Goal: Task Accomplishment & Management: Manage account settings

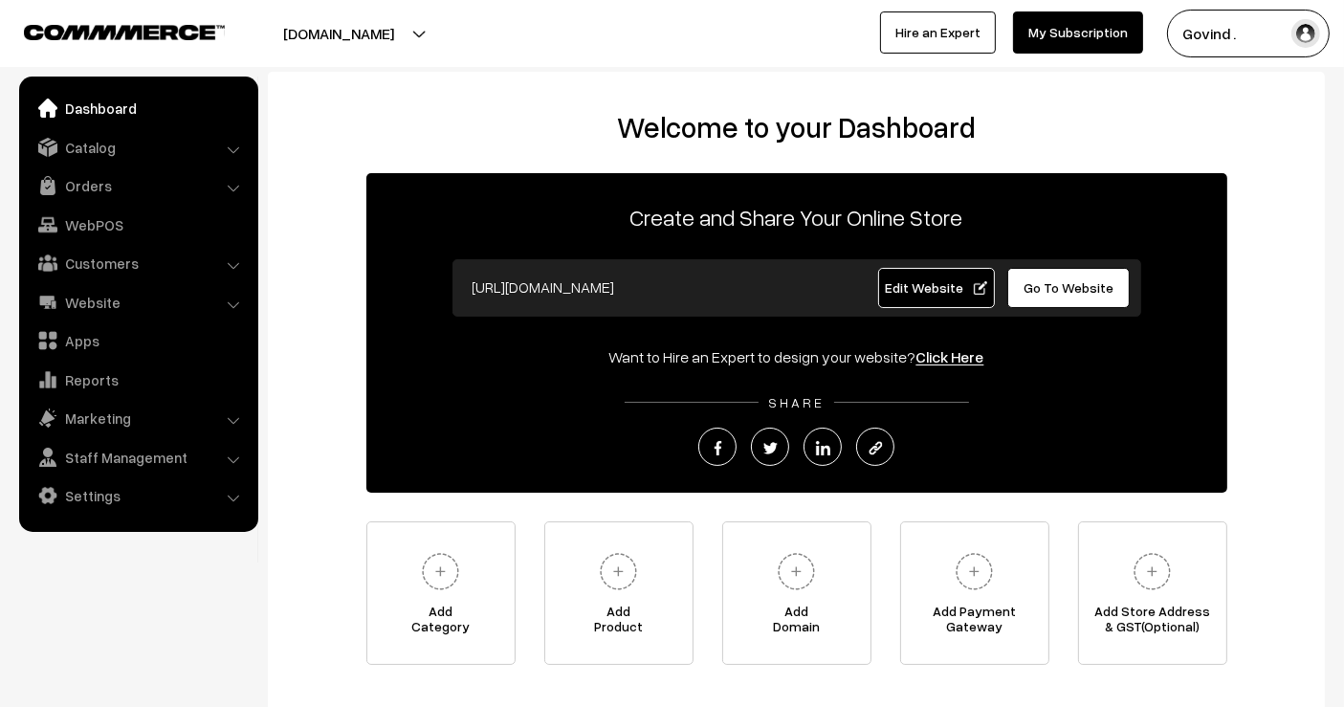
click at [74, 191] on link "Orders" at bounding box center [138, 185] width 228 height 34
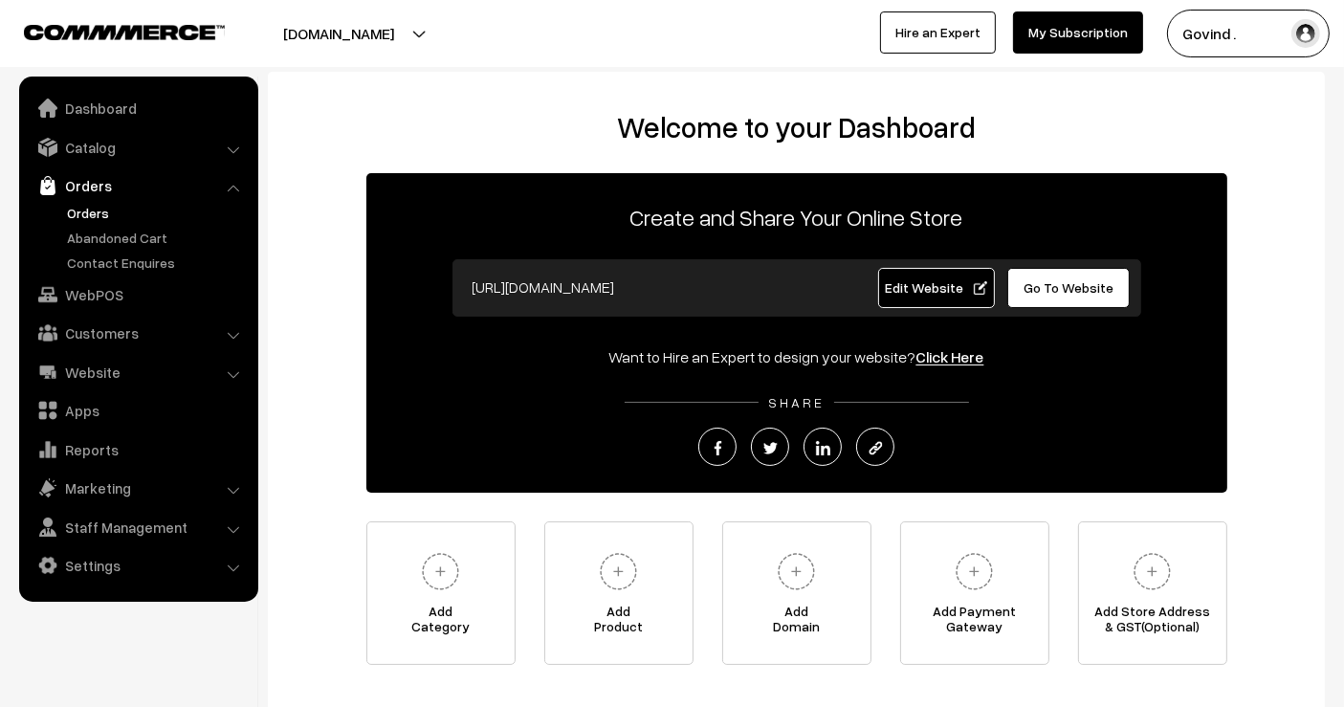
click at [84, 217] on link "Orders" at bounding box center [156, 213] width 189 height 20
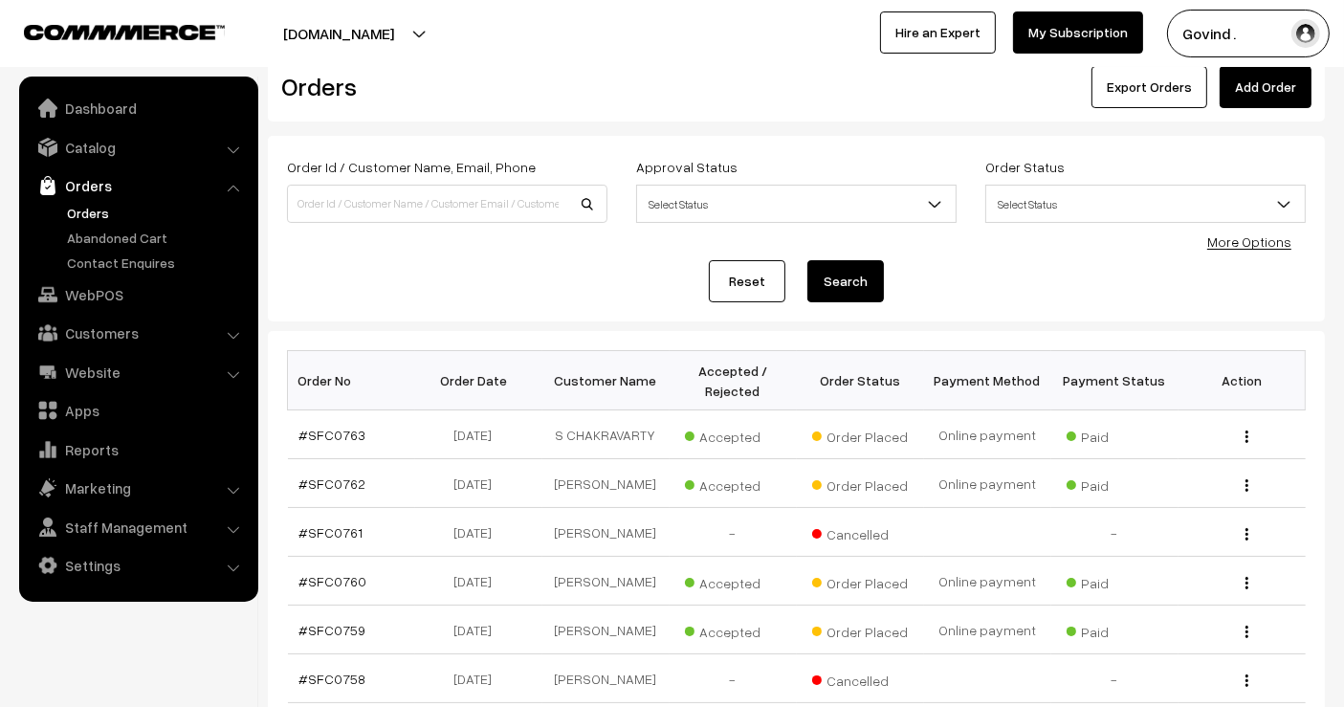
scroll to position [60, 0]
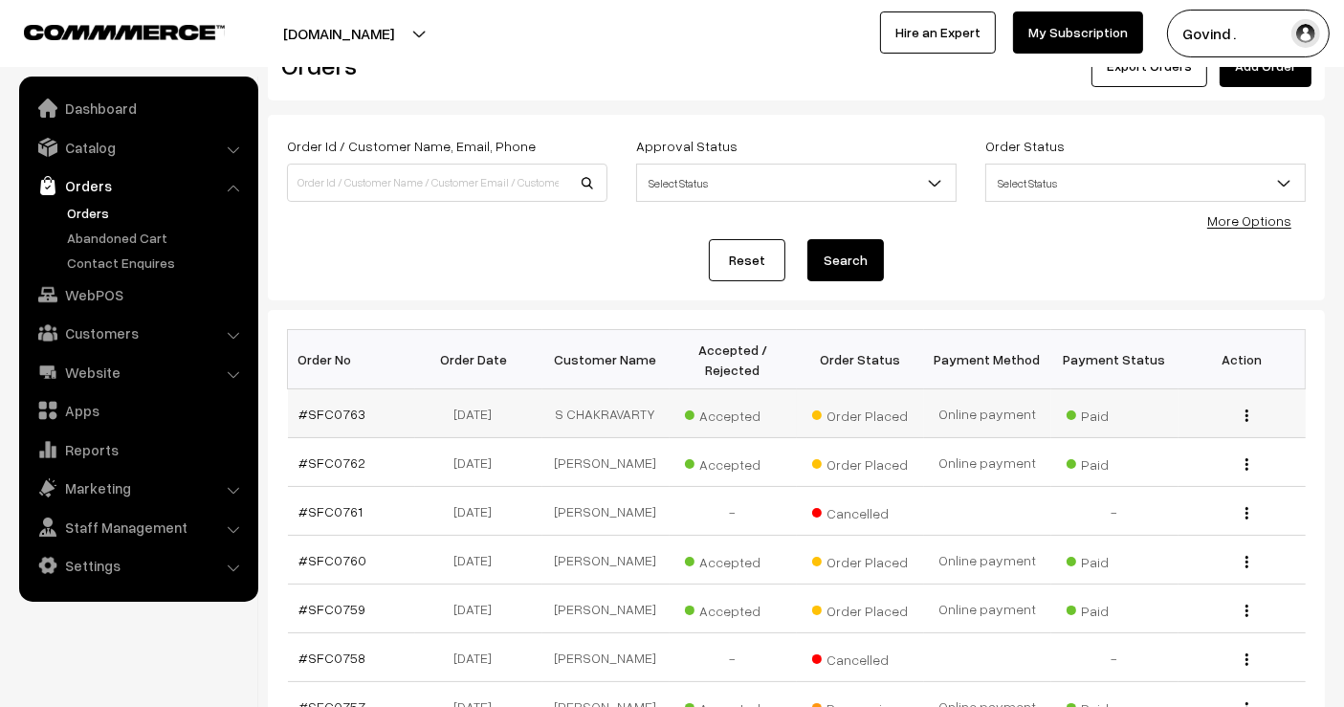
click at [1247, 413] on img "button" at bounding box center [1247, 416] width 3 height 12
click at [1190, 427] on link "View" at bounding box center [1161, 443] width 163 height 42
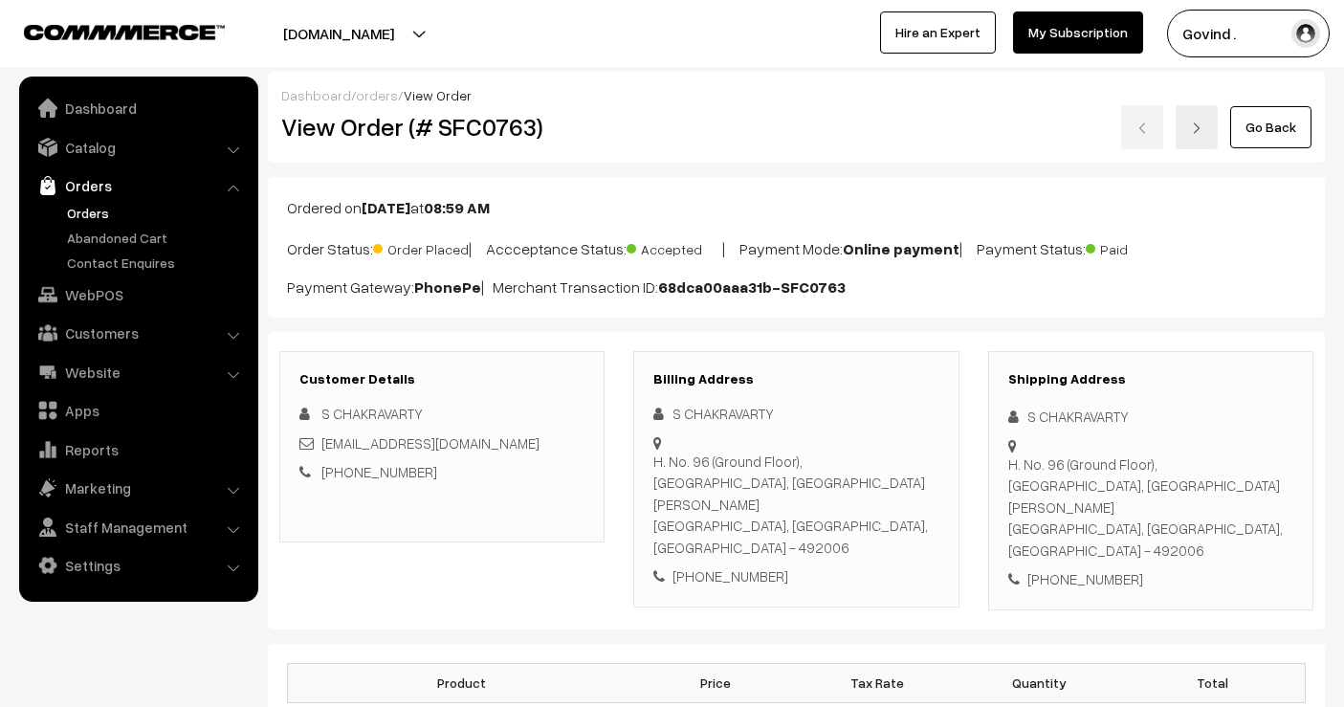
scroll to position [109, 0]
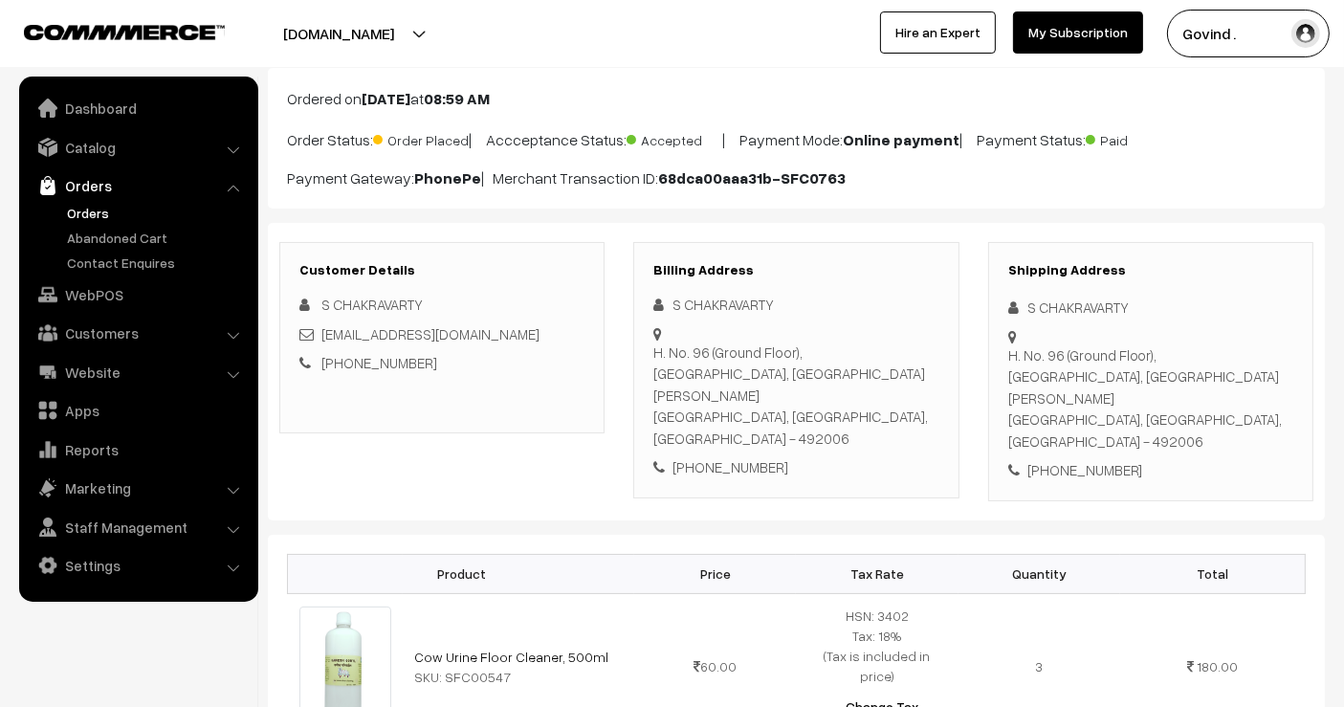
click at [1070, 300] on div "S CHAKRAVARTY" at bounding box center [1150, 308] width 285 height 22
copy div "S CHAKRAVARTY"
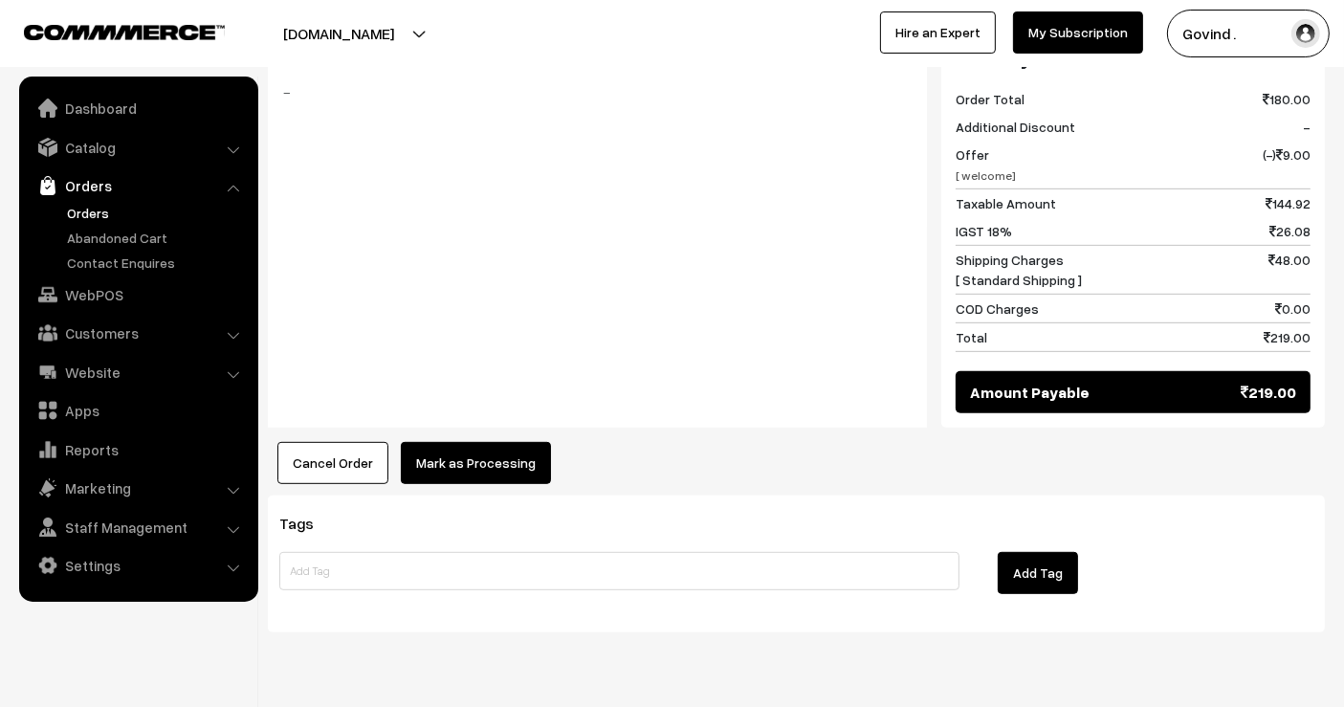
scroll to position [0, 0]
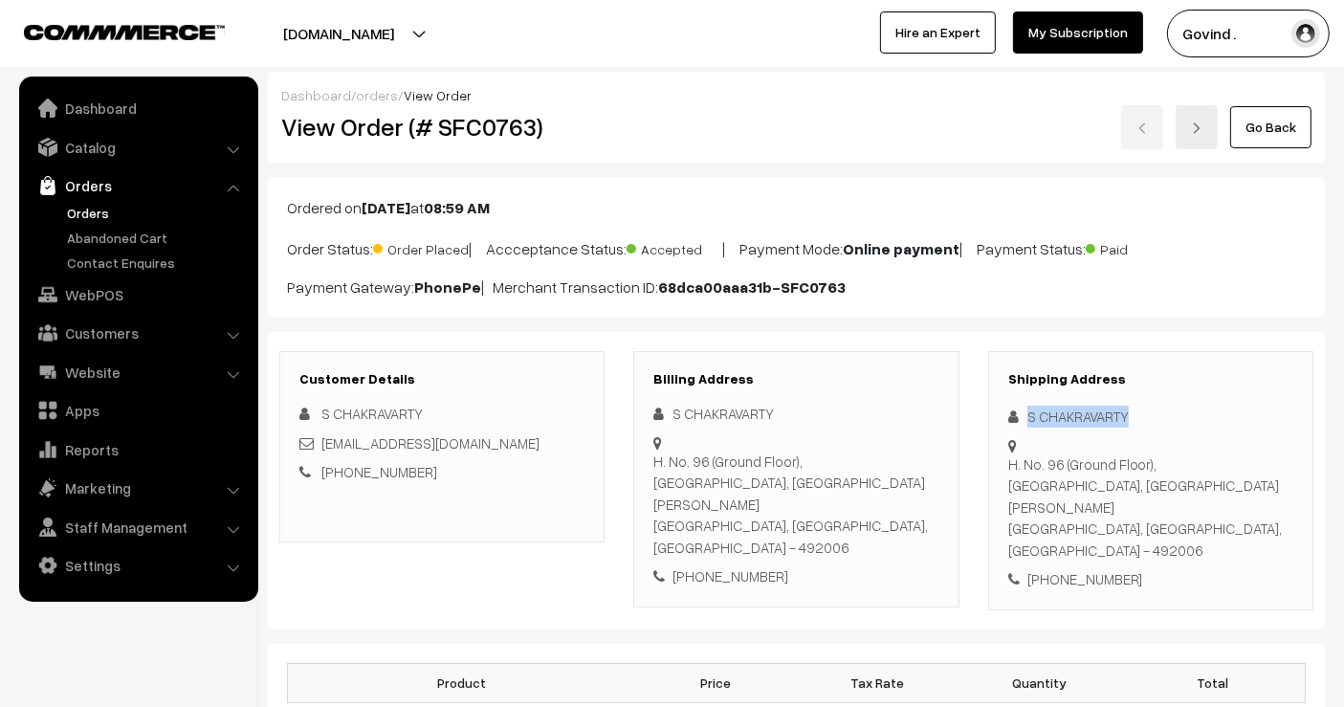
click at [1269, 124] on link "Go Back" at bounding box center [1270, 127] width 81 height 42
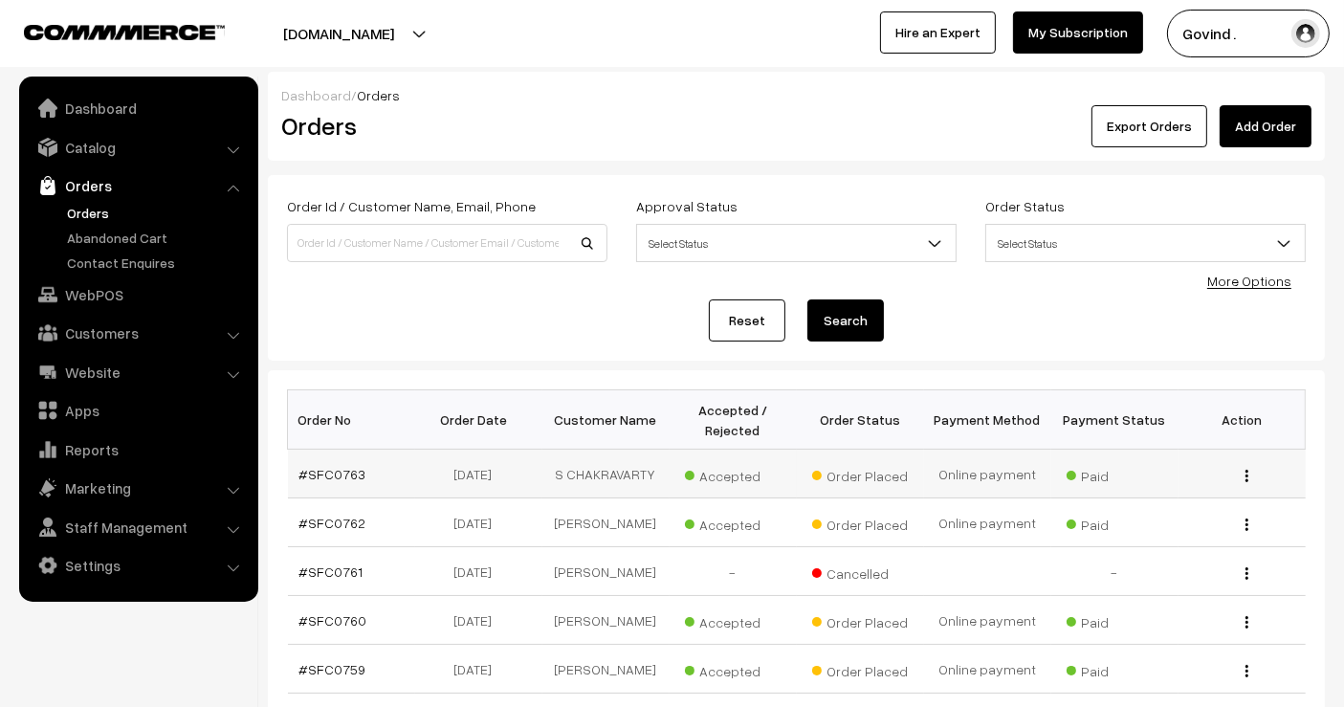
click at [1247, 471] on img "button" at bounding box center [1247, 476] width 3 height 12
click at [1172, 493] on link "View" at bounding box center [1161, 503] width 163 height 42
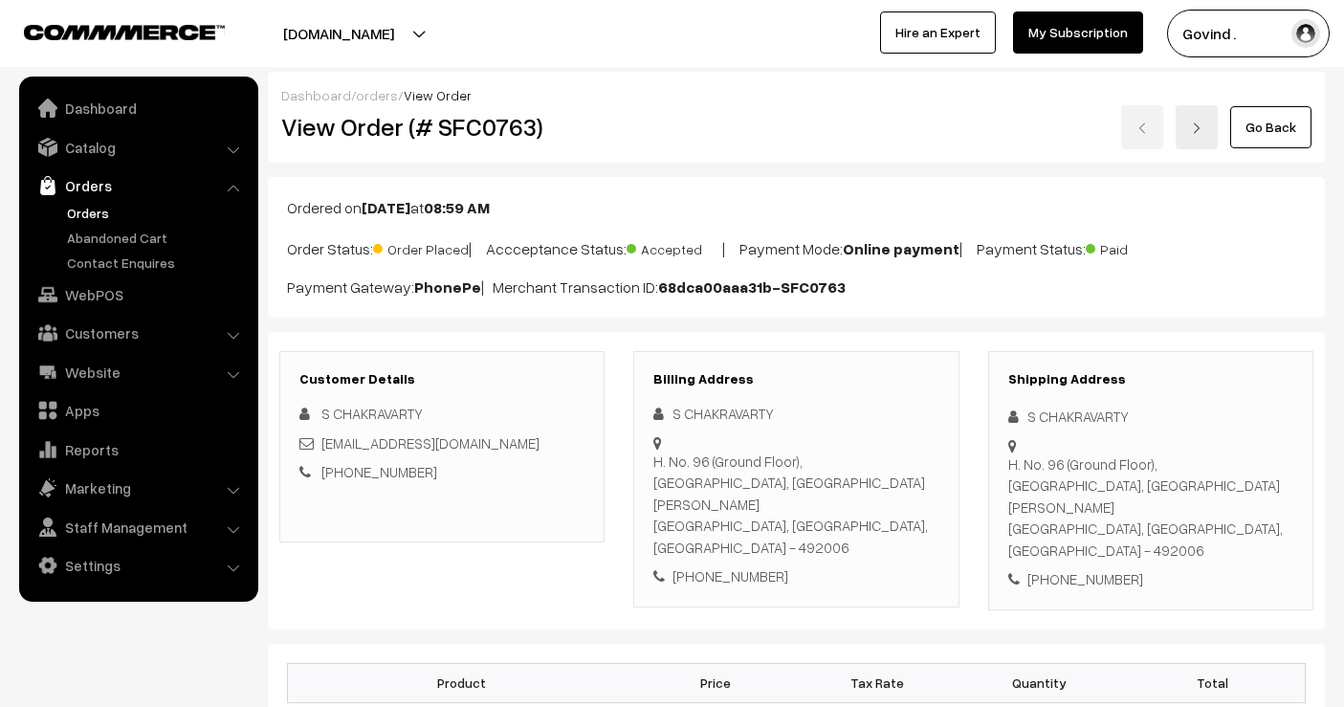
scroll to position [150, 0]
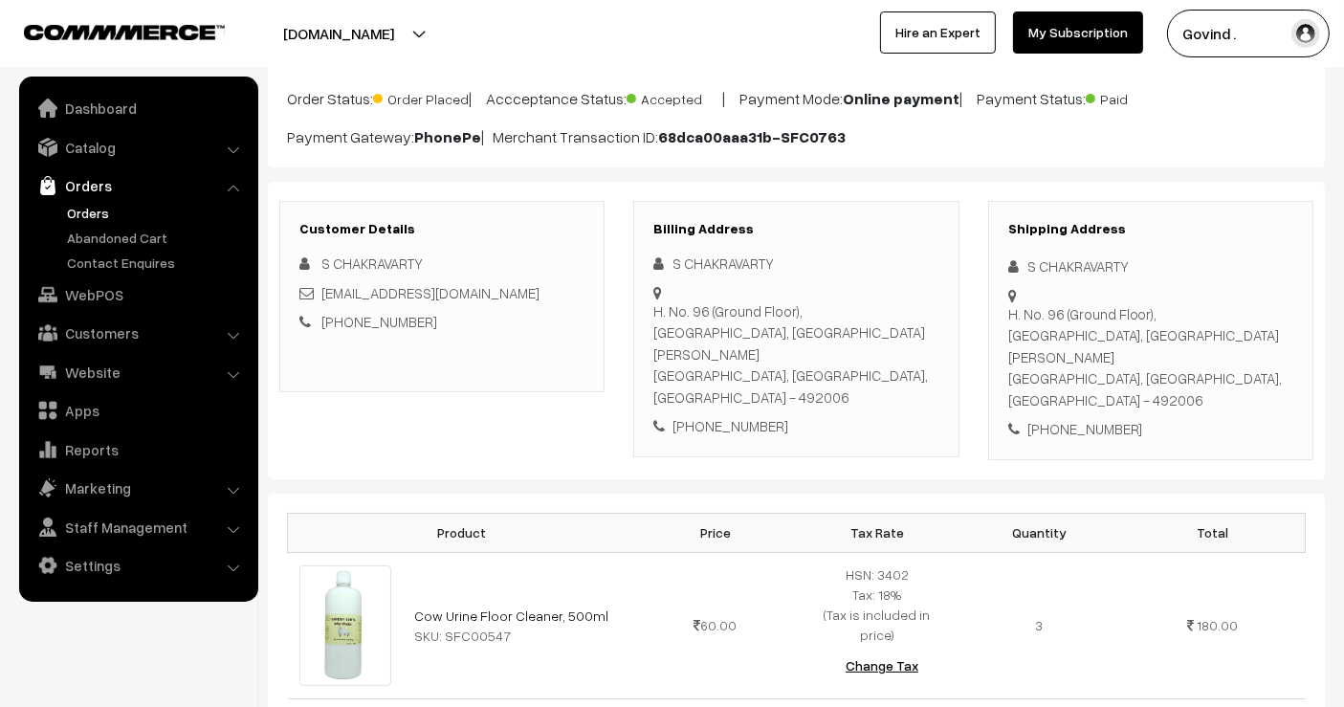
click at [1075, 418] on div "+91 9516726253" at bounding box center [1150, 429] width 285 height 22
copy div "9516726253"
click at [1057, 266] on div "S CHAKRAVARTY" at bounding box center [1150, 266] width 285 height 22
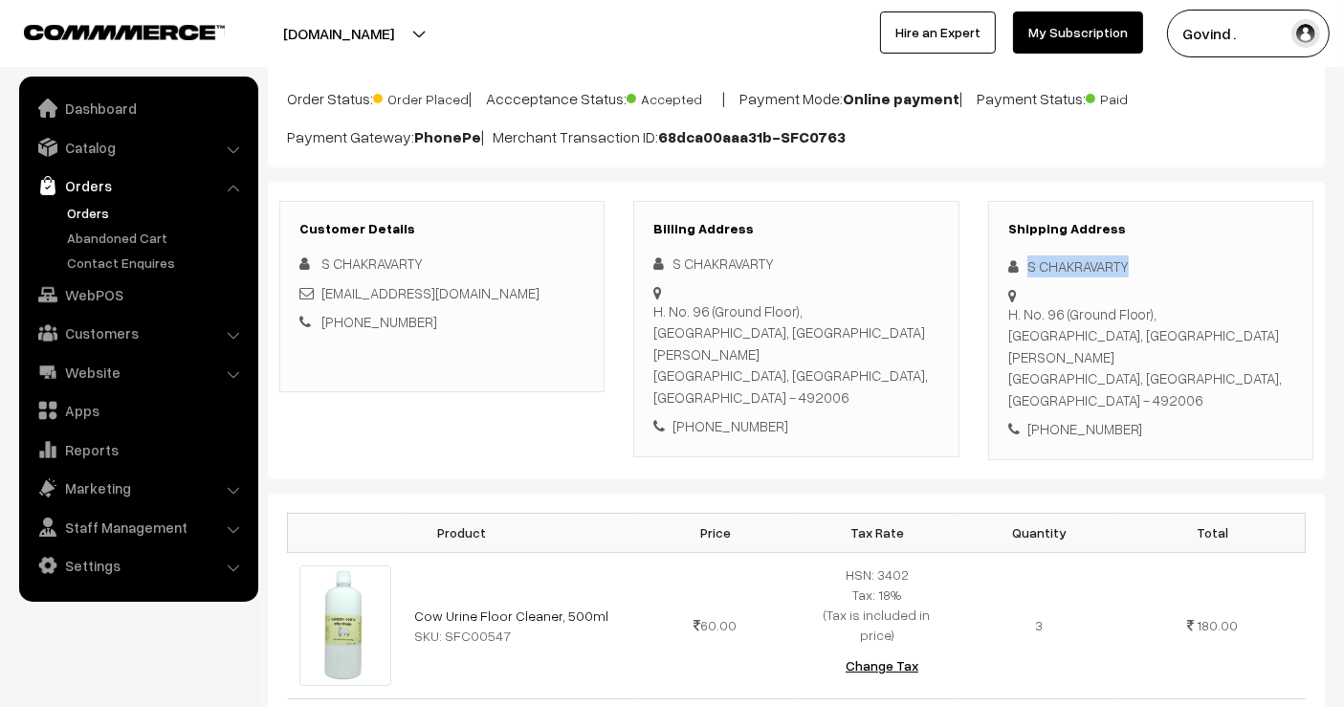
click at [1057, 266] on div "S CHAKRAVARTY" at bounding box center [1150, 266] width 285 height 22
copy div "S CHAKRAVARTY"
click at [1215, 405] on div "Shipping Address S CHAKRAVARTY H. No. 96 (Ground Floor), Anand Nagar, Near of L…" at bounding box center [1150, 330] width 325 height 259
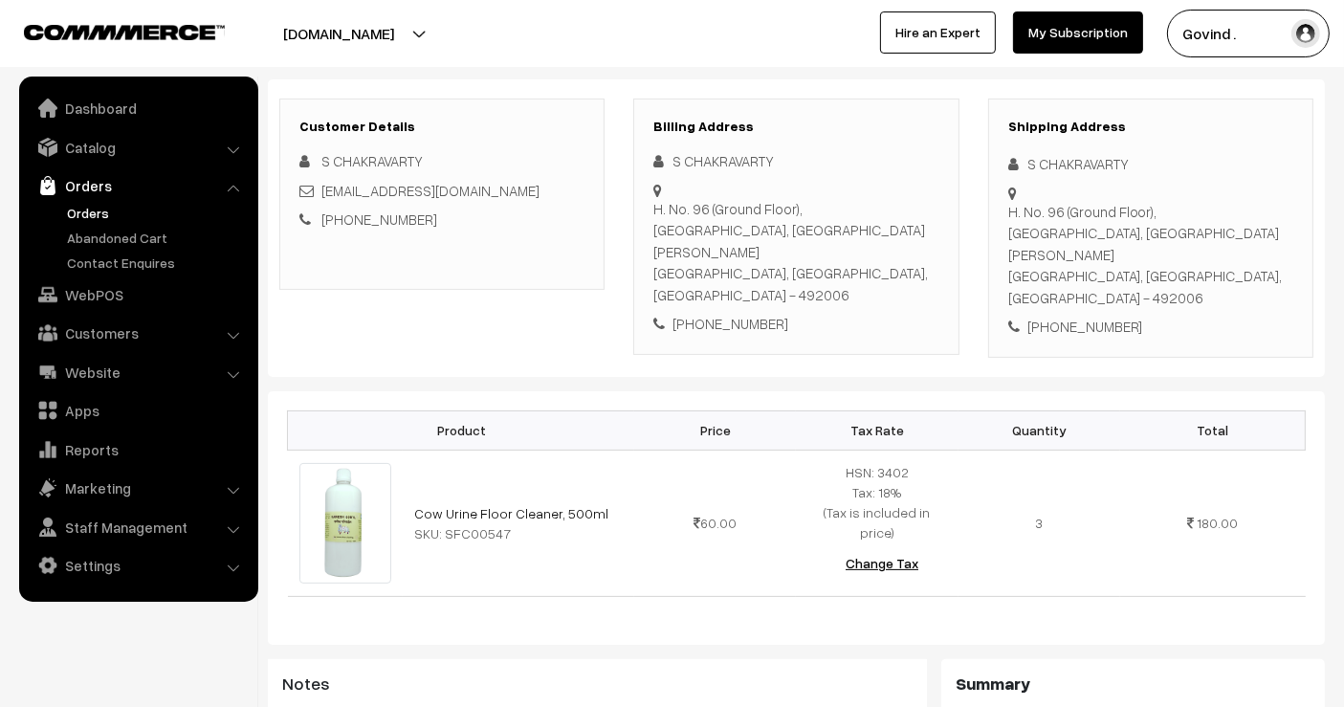
scroll to position [281, 0]
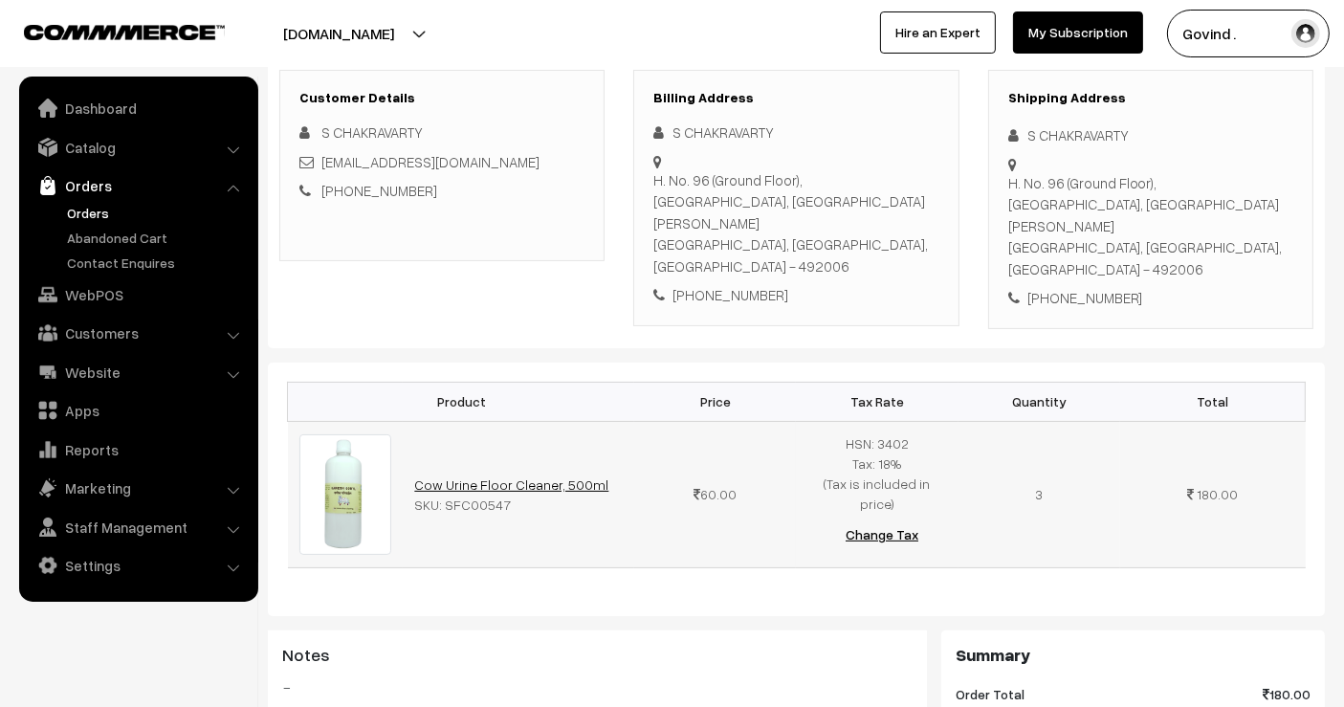
drag, startPoint x: 599, startPoint y: 439, endPoint x: 415, endPoint y: 434, distance: 183.8
click at [415, 434] on td "Cow Urine Floor Cleaner, 500ml SKU: SFC00547" at bounding box center [519, 494] width 232 height 146
copy link "Cow Urine Floor Cleaner, 500ml"
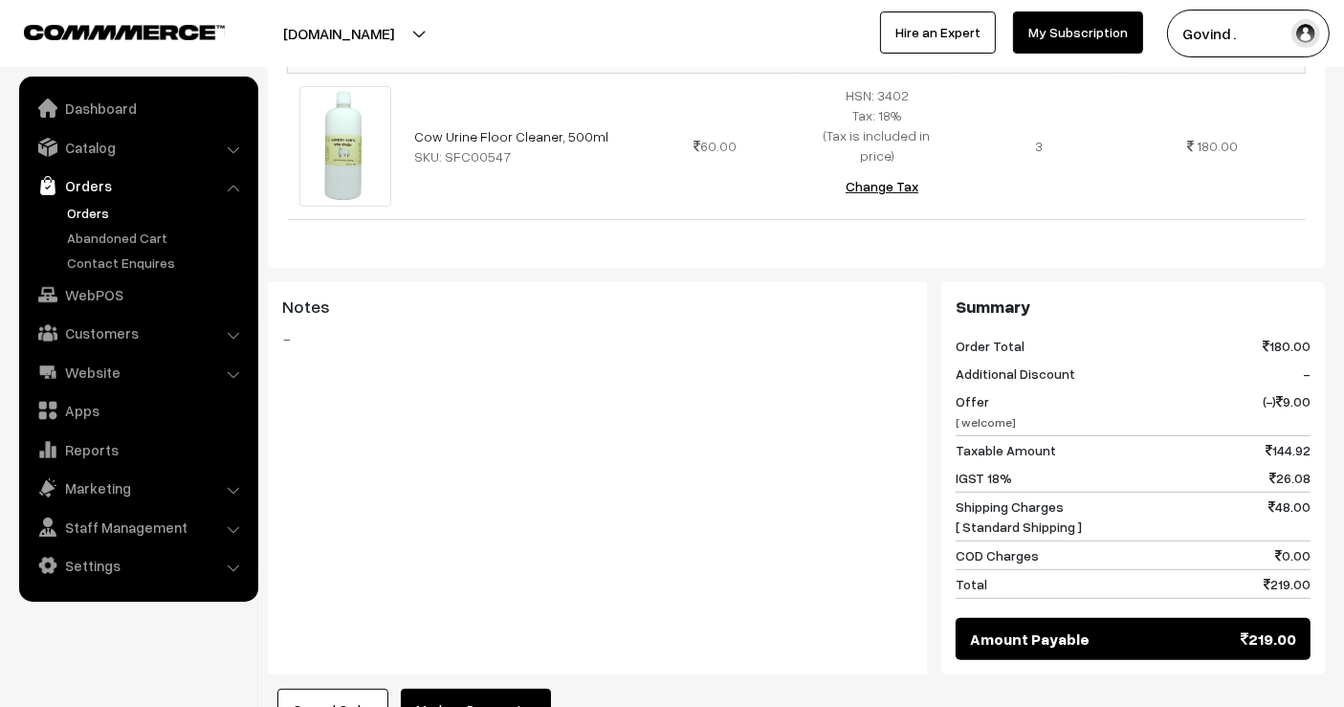
scroll to position [0, 0]
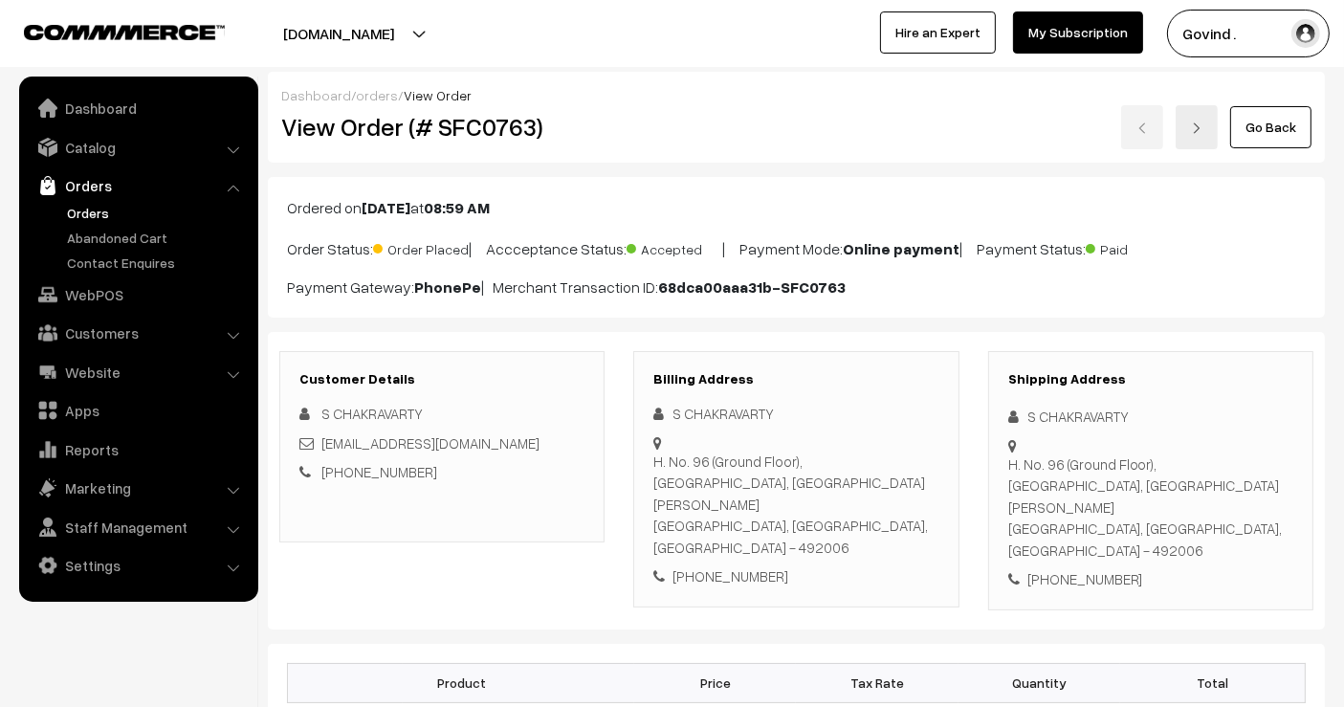
click at [1280, 110] on link "Go Back" at bounding box center [1270, 127] width 81 height 42
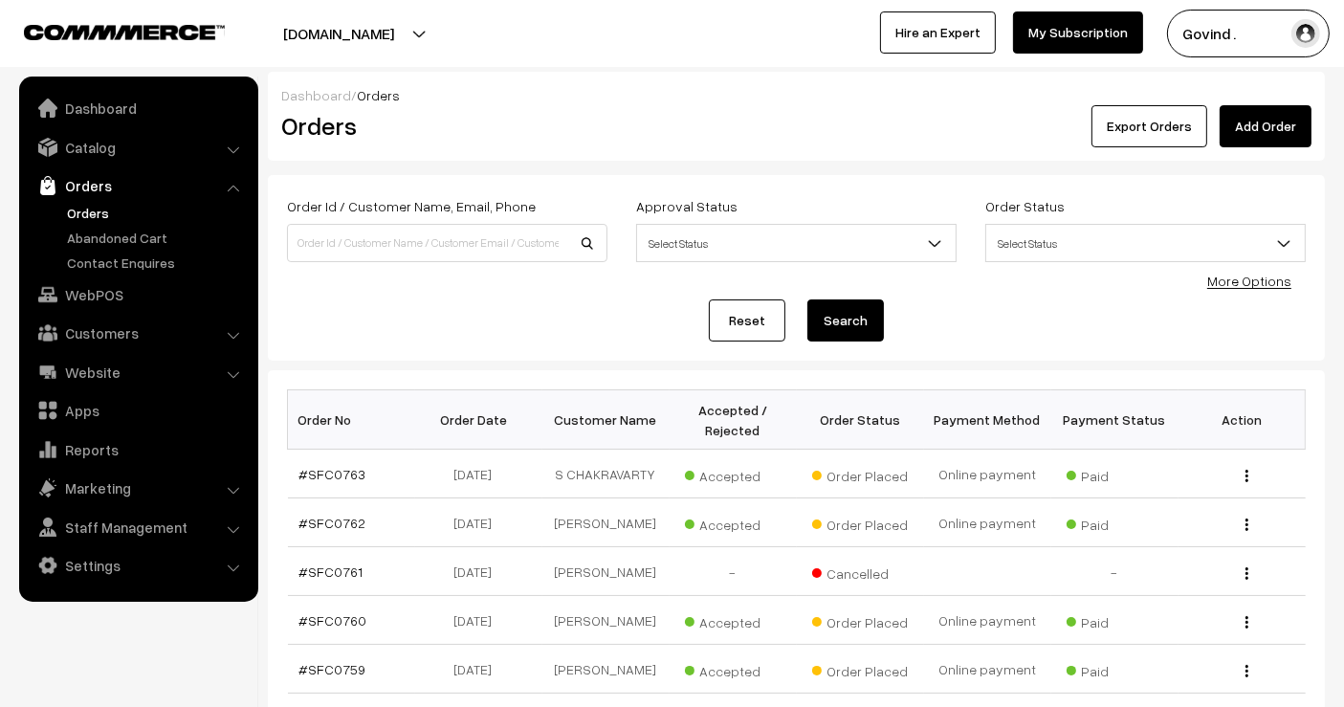
scroll to position [481, 0]
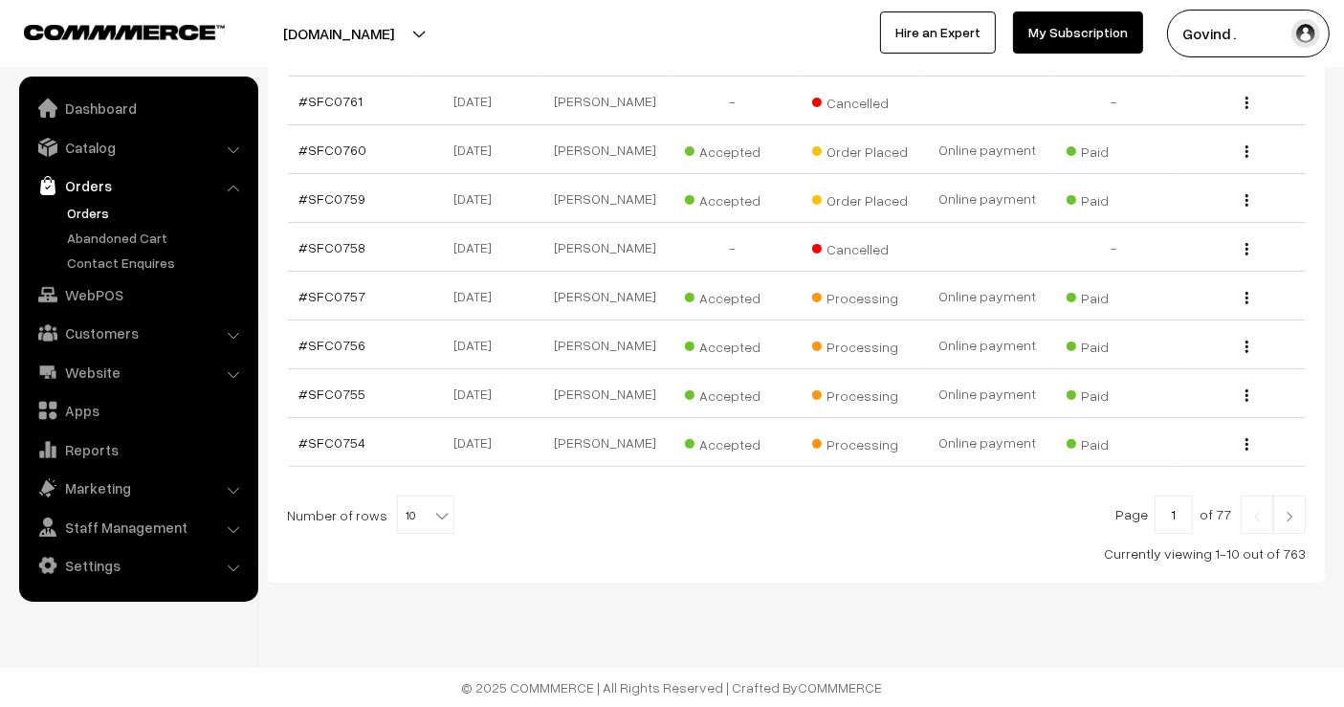
click at [1281, 518] on img at bounding box center [1289, 516] width 17 height 11
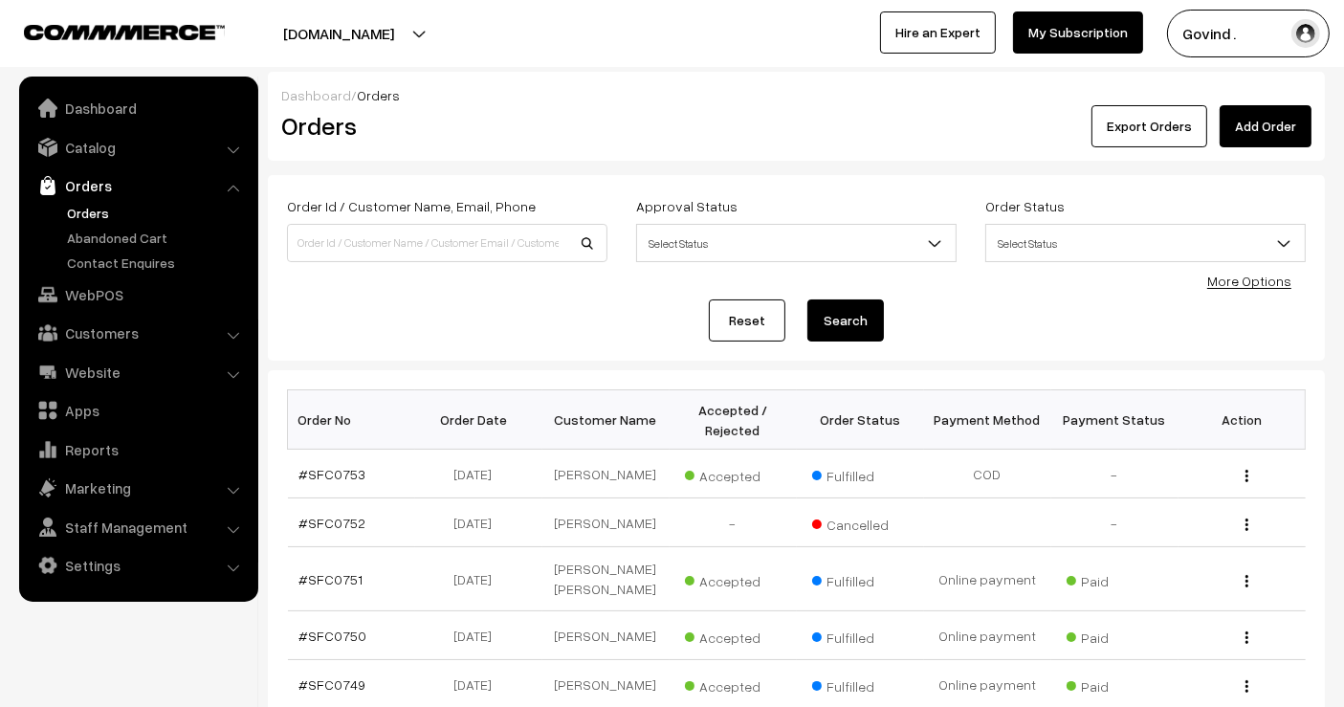
click at [1343, 256] on html "Thank you for showing interest. Our team will call you shortly. Close [DOMAIN_N…" at bounding box center [672, 353] width 1344 height 707
click at [579, 638] on td "[PERSON_NAME]" at bounding box center [605, 635] width 127 height 49
click at [423, 239] on input at bounding box center [447, 243] width 321 height 38
type input "laxmiputra"
click at [808, 299] on button "Search" at bounding box center [846, 320] width 77 height 42
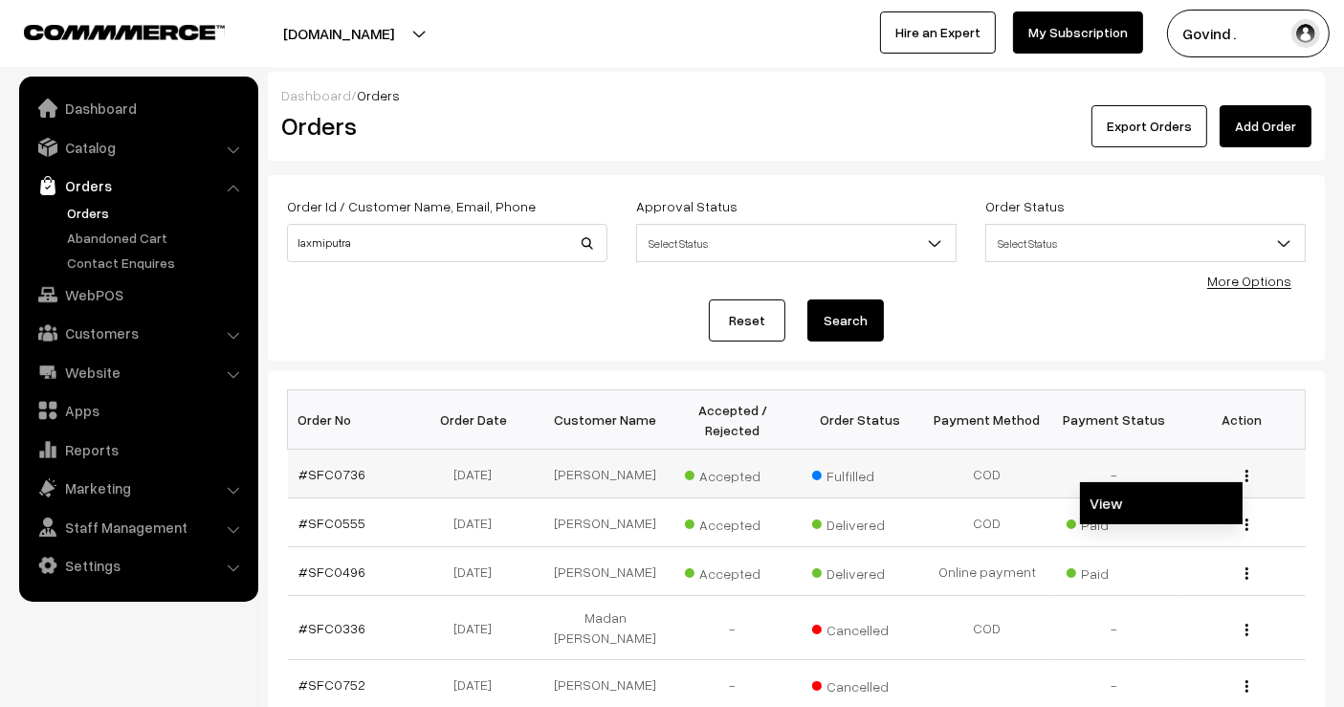
click at [1167, 513] on link "View" at bounding box center [1161, 503] width 163 height 42
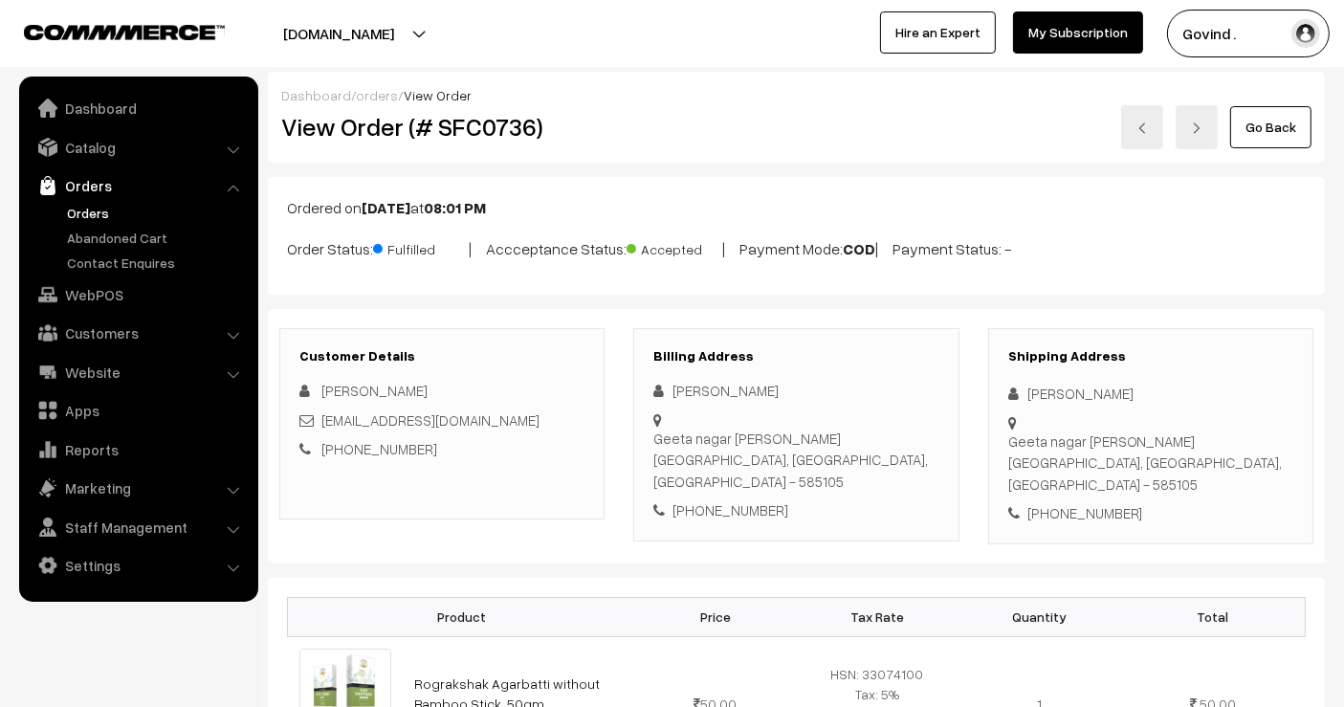
click at [1301, 127] on link "Go Back" at bounding box center [1270, 127] width 81 height 42
click at [88, 208] on link "Orders" at bounding box center [156, 213] width 189 height 20
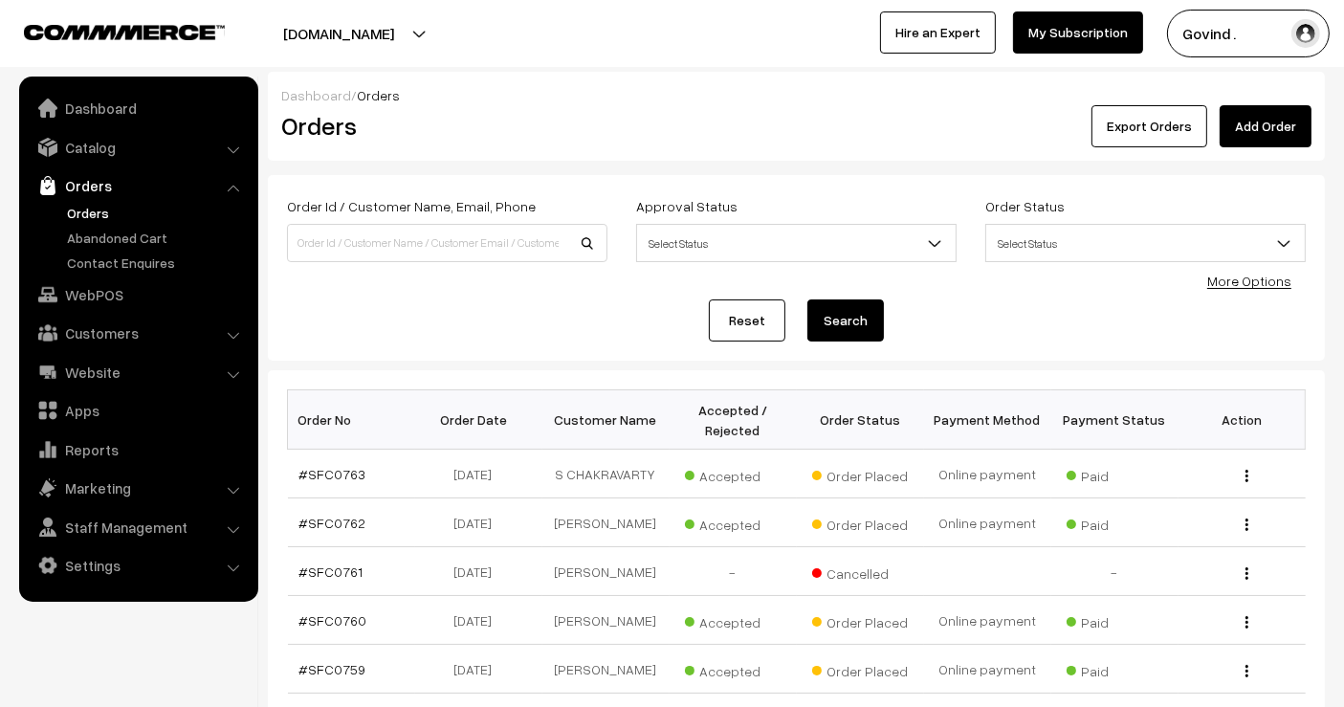
scroll to position [481, 0]
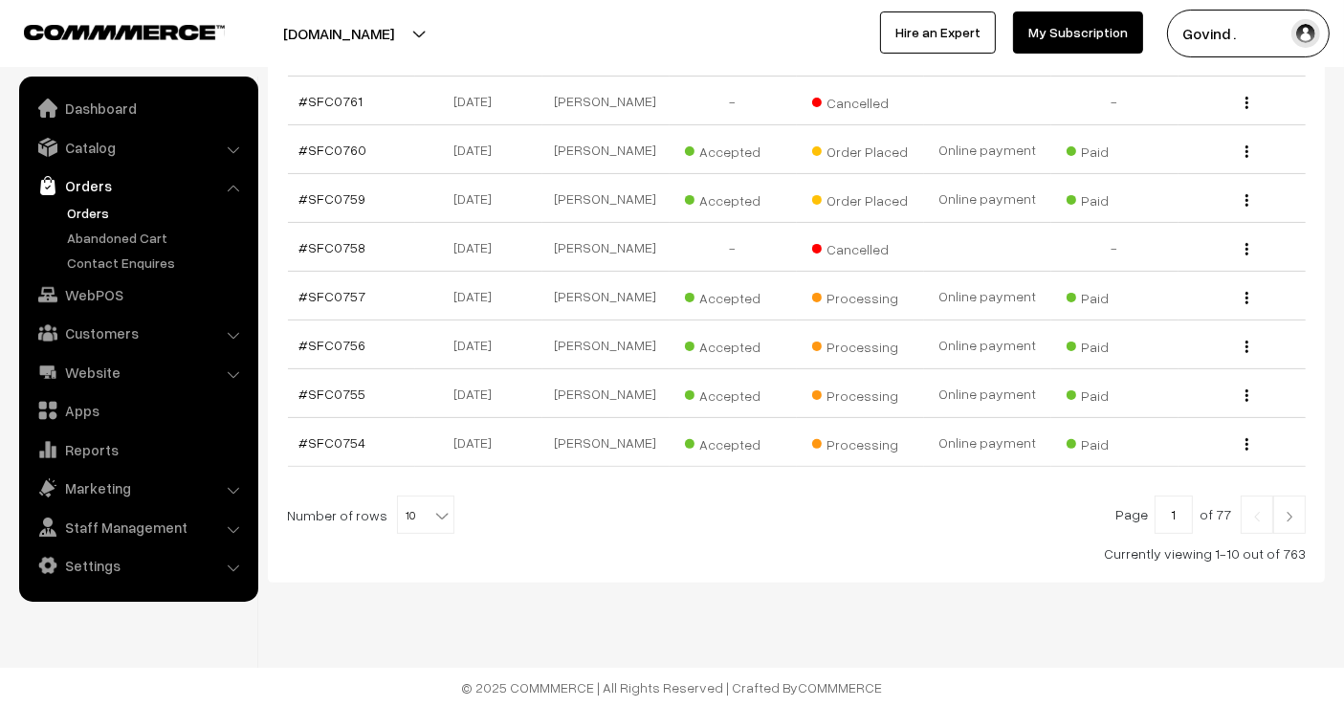
click at [436, 522] on b at bounding box center [441, 515] width 19 height 19
select select "100"
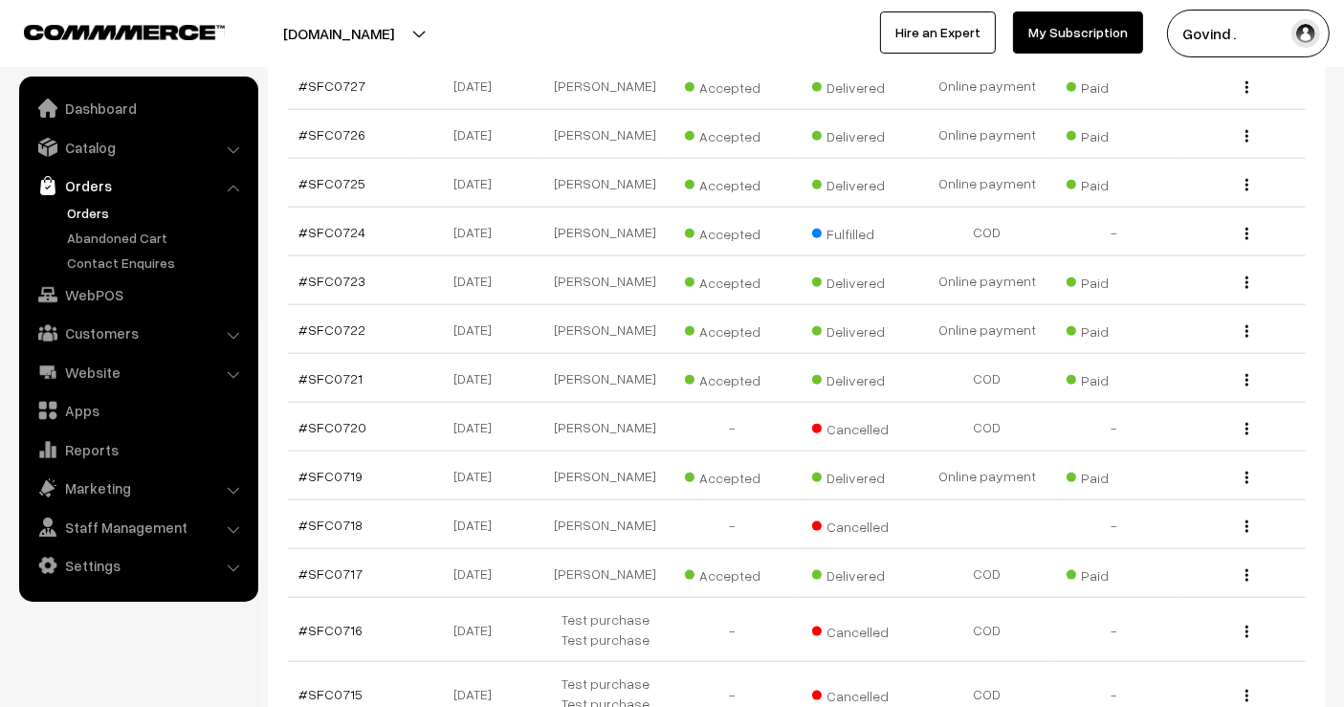
scroll to position [2203, 0]
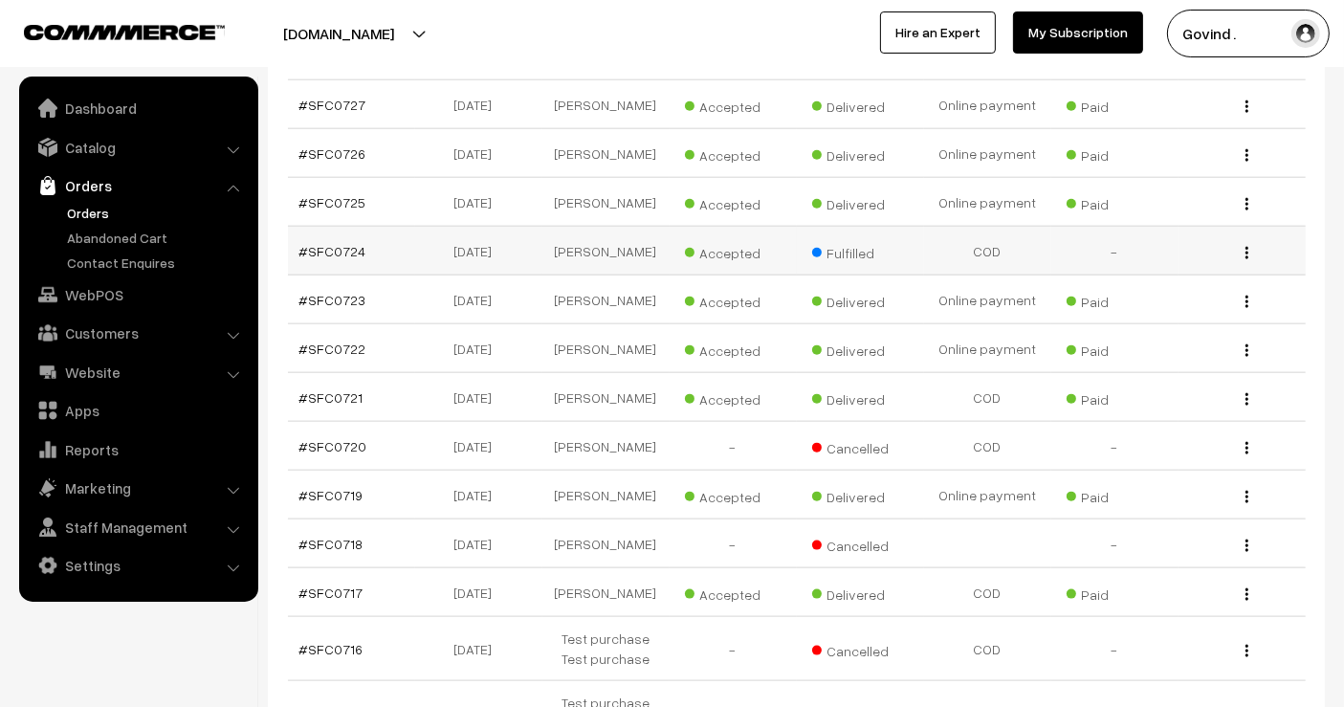
click at [1246, 259] on img "button" at bounding box center [1247, 253] width 3 height 12
click at [1193, 301] on link "View" at bounding box center [1161, 280] width 163 height 42
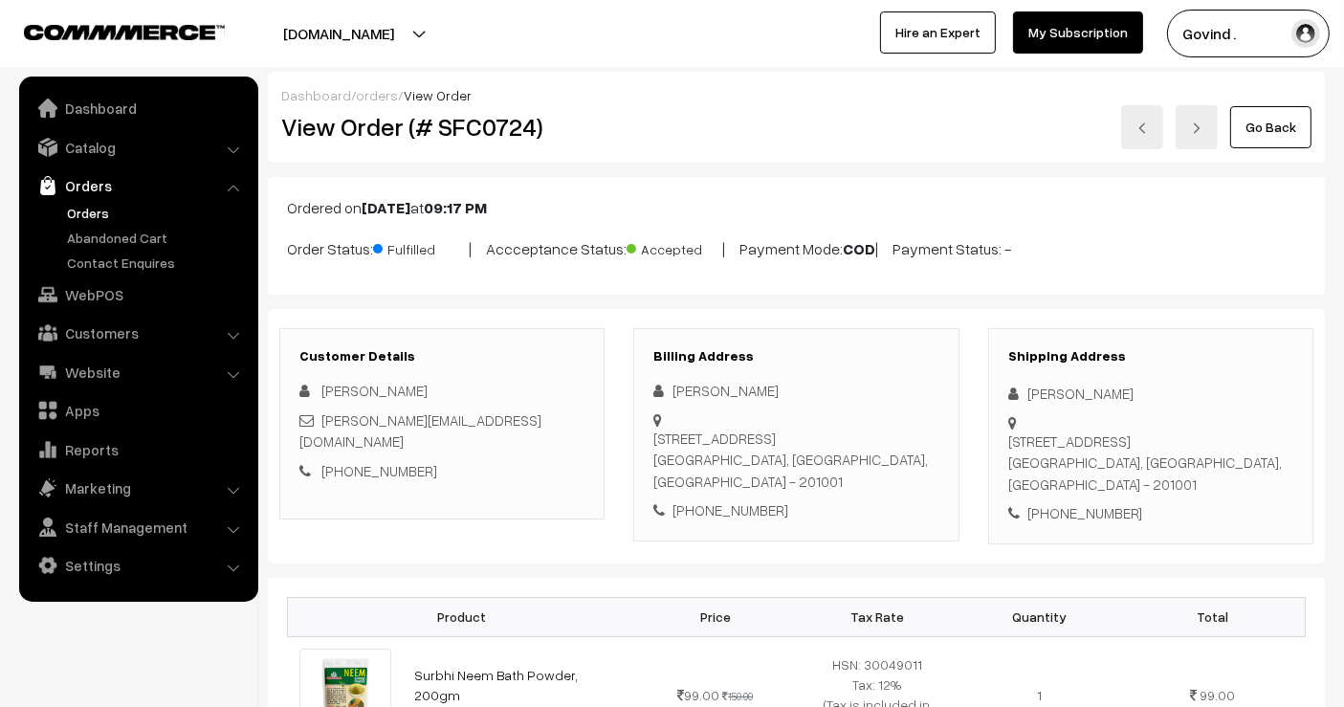
click at [1251, 122] on link "Go Back" at bounding box center [1270, 127] width 81 height 42
click at [1259, 122] on link "Go Back" at bounding box center [1270, 127] width 81 height 42
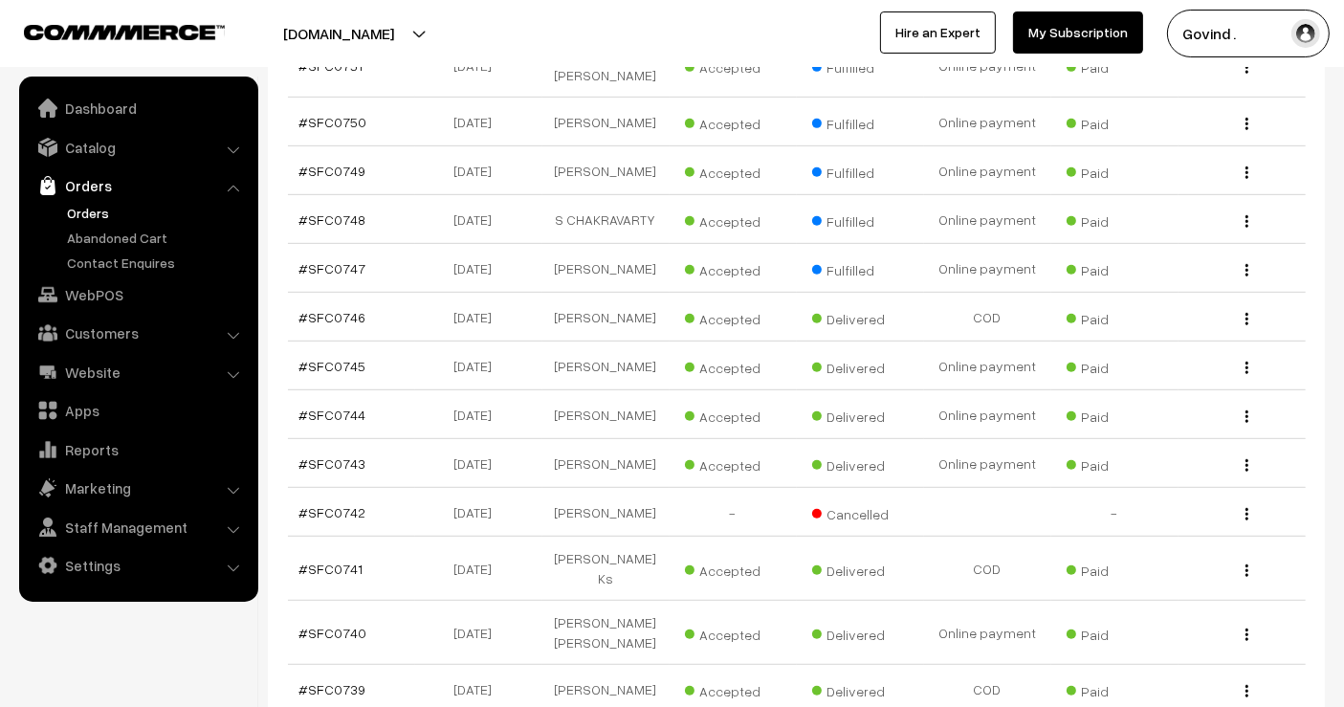
scroll to position [989, 0]
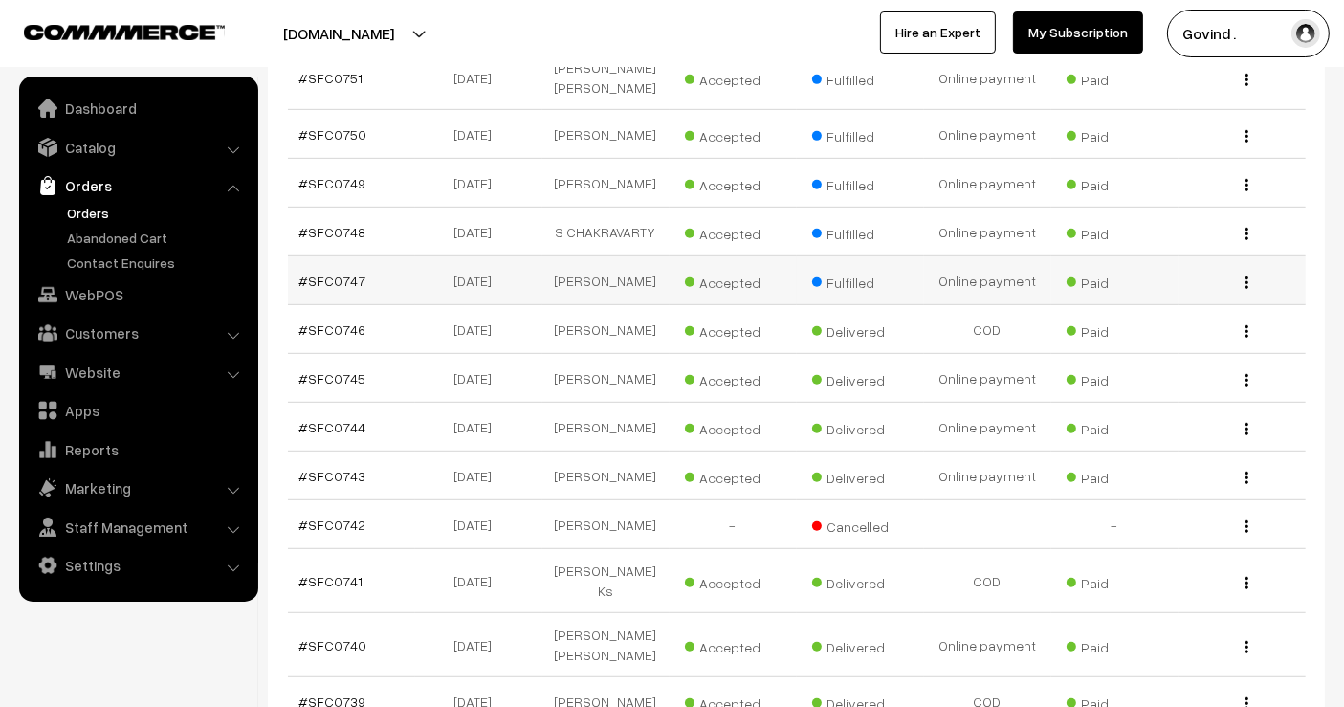
click at [1246, 289] on img "button" at bounding box center [1247, 283] width 3 height 12
click at [1180, 331] on link "View" at bounding box center [1161, 310] width 163 height 42
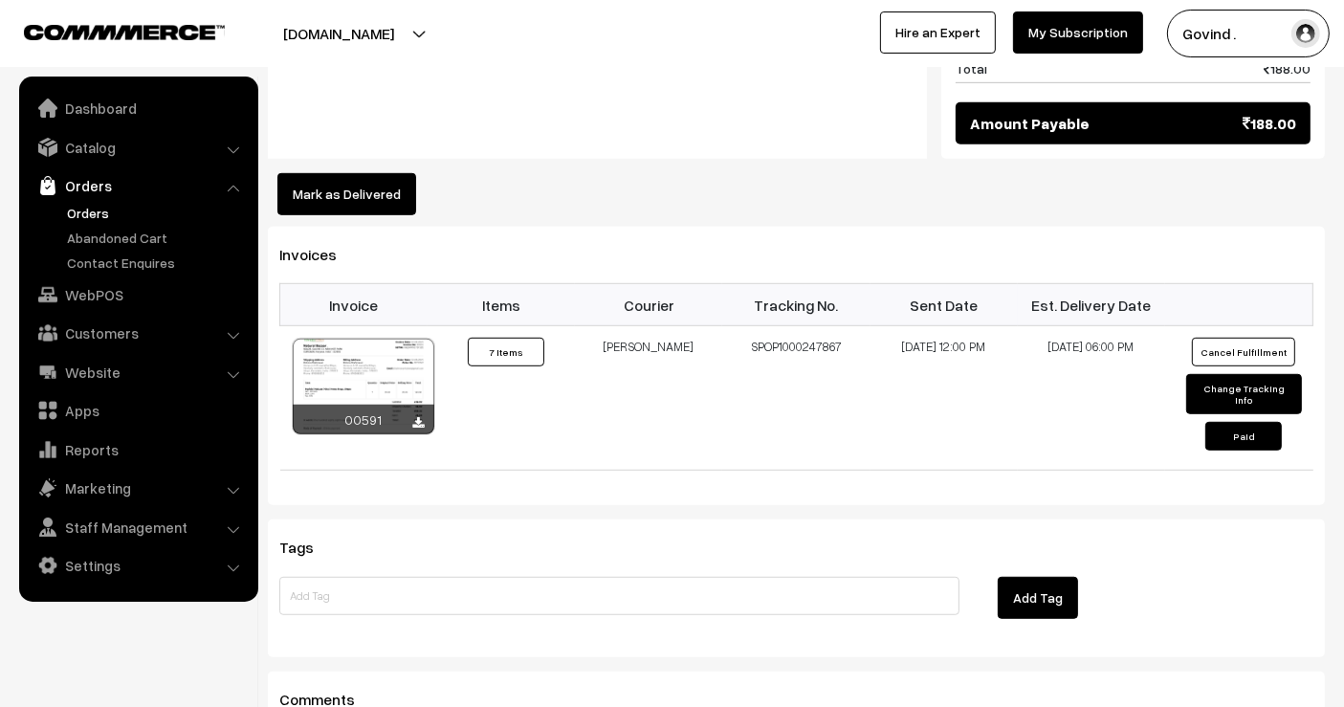
scroll to position [1001, 0]
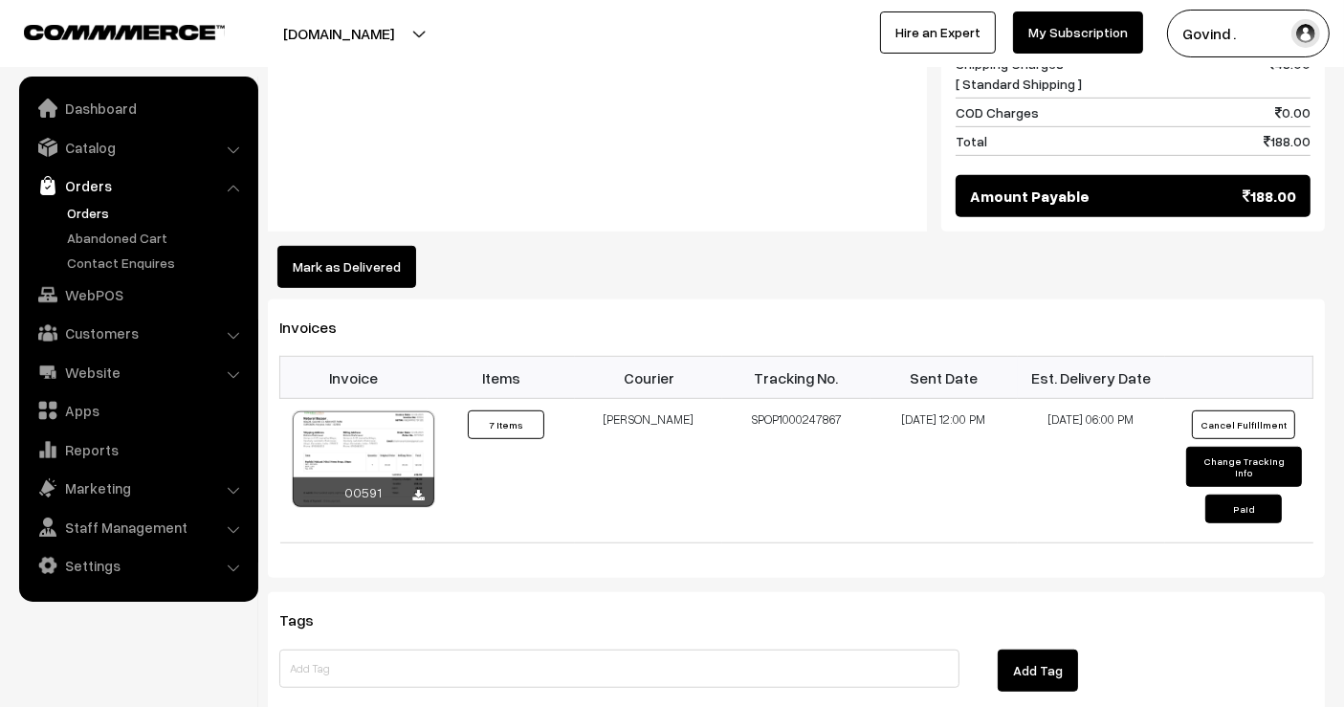
click at [378, 250] on button "Mark as Delivered" at bounding box center [346, 267] width 139 height 42
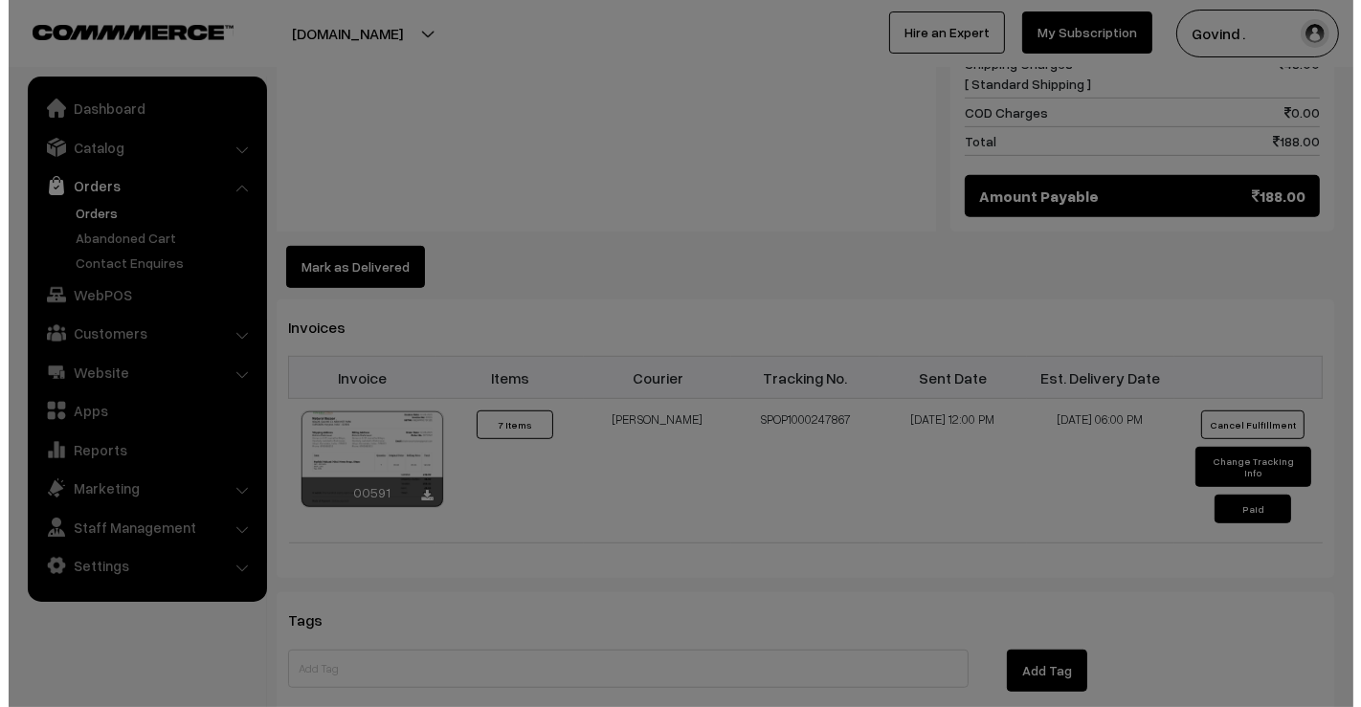
scroll to position [1003, 0]
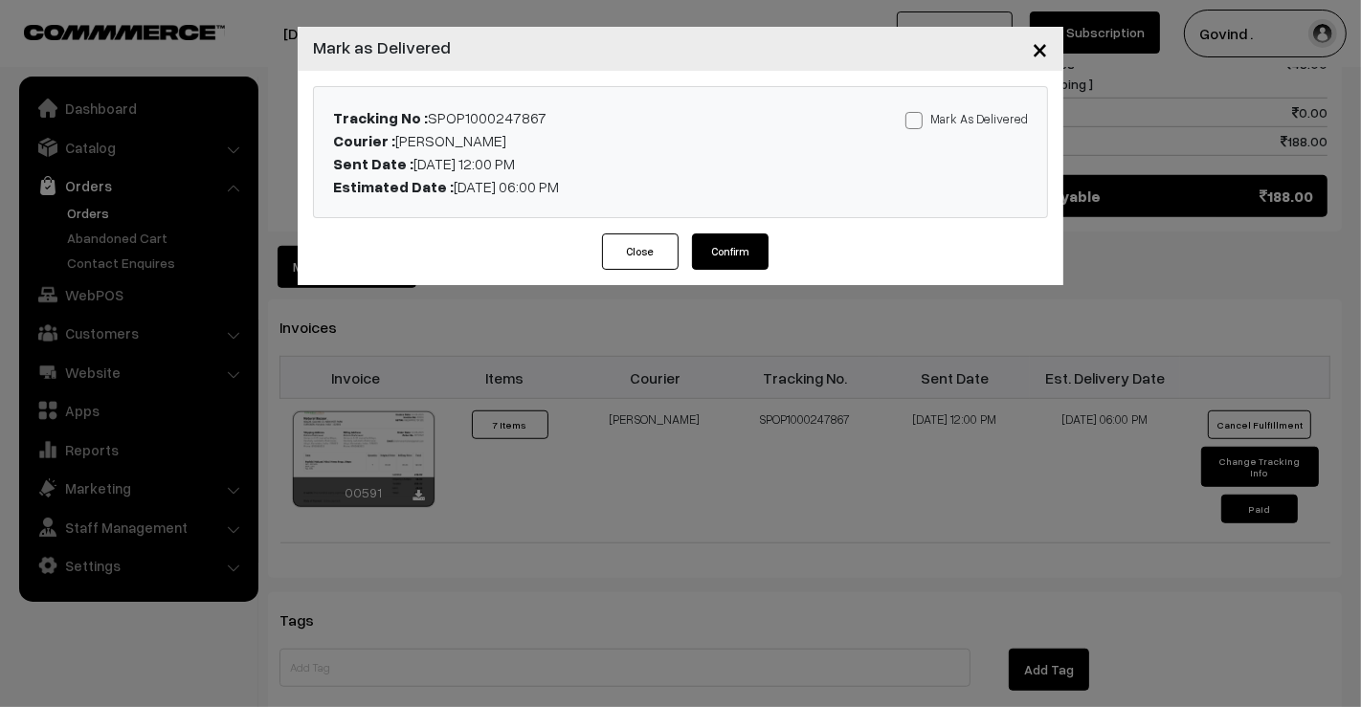
click at [922, 110] on label "Mark As Delivered" at bounding box center [966, 118] width 122 height 21
click at [918, 111] on input "Mark As Delivered" at bounding box center [911, 117] width 12 height 12
checkbox input "true"
click at [740, 247] on button "Confirm" at bounding box center [730, 251] width 77 height 36
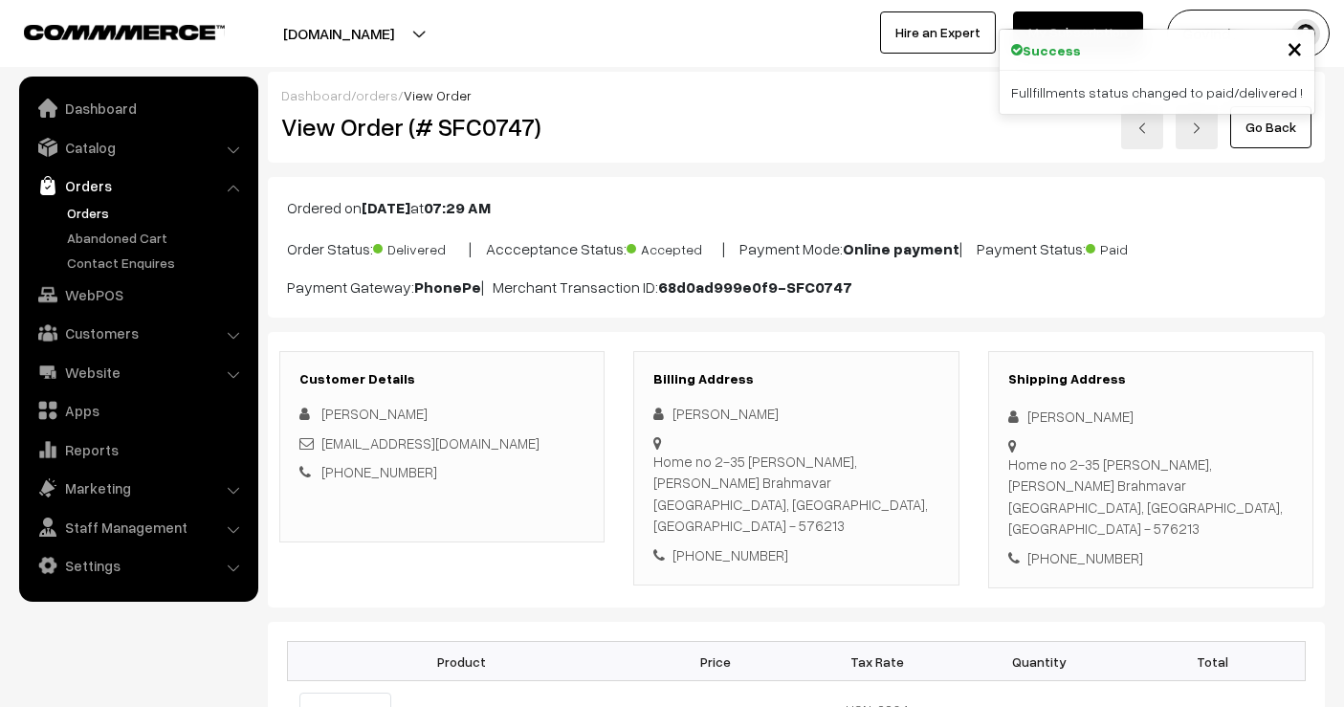
scroll to position [1001, 0]
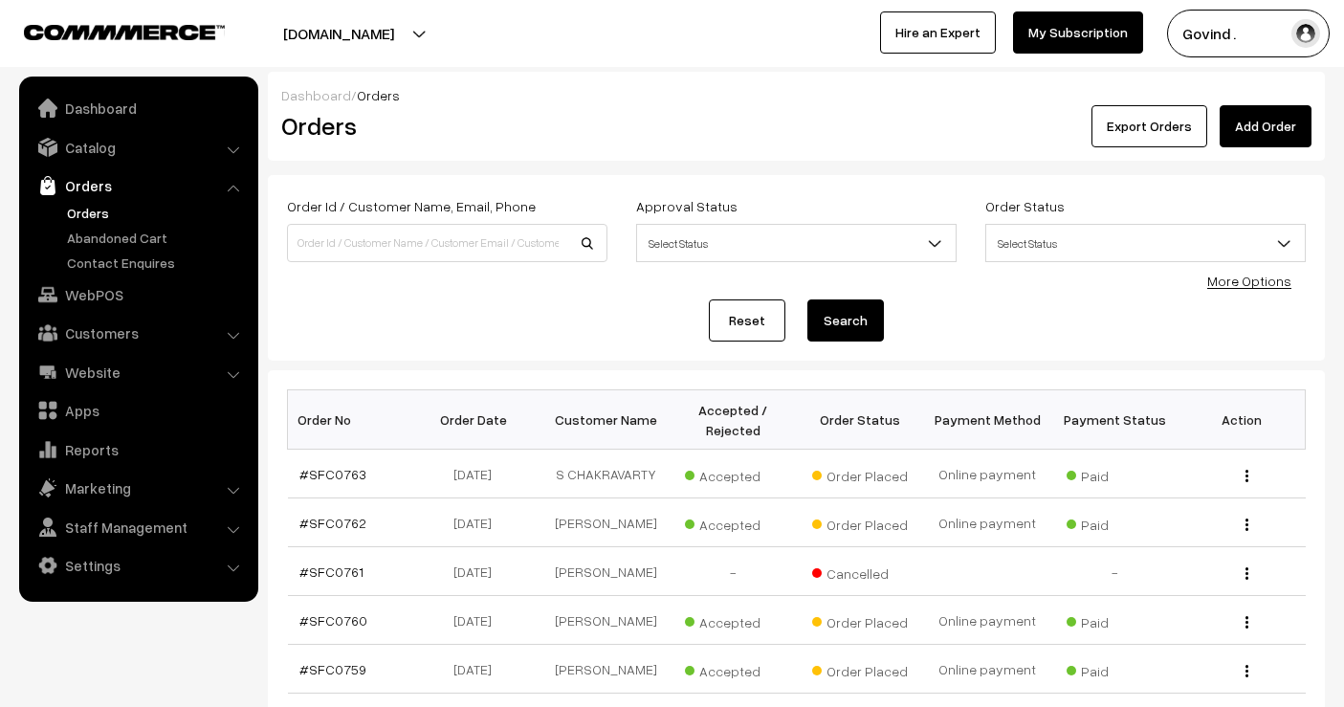
scroll to position [989, 0]
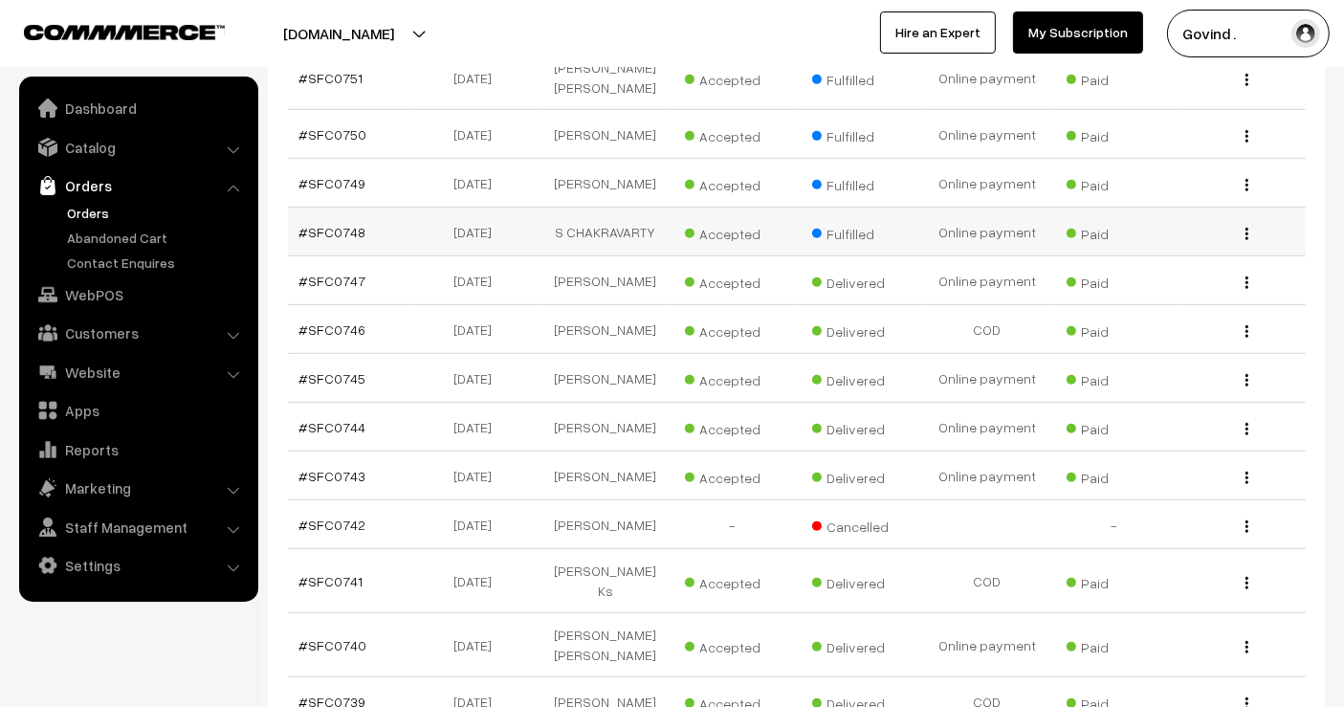
click at [1247, 240] on img "button" at bounding box center [1247, 234] width 3 height 12
click at [1186, 282] on link "View" at bounding box center [1161, 261] width 163 height 42
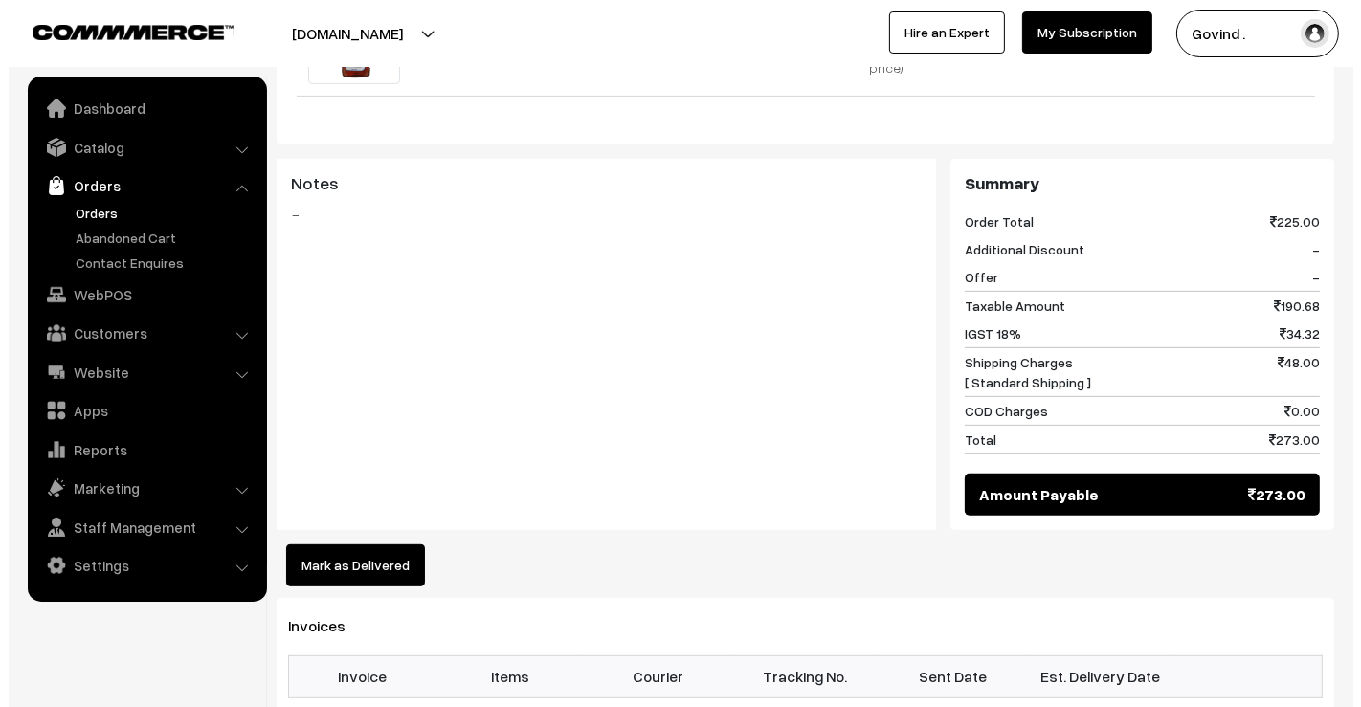
scroll to position [732, 0]
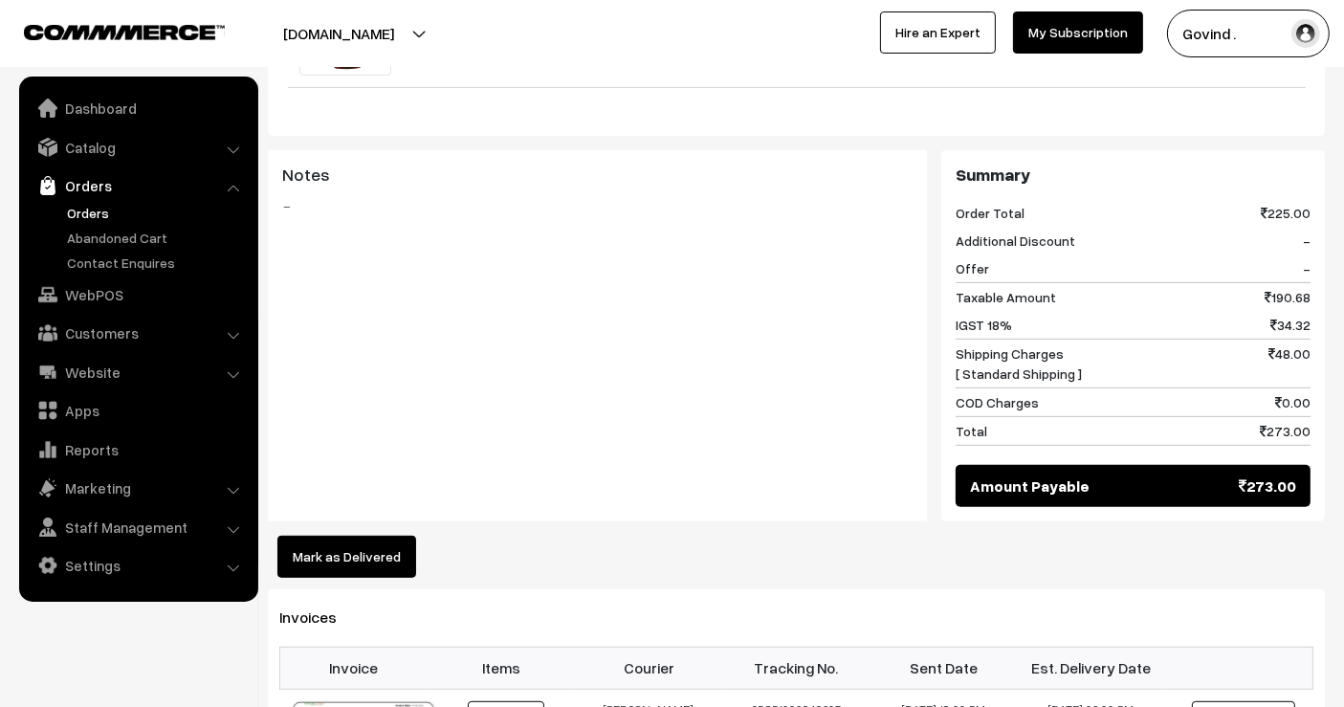
click at [371, 536] on button "Mark as Delivered" at bounding box center [346, 557] width 139 height 42
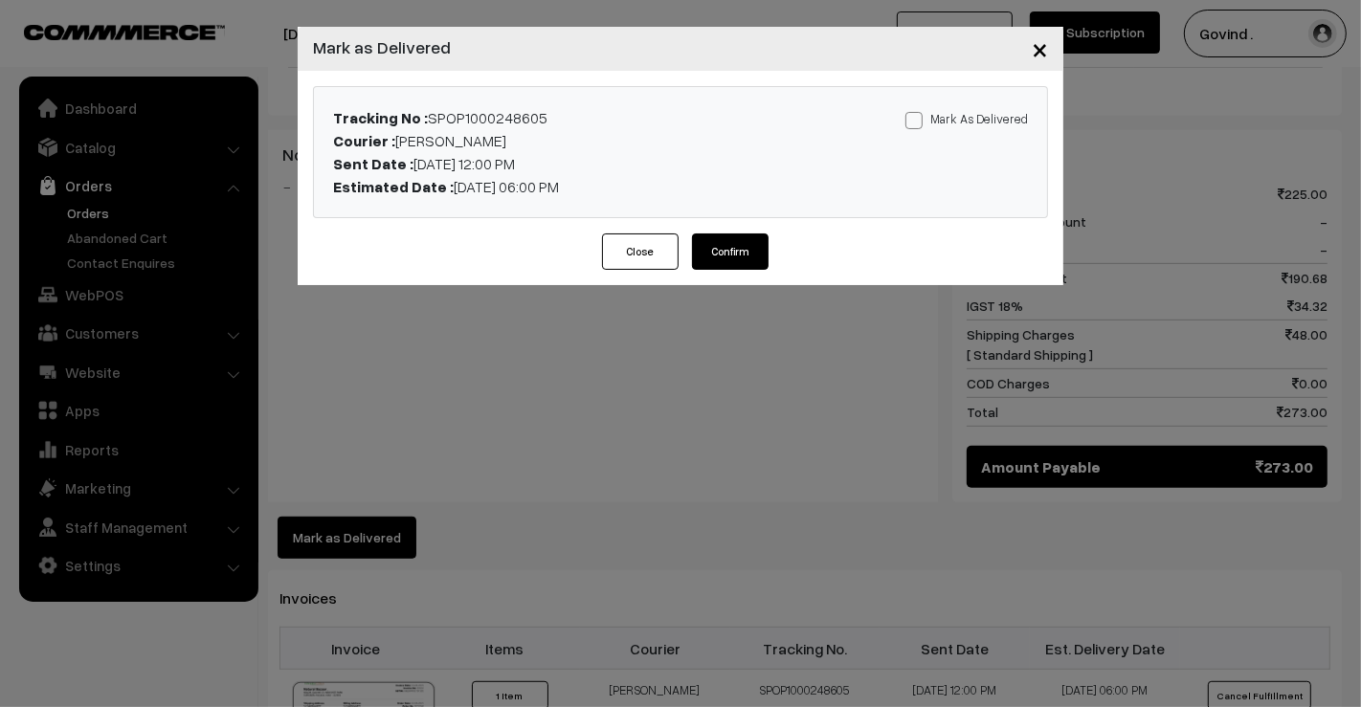
click at [910, 124] on span at bounding box center [913, 120] width 17 height 17
click at [910, 123] on input "Mark As Delivered" at bounding box center [911, 117] width 12 height 12
checkbox input "true"
click at [747, 250] on button "Confirm" at bounding box center [730, 251] width 77 height 36
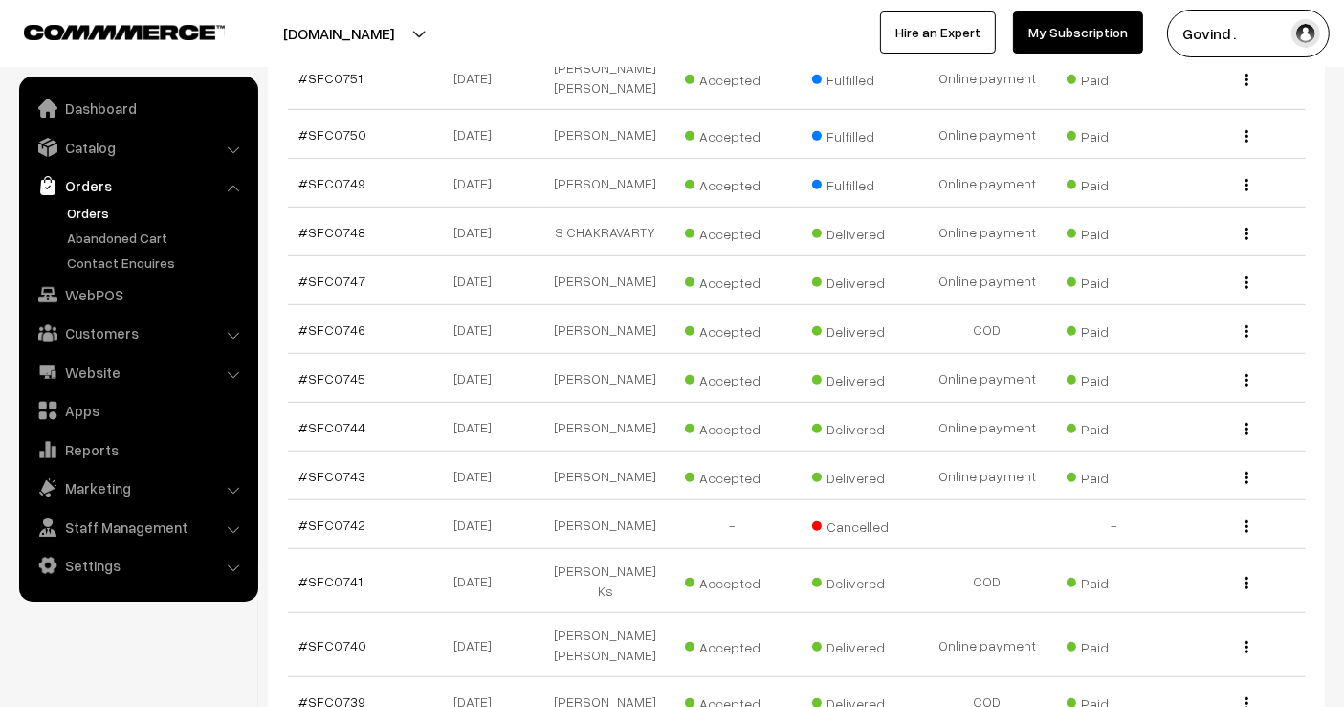
scroll to position [989, 0]
click at [1246, 143] on img "button" at bounding box center [1247, 136] width 3 height 12
click at [1199, 173] on link "View" at bounding box center [1161, 164] width 163 height 42
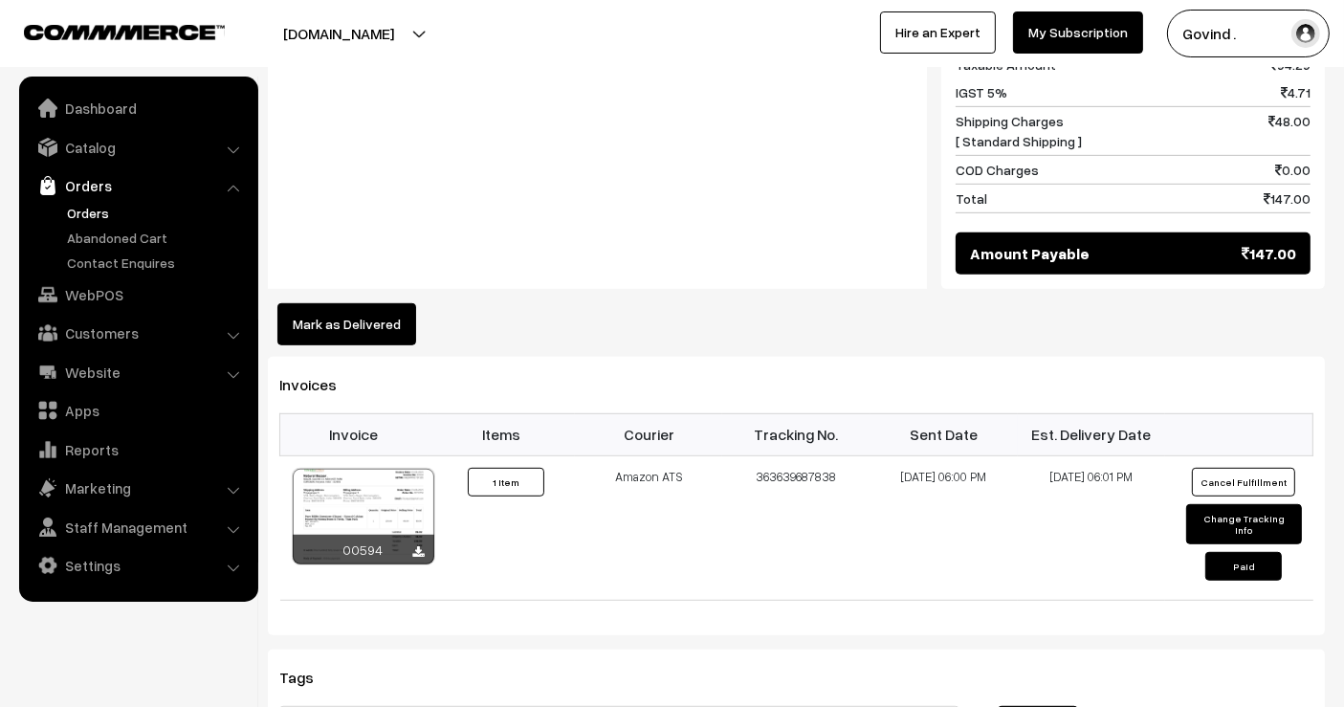
scroll to position [971, 0]
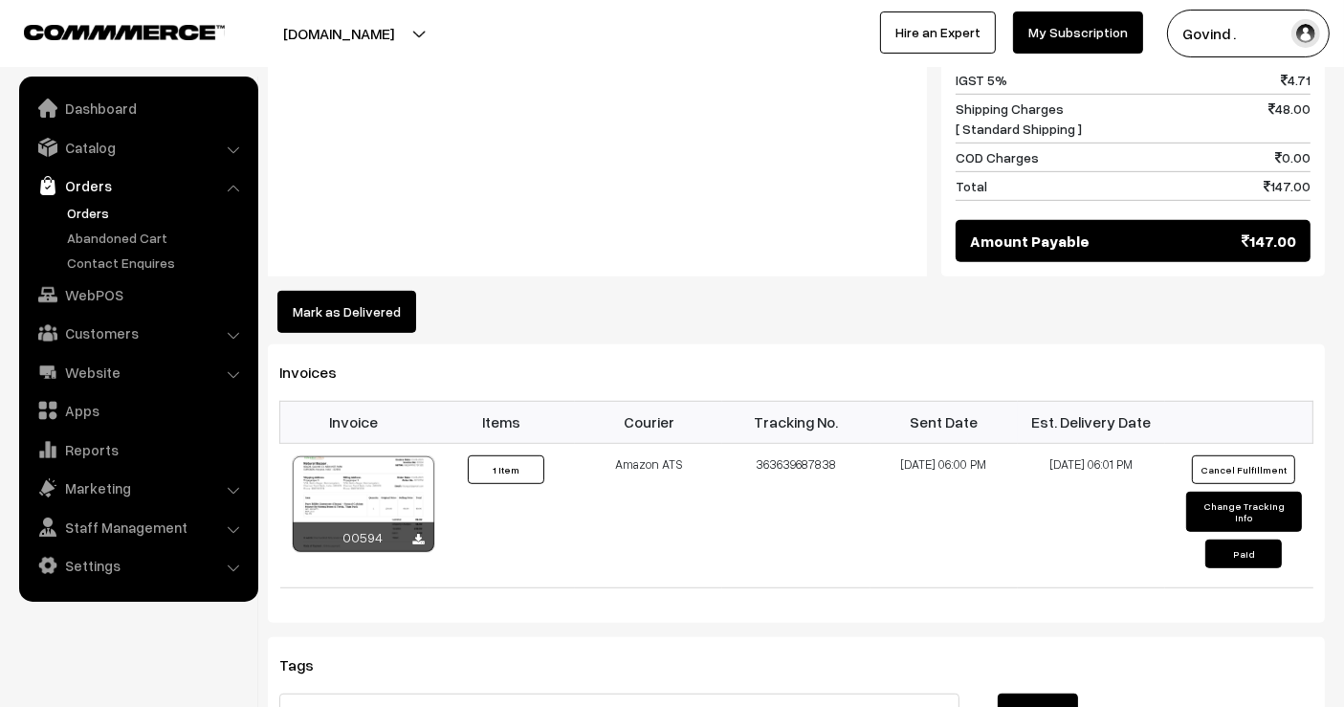
click at [333, 291] on button "Mark as Delivered" at bounding box center [346, 312] width 139 height 42
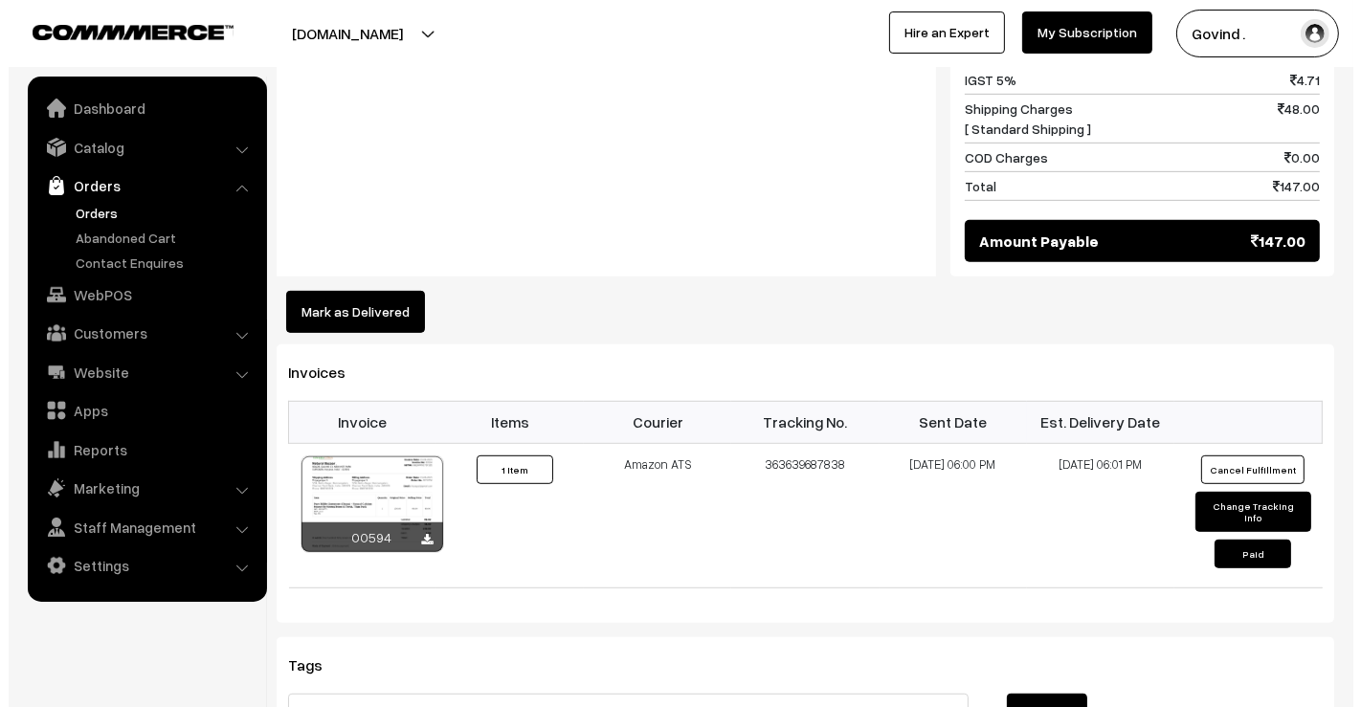
scroll to position [973, 0]
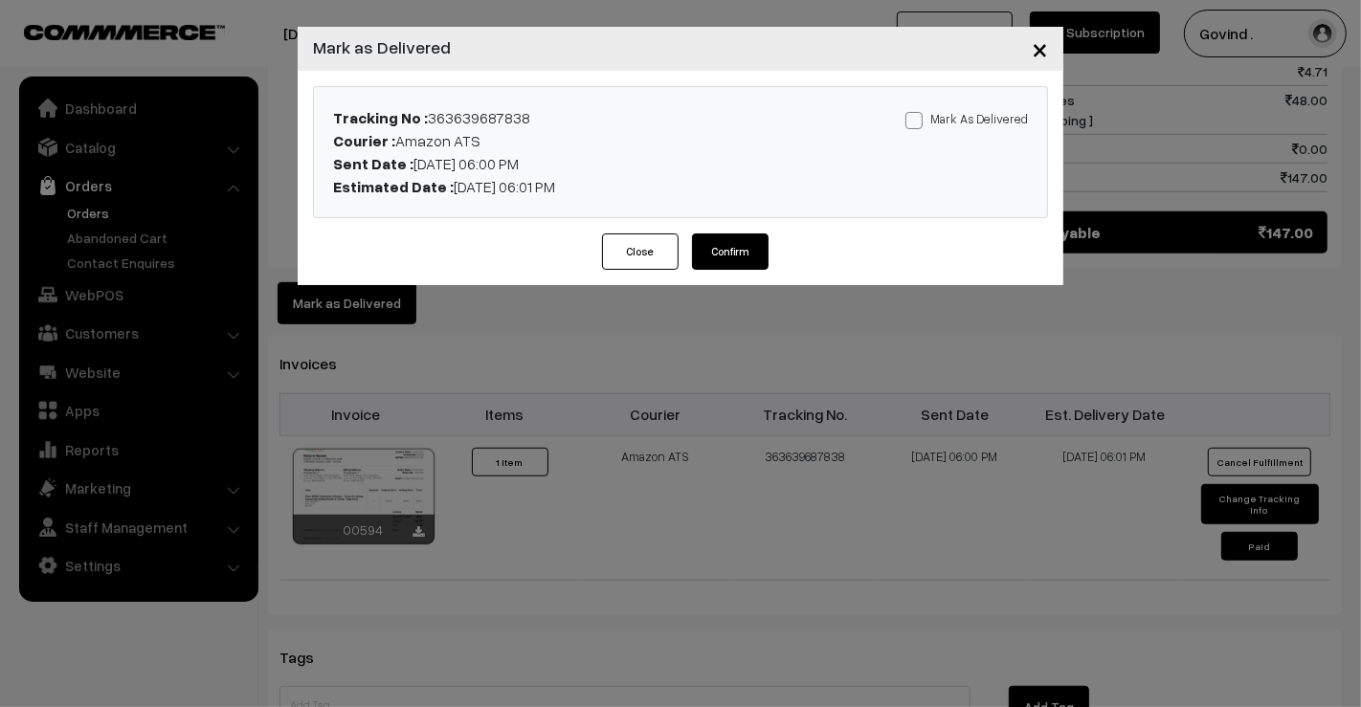
click at [915, 124] on span at bounding box center [913, 120] width 17 height 17
click at [915, 123] on input "Mark As Delivered" at bounding box center [911, 117] width 12 height 12
checkbox input "true"
click at [765, 261] on button "Confirm" at bounding box center [730, 251] width 77 height 36
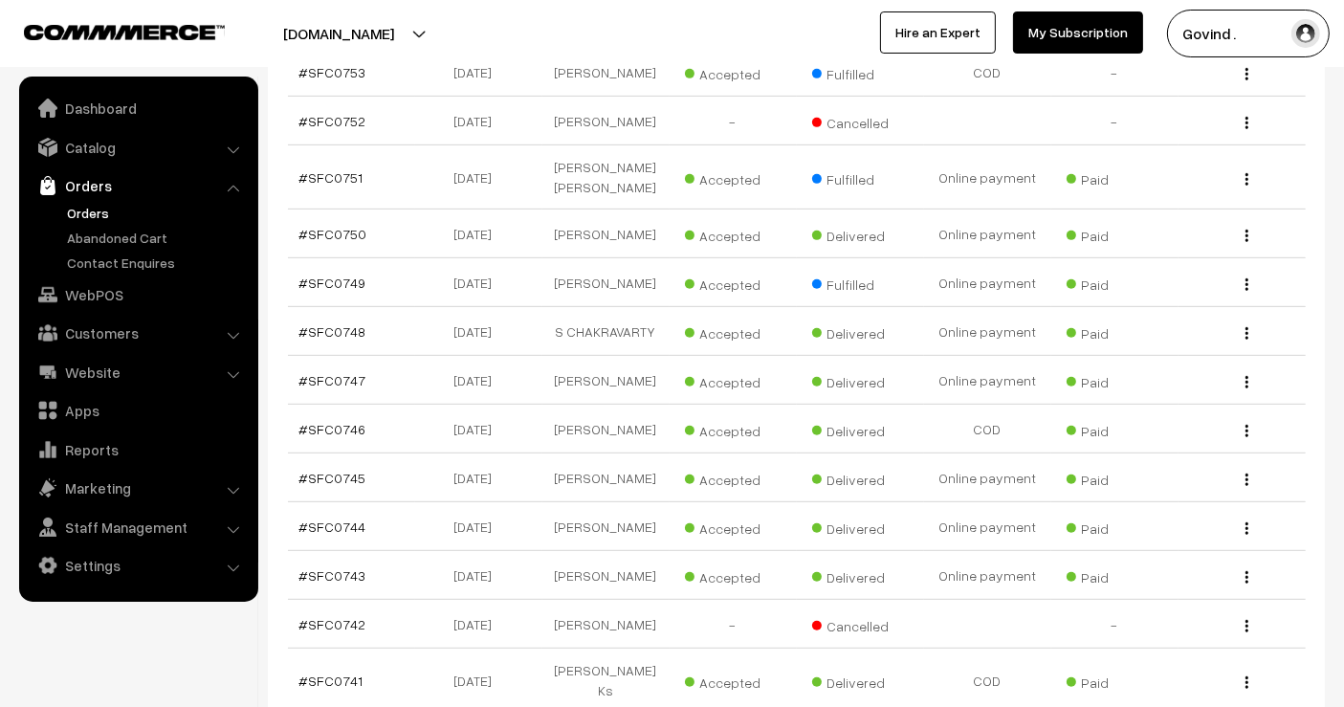
scroll to position [864, 0]
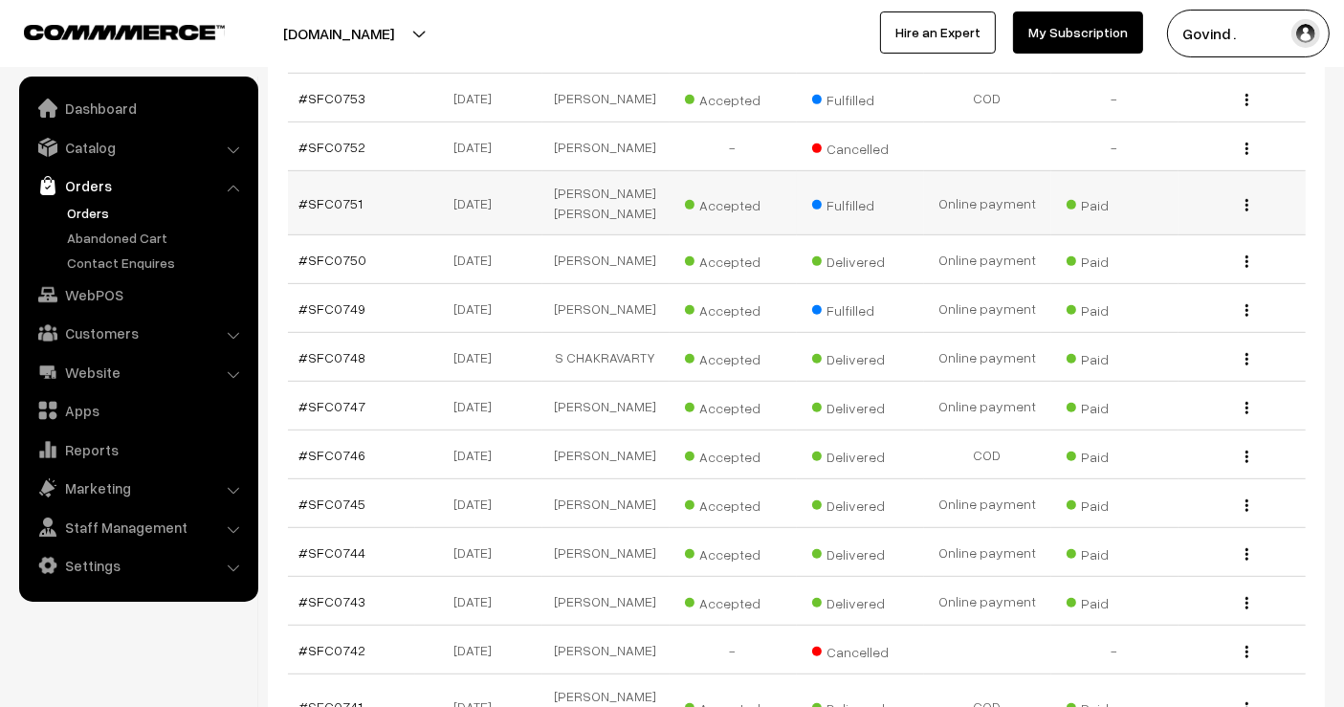
click at [1246, 211] on img "button" at bounding box center [1247, 205] width 3 height 12
click at [1172, 254] on link "View" at bounding box center [1161, 232] width 163 height 42
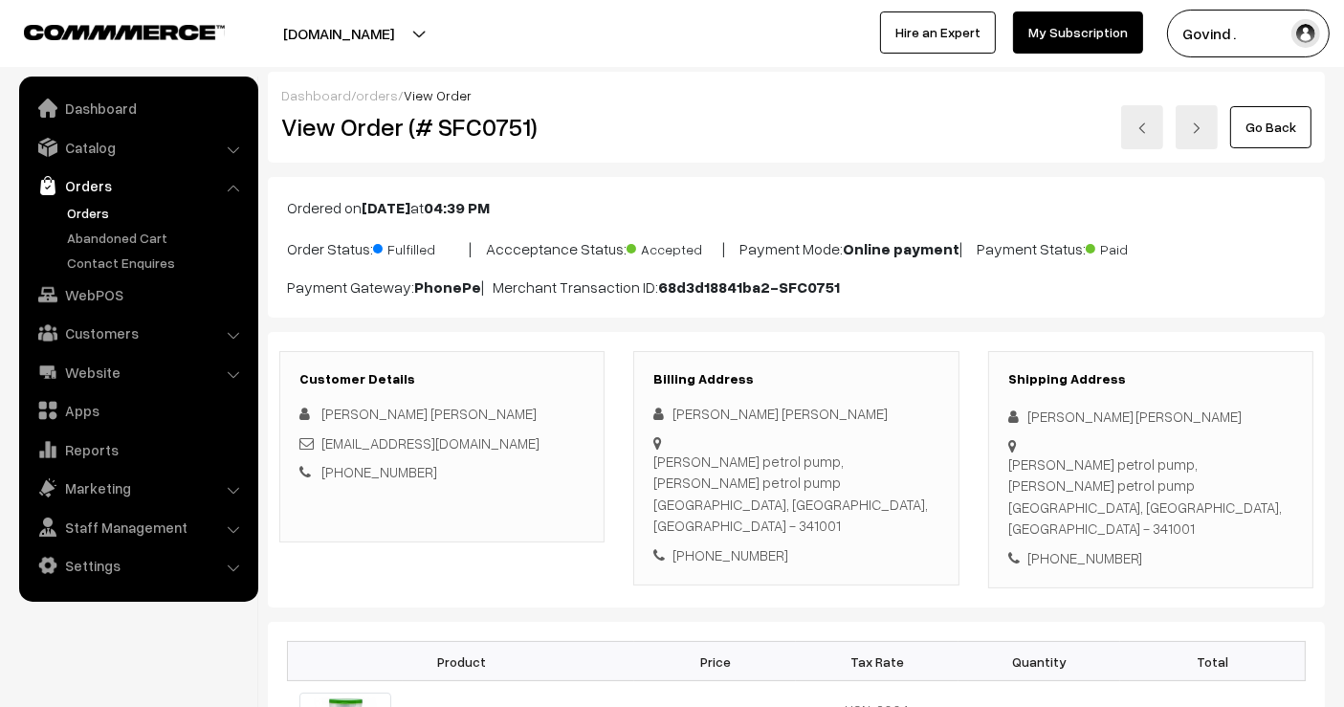
scroll to position [1166, 0]
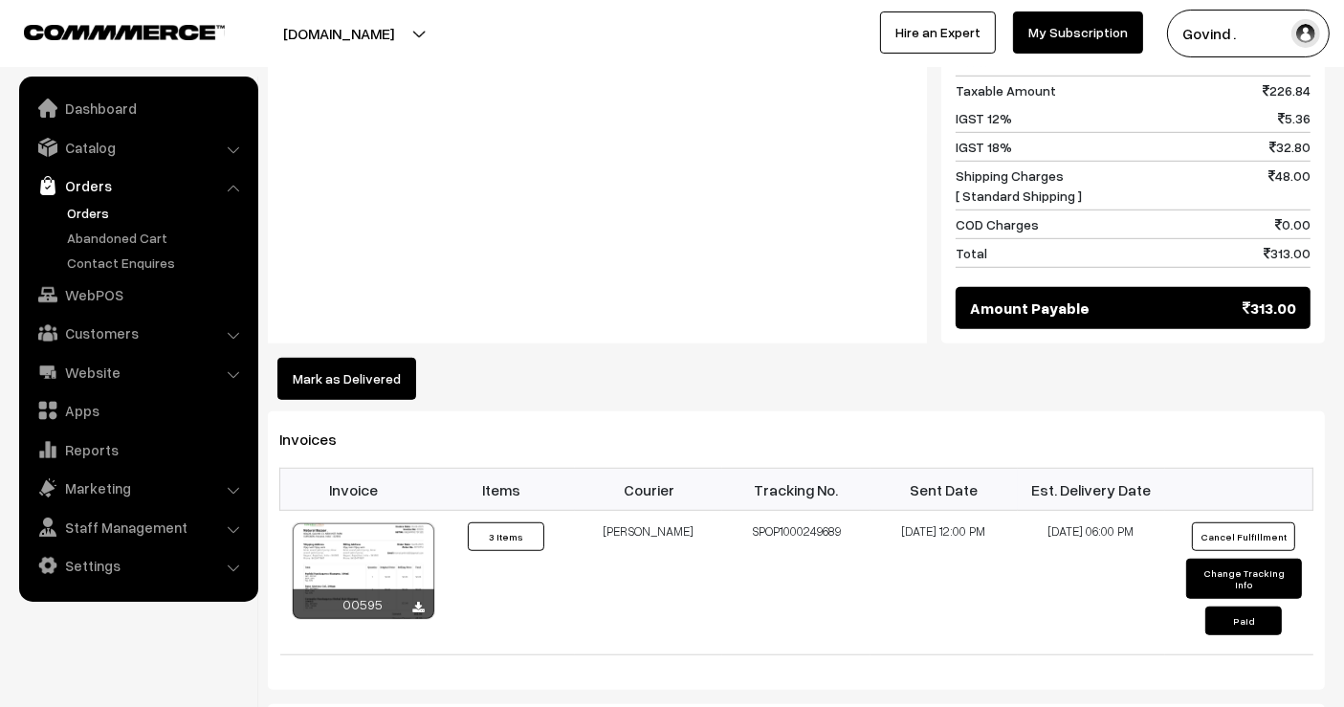
click at [361, 364] on button "Mark as Delivered" at bounding box center [346, 379] width 139 height 42
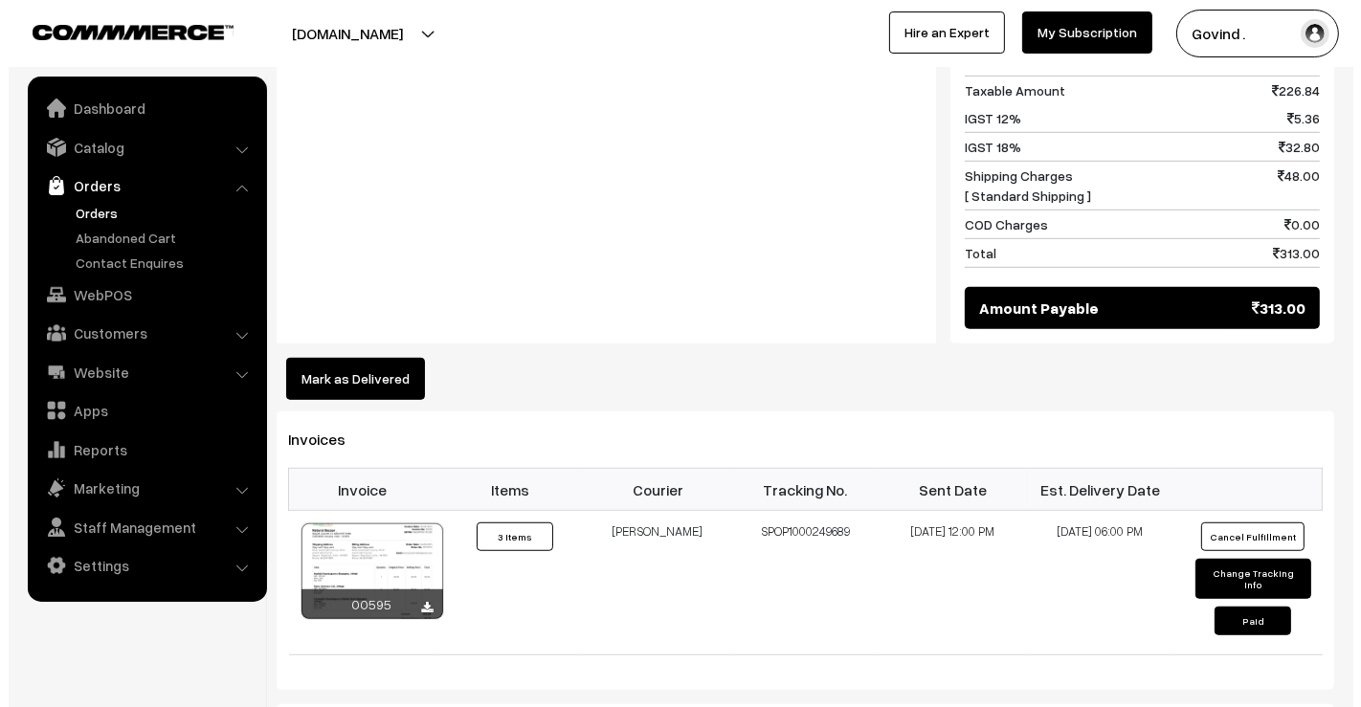
scroll to position [1172, 0]
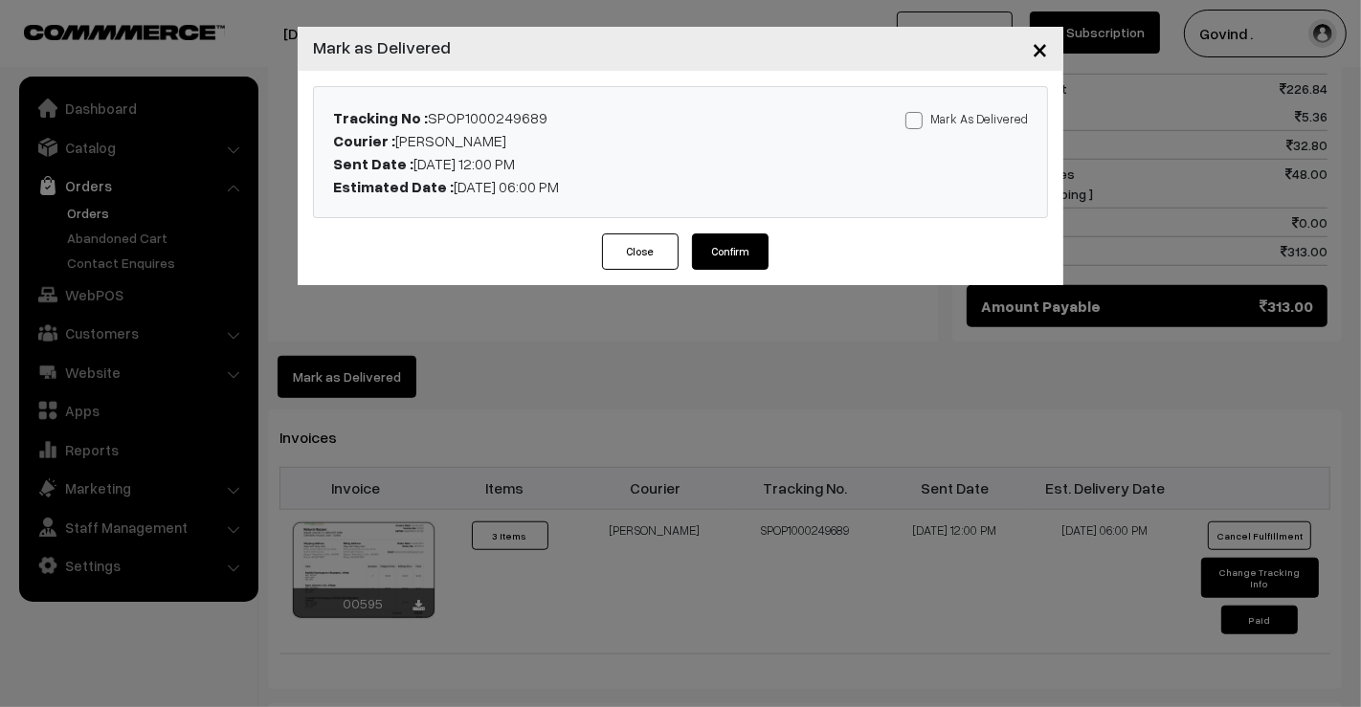
click at [920, 113] on span at bounding box center [913, 120] width 17 height 17
click at [918, 113] on input "Mark As Delivered" at bounding box center [911, 117] width 12 height 12
checkbox input "true"
click at [723, 257] on button "Confirm" at bounding box center [730, 251] width 77 height 36
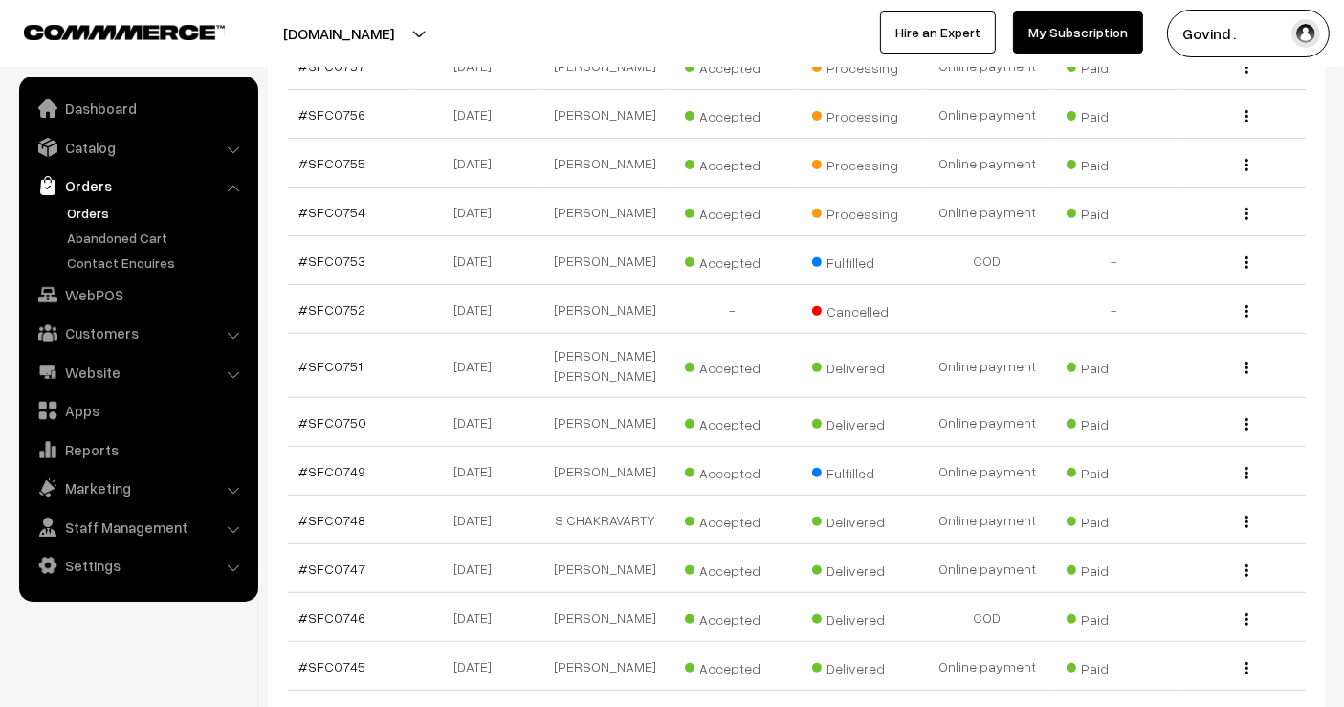
scroll to position [655, 0]
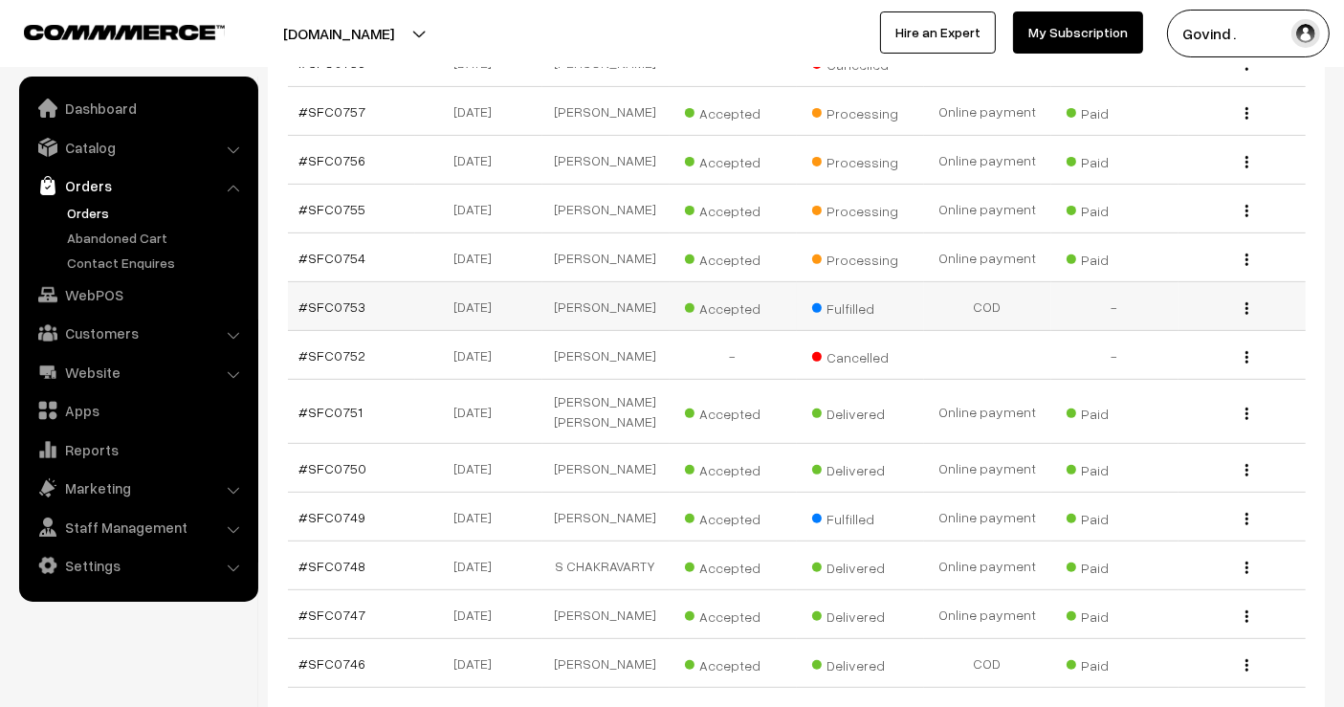
click at [1246, 313] on img "button" at bounding box center [1247, 308] width 3 height 12
click at [1189, 326] on link "View" at bounding box center [1161, 336] width 163 height 42
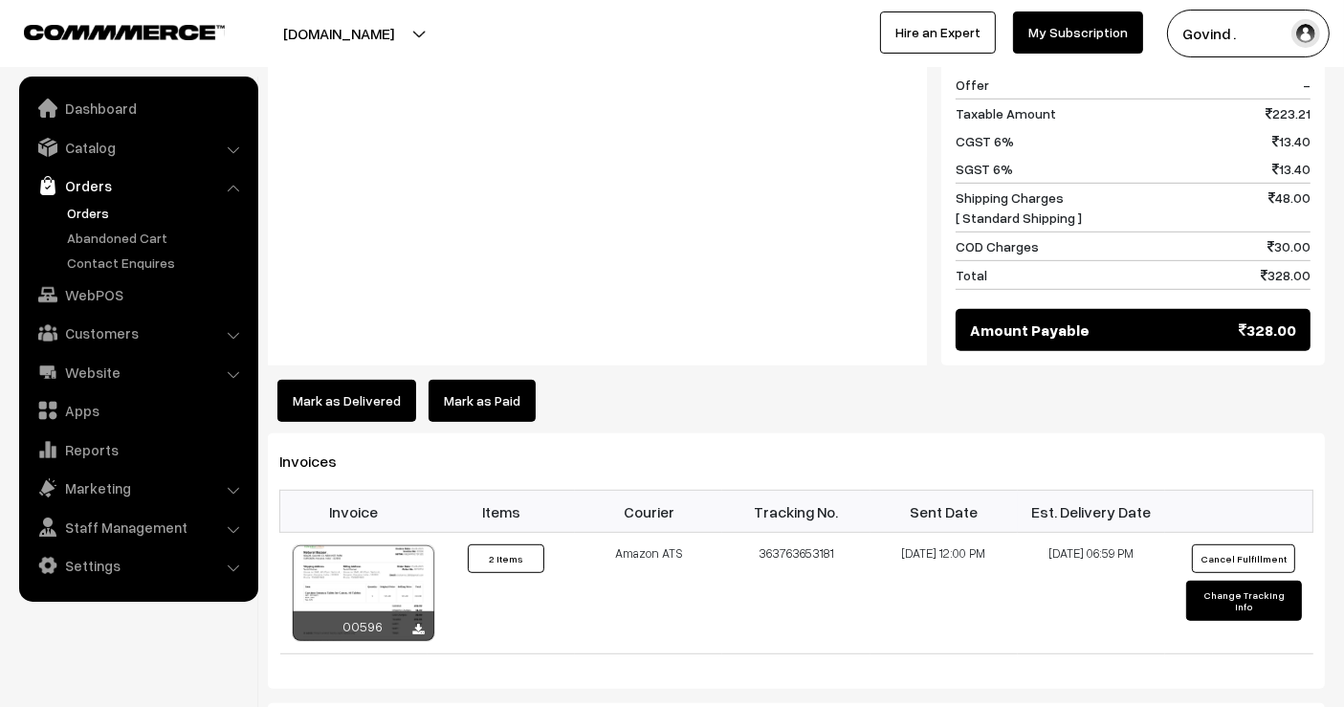
scroll to position [891, 0]
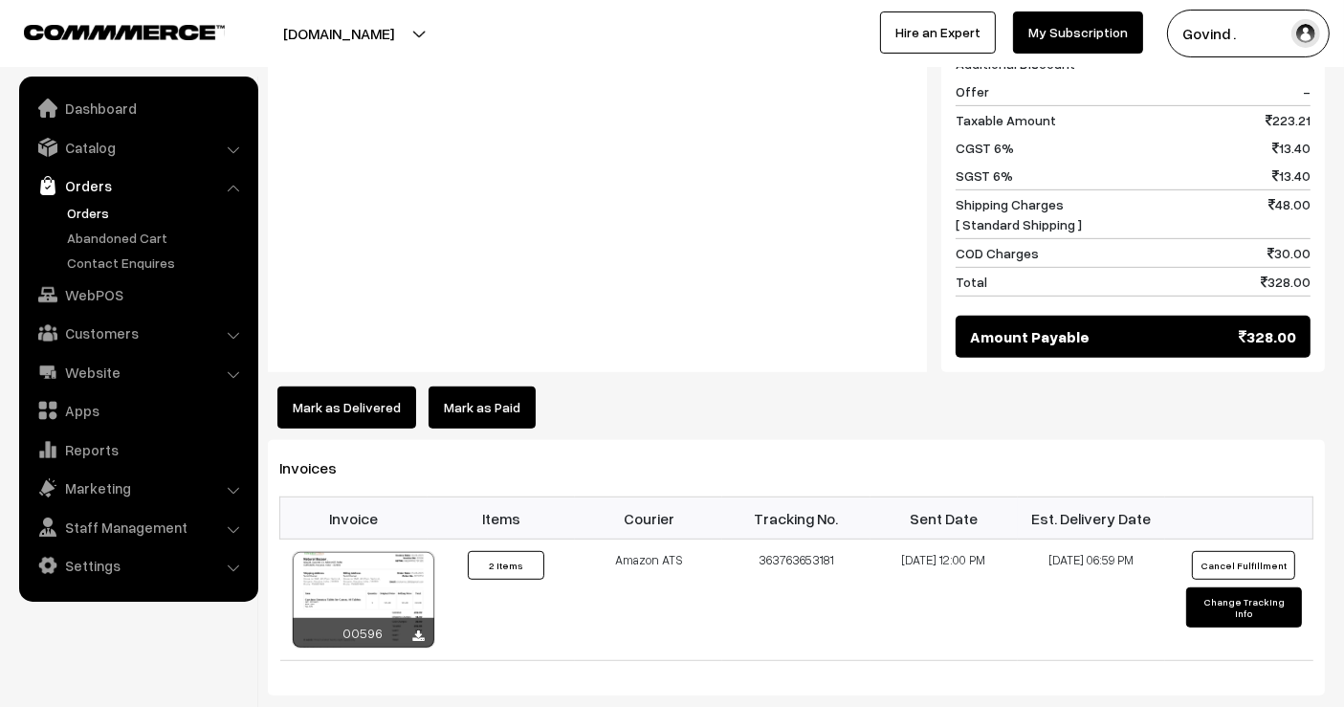
click at [352, 387] on button "Mark as Delivered" at bounding box center [346, 408] width 139 height 42
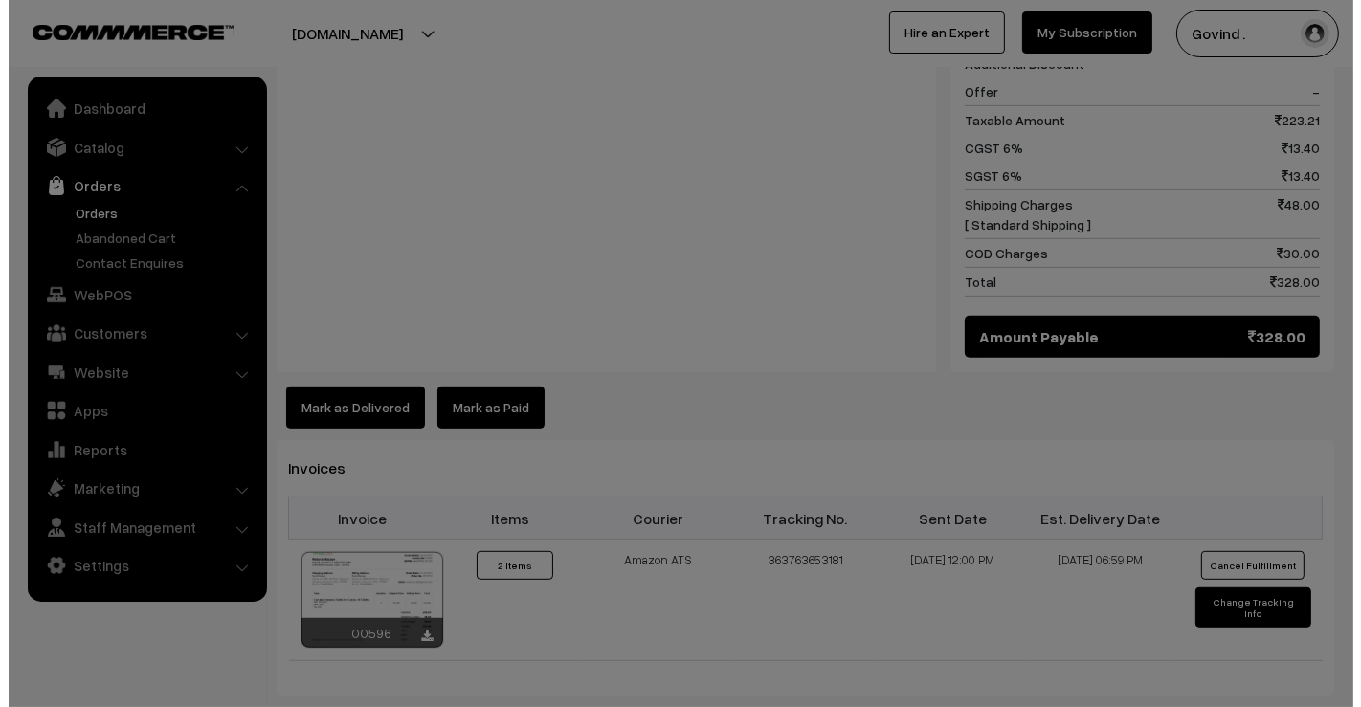
scroll to position [894, 0]
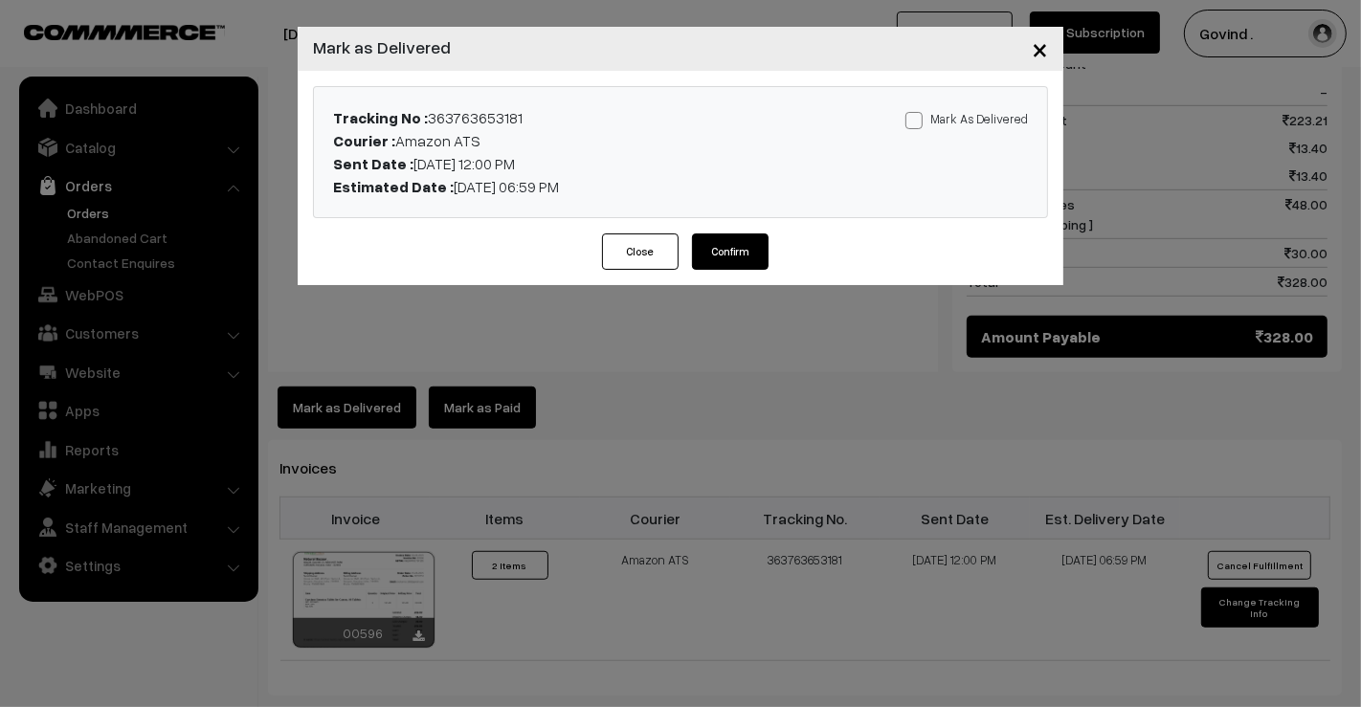
click at [916, 124] on span at bounding box center [913, 120] width 17 height 17
click at [916, 123] on input "Mark As Delivered" at bounding box center [911, 117] width 12 height 12
checkbox input "true"
click at [731, 244] on button "Confirm" at bounding box center [730, 251] width 77 height 36
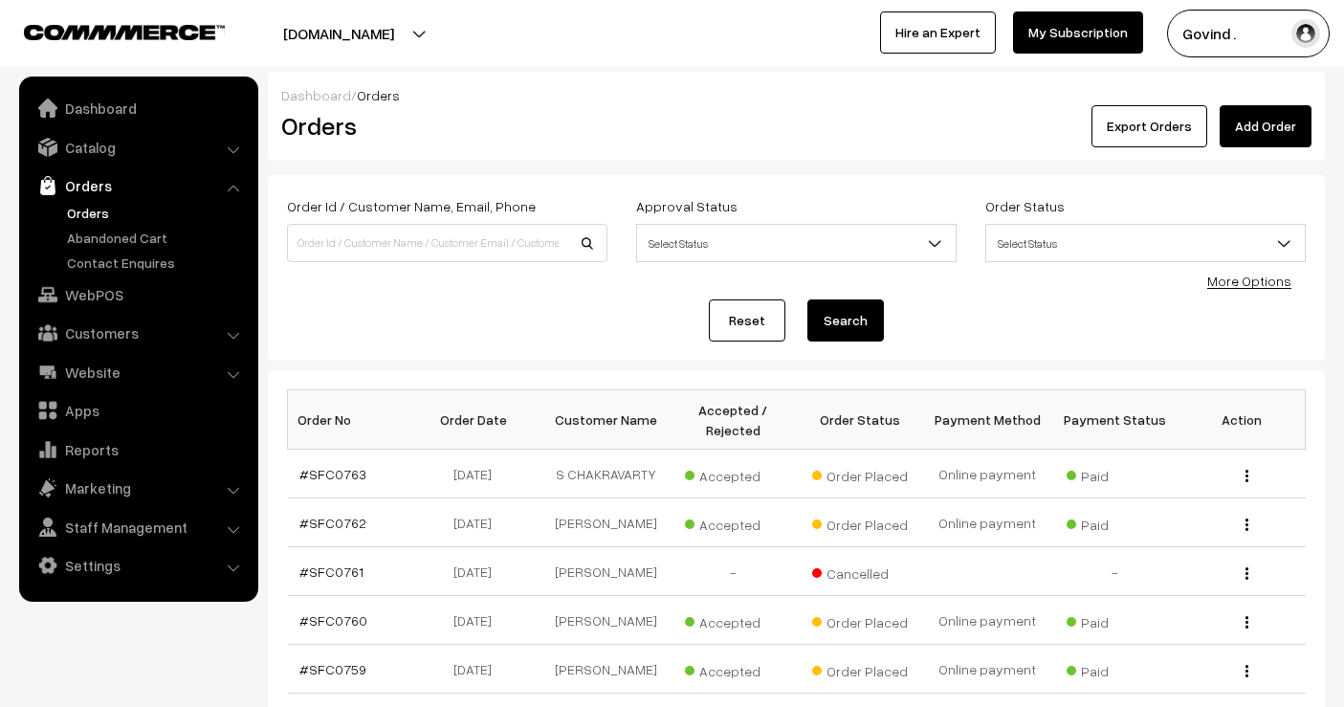
scroll to position [655, 0]
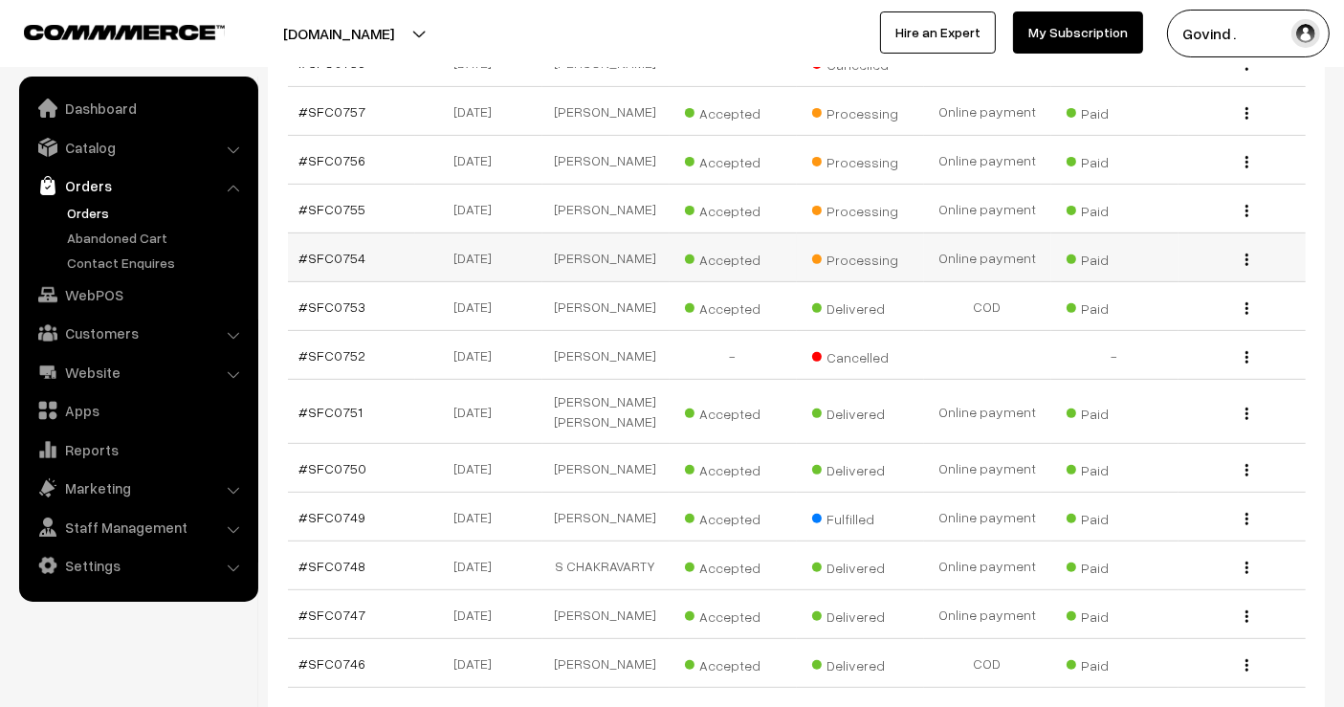
click at [1247, 266] on img "button" at bounding box center [1247, 260] width 3 height 12
click at [1180, 295] on link "View" at bounding box center [1161, 287] width 163 height 42
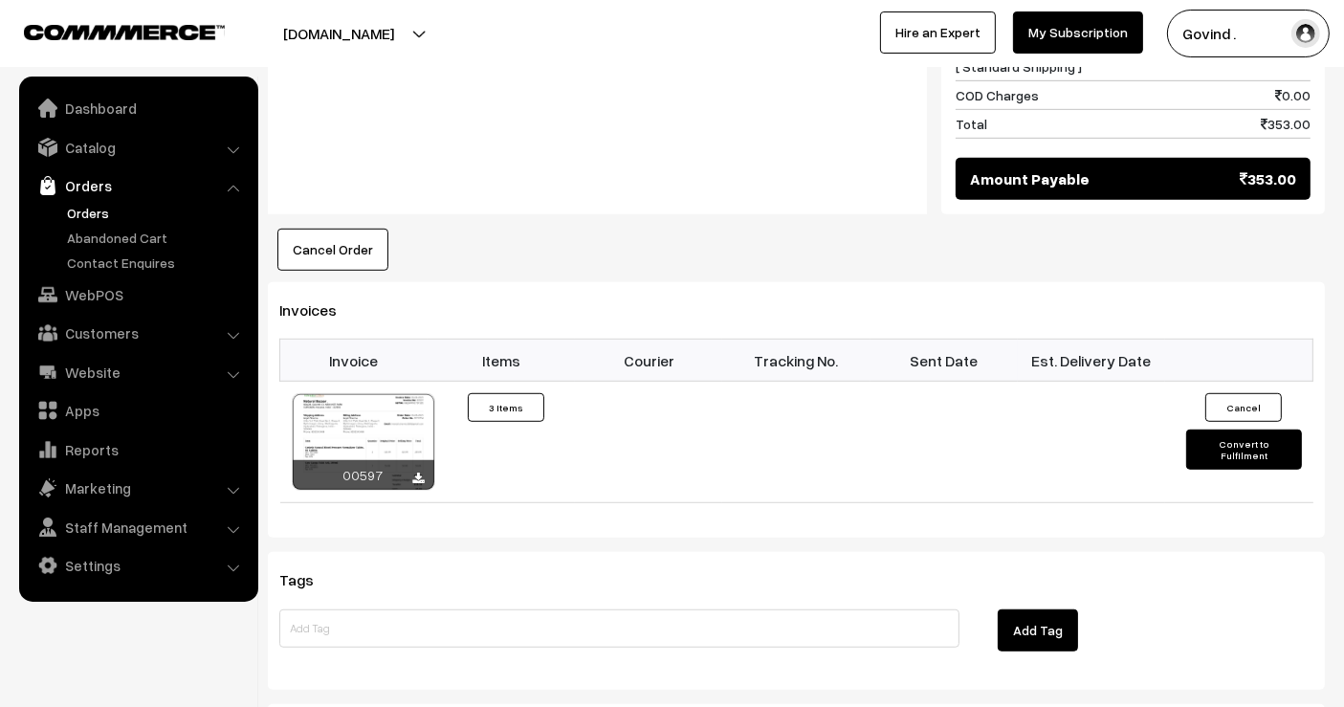
scroll to position [1183, 0]
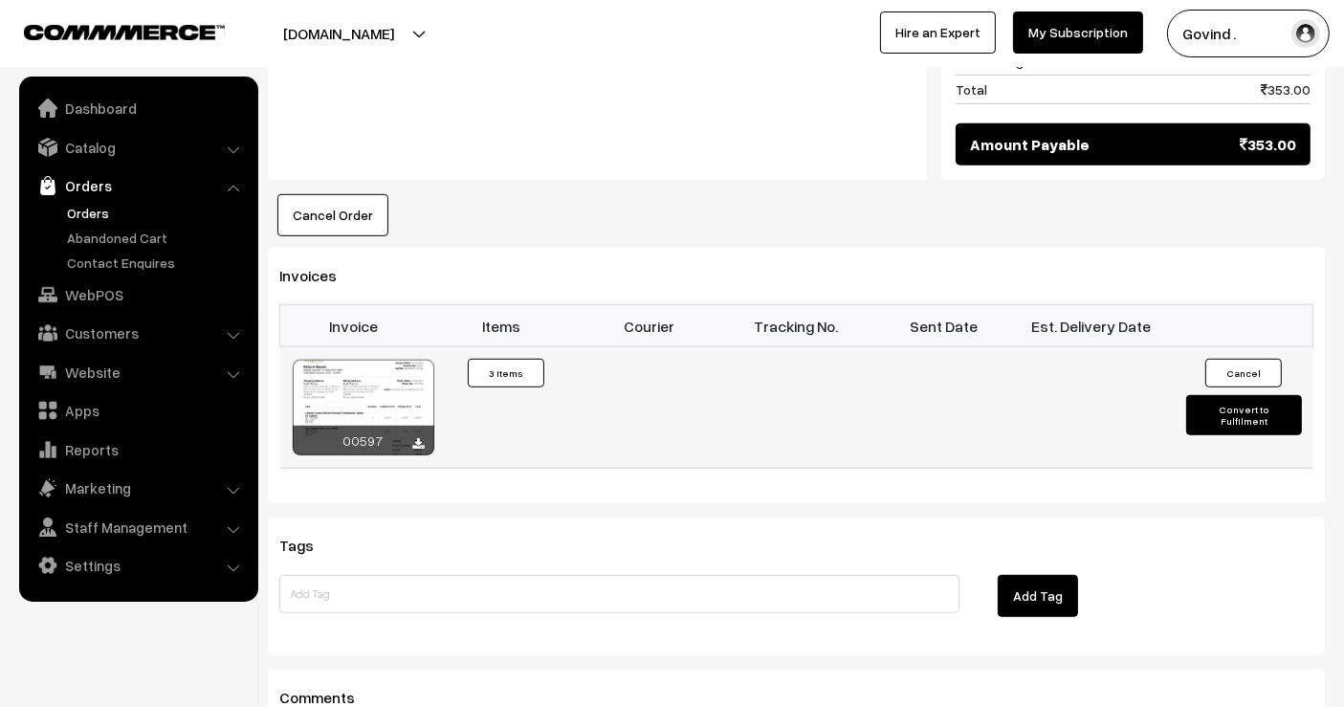
click at [1233, 411] on button "Convert to Fulfilment" at bounding box center [1243, 415] width 115 height 40
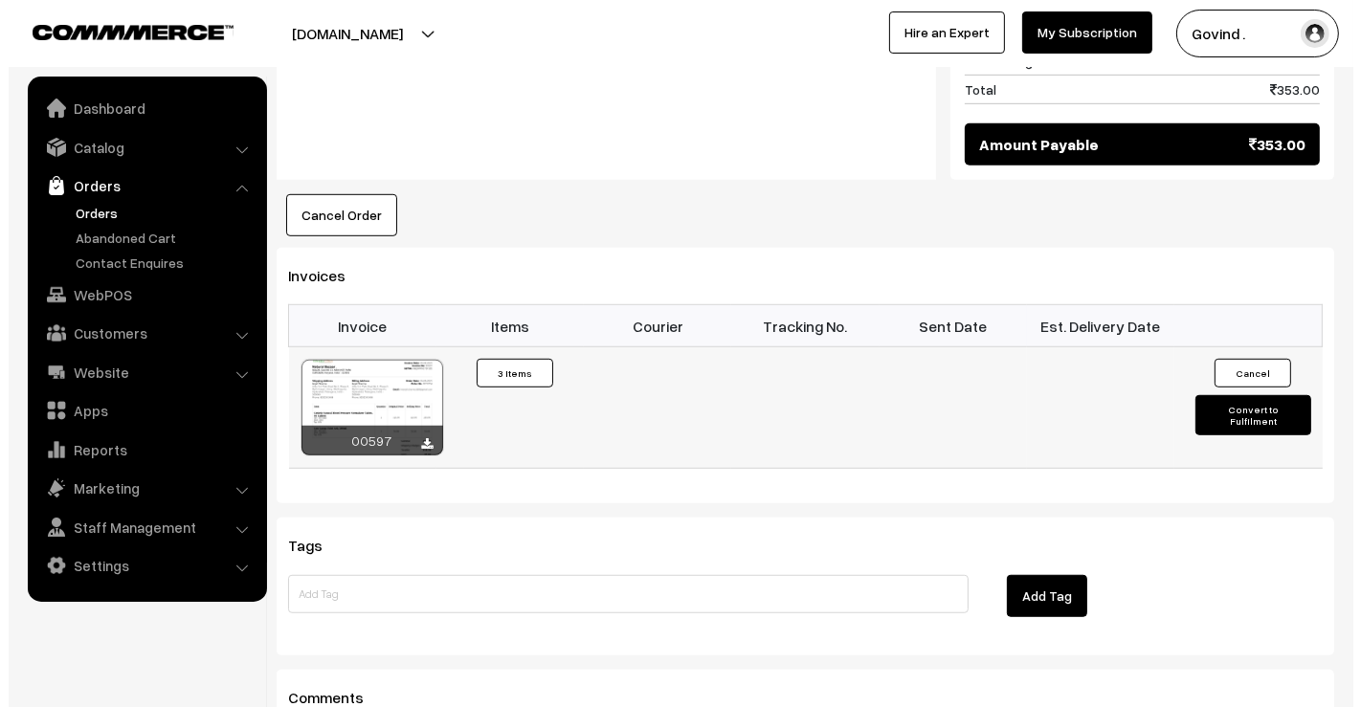
scroll to position [1186, 0]
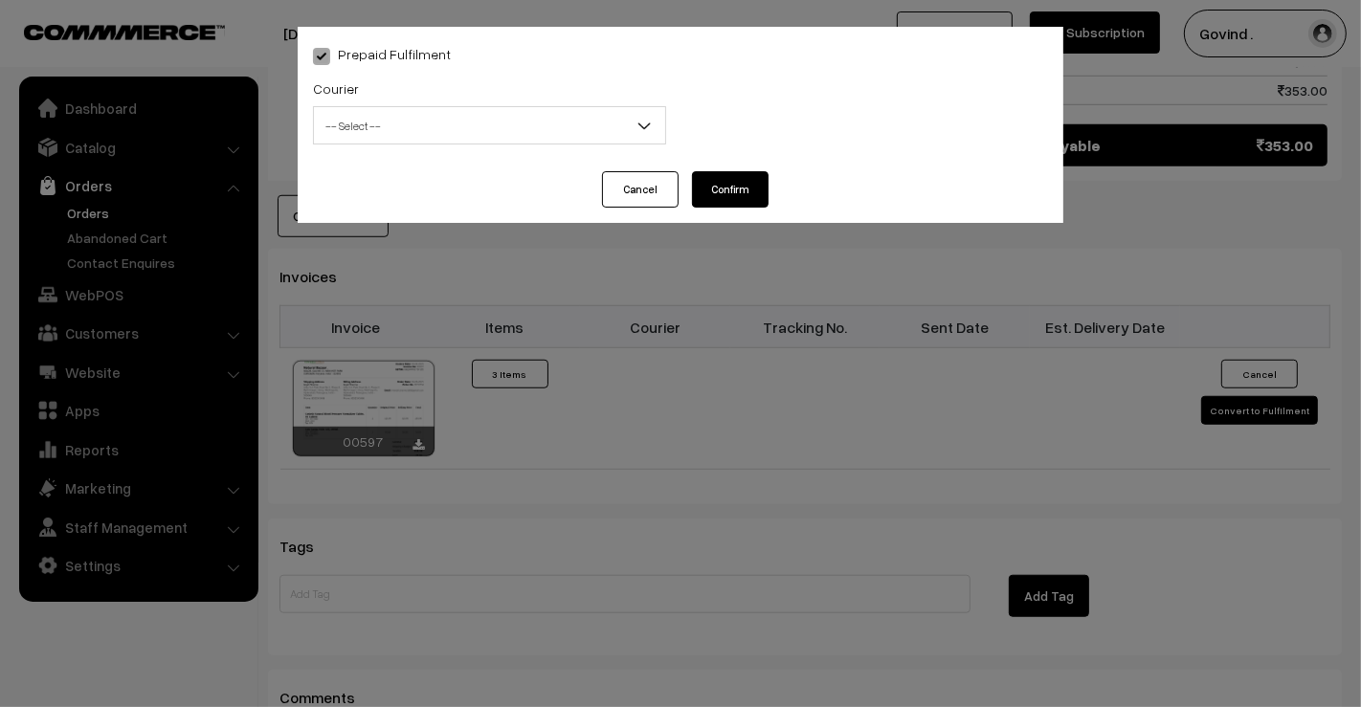
click at [514, 121] on span "-- Select --" at bounding box center [489, 125] width 351 height 33
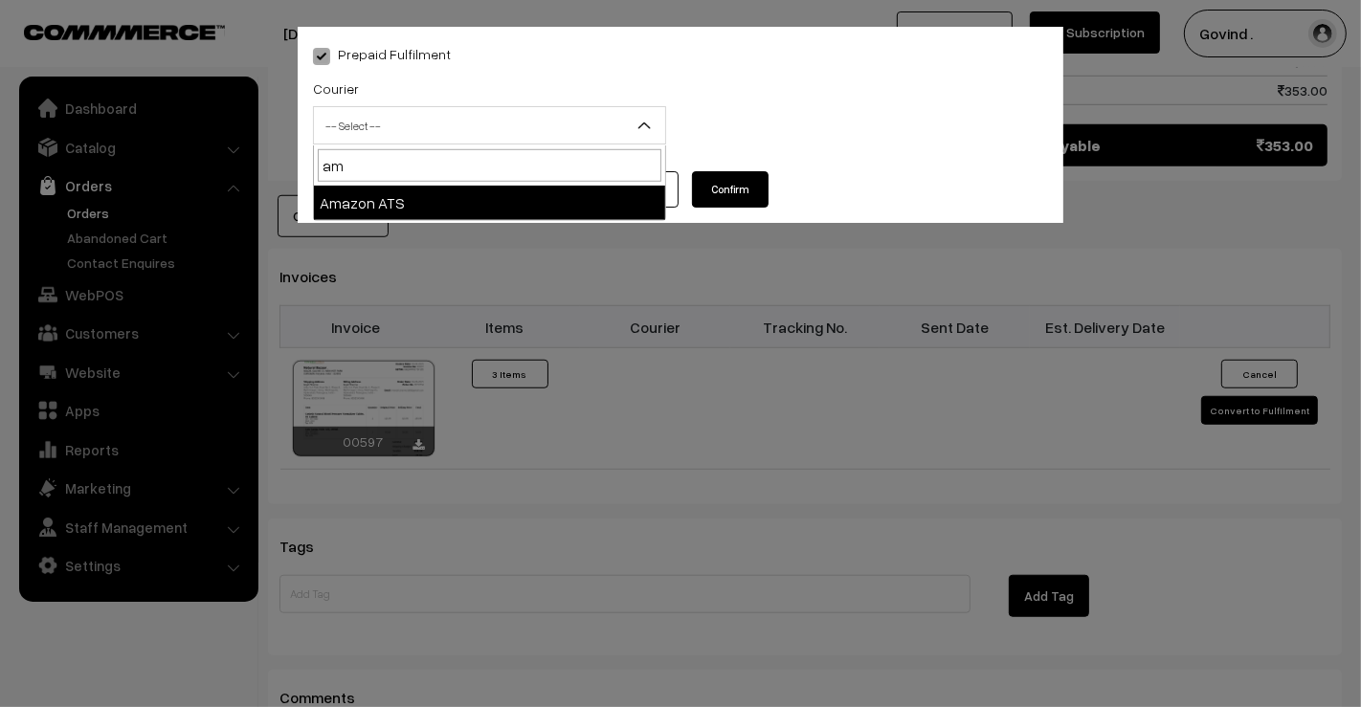
type input "ama"
select select "8"
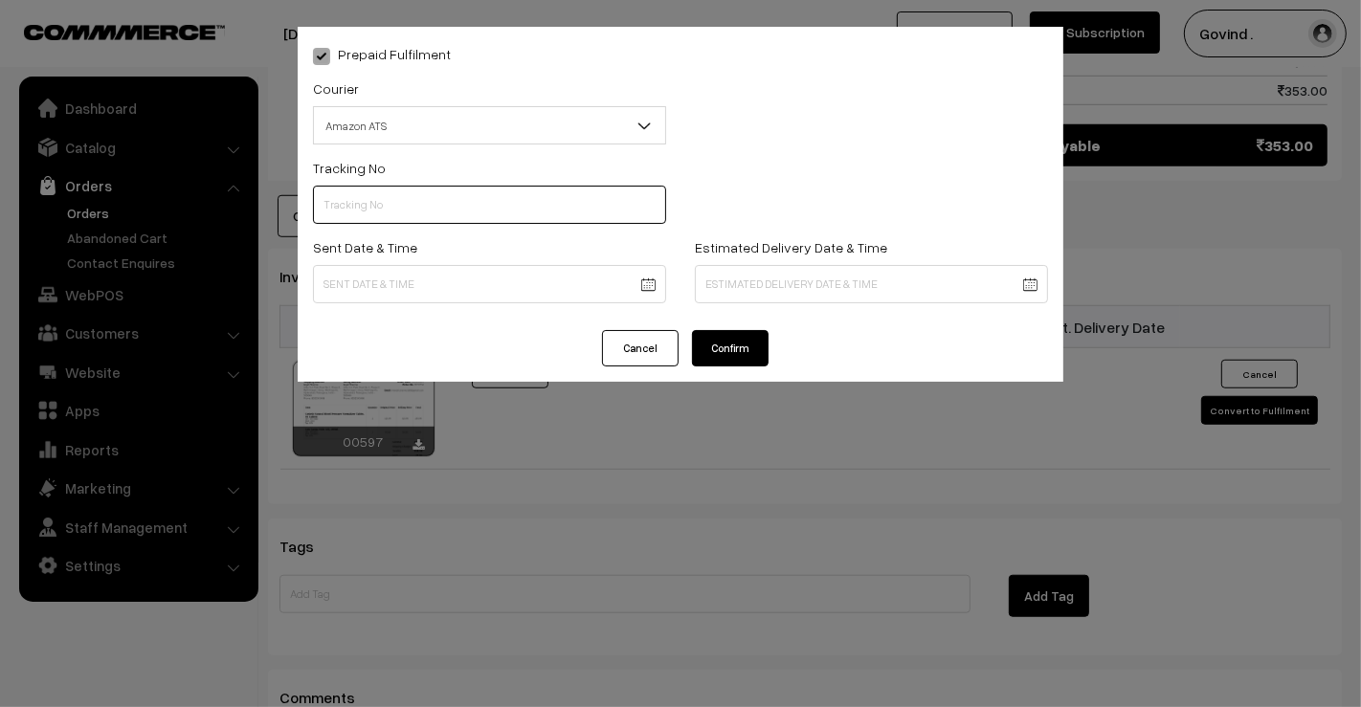
click at [474, 201] on input "text" at bounding box center [489, 205] width 353 height 38
paste input "363798763145"
type input "363798763145"
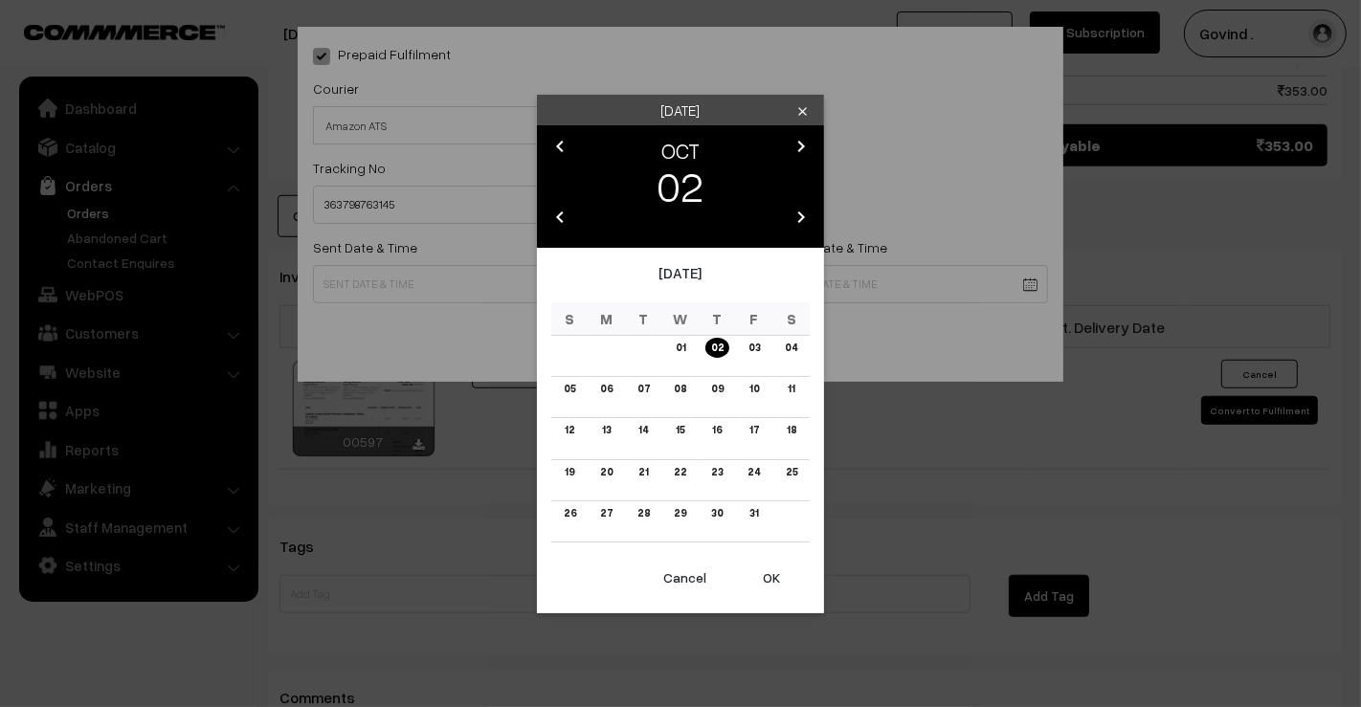
click at [563, 141] on icon "chevron_left" at bounding box center [559, 146] width 23 height 23
click at [785, 474] on link "27" at bounding box center [791, 472] width 24 height 20
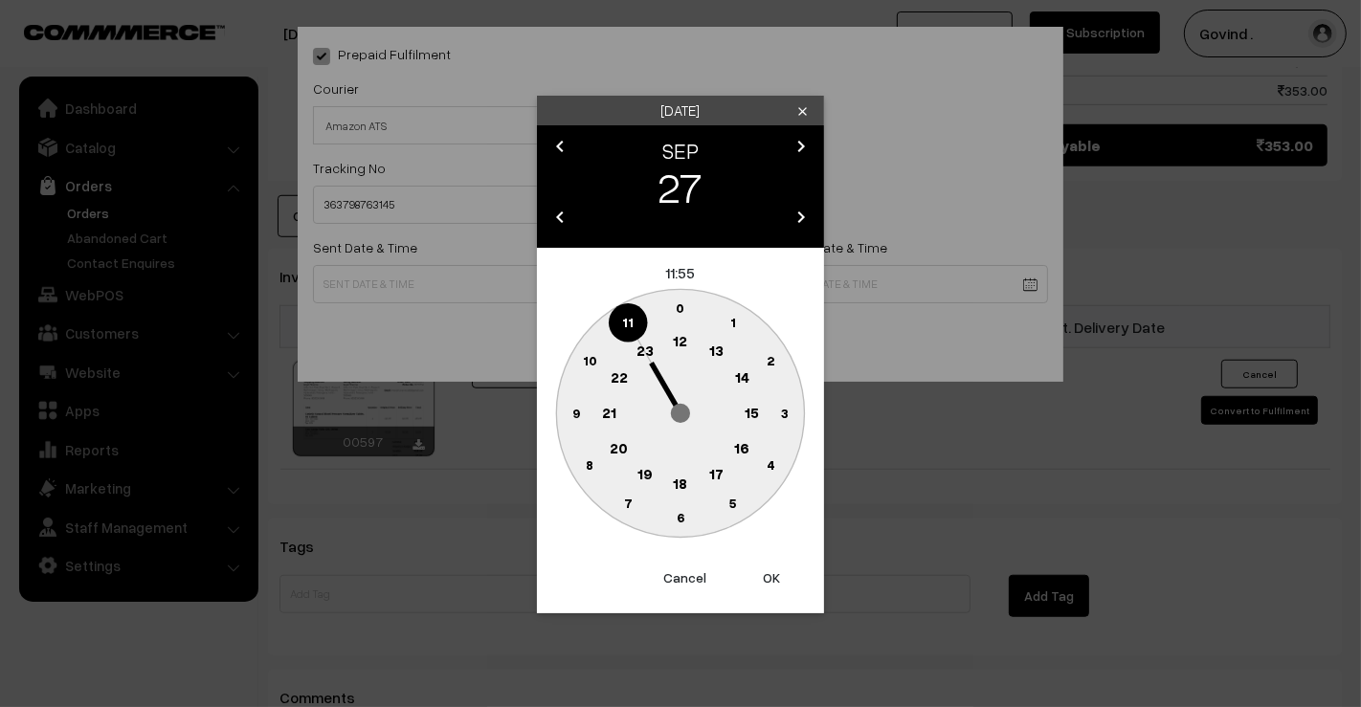
click at [772, 565] on button "OK" at bounding box center [771, 578] width 77 height 42
click at [560, 145] on icon "chevron_left" at bounding box center [559, 146] width 23 height 23
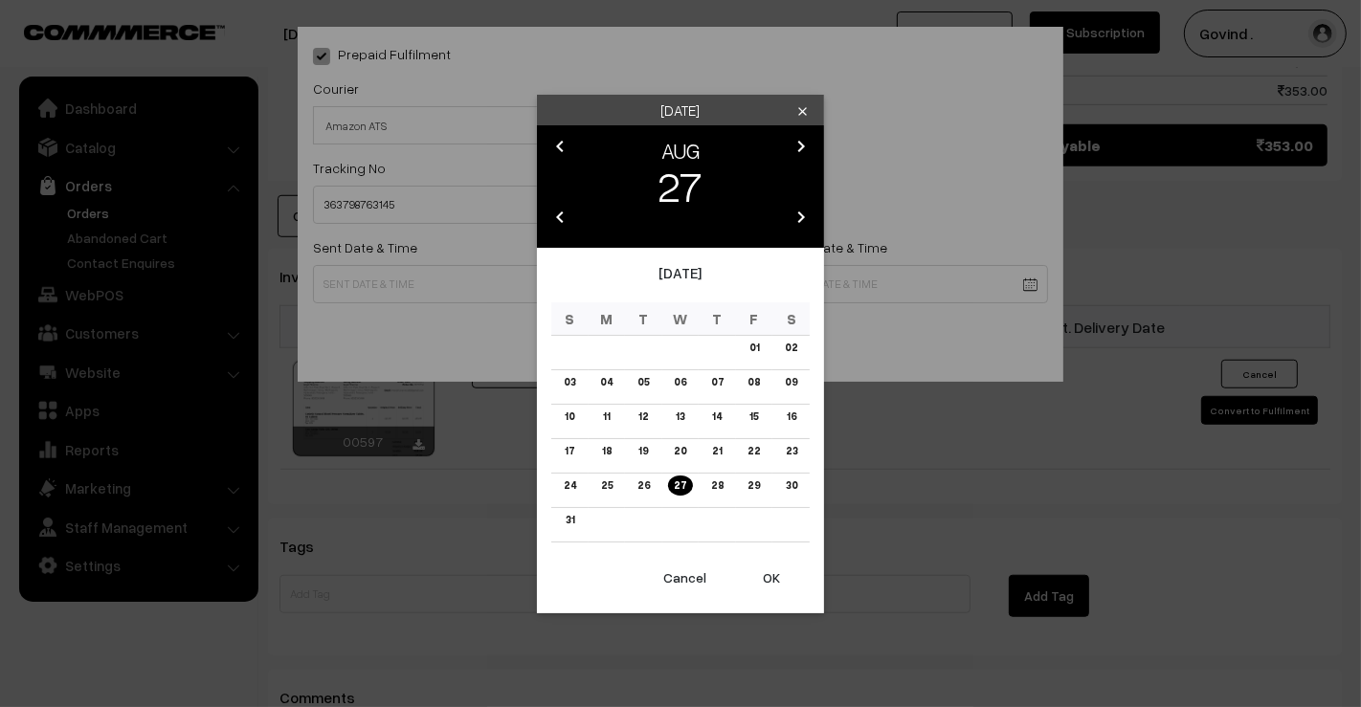
click at [803, 152] on icon "chevron_right" at bounding box center [800, 146] width 23 height 23
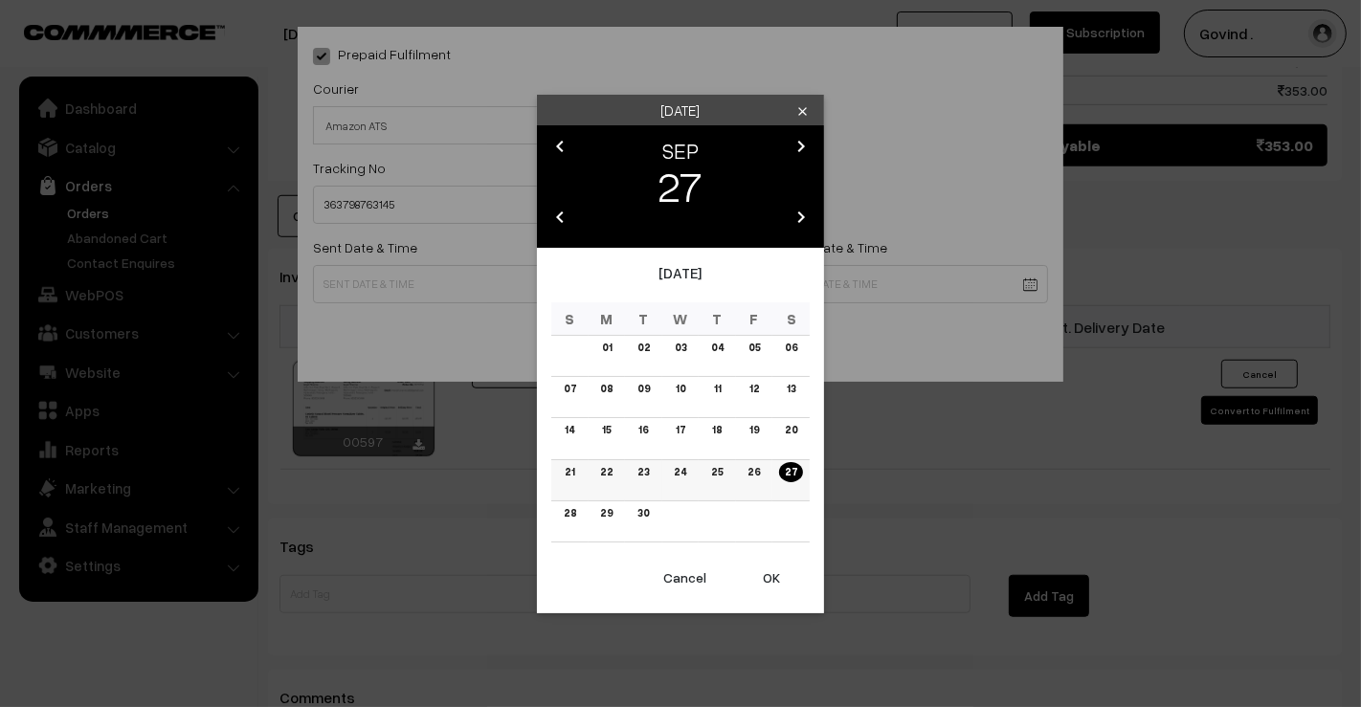
click at [789, 471] on link "27" at bounding box center [791, 472] width 24 height 20
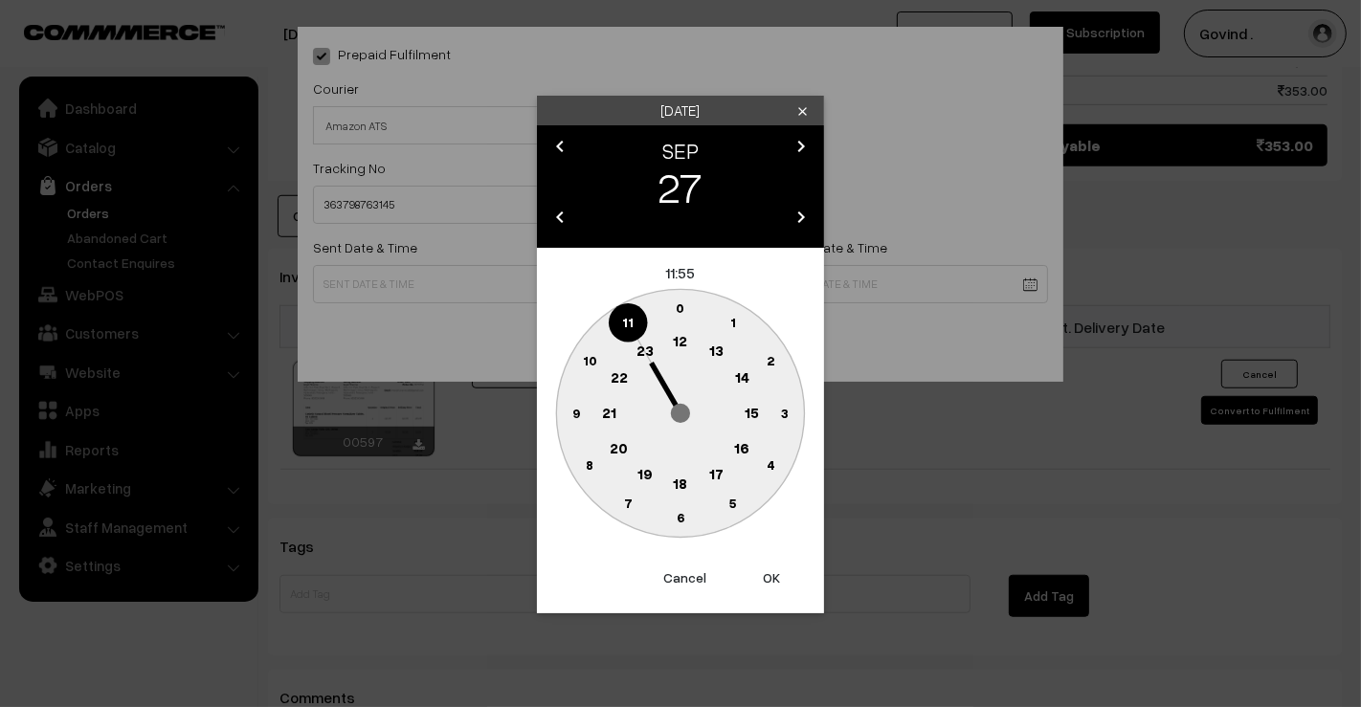
click at [675, 338] on text "12" at bounding box center [681, 340] width 14 height 17
click at [678, 320] on circle at bounding box center [669, 312] width 26 height 26
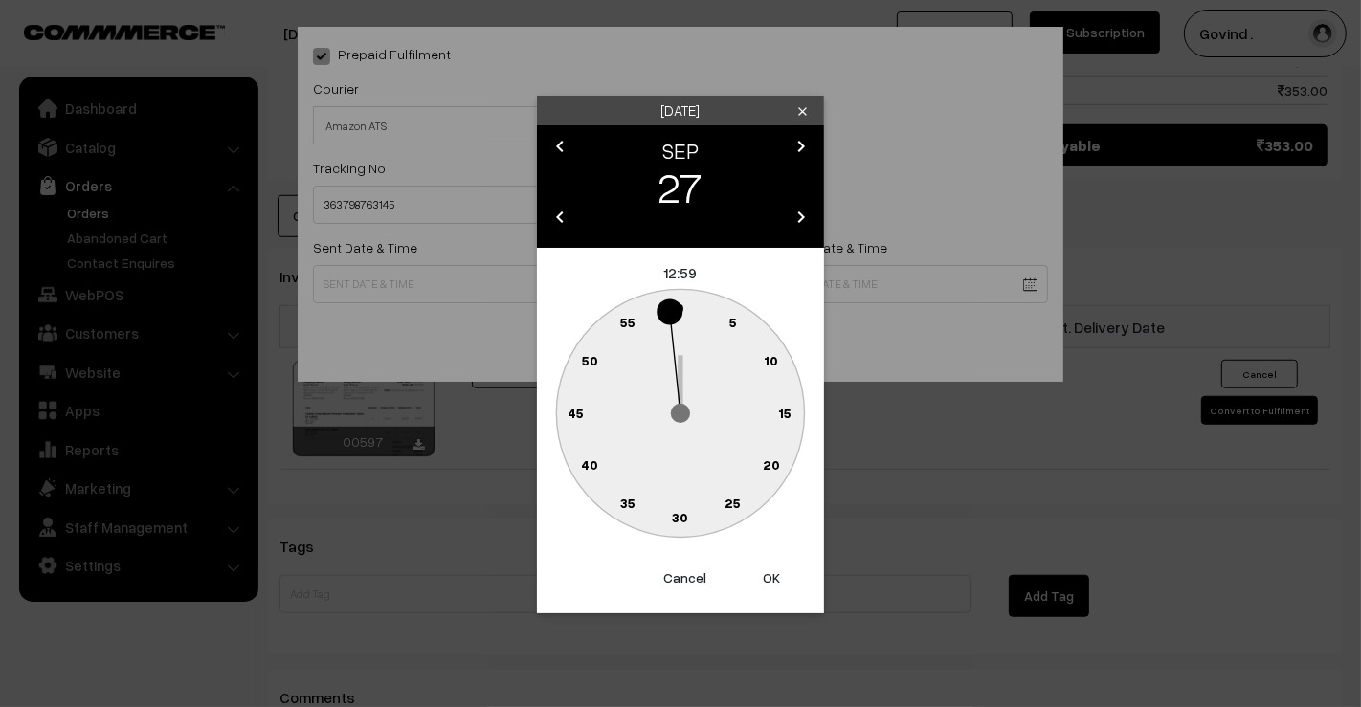
type input "27-09-2025 12:59"
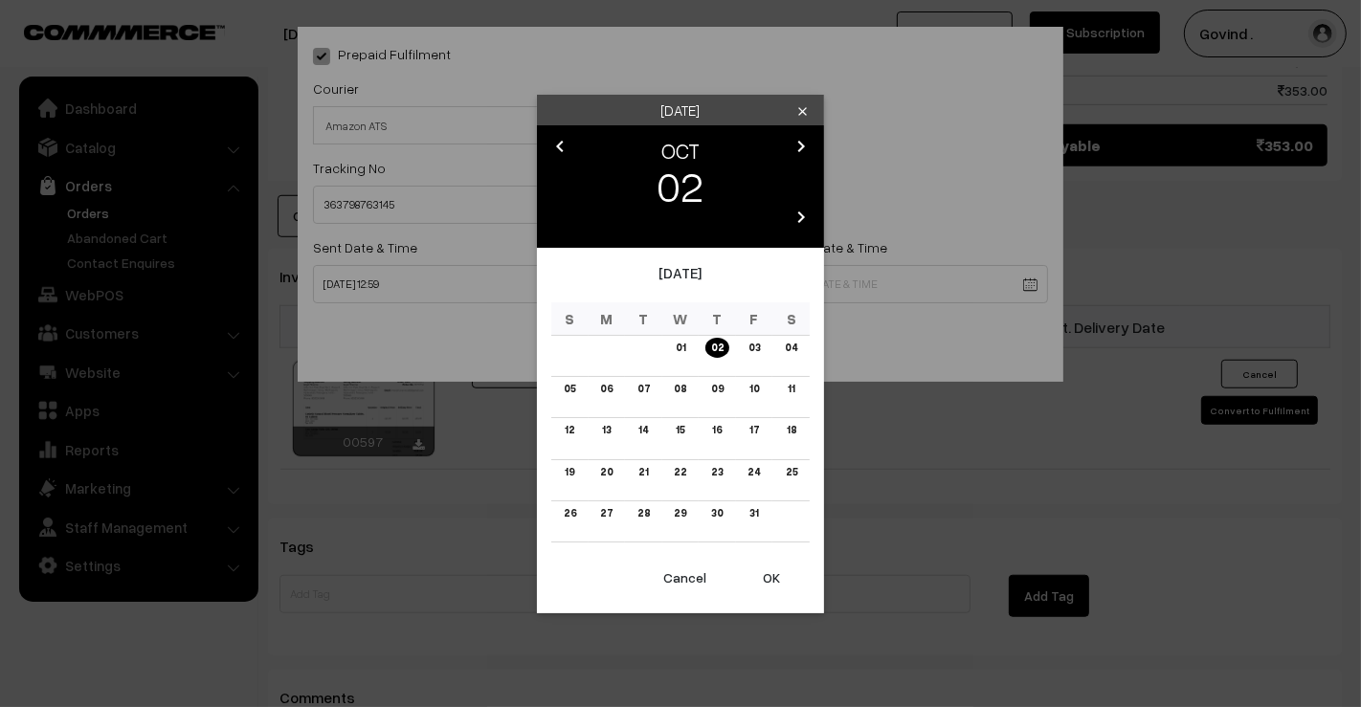
click at [556, 154] on icon "chevron_left" at bounding box center [559, 146] width 23 height 23
click at [642, 508] on link "30" at bounding box center [642, 513] width 23 height 20
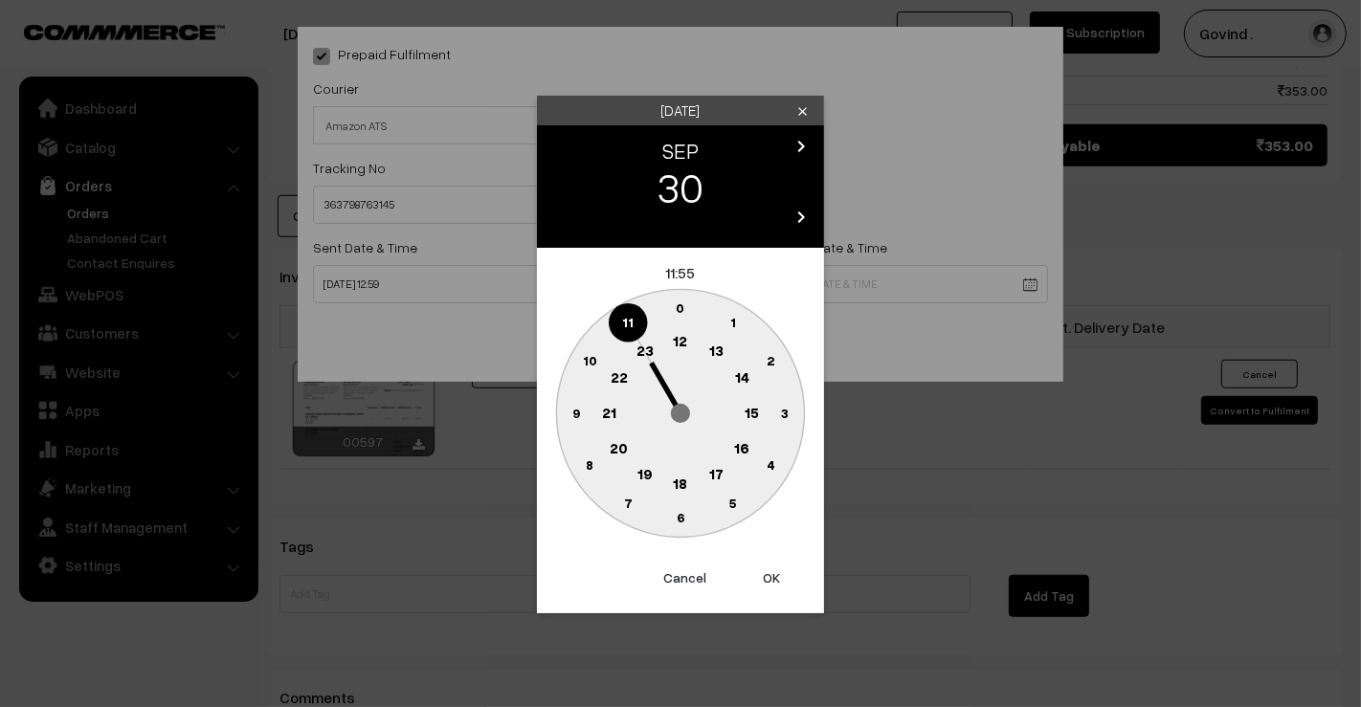
click at [682, 489] on text "18" at bounding box center [681, 482] width 14 height 17
click at [683, 308] on text "0" at bounding box center [680, 307] width 9 height 16
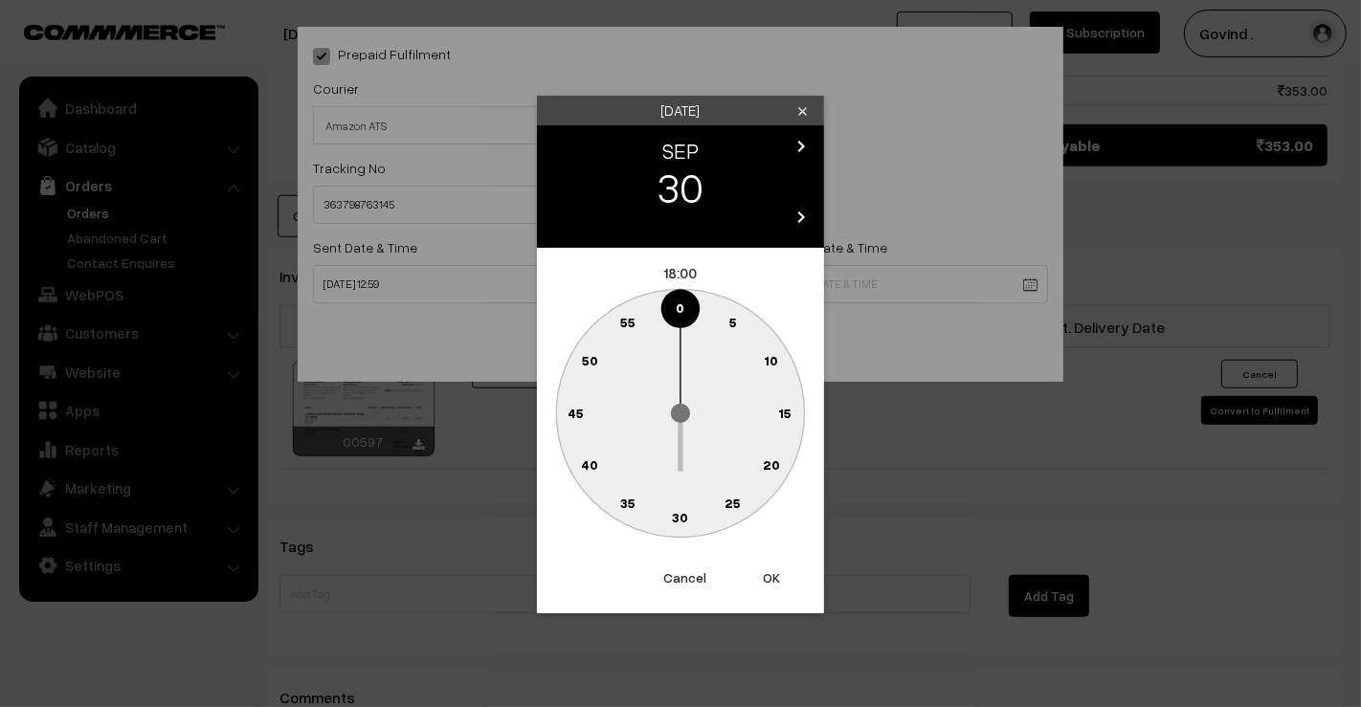
type input "30-09-2025 18:00"
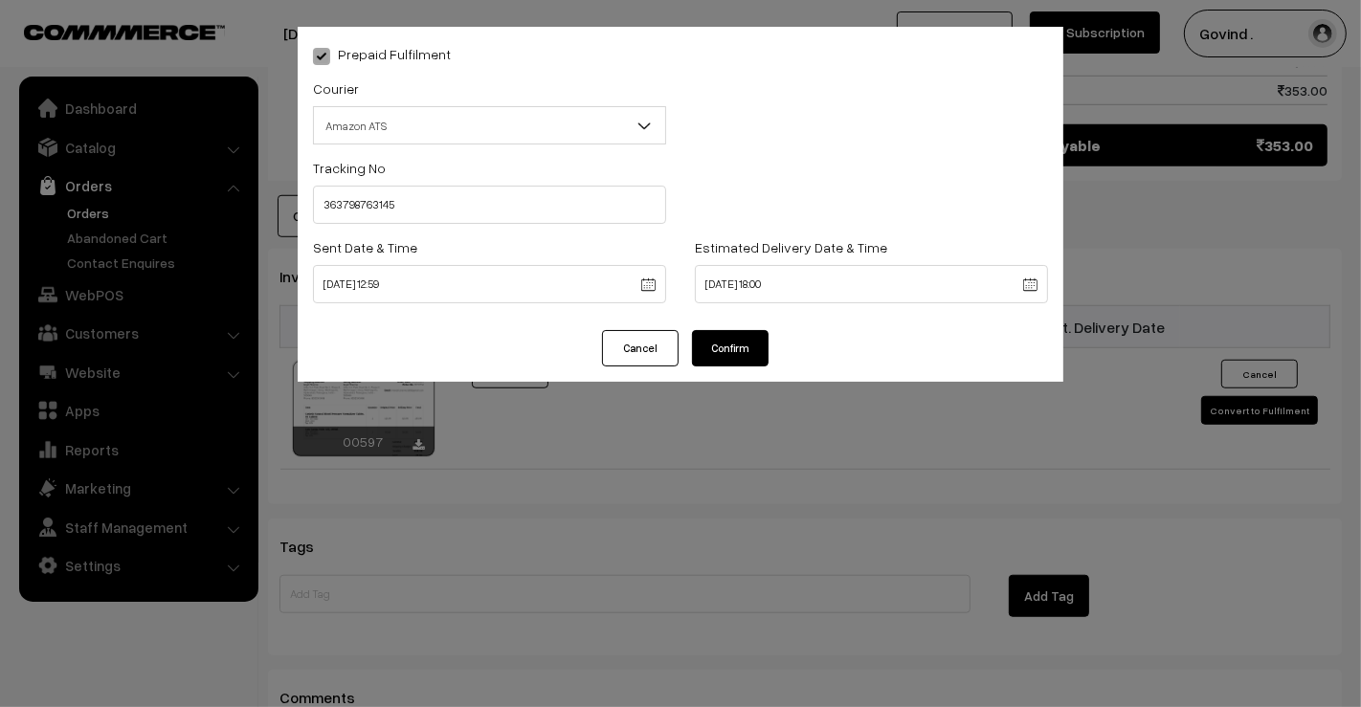
click at [750, 351] on button "Confirm" at bounding box center [730, 348] width 77 height 36
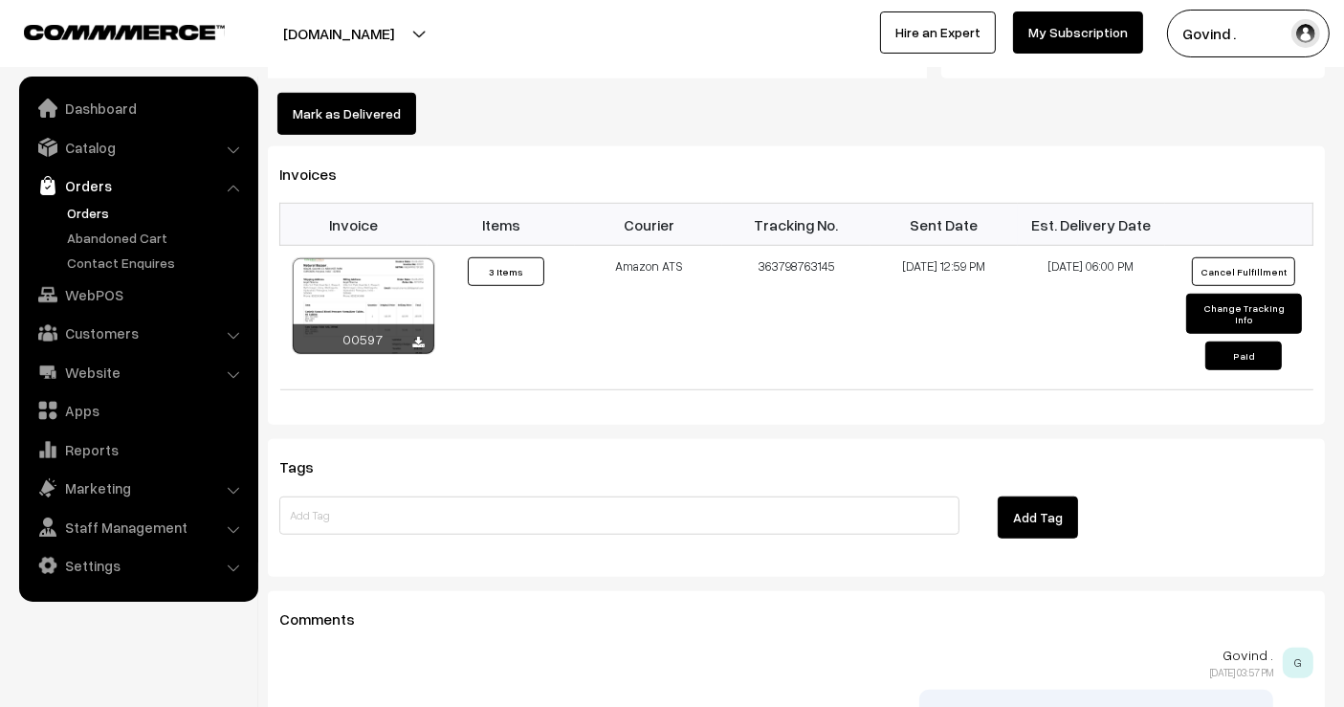
scroll to position [1282, 0]
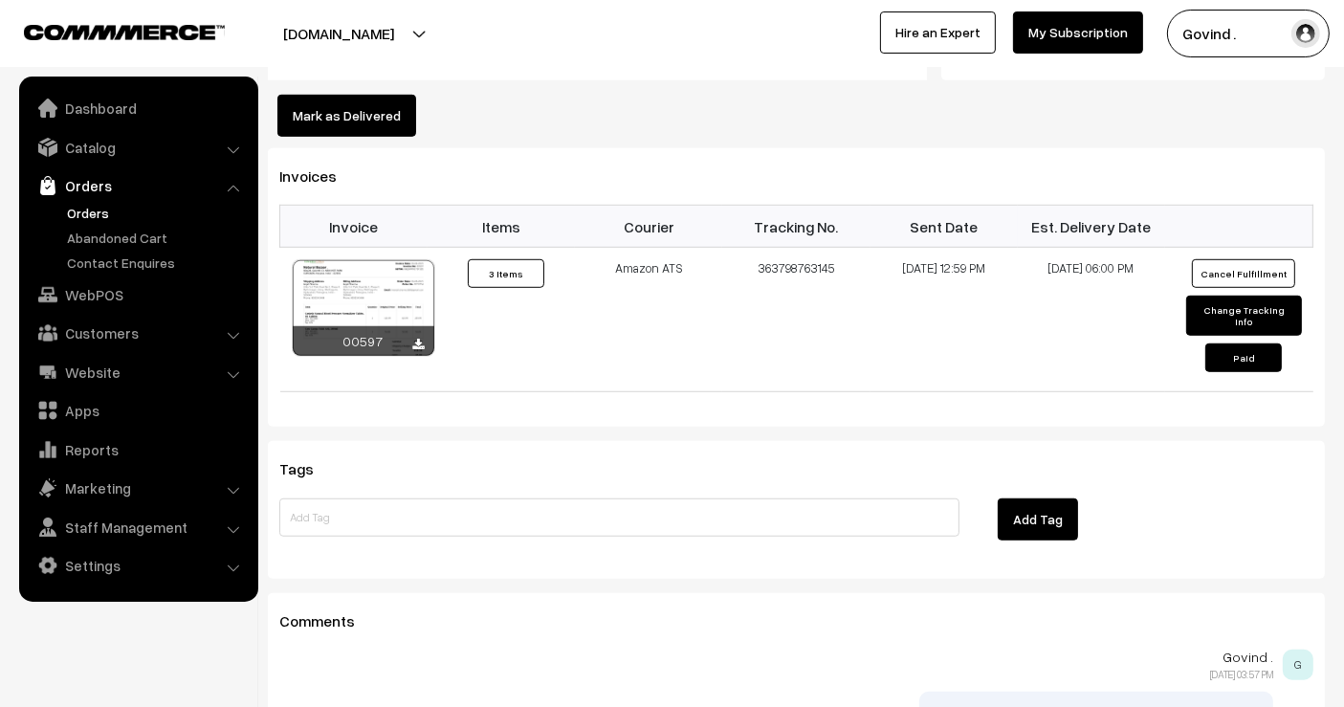
click at [361, 110] on button "Mark as Delivered" at bounding box center [346, 116] width 139 height 42
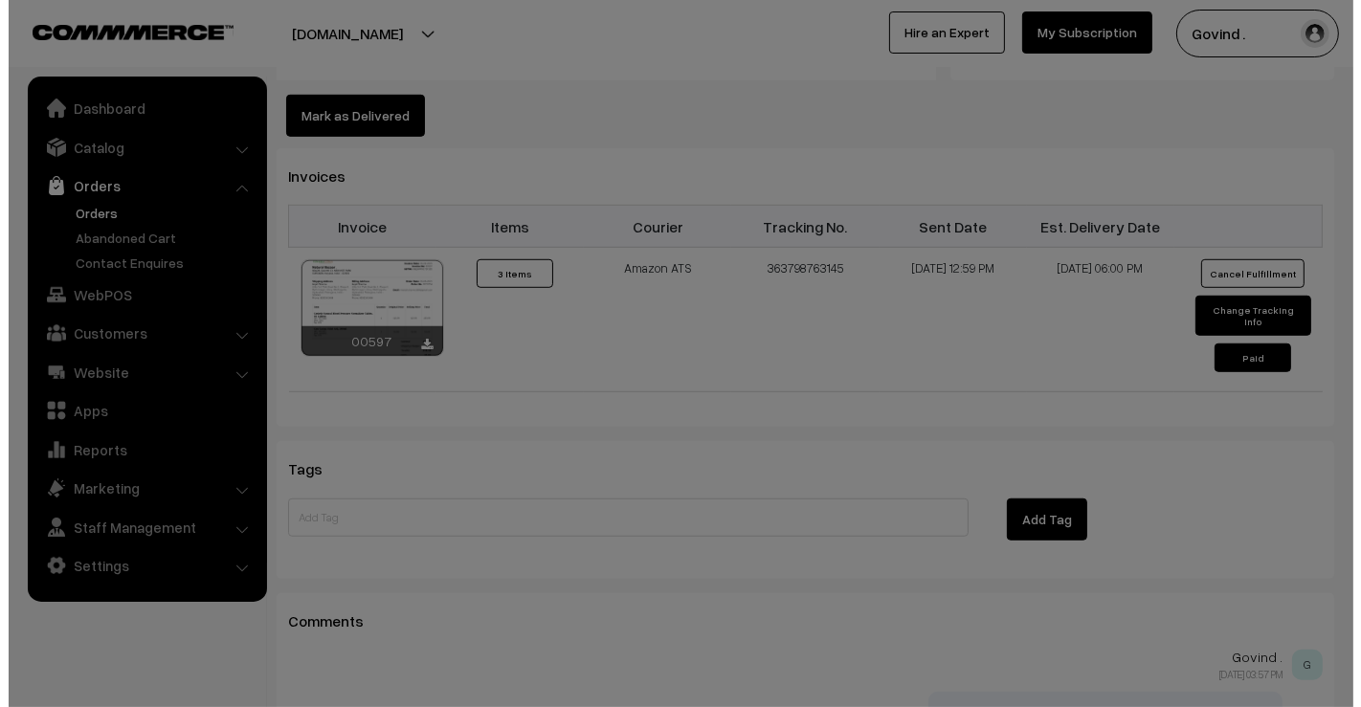
scroll to position [1286, 0]
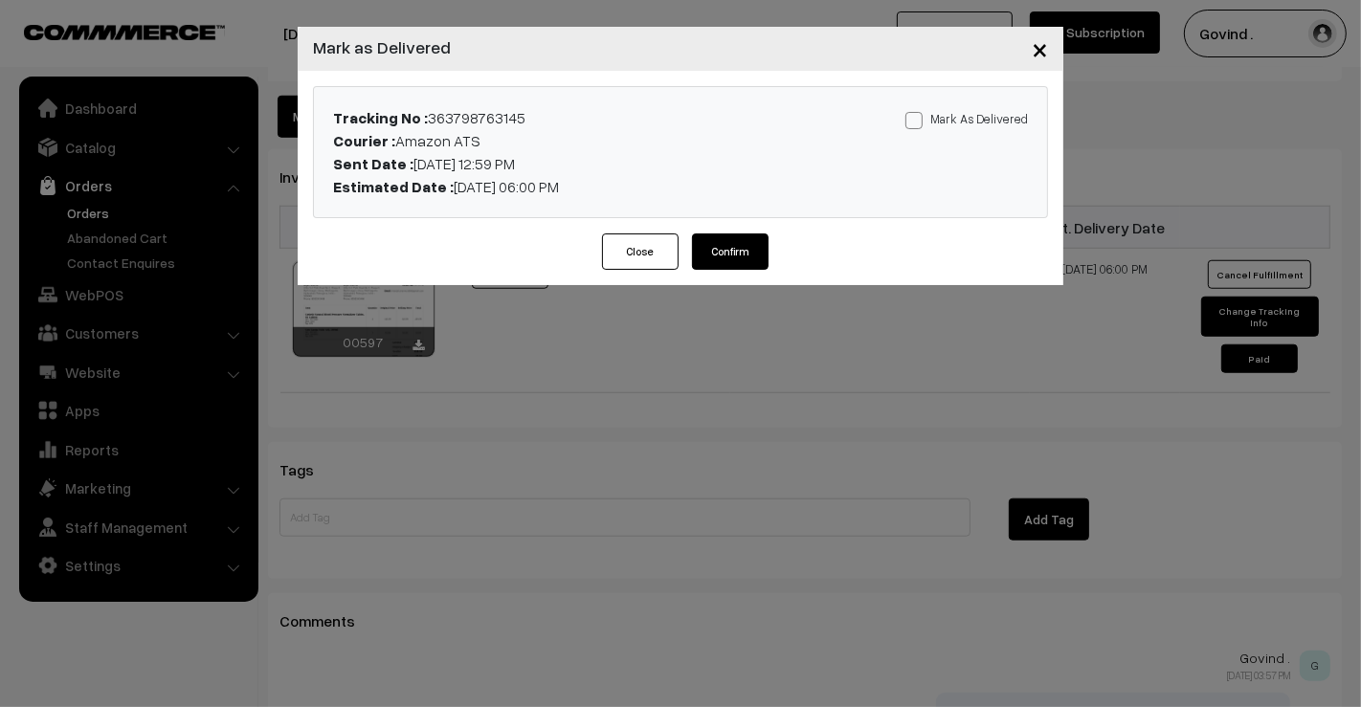
click at [922, 118] on span at bounding box center [913, 120] width 17 height 17
click at [918, 118] on input "Mark As Delivered" at bounding box center [911, 117] width 12 height 12
checkbox input "true"
click at [729, 263] on button "Confirm" at bounding box center [730, 251] width 77 height 36
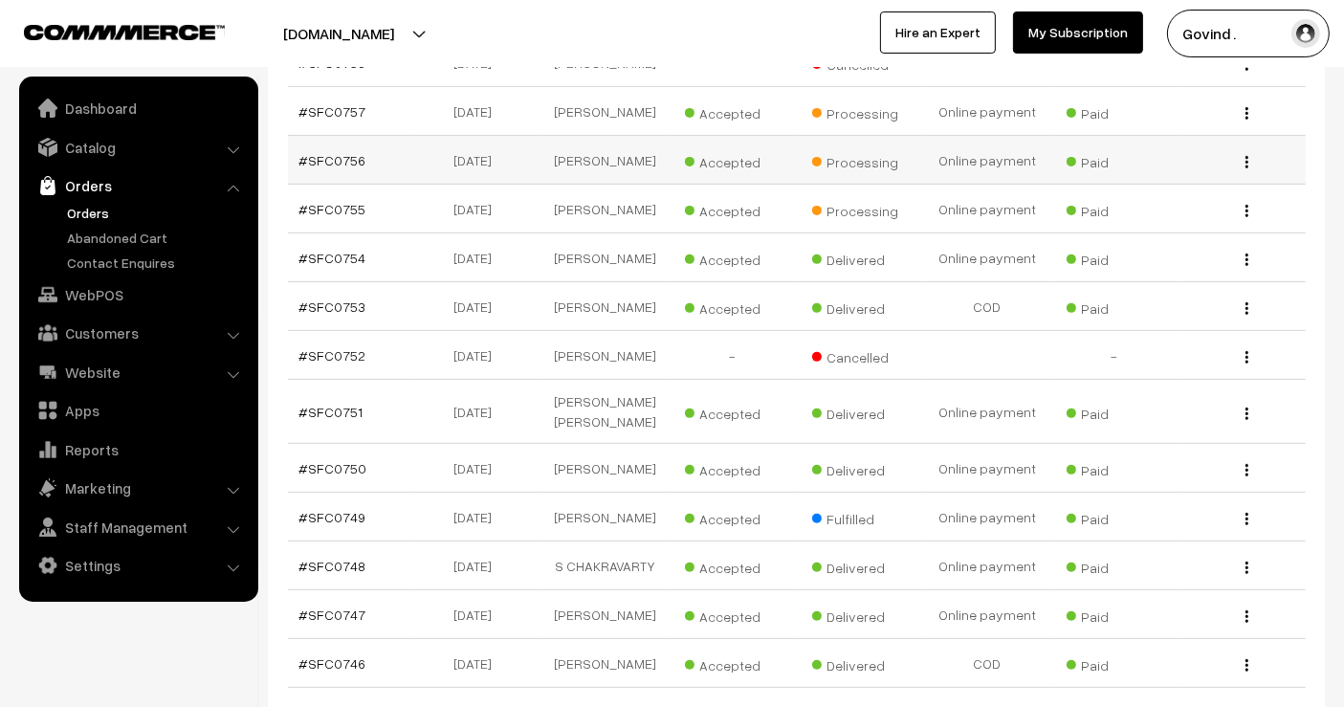
scroll to position [655, 0]
click at [1244, 219] on div "View" at bounding box center [1242, 209] width 104 height 20
click at [1246, 219] on div "View" at bounding box center [1242, 209] width 104 height 20
click at [1246, 217] on img "button" at bounding box center [1247, 211] width 3 height 12
click at [1186, 236] on link "View" at bounding box center [1161, 238] width 163 height 42
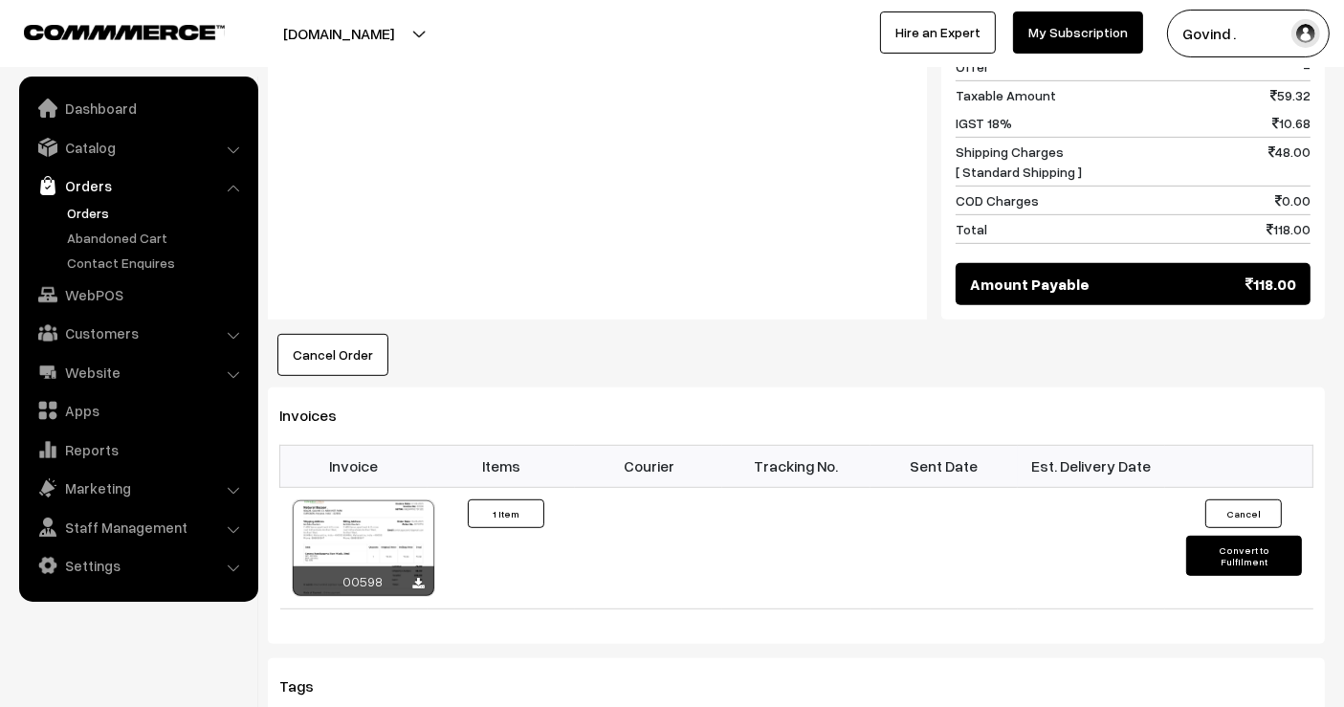
scroll to position [1067, 0]
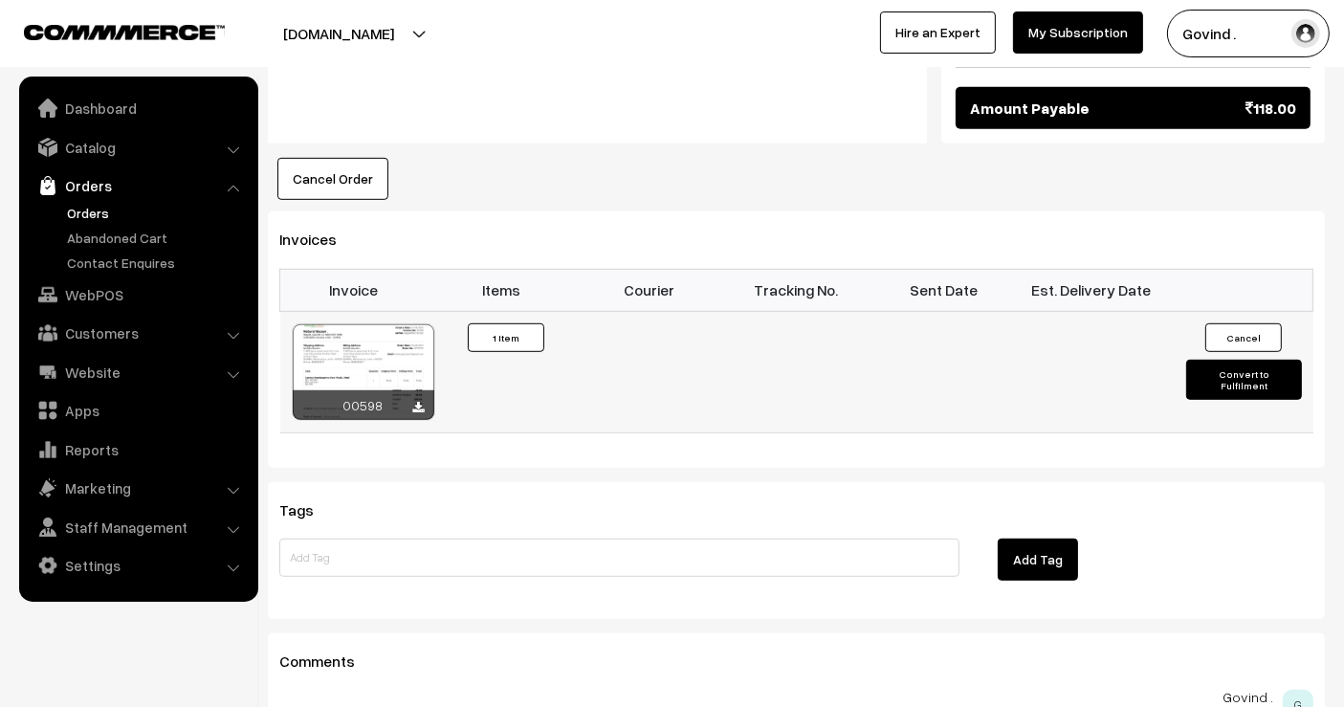
click at [1220, 369] on button "Convert to Fulfilment" at bounding box center [1243, 380] width 115 height 40
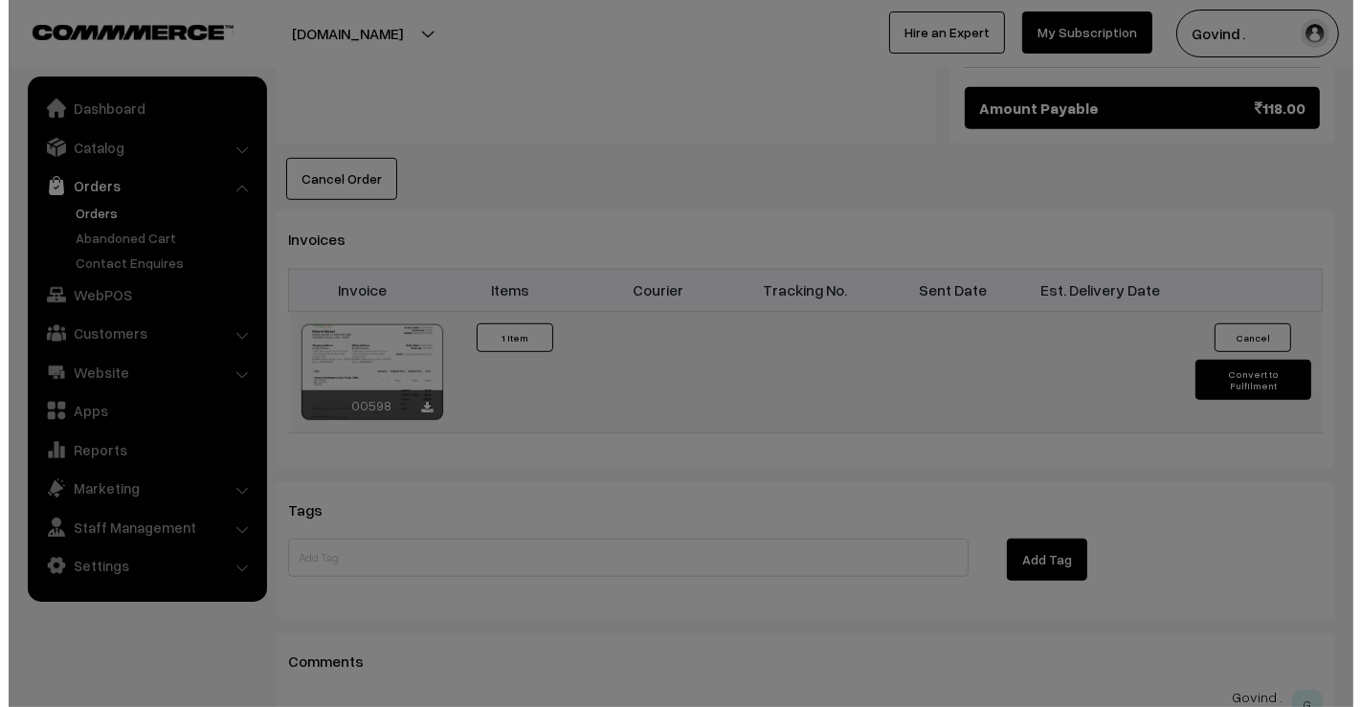
scroll to position [1069, 0]
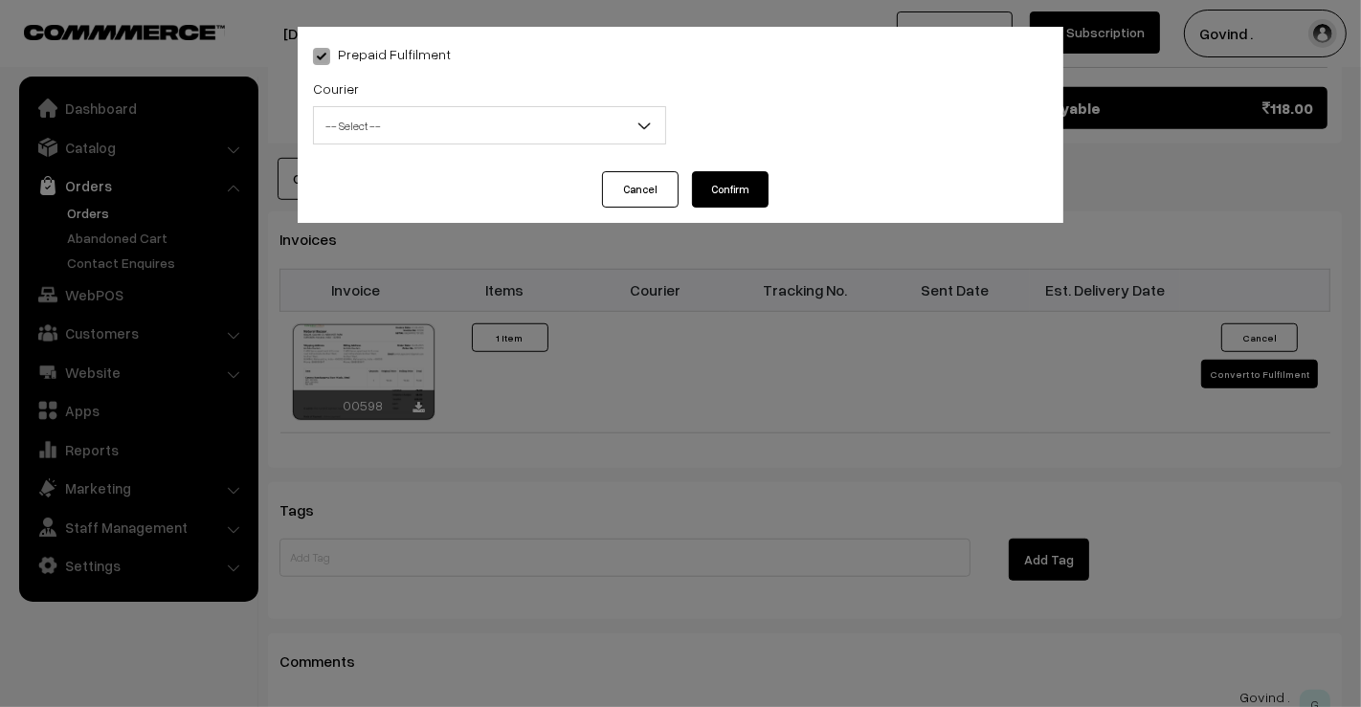
click at [508, 136] on span "-- Select --" at bounding box center [489, 125] width 351 height 33
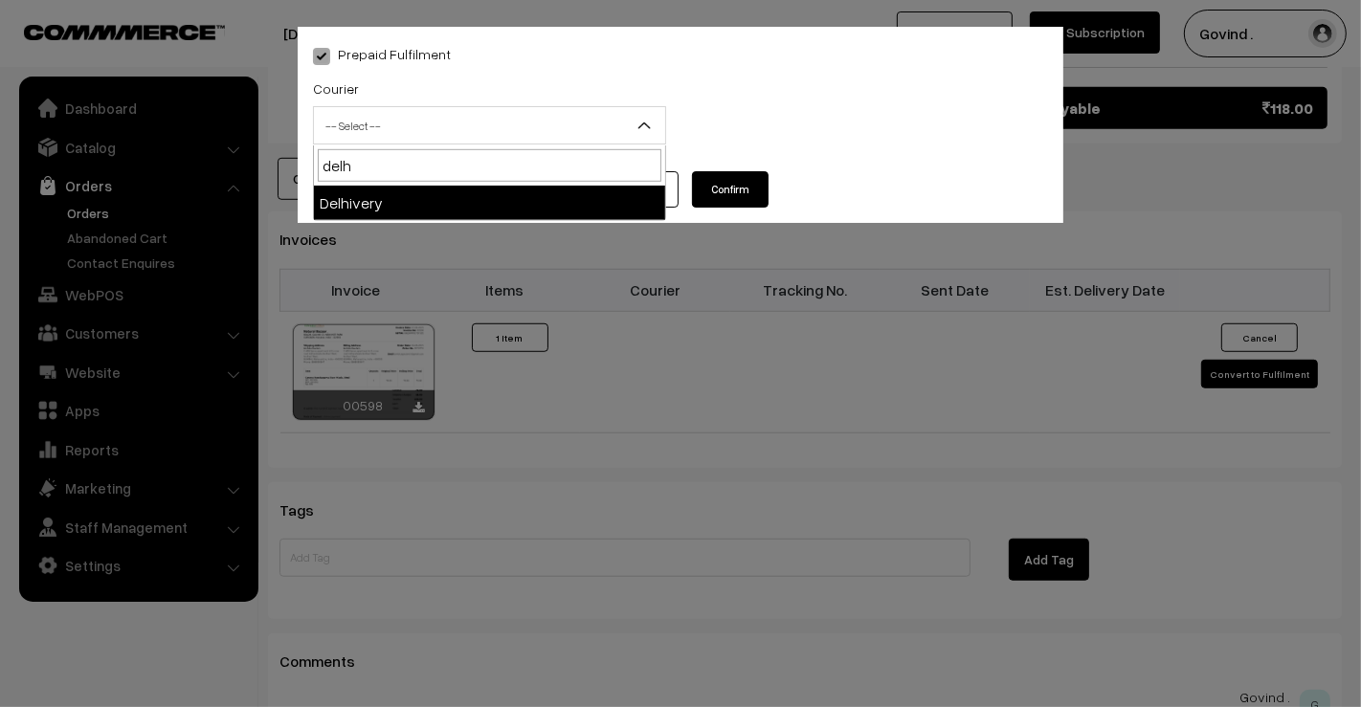
type input "delh"
select select "4"
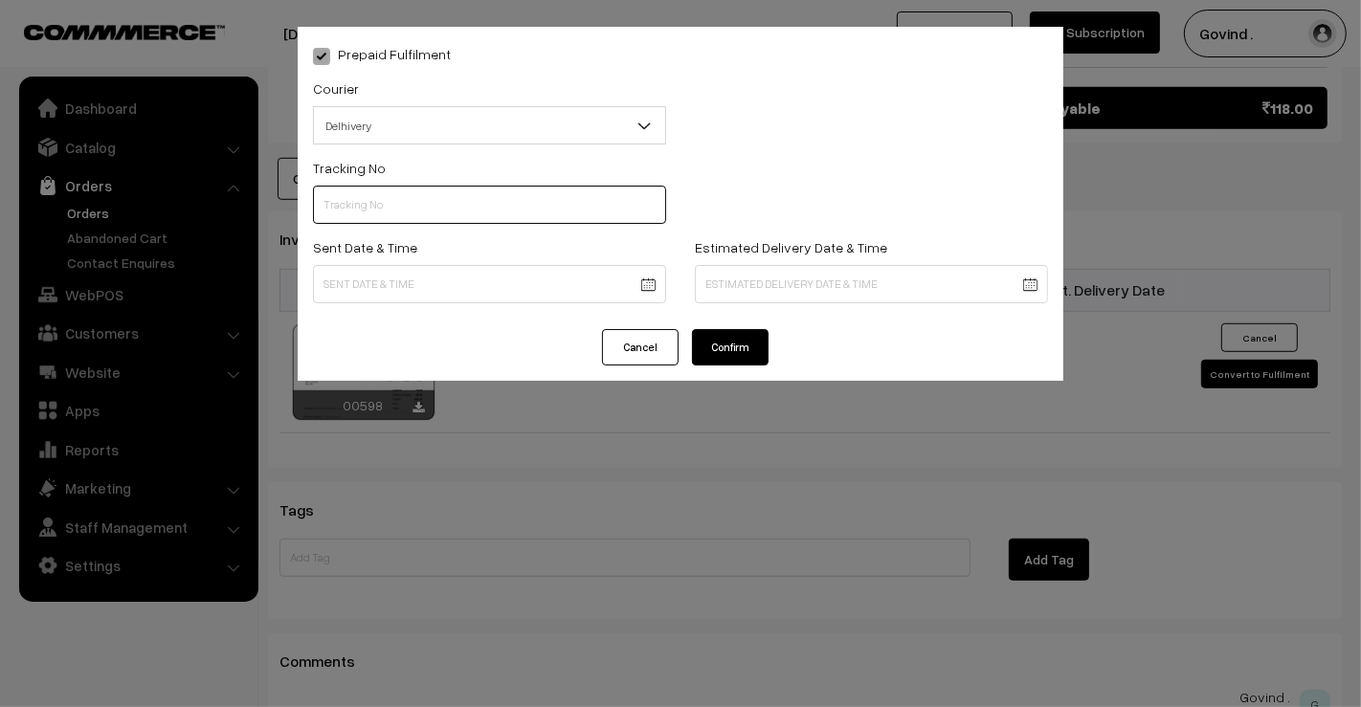
click at [410, 187] on input "text" at bounding box center [489, 205] width 353 height 38
paste input "14519132093061"
type input "14519132093061"
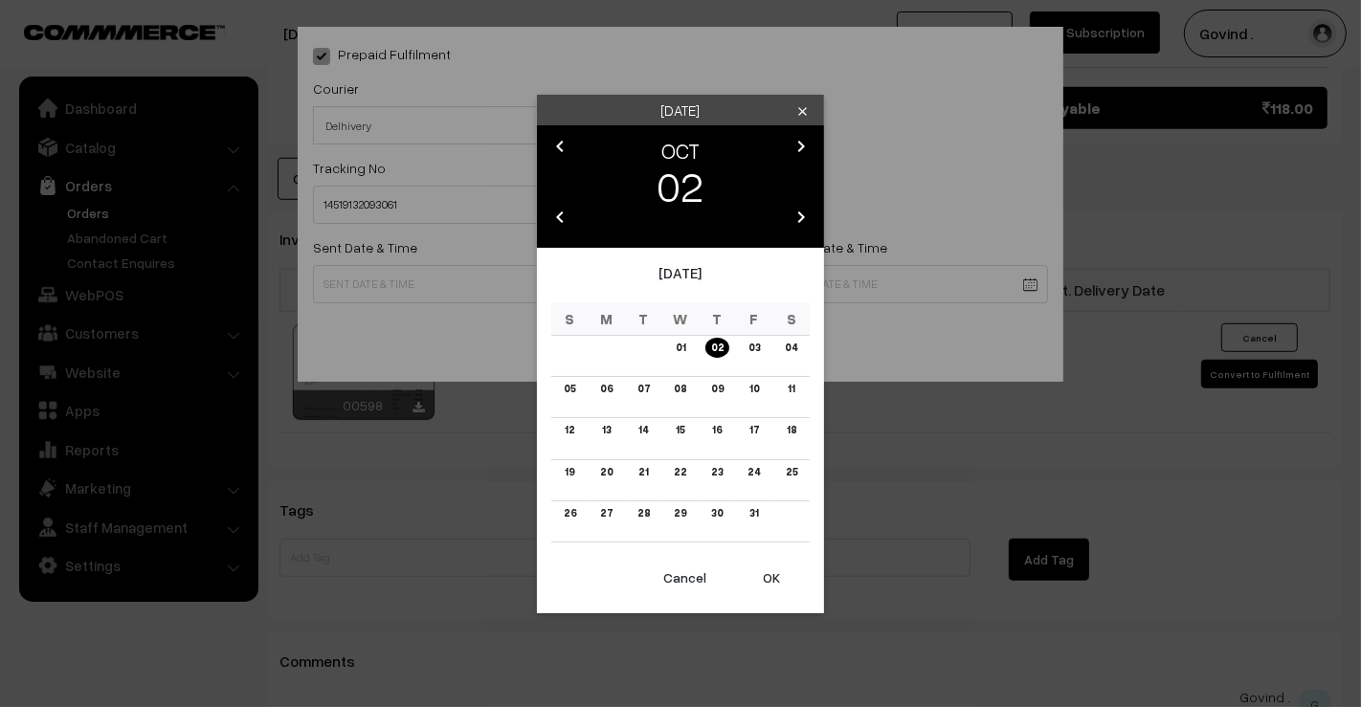
click at [559, 145] on icon "chevron_left" at bounding box center [559, 146] width 23 height 23
click at [792, 473] on link "27" at bounding box center [791, 472] width 24 height 20
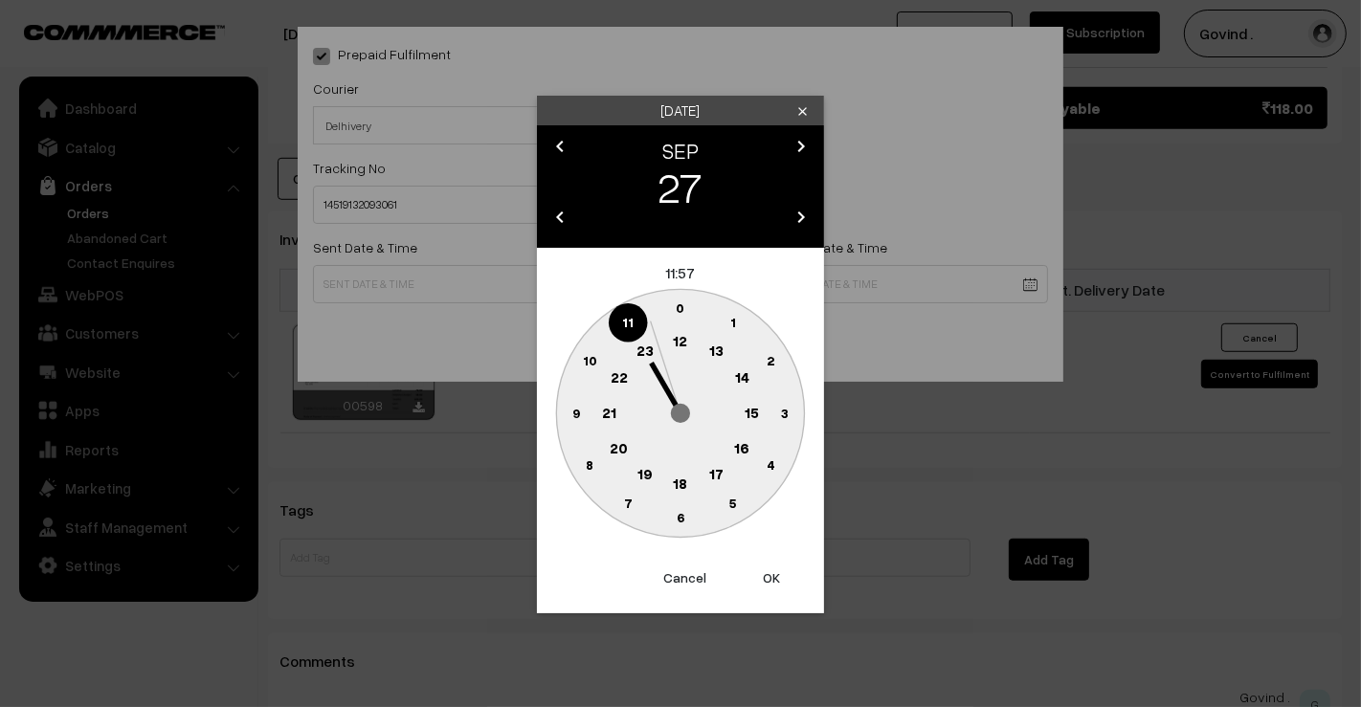
click at [683, 338] on text "12" at bounding box center [681, 340] width 14 height 17
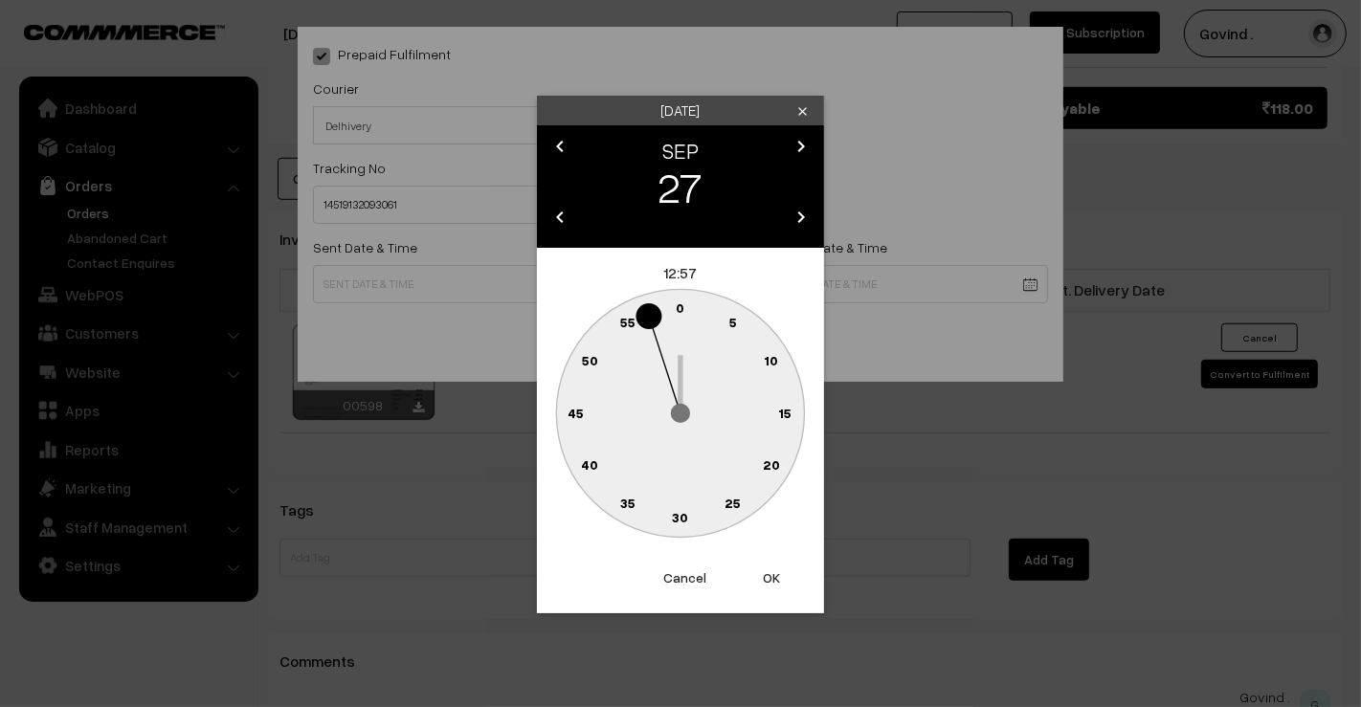
click at [680, 301] on text "0" at bounding box center [680, 307] width 9 height 16
type input "27-09-2025 12:00"
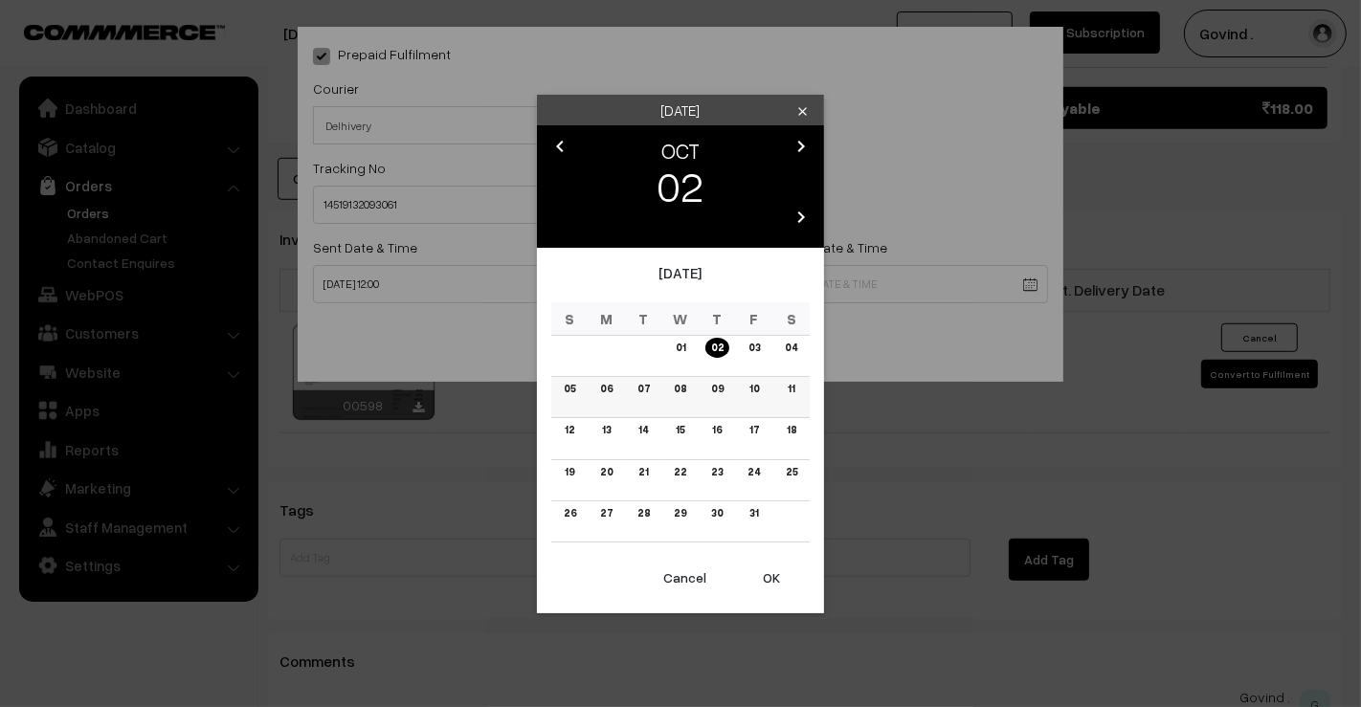
click at [568, 390] on link "05" at bounding box center [569, 389] width 23 height 20
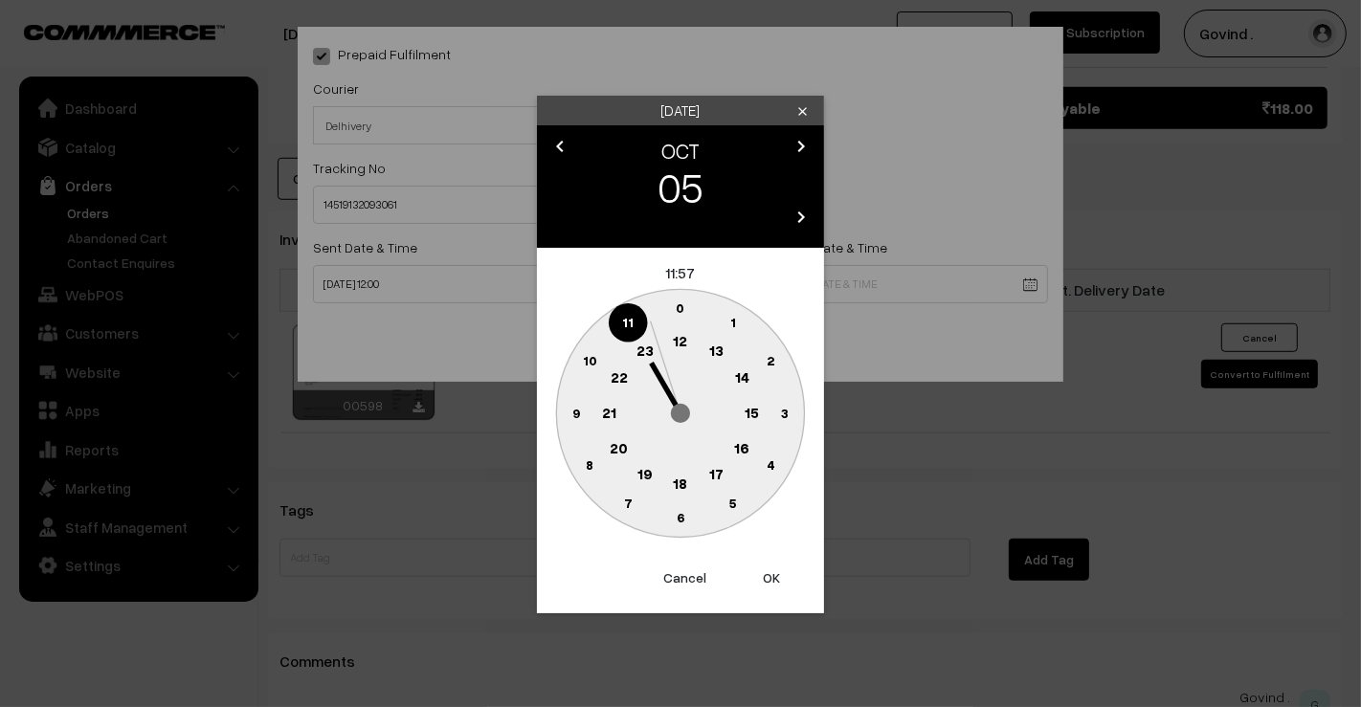
click at [680, 471] on circle at bounding box center [680, 484] width 39 height 39
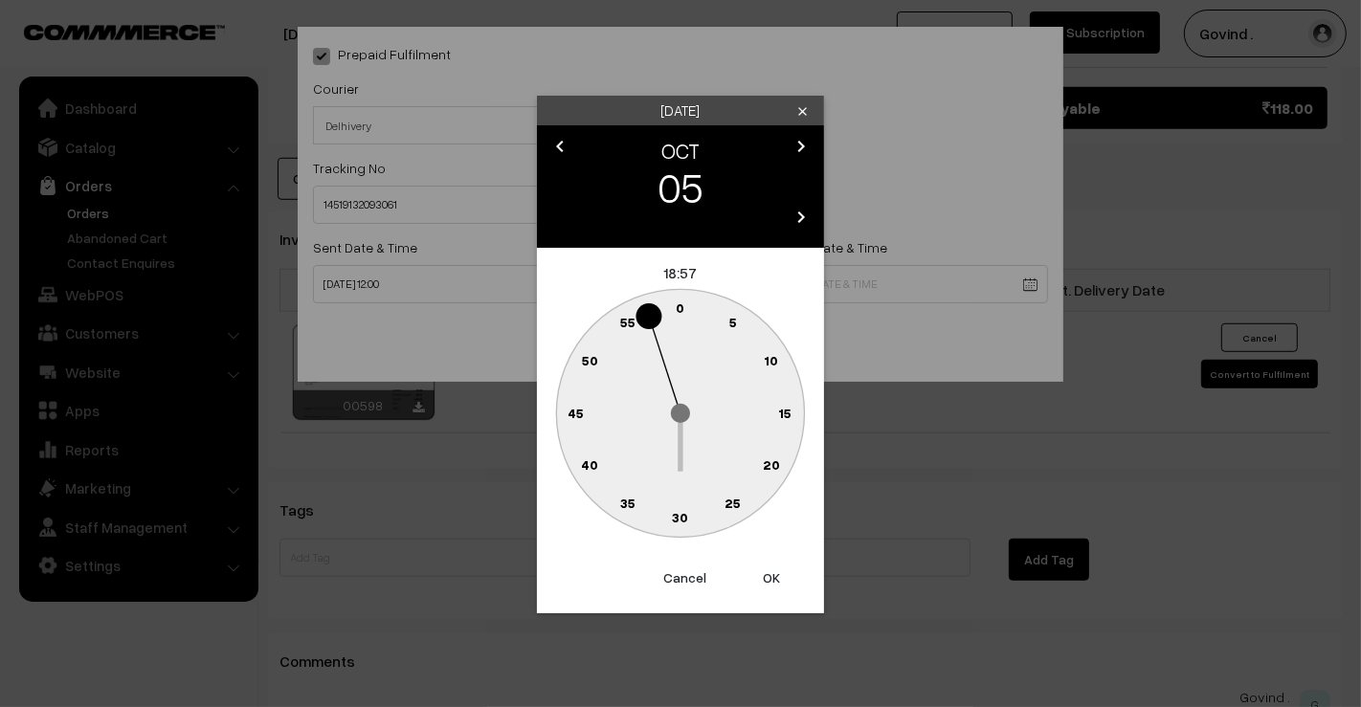
click at [675, 312] on circle at bounding box center [669, 312] width 26 height 26
type input "05-10-2025 18:59"
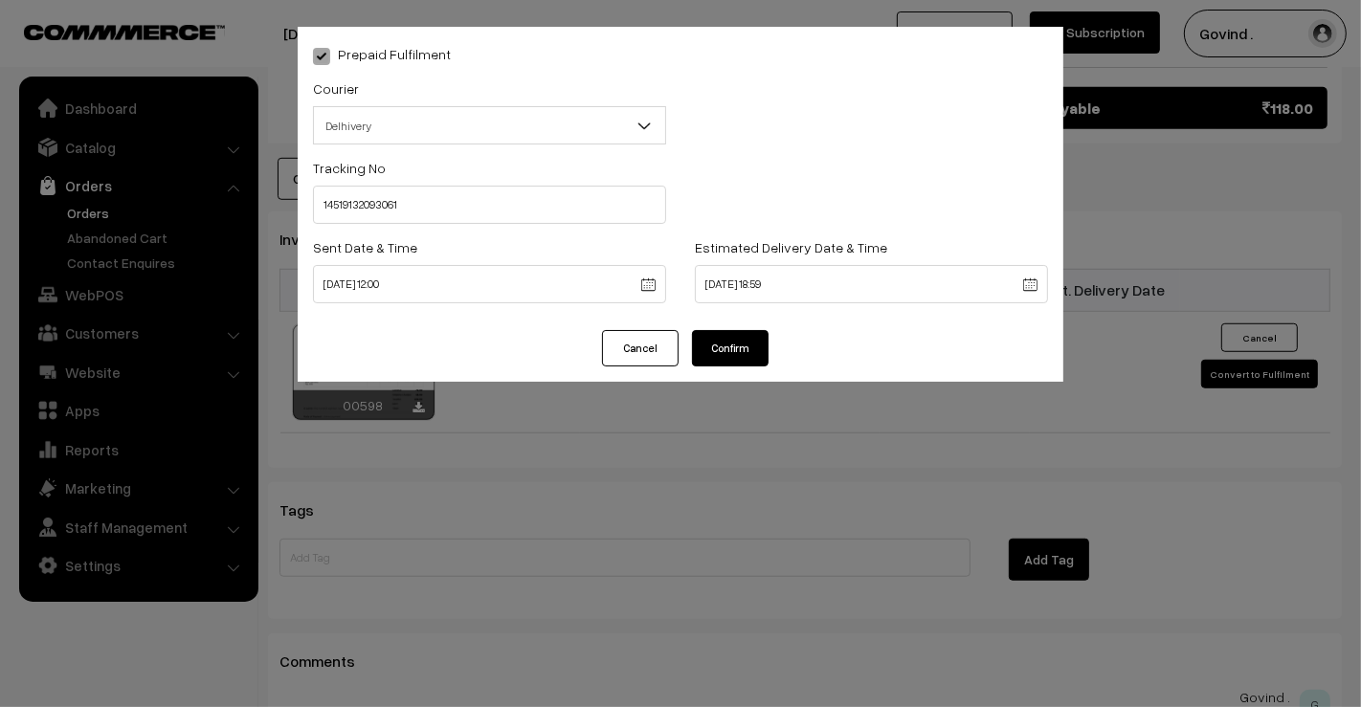
click at [715, 329] on div "Prepaid Fulfilment Courier -- Select -- Shiprocket Xpressbees Delhivery Self Pi…" at bounding box center [680, 178] width 765 height 303
click at [716, 353] on button "Confirm" at bounding box center [730, 348] width 77 height 36
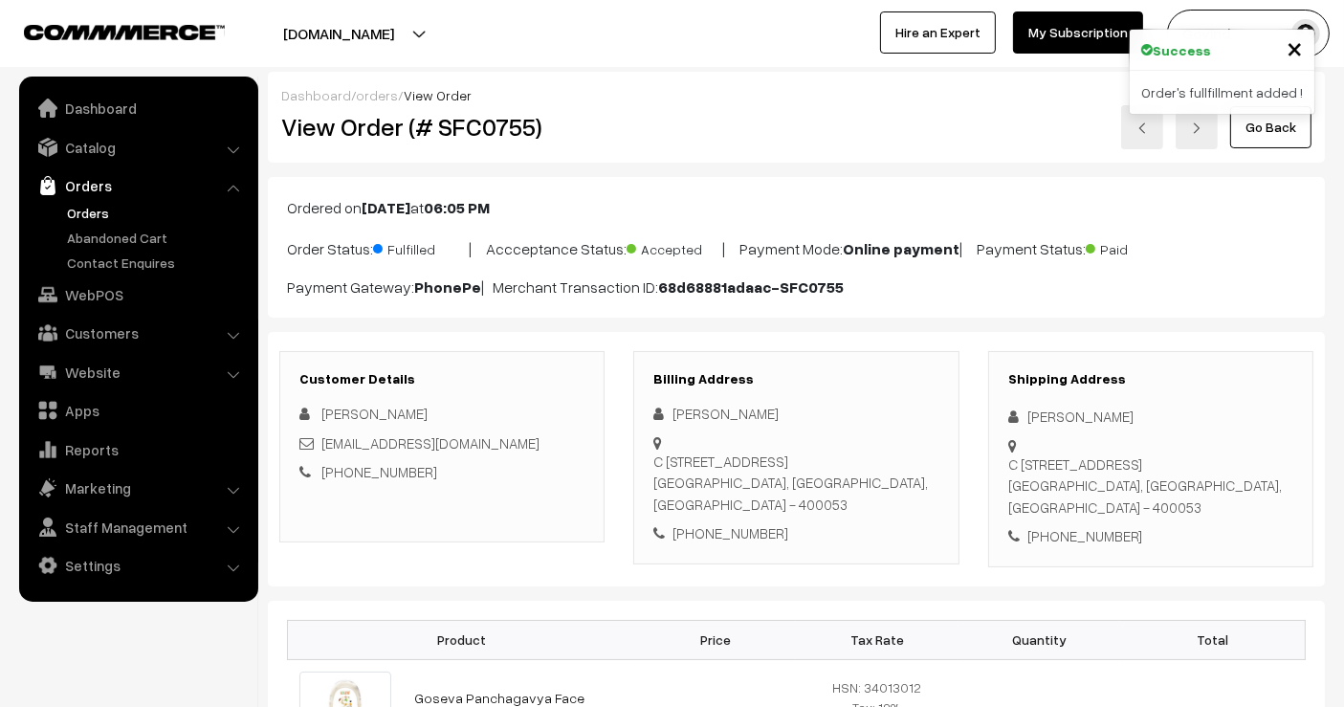
click at [1273, 136] on link "Go Back" at bounding box center [1270, 127] width 81 height 42
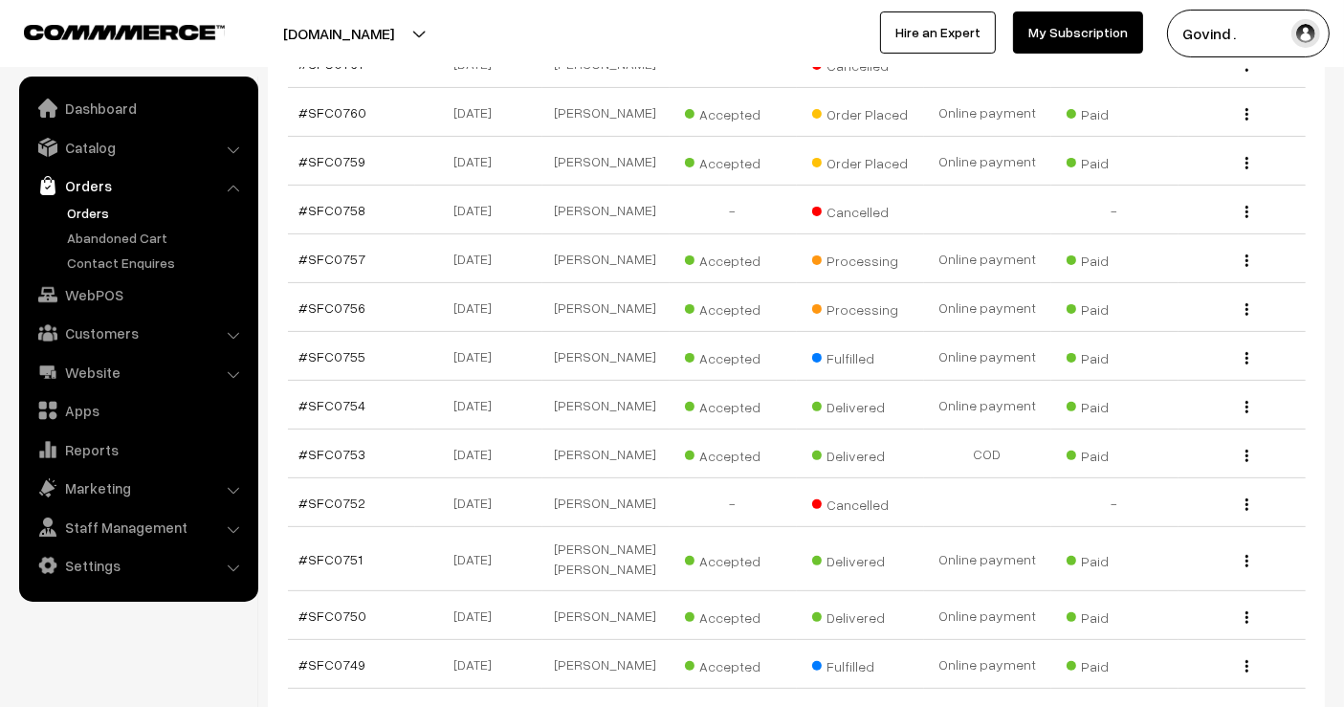
scroll to position [502, 0]
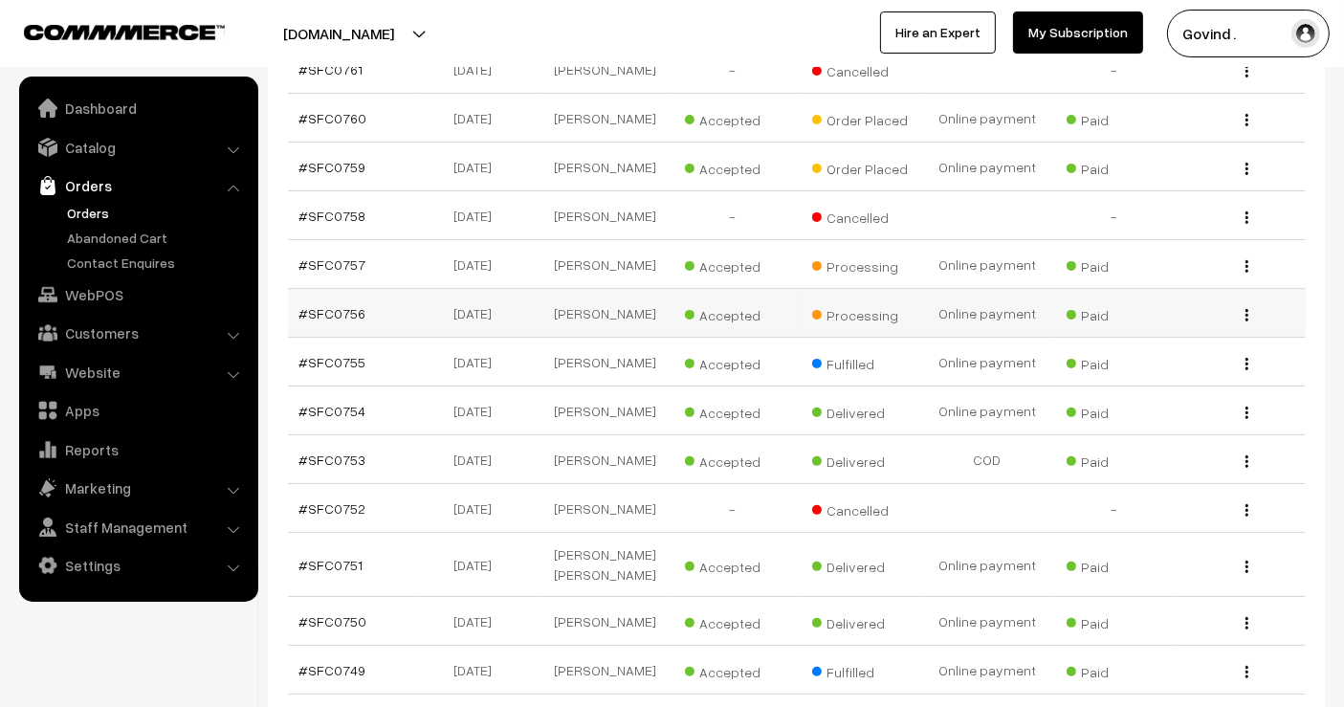
click at [1248, 321] on img "button" at bounding box center [1247, 315] width 3 height 12
click at [1190, 348] on link "View" at bounding box center [1161, 342] width 163 height 42
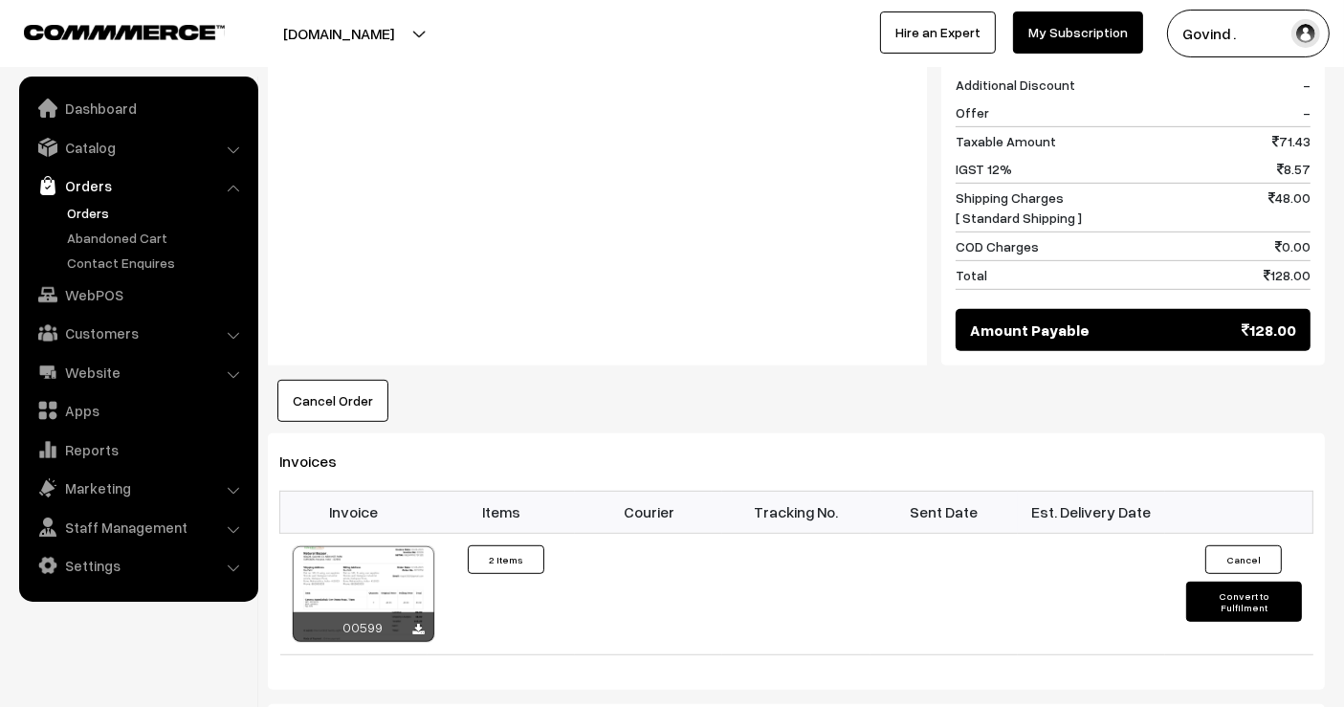
scroll to position [886, 0]
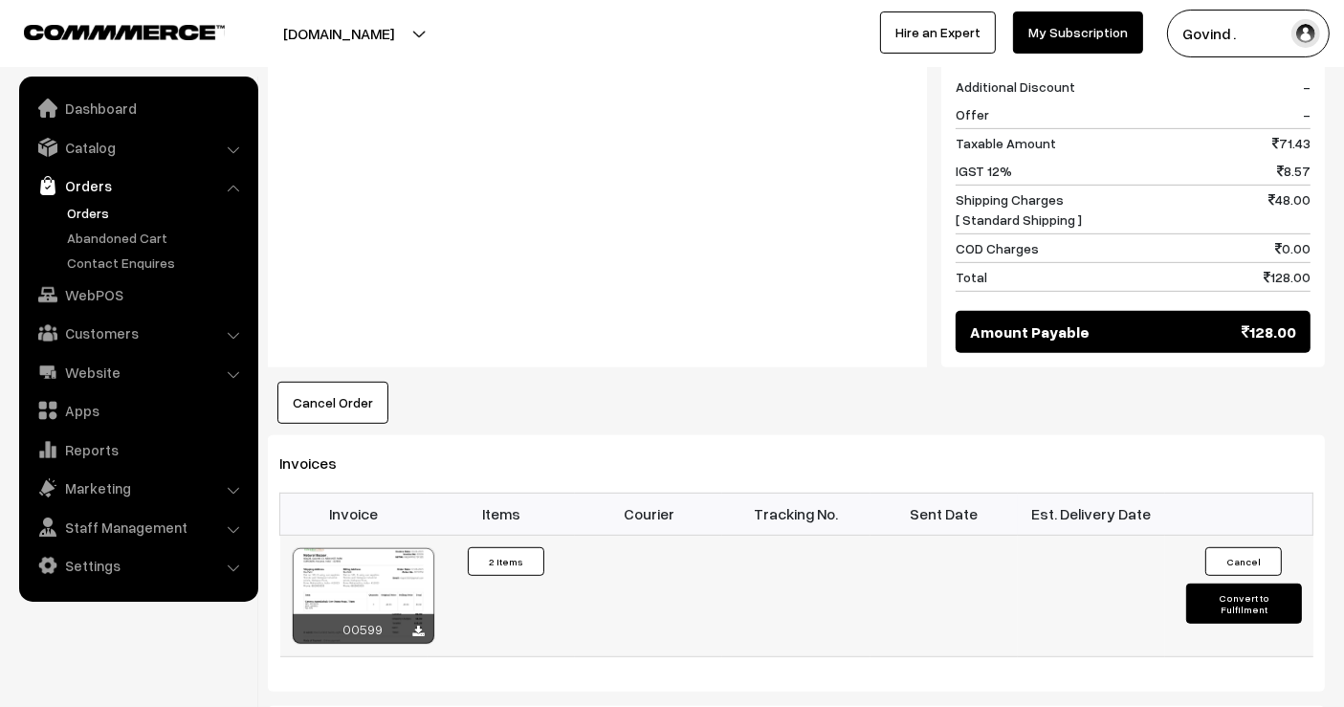
click at [1238, 584] on button "Convert to Fulfilment" at bounding box center [1243, 604] width 115 height 40
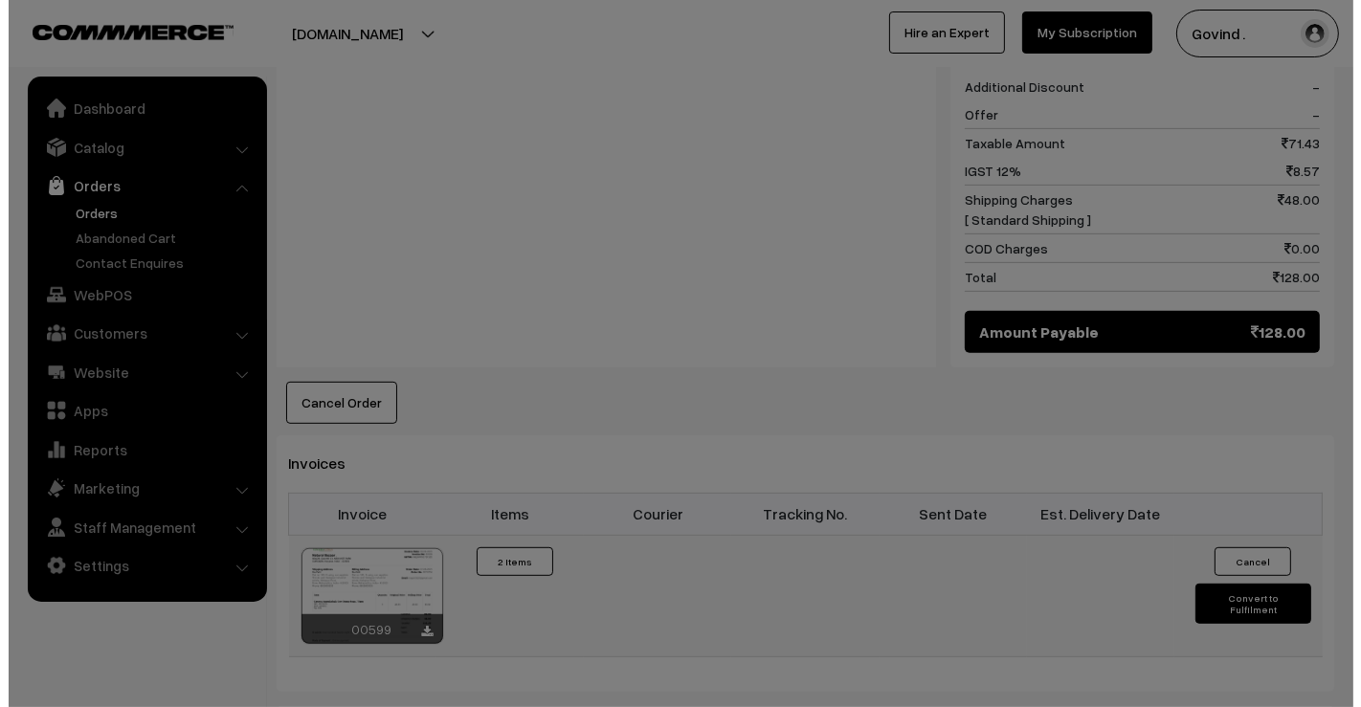
scroll to position [888, 0]
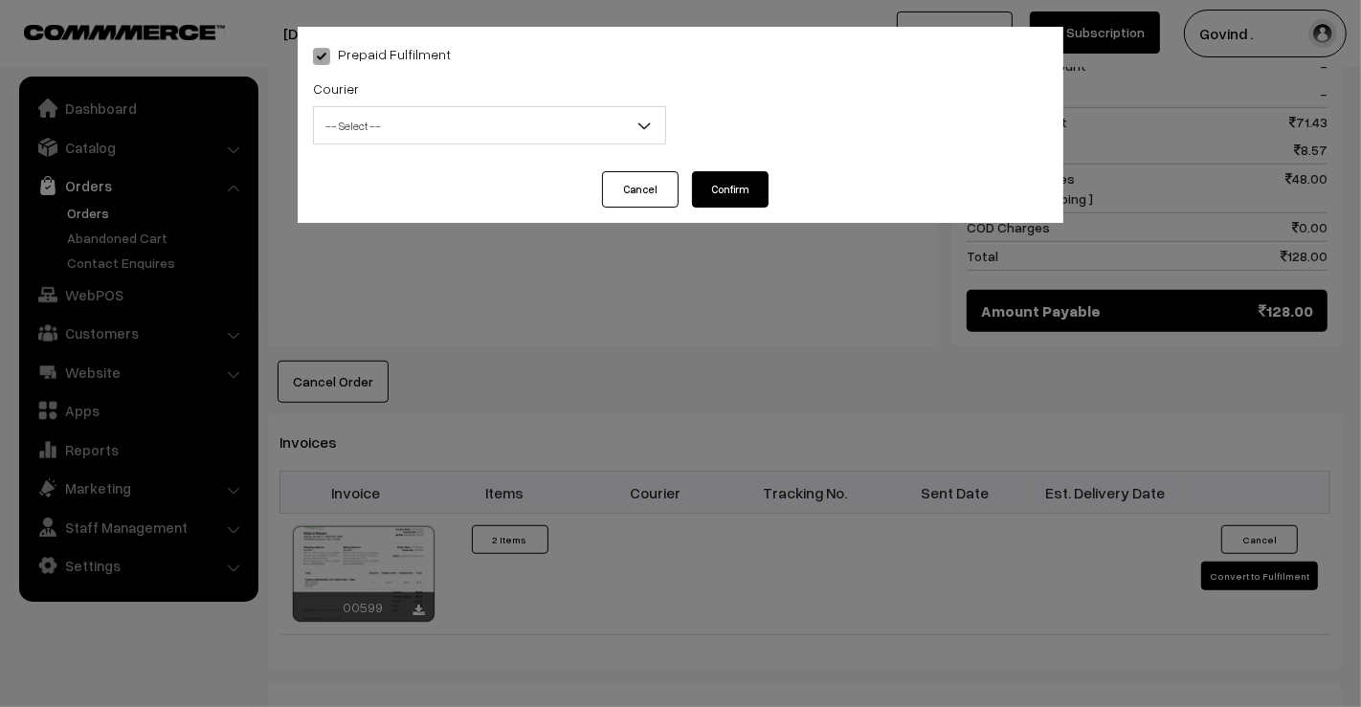
click at [464, 134] on span "-- Select --" at bounding box center [489, 125] width 351 height 33
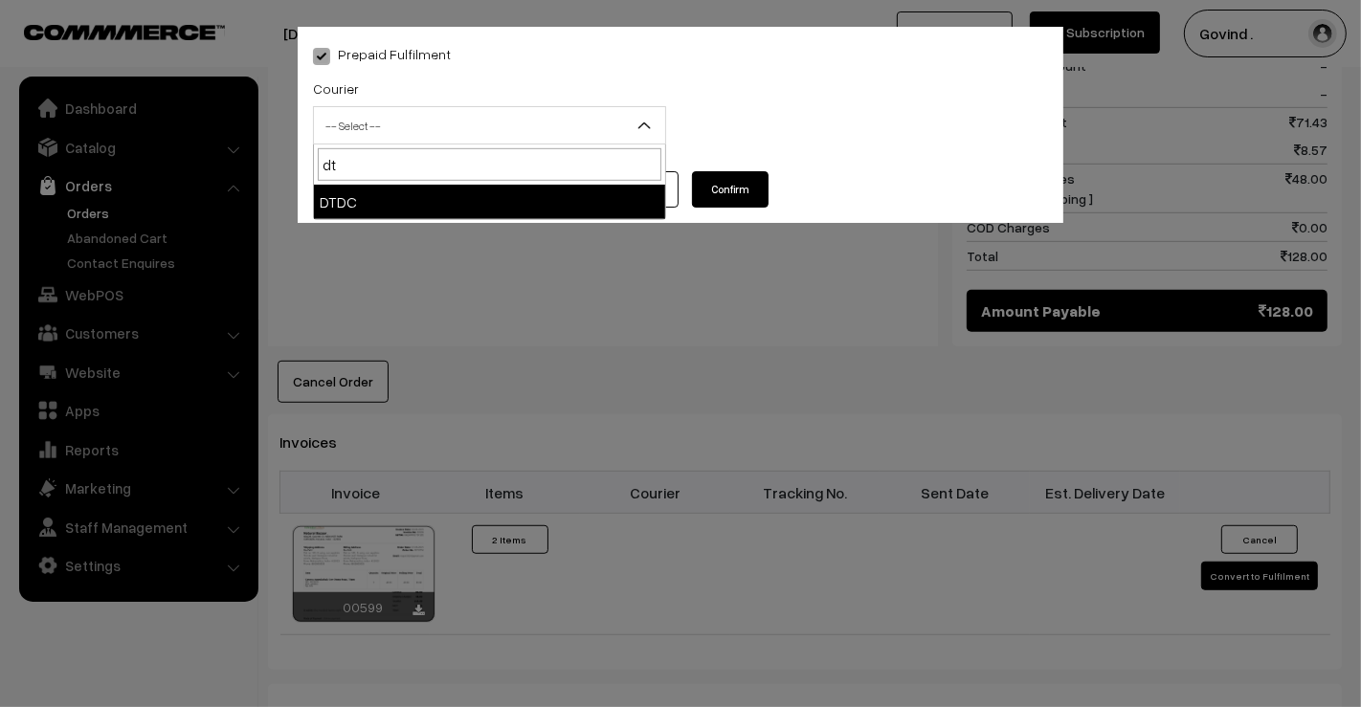
type input "dt"
select select "13"
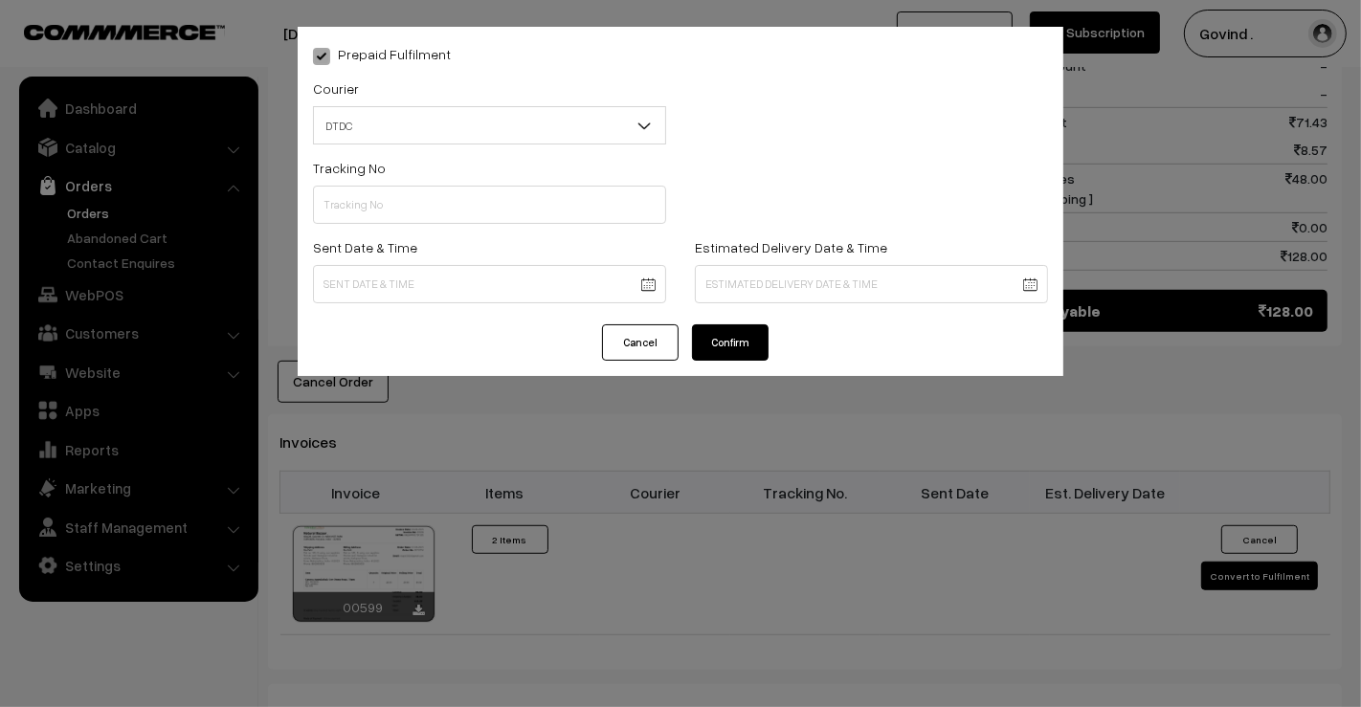
click at [426, 182] on div "Tracking No" at bounding box center [489, 190] width 353 height 68
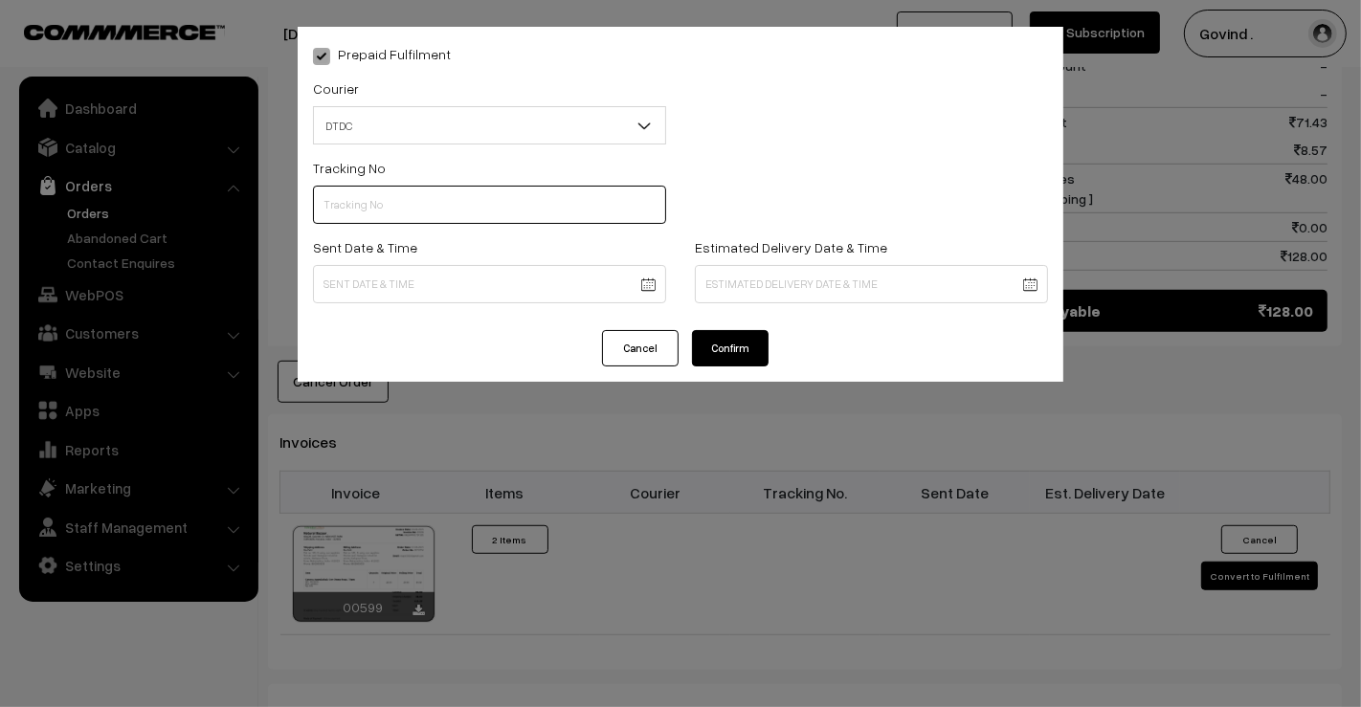
click at [427, 195] on input "text" at bounding box center [489, 205] width 353 height 38
paste input "7D119116786"
type input "7D119116786"
click at [423, 304] on div "Sent Date & Time" at bounding box center [490, 274] width 382 height 79
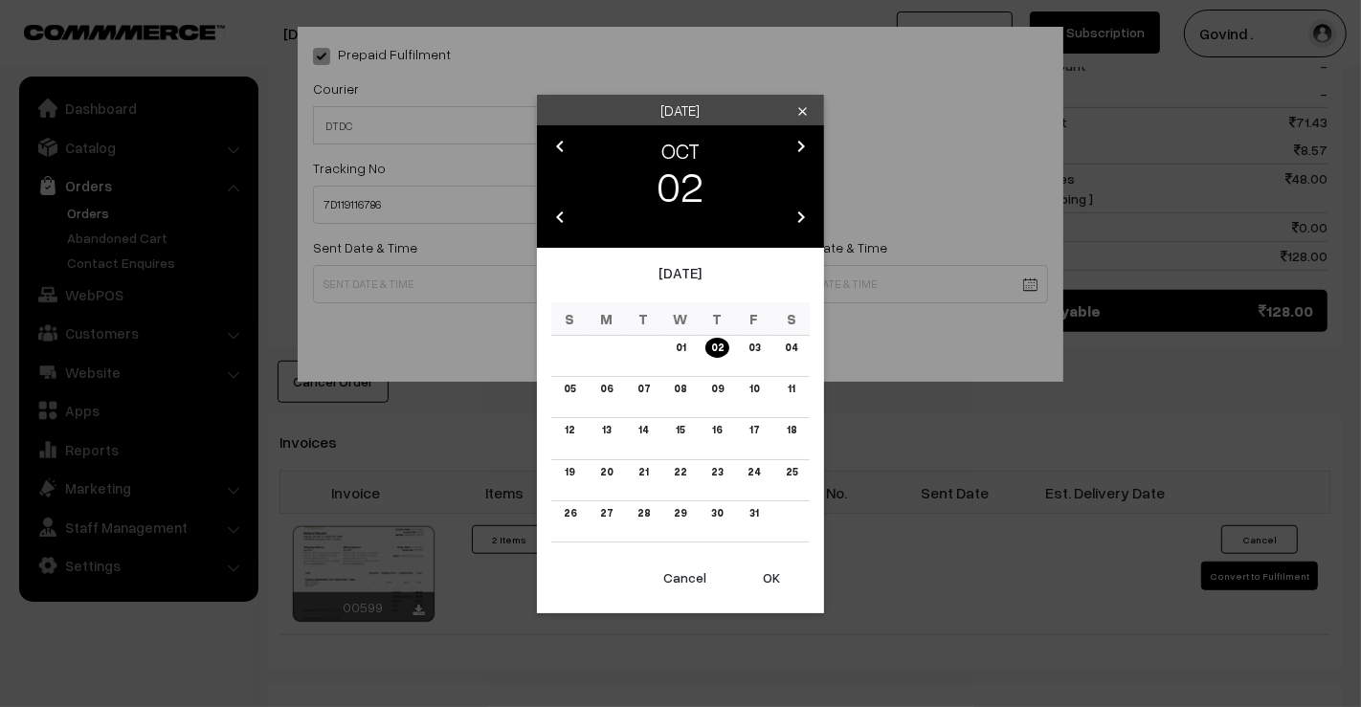
click at [443, 291] on body "Thank you for showing interest. Our team will call you shortly. Close shopforco…" at bounding box center [680, 134] width 1361 height 2044
click at [565, 151] on icon "chevron_left" at bounding box center [559, 146] width 23 height 23
click at [785, 475] on link "27" at bounding box center [791, 472] width 24 height 20
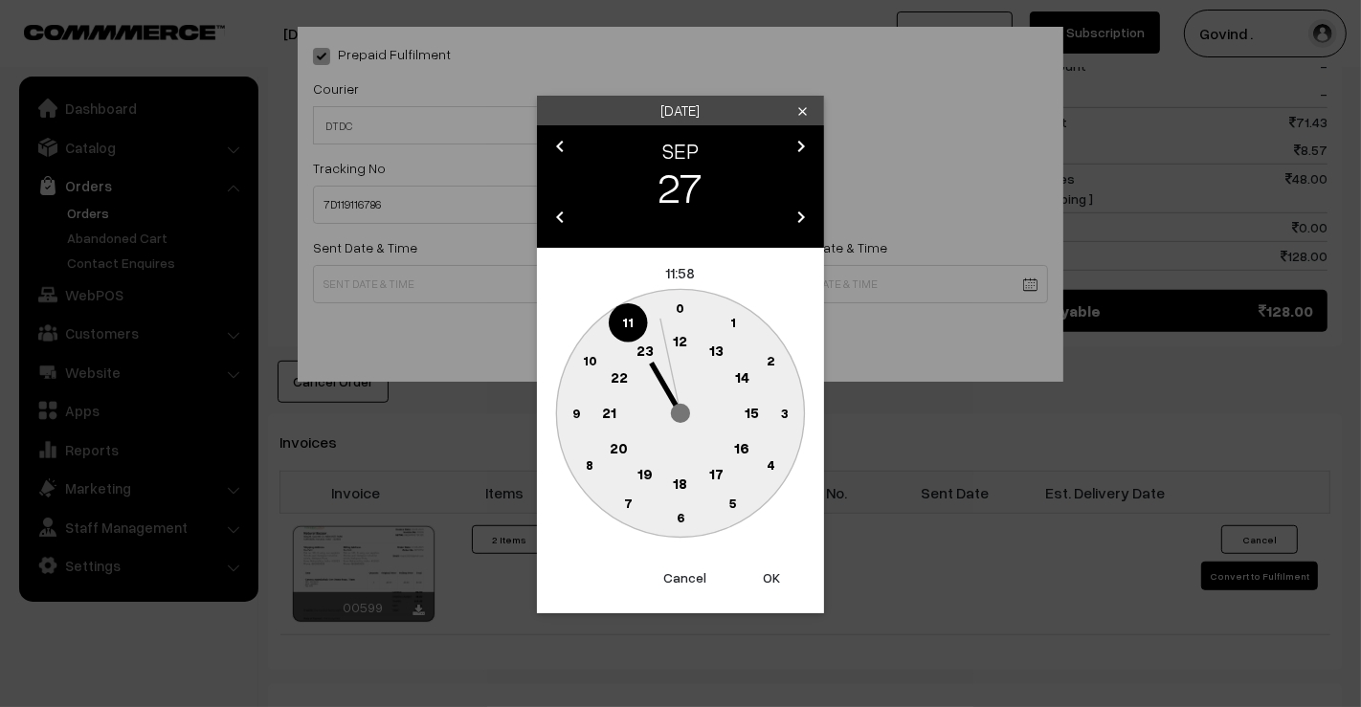
click at [682, 343] on text "12" at bounding box center [681, 340] width 14 height 17
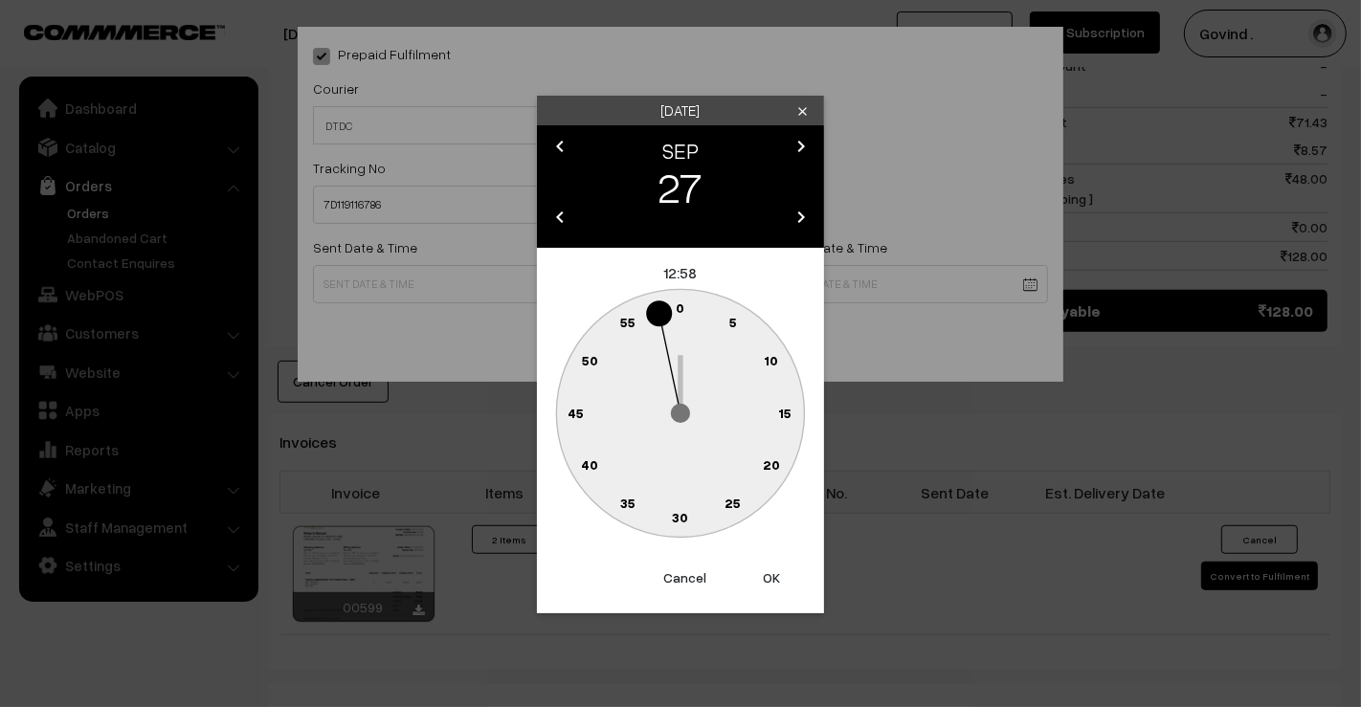
click at [677, 312] on text "0" at bounding box center [680, 307] width 9 height 16
type input "27-09-2025 12:00"
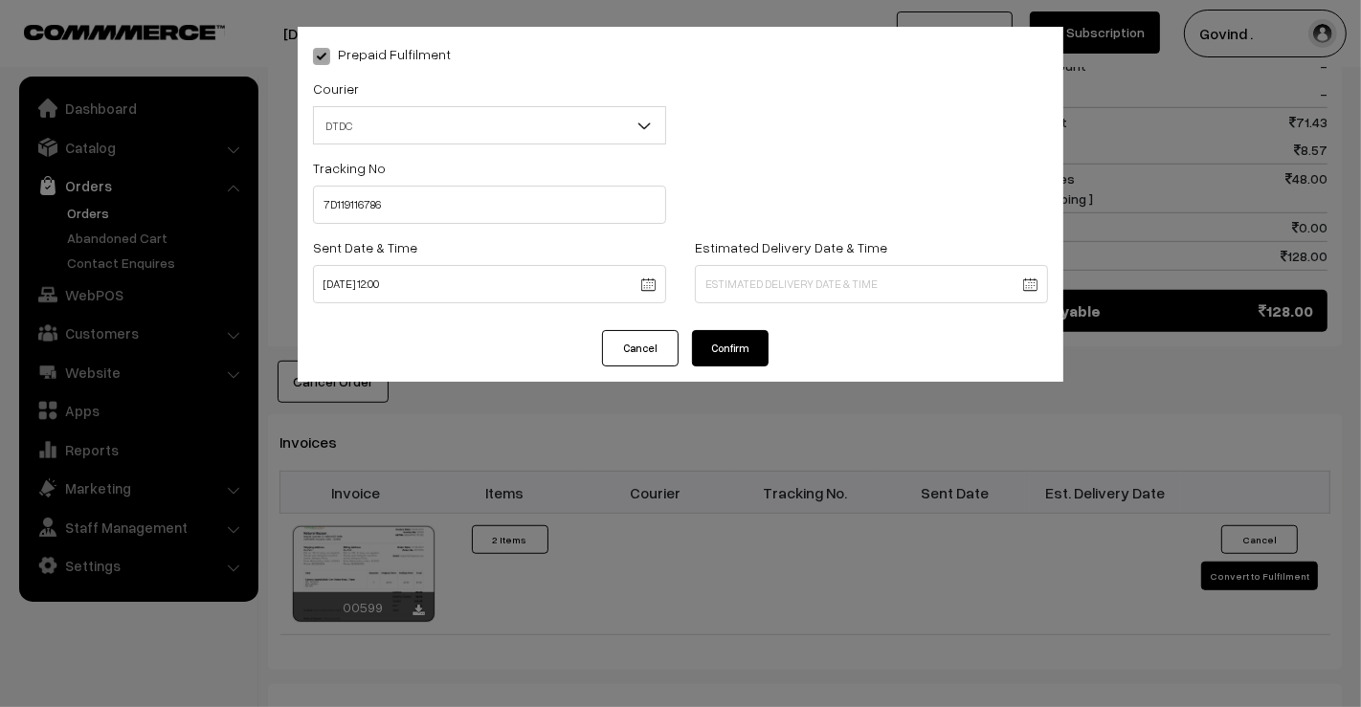
click at [770, 299] on body "Thank you for showing interest. Our team will call you shortly. Close [DOMAIN_N…" at bounding box center [680, 134] width 1361 height 2044
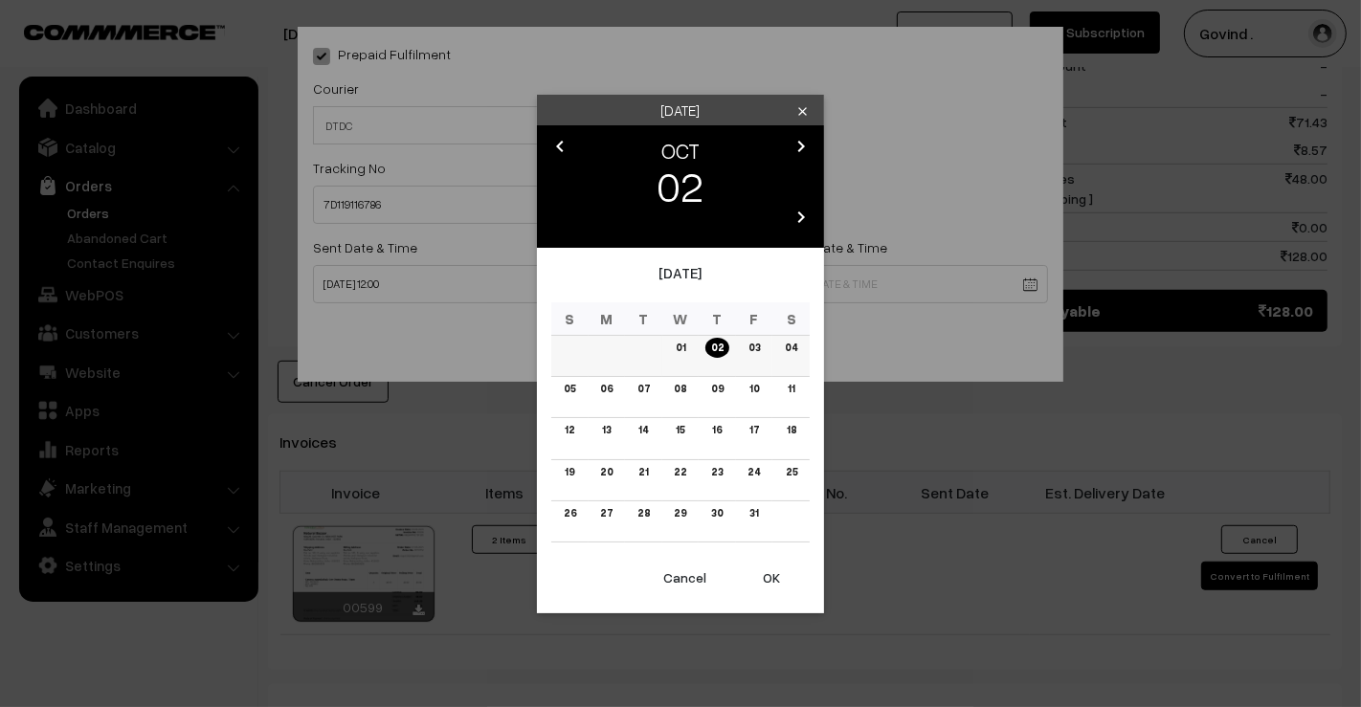
click at [786, 346] on link "04" at bounding box center [791, 348] width 24 height 20
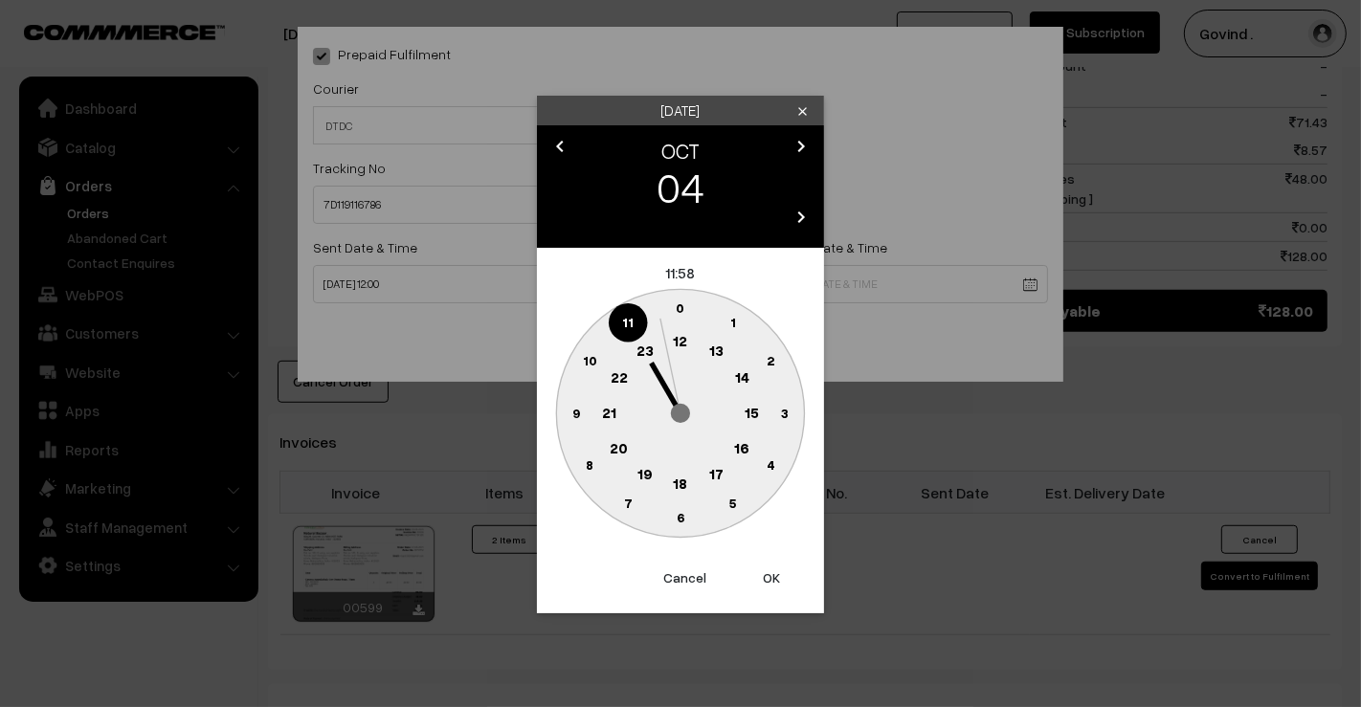
click at [681, 479] on text "18" at bounding box center [681, 482] width 14 height 17
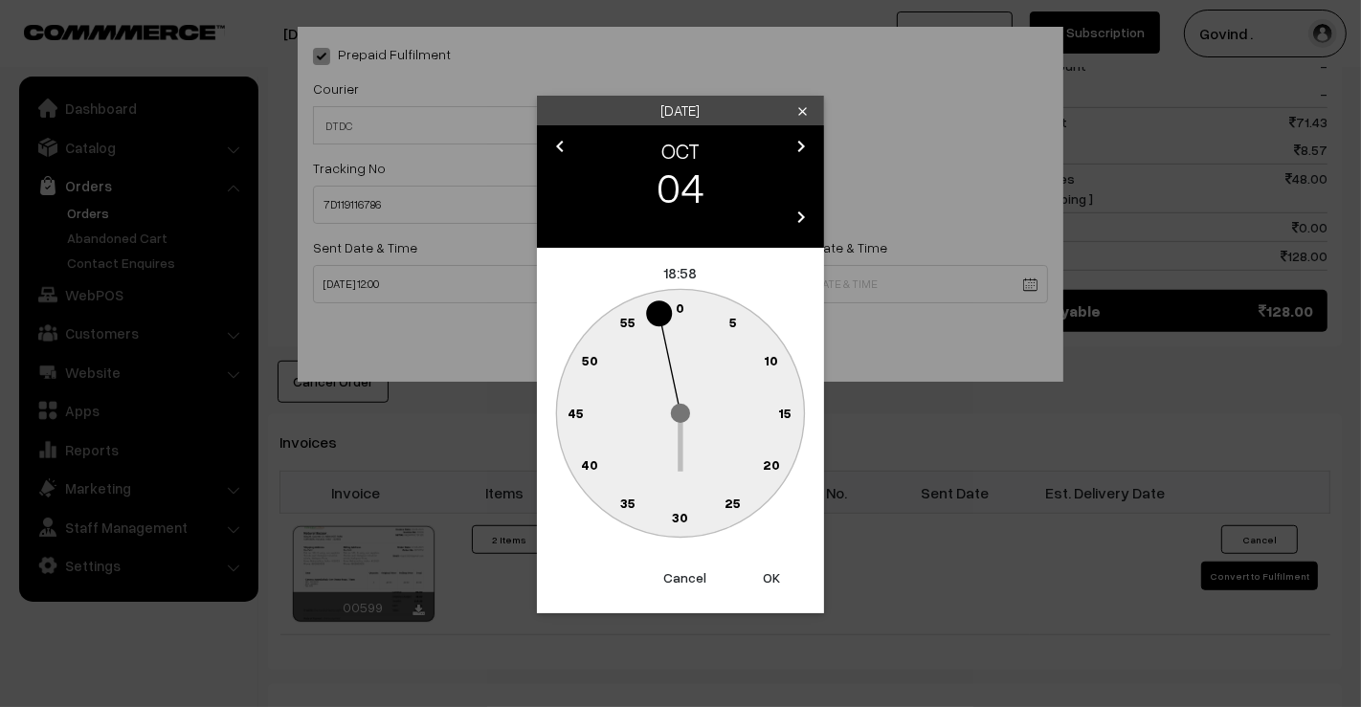
click at [681, 307] on text "0" at bounding box center [680, 307] width 9 height 16
type input "04-10-2025 18:00"
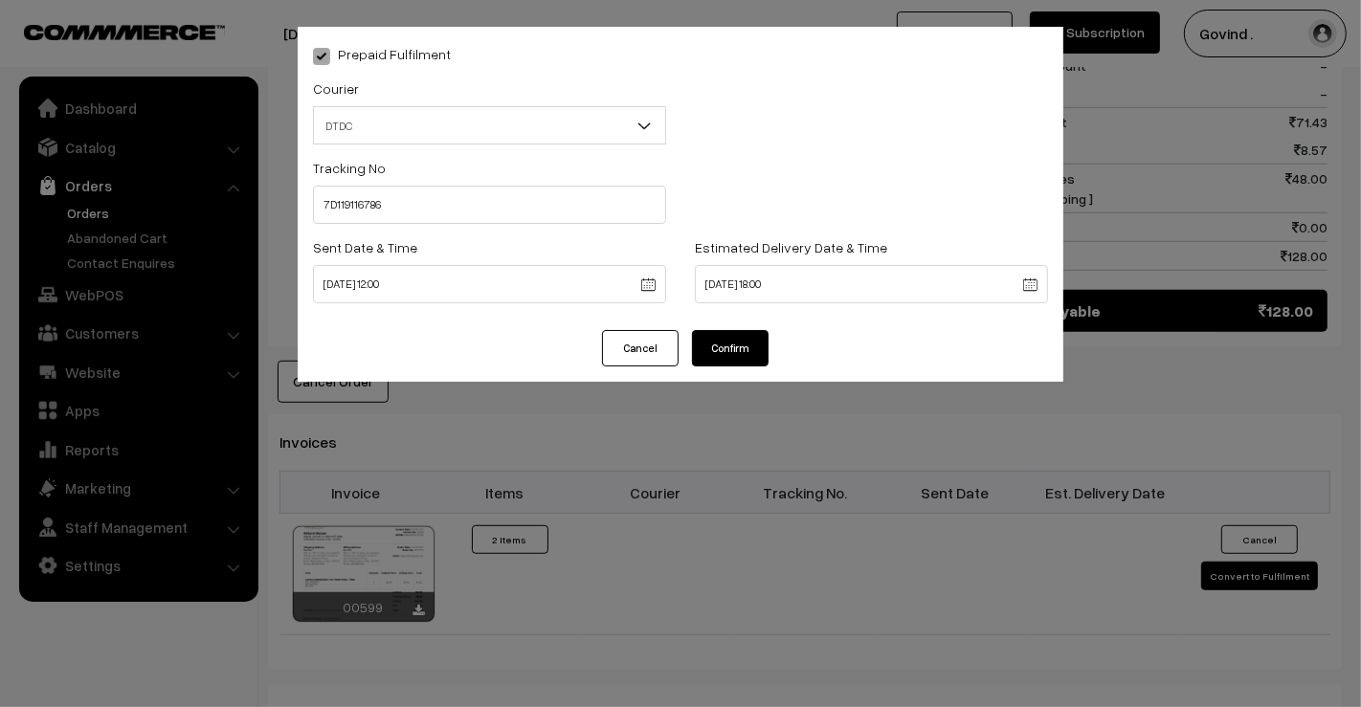
click at [734, 358] on button "Confirm" at bounding box center [730, 348] width 77 height 36
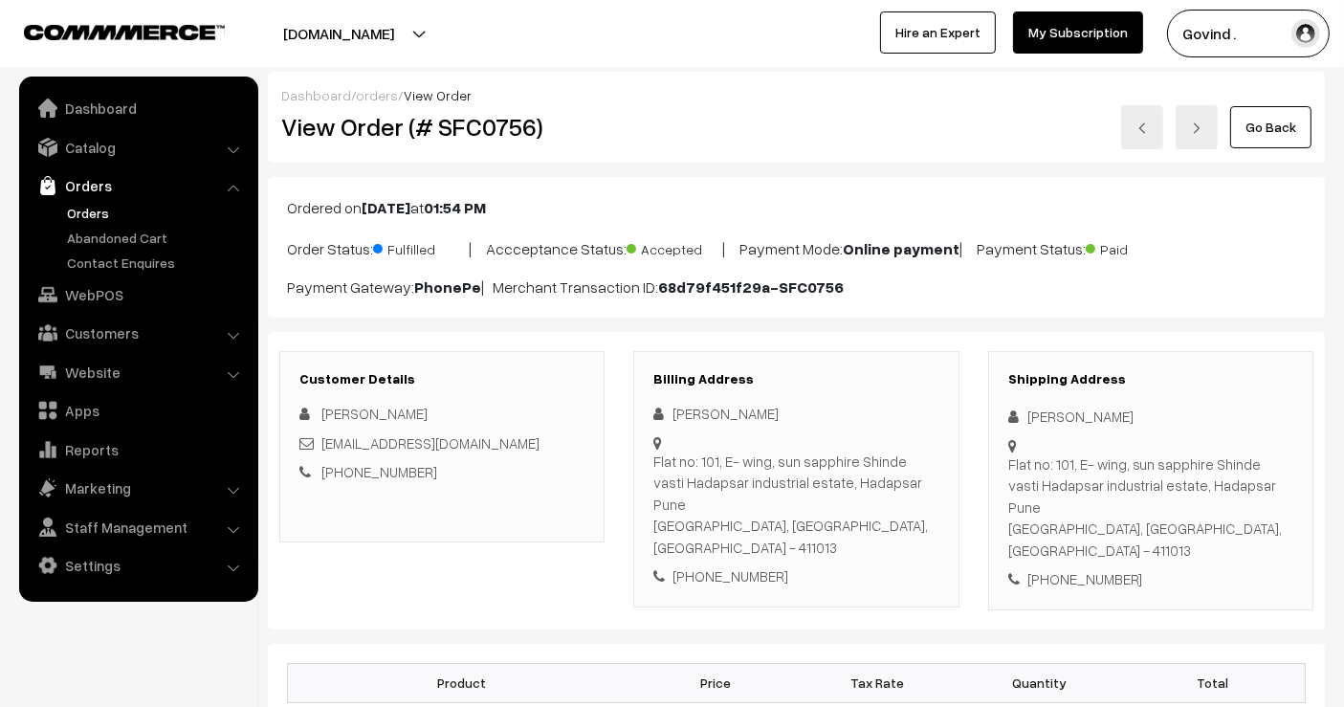
click at [1343, 0] on html "Thank you for showing interest. Our team will call you shortly. Close [DOMAIN_N…" at bounding box center [672, 353] width 1344 height 707
click at [1301, 128] on link "Go Back" at bounding box center [1270, 127] width 81 height 42
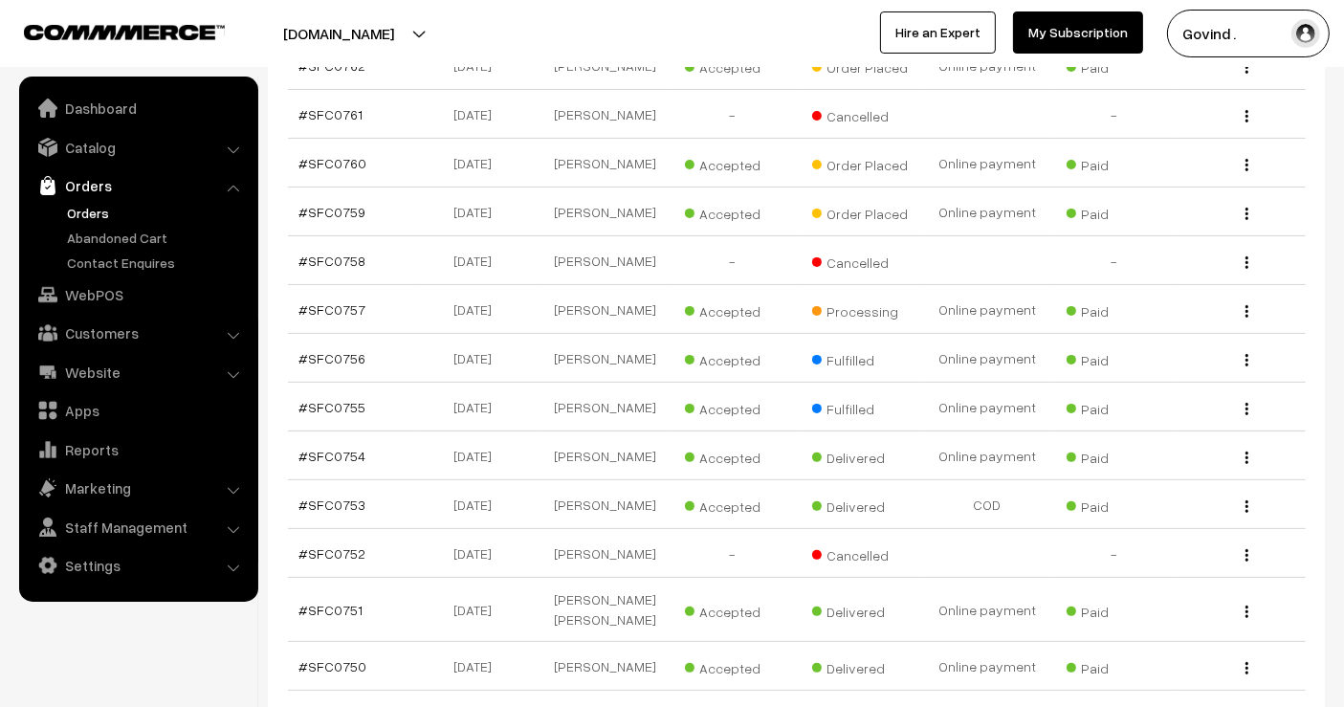
scroll to position [445, 0]
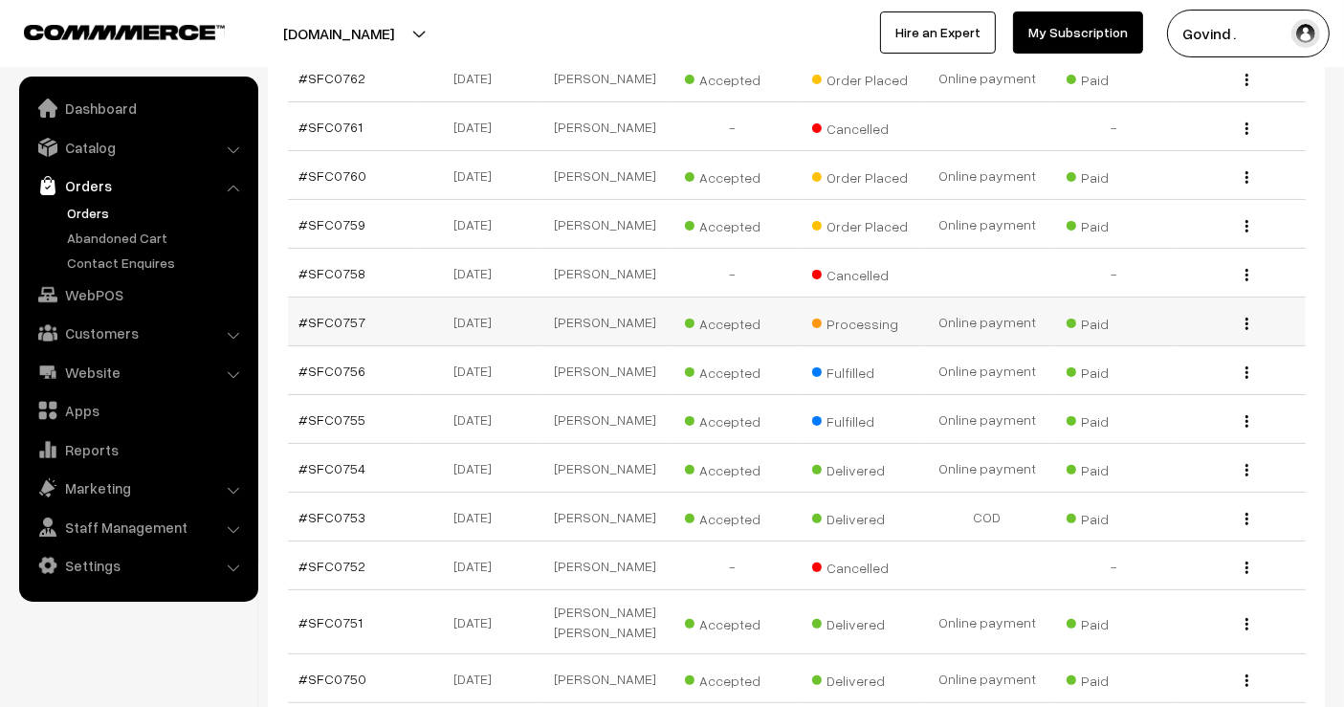
click at [1246, 330] on img "button" at bounding box center [1247, 324] width 3 height 12
click at [1186, 371] on link "View" at bounding box center [1161, 351] width 163 height 42
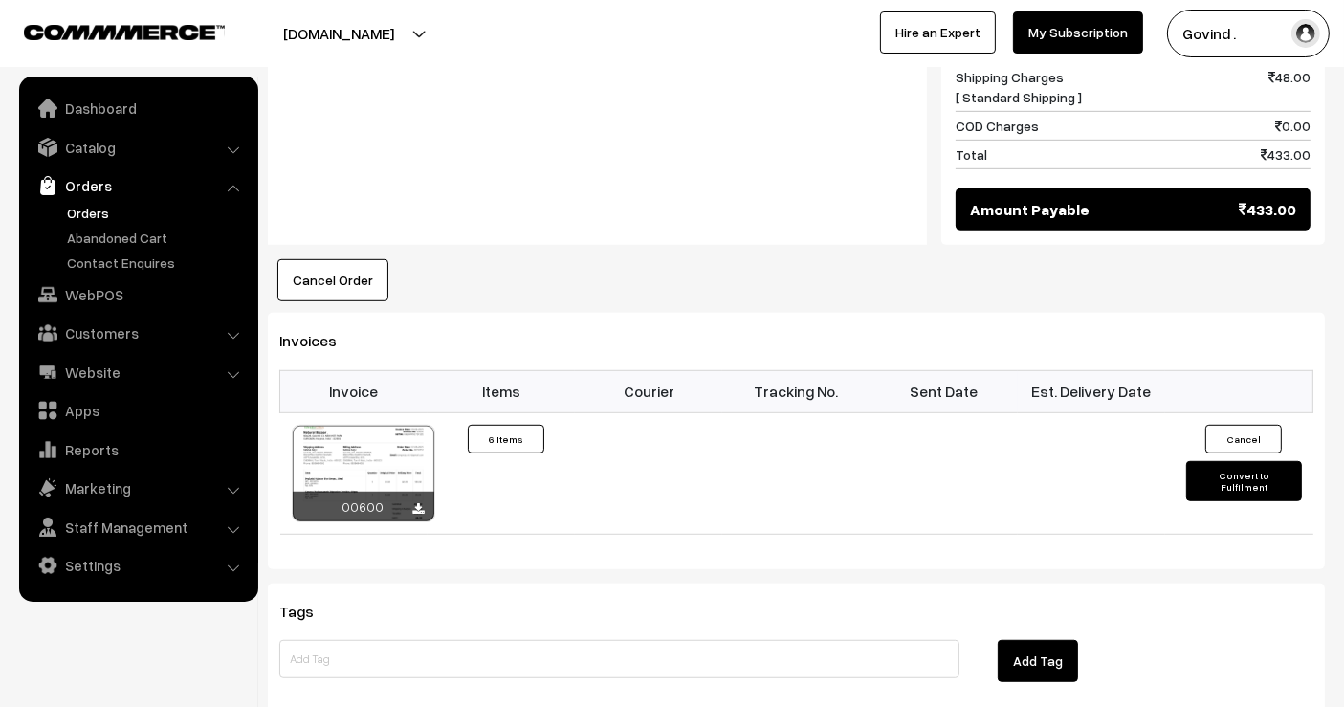
scroll to position [1129, 0]
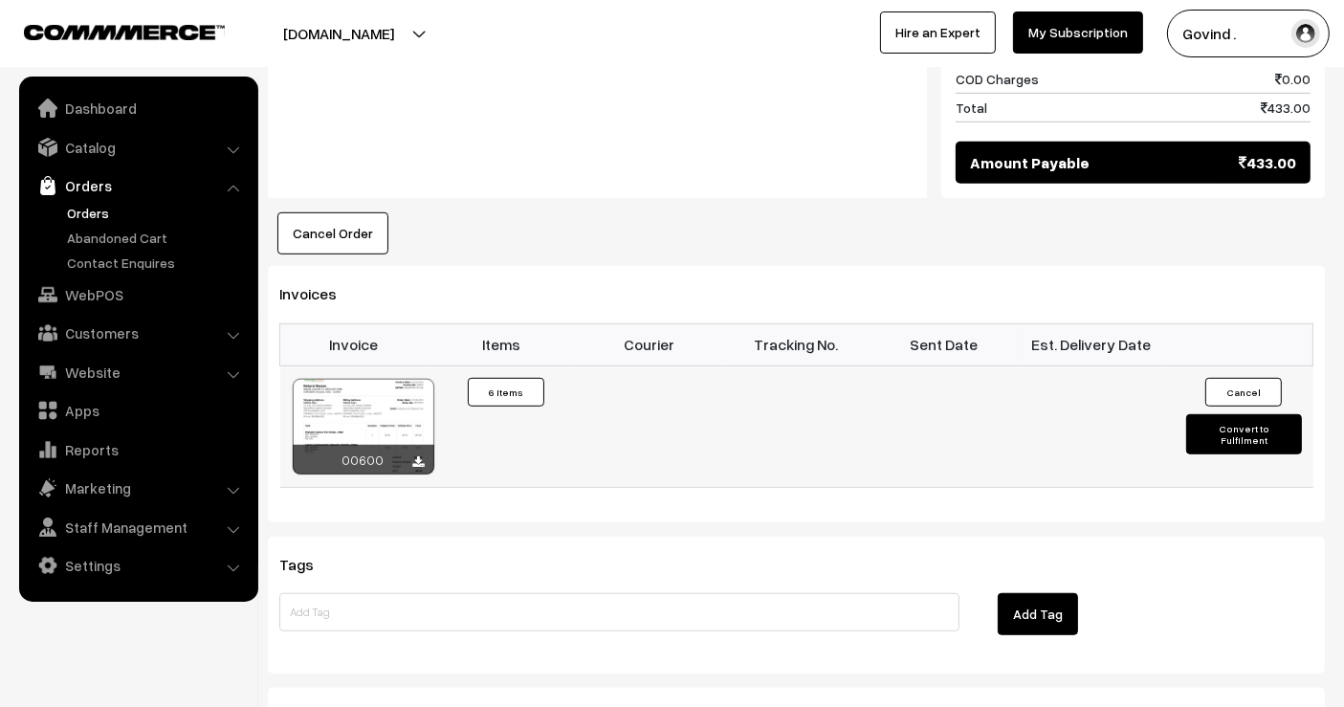
click at [1245, 432] on button "Convert to Fulfilment" at bounding box center [1243, 434] width 115 height 40
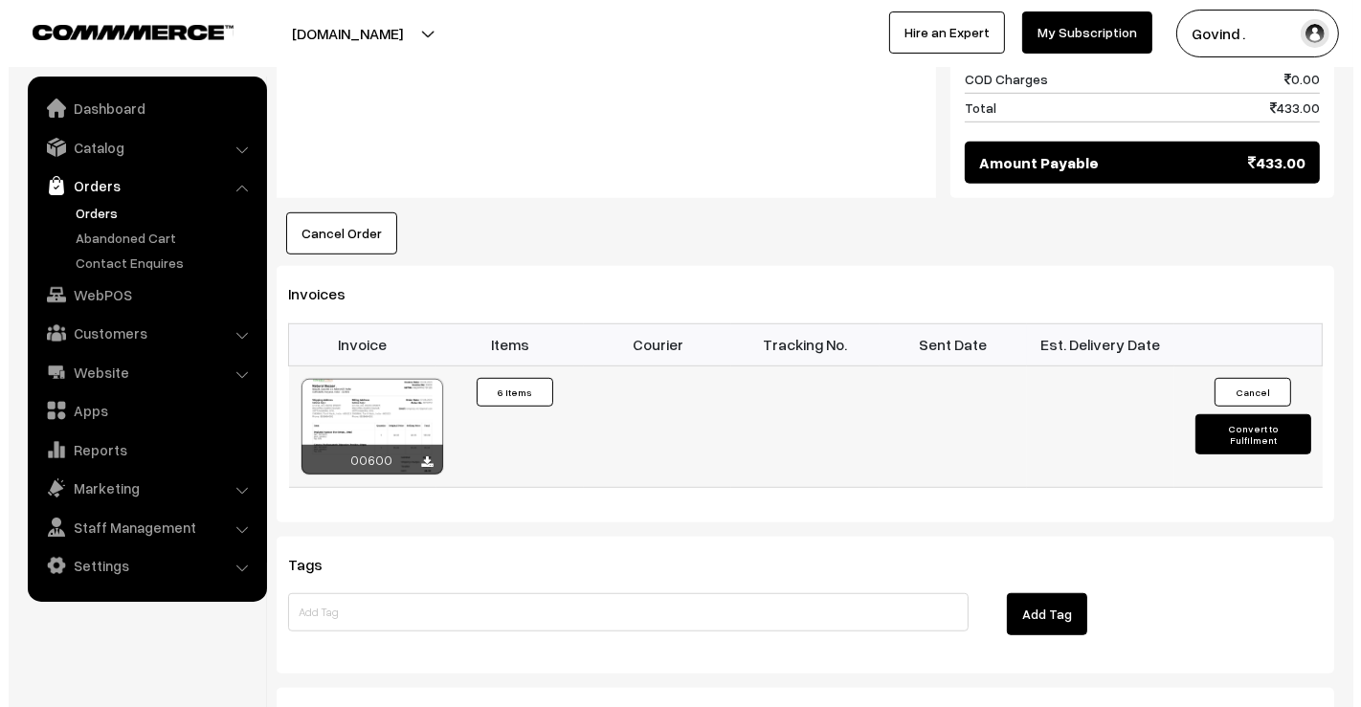
scroll to position [1133, 0]
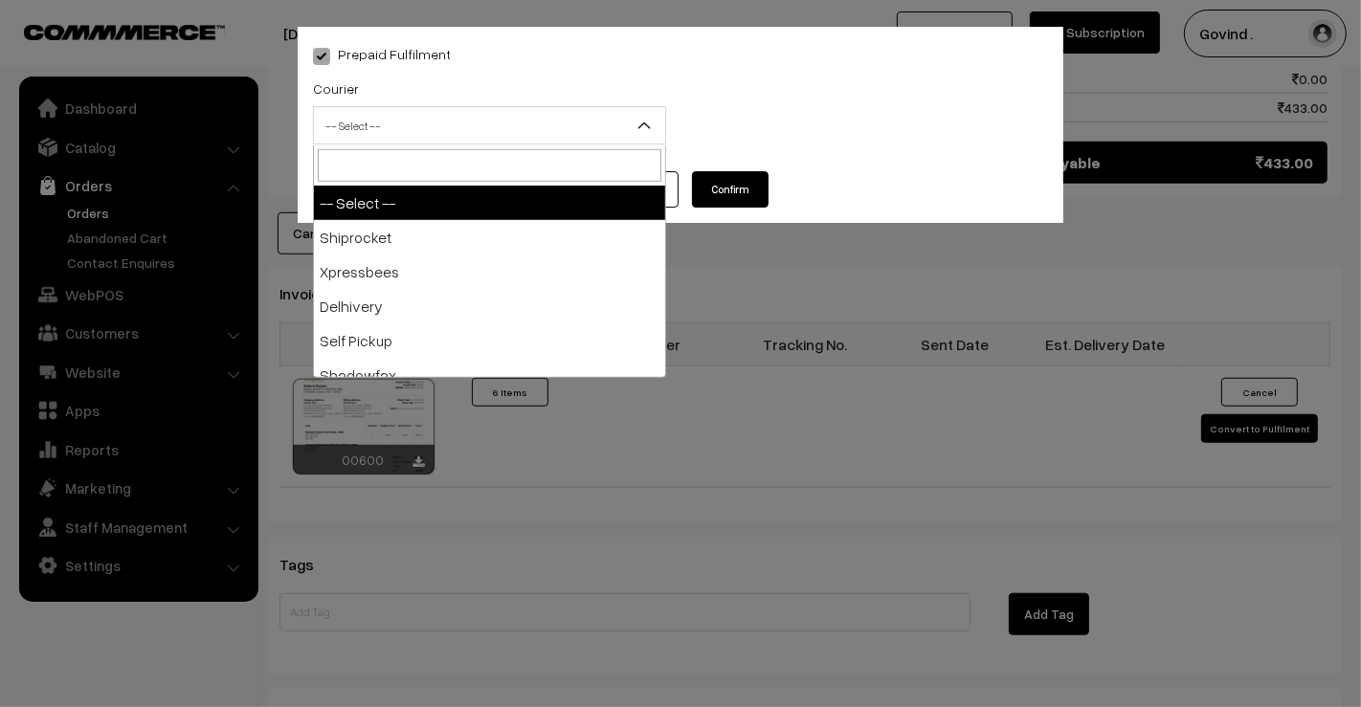
click at [432, 126] on span "-- Select --" at bounding box center [489, 125] width 351 height 33
type input "dt"
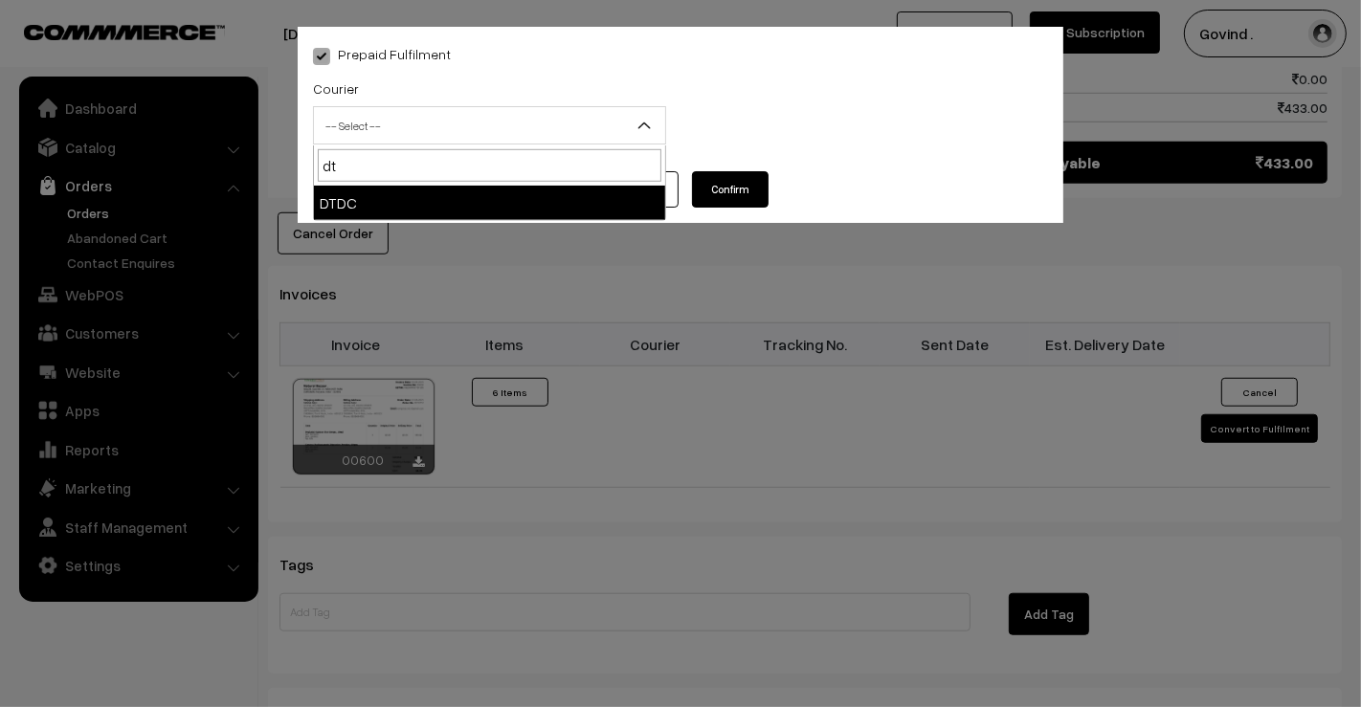
select select "13"
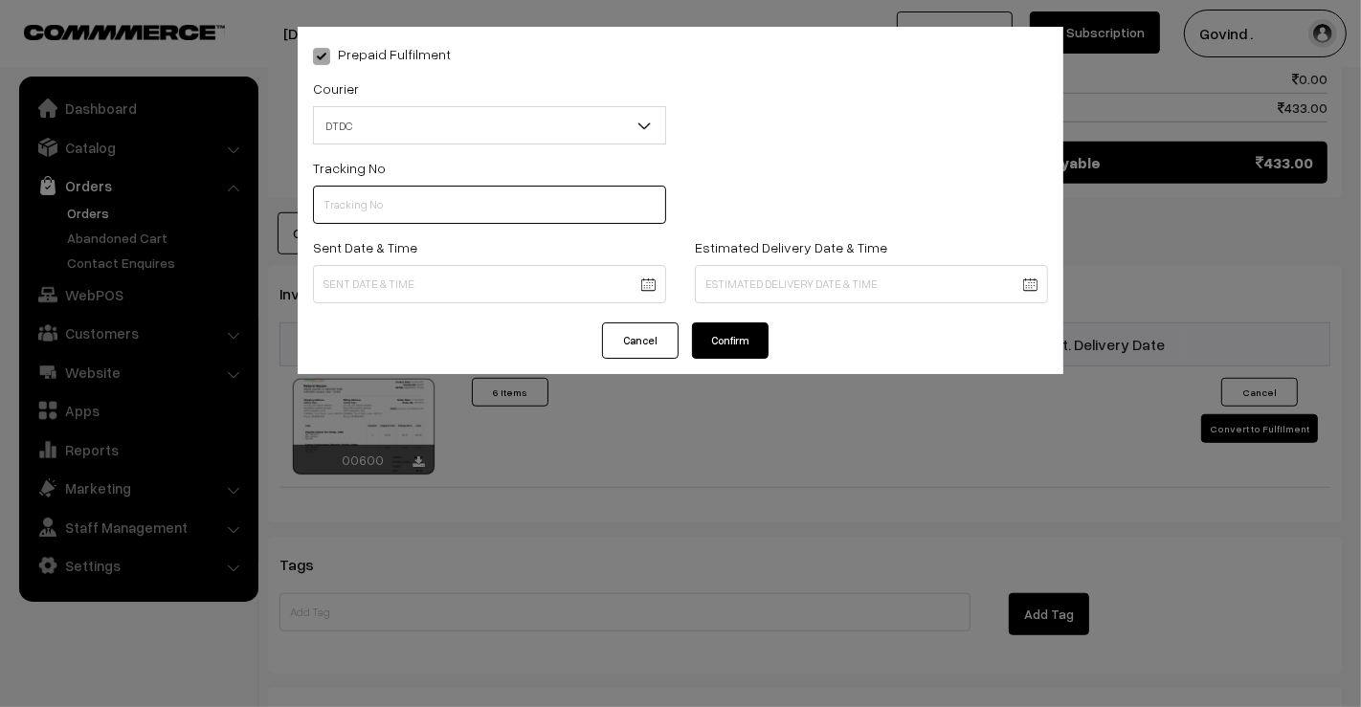
click at [404, 201] on input "text" at bounding box center [489, 205] width 353 height 38
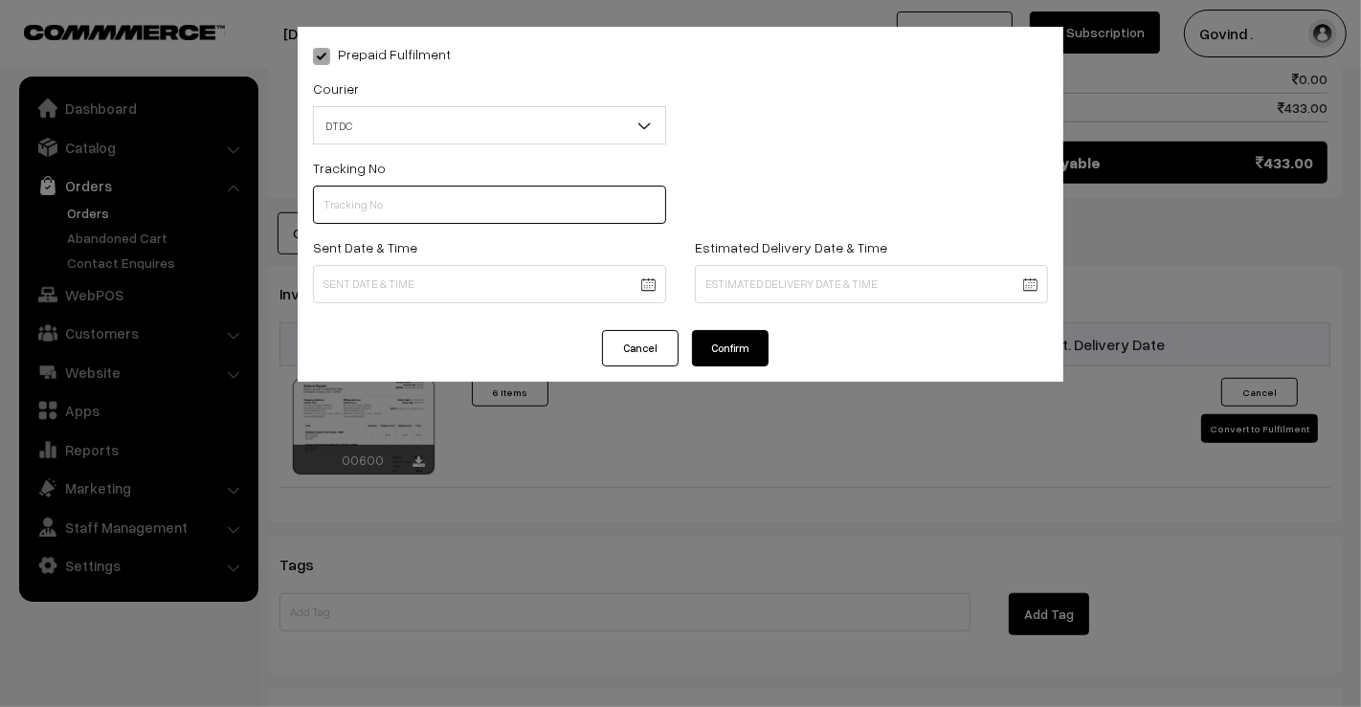
paste input "7D119116785"
type input "7D119116785"
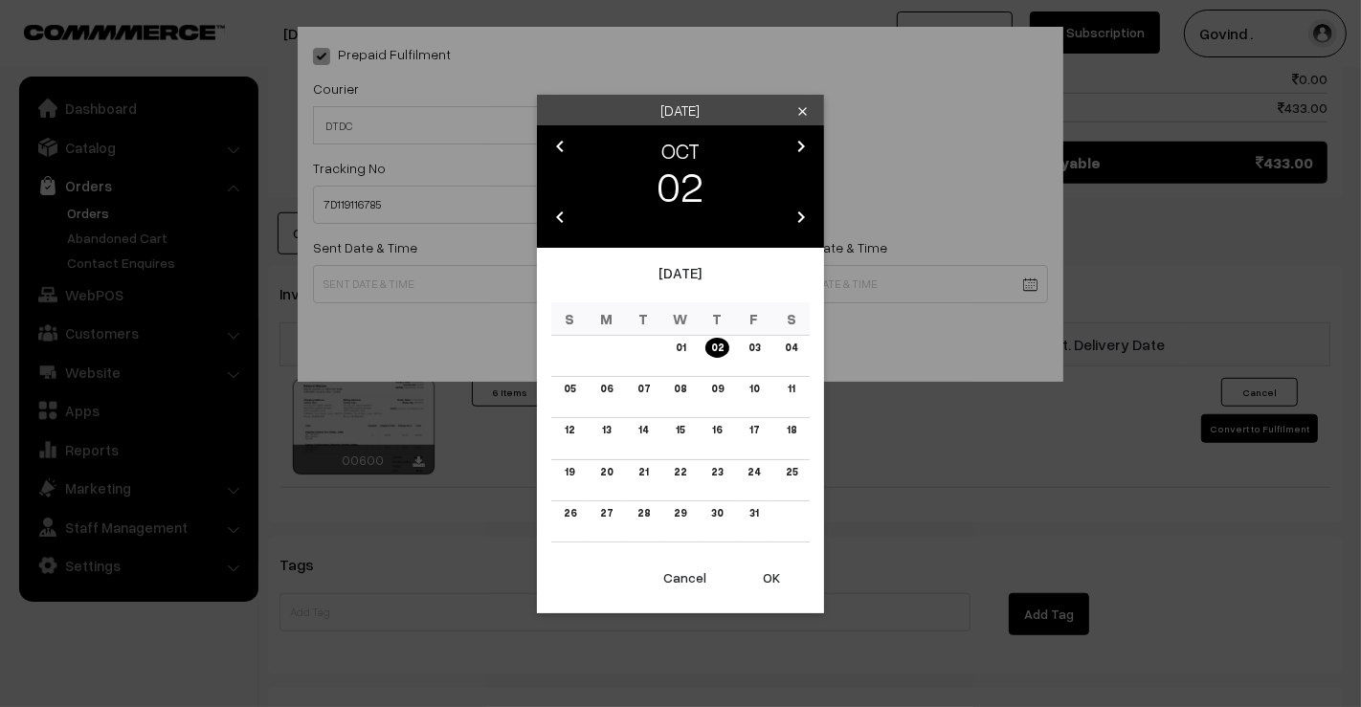
click at [557, 149] on icon "chevron_left" at bounding box center [559, 146] width 23 height 23
click at [787, 472] on link "27" at bounding box center [791, 472] width 24 height 20
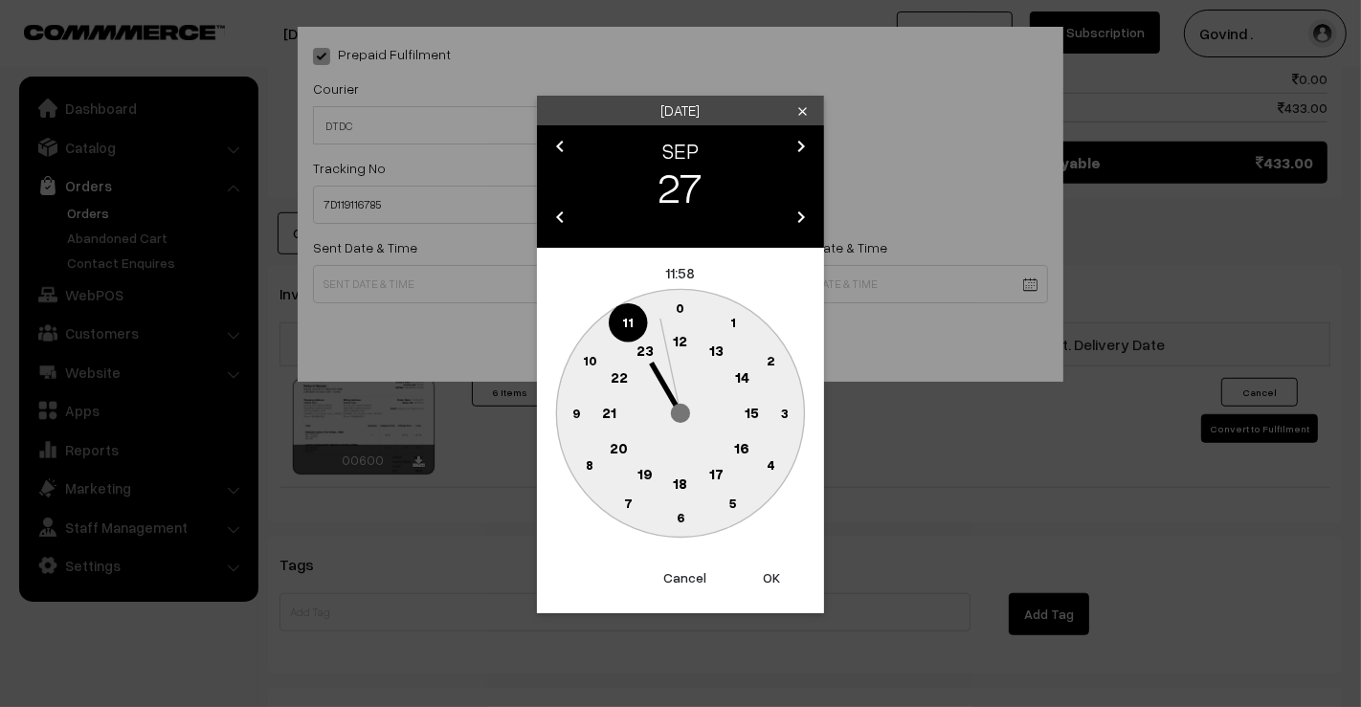
click at [680, 339] on text "12" at bounding box center [681, 340] width 14 height 17
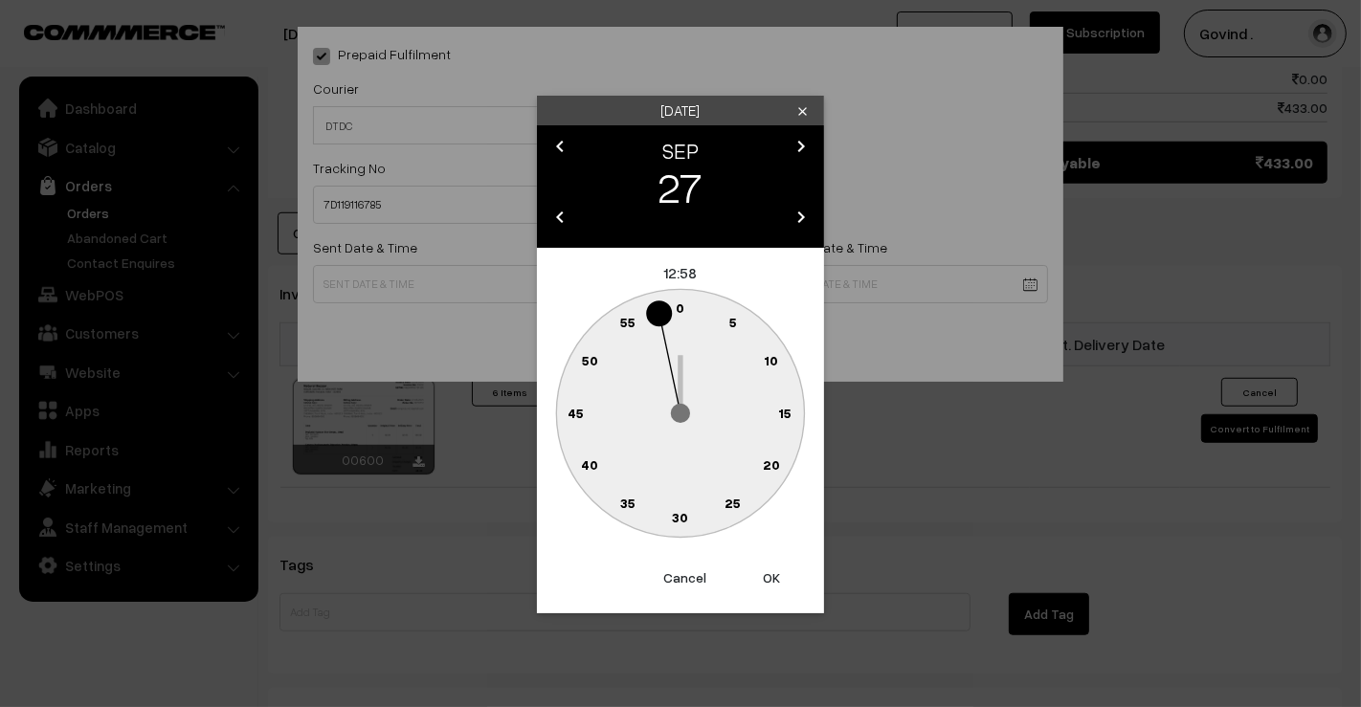
click at [679, 315] on g "0 5 10 15 20 25 30 35 40 45 50 55" at bounding box center [680, 413] width 248 height 248
click at [676, 308] on text "0" at bounding box center [680, 307] width 9 height 16
type input "27-09-2025 12:00"
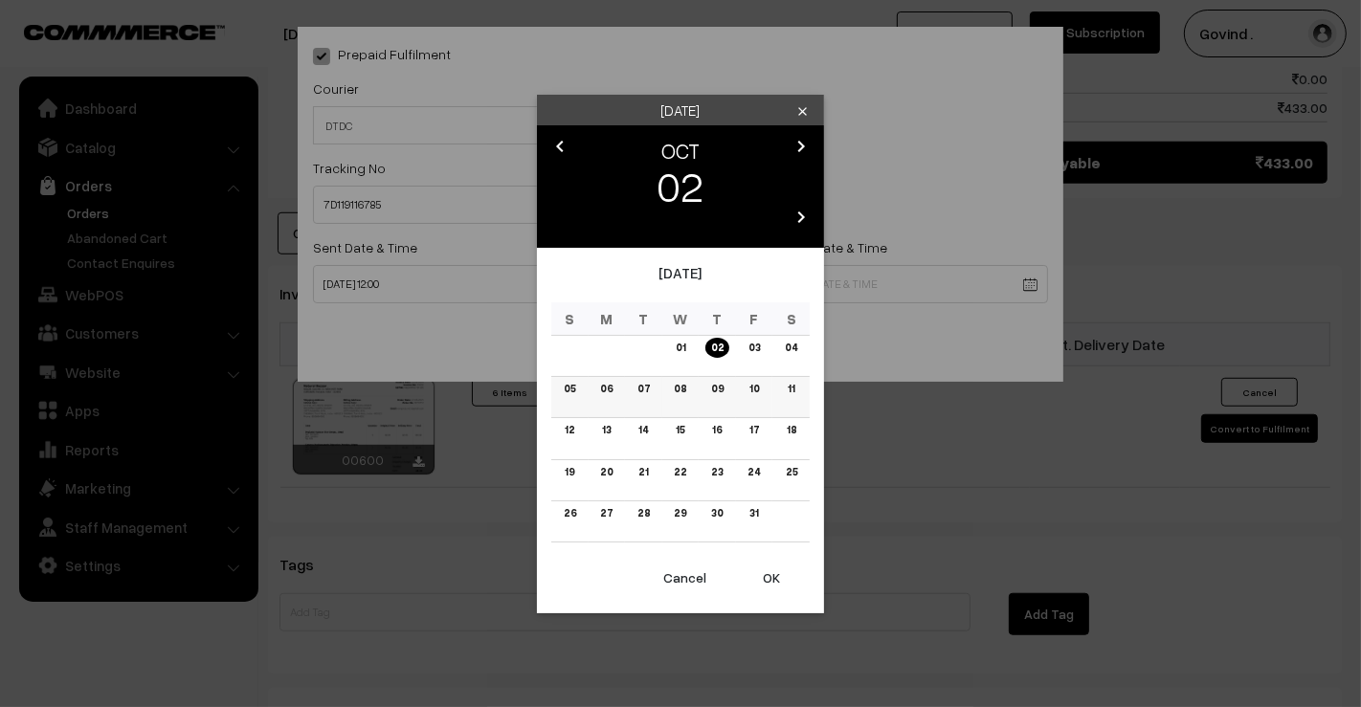
click at [569, 388] on link "05" at bounding box center [569, 389] width 23 height 20
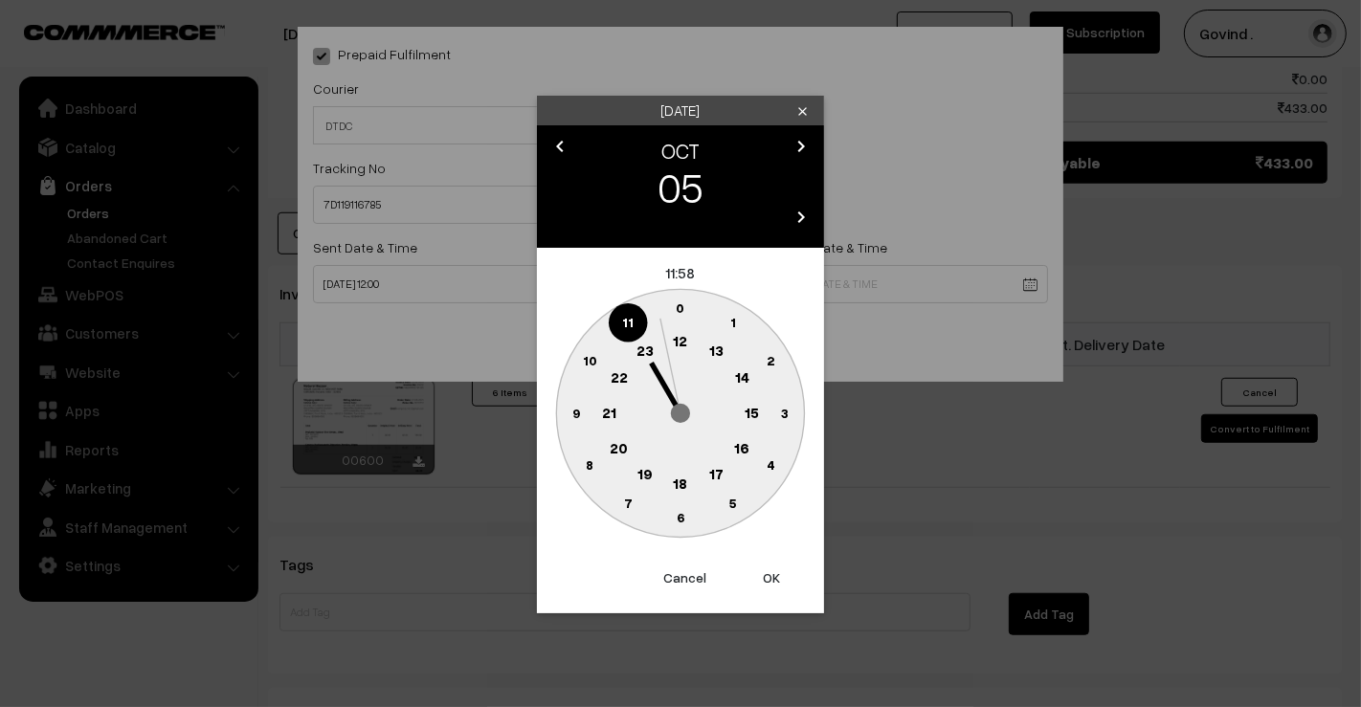
click at [678, 476] on text "18" at bounding box center [681, 482] width 14 height 17
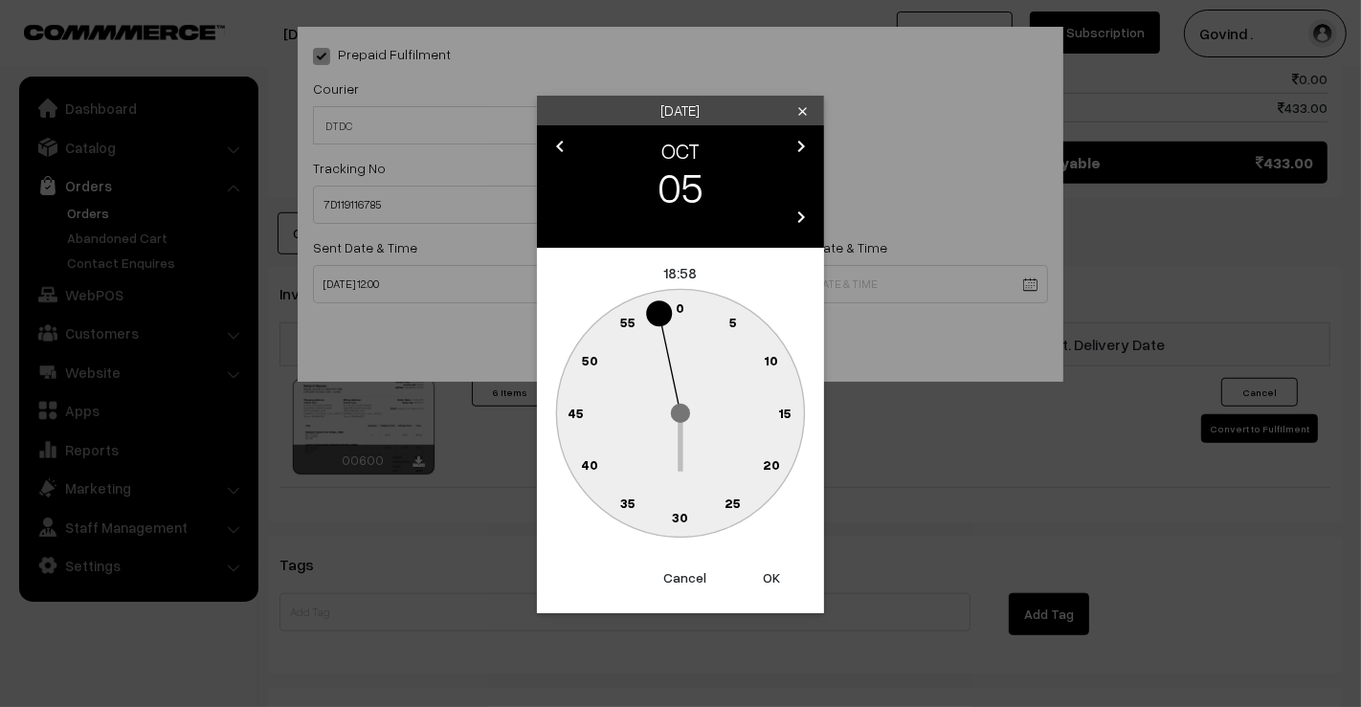
click at [679, 307] on text "0" at bounding box center [680, 307] width 9 height 16
type input "05-10-2025 18:00"
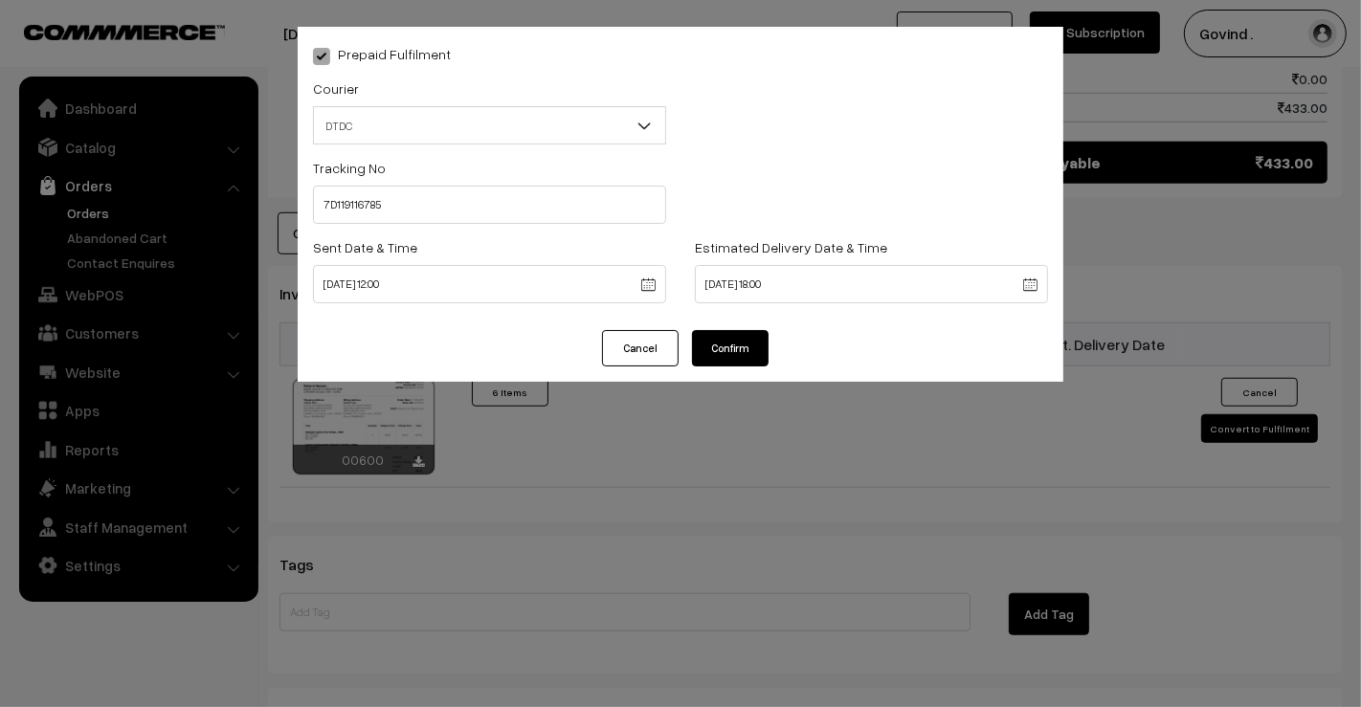
click at [720, 351] on button "Confirm" at bounding box center [730, 348] width 77 height 36
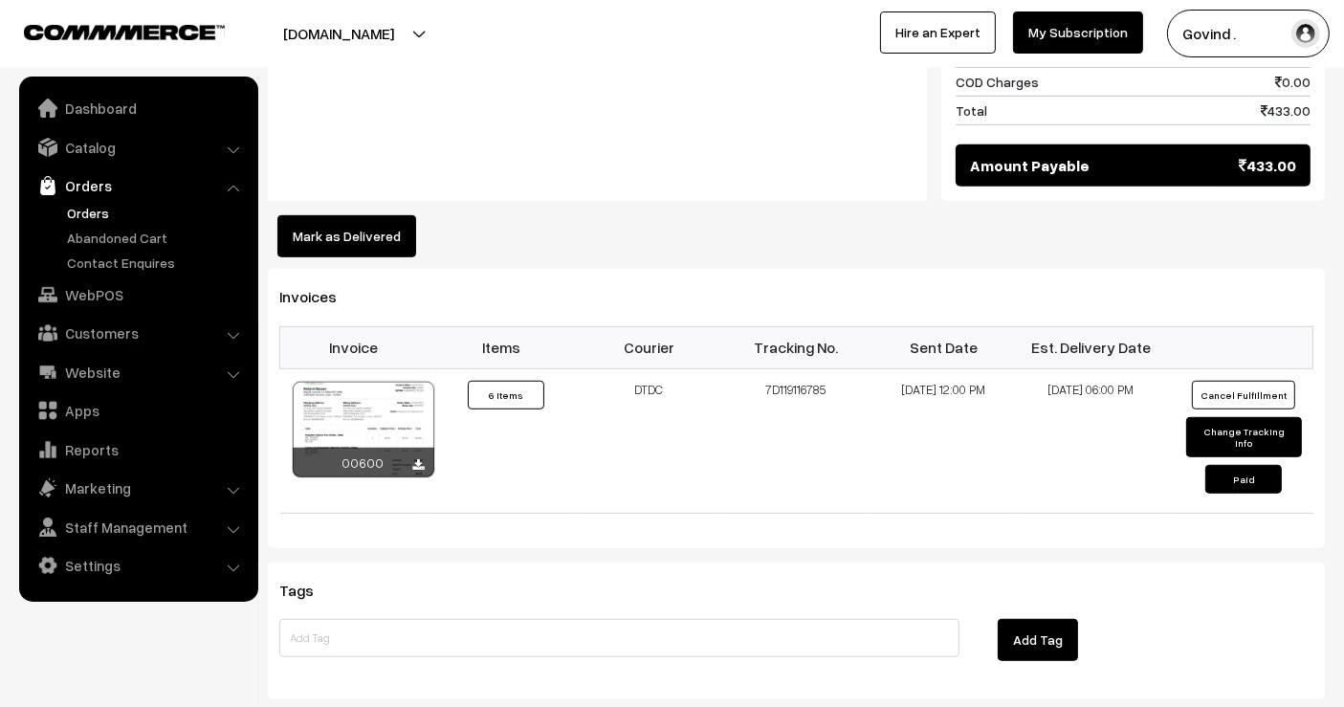
scroll to position [1126, 0]
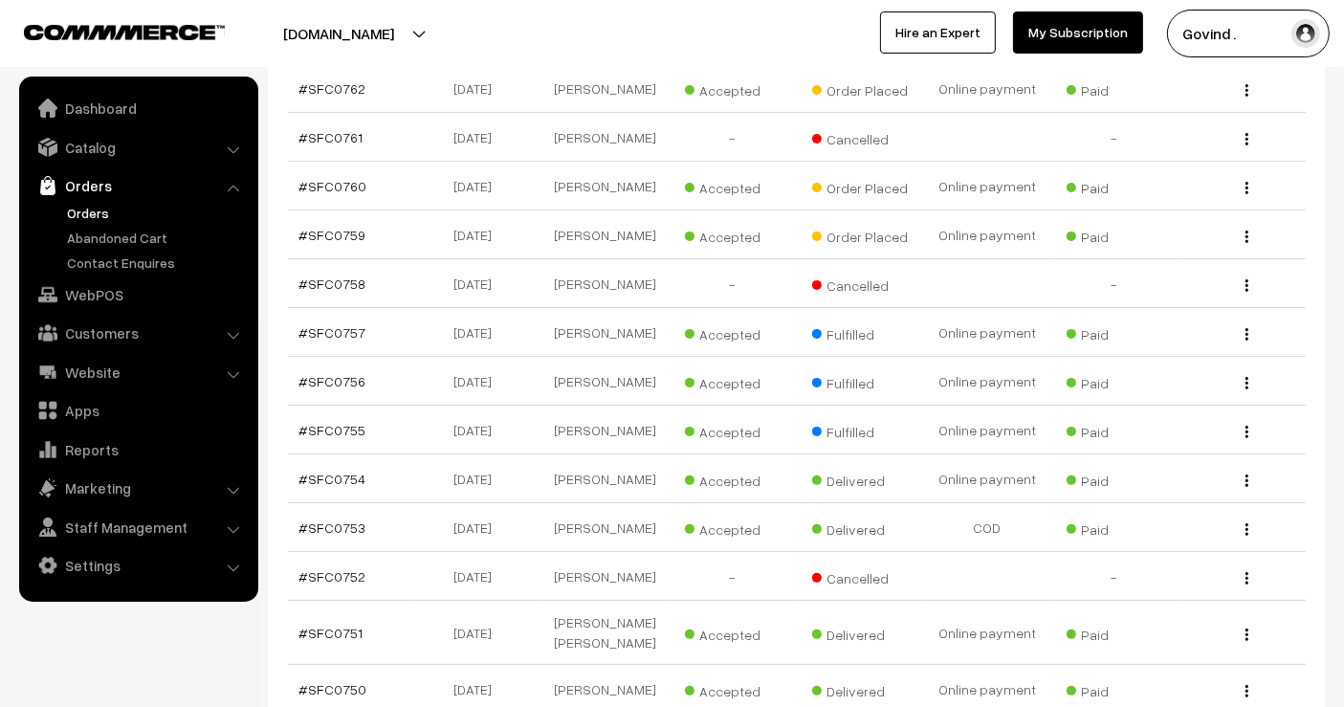
scroll to position [390, 0]
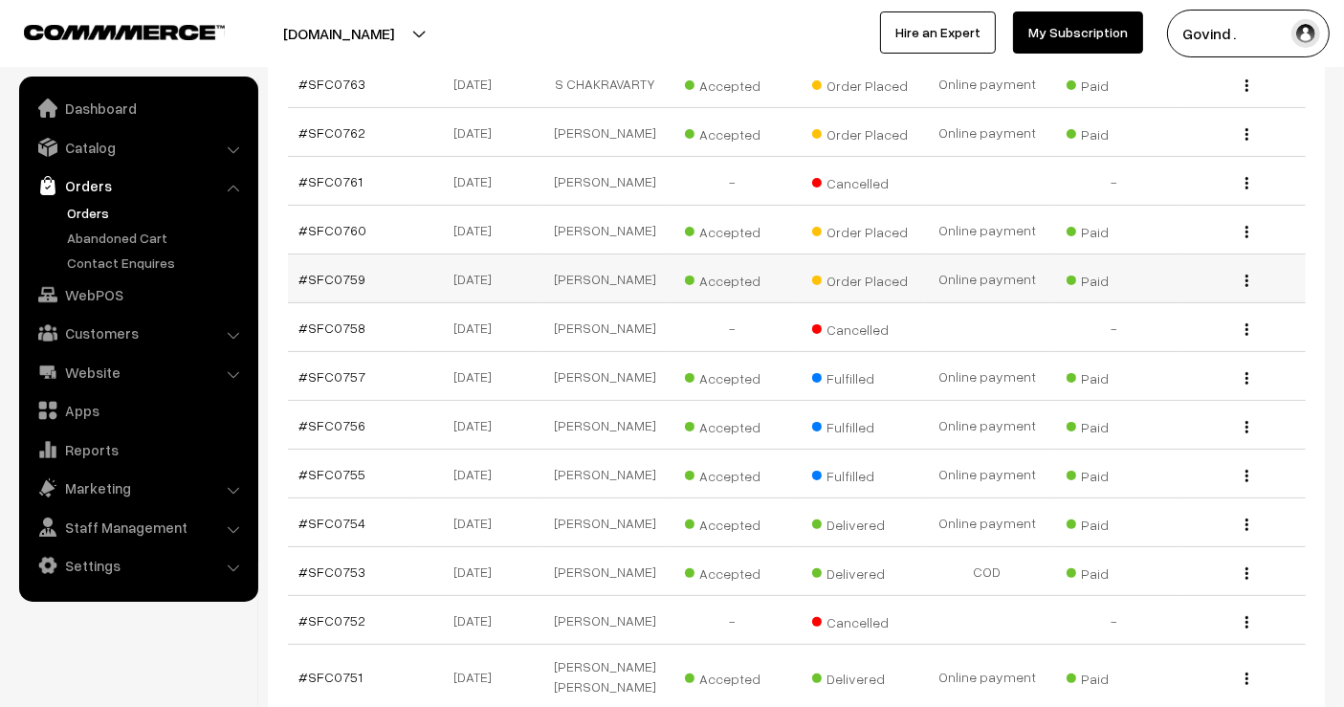
click at [1246, 285] on button "button" at bounding box center [1247, 280] width 5 height 15
click at [1199, 310] on link "View" at bounding box center [1161, 308] width 163 height 42
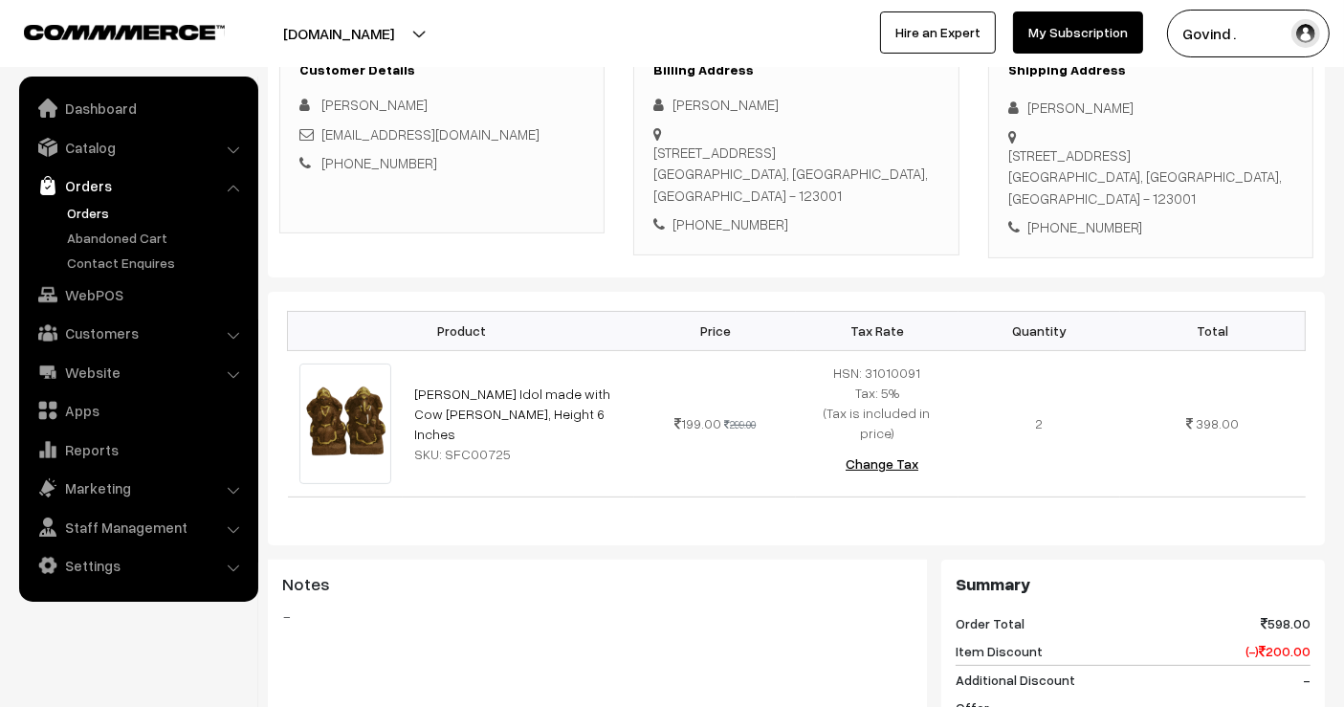
scroll to position [676, 0]
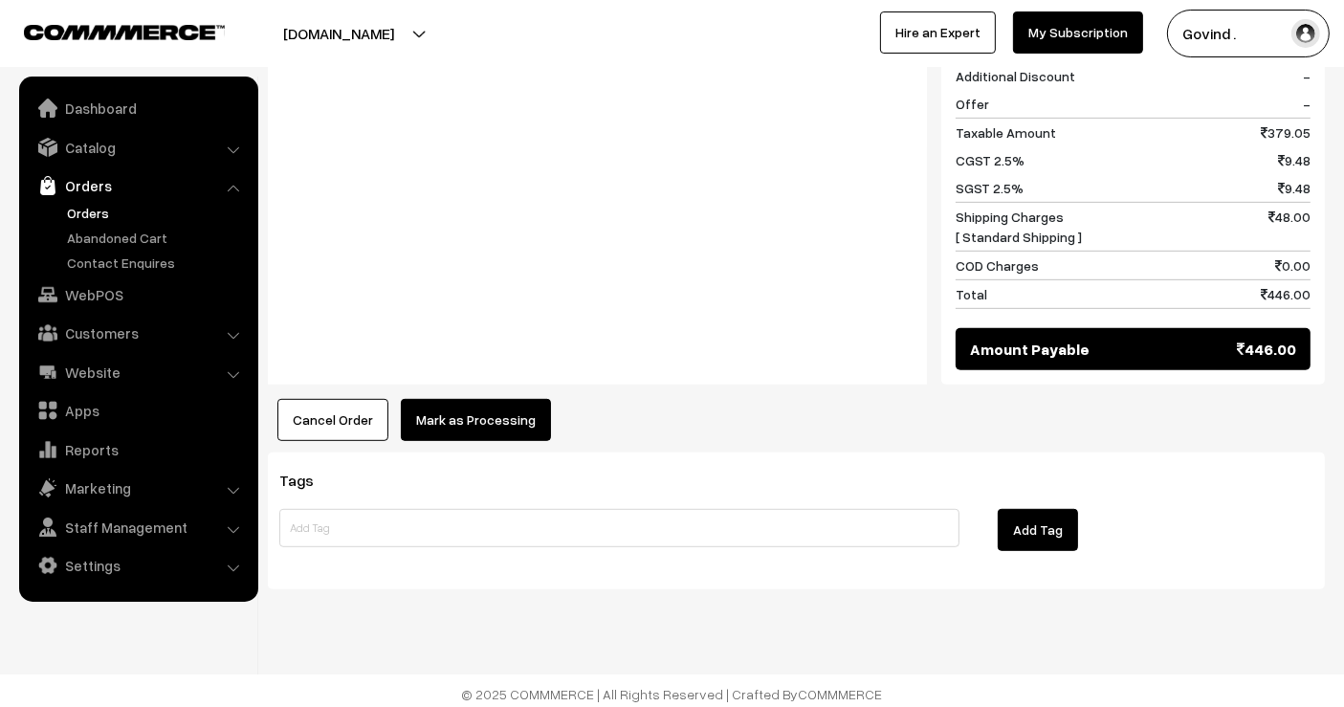
click at [499, 421] on button "Mark as Processing" at bounding box center [476, 420] width 150 height 42
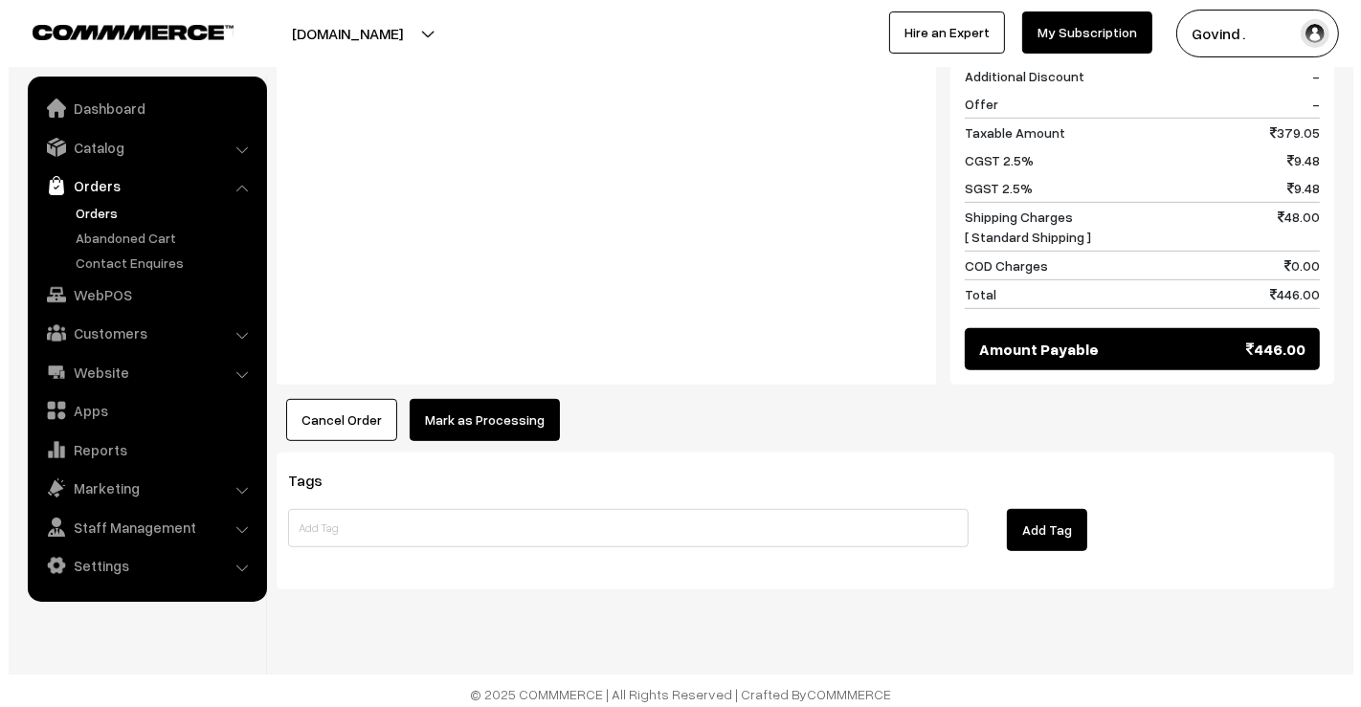
scroll to position [916, 0]
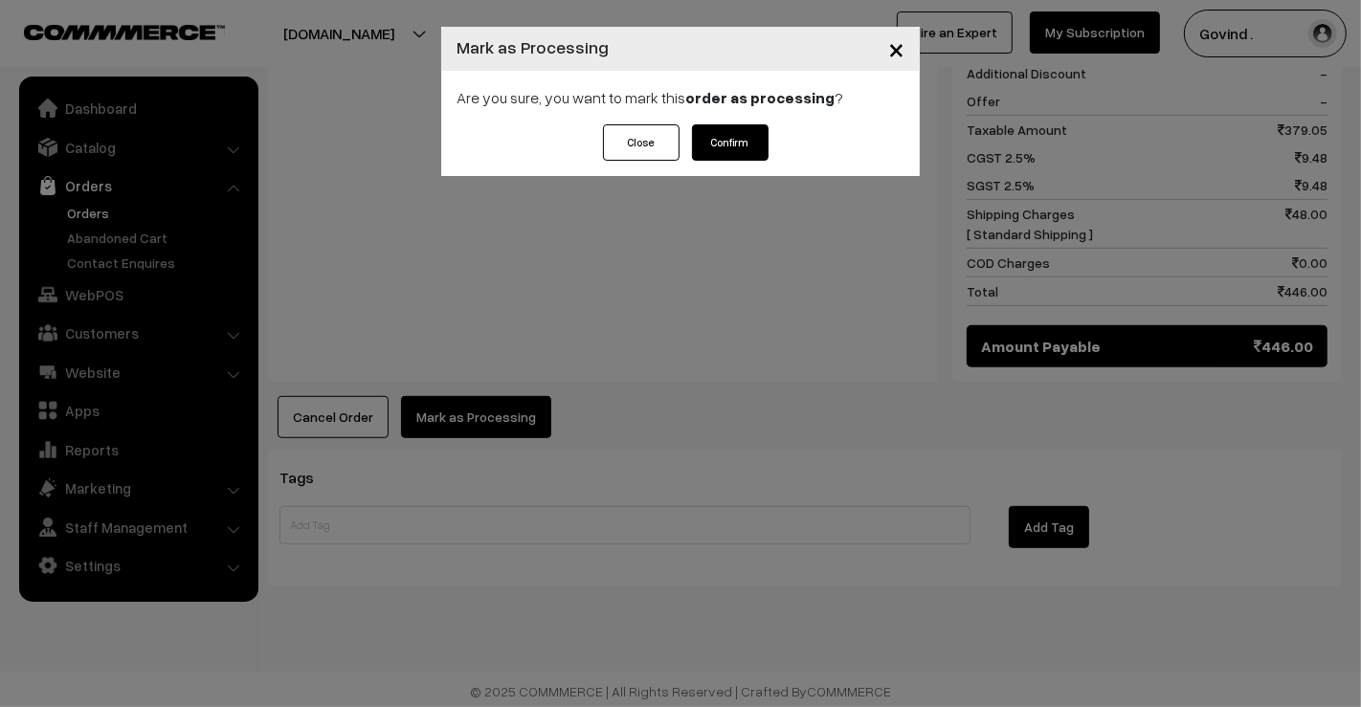
click at [729, 136] on button "Confirm" at bounding box center [730, 142] width 77 height 36
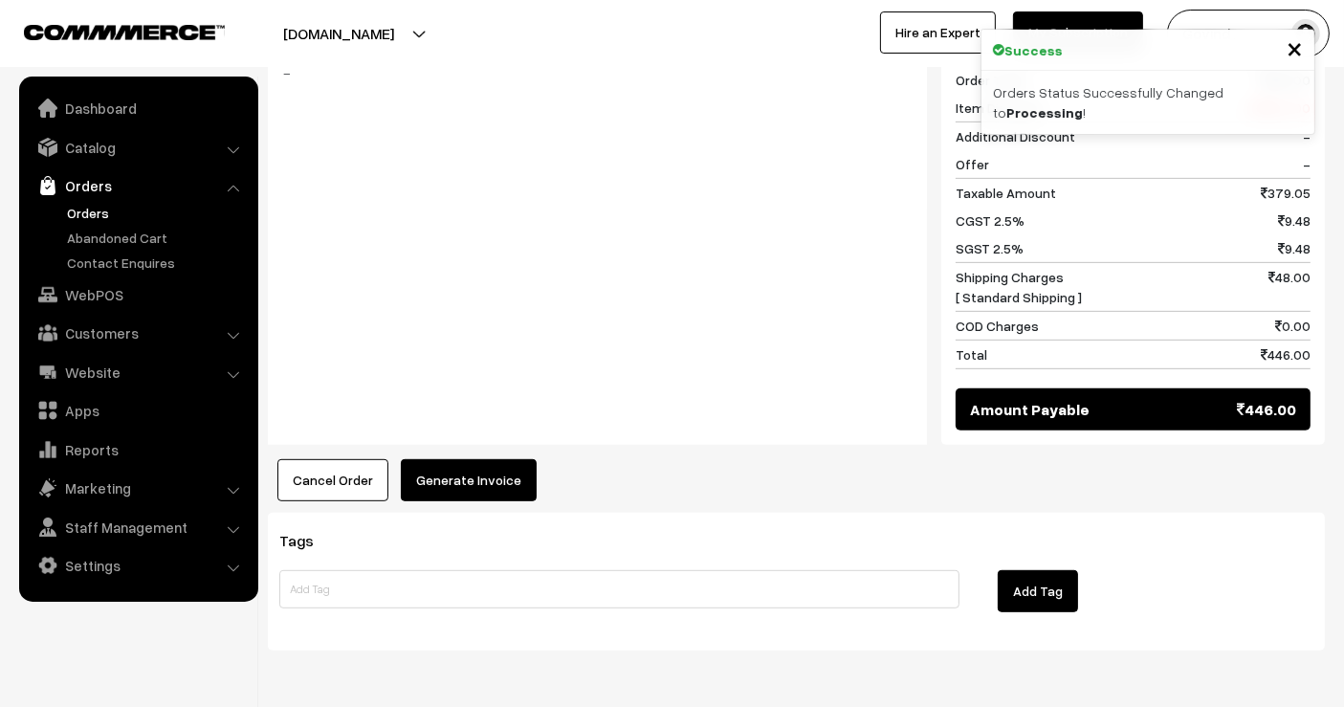
scroll to position [913, 0]
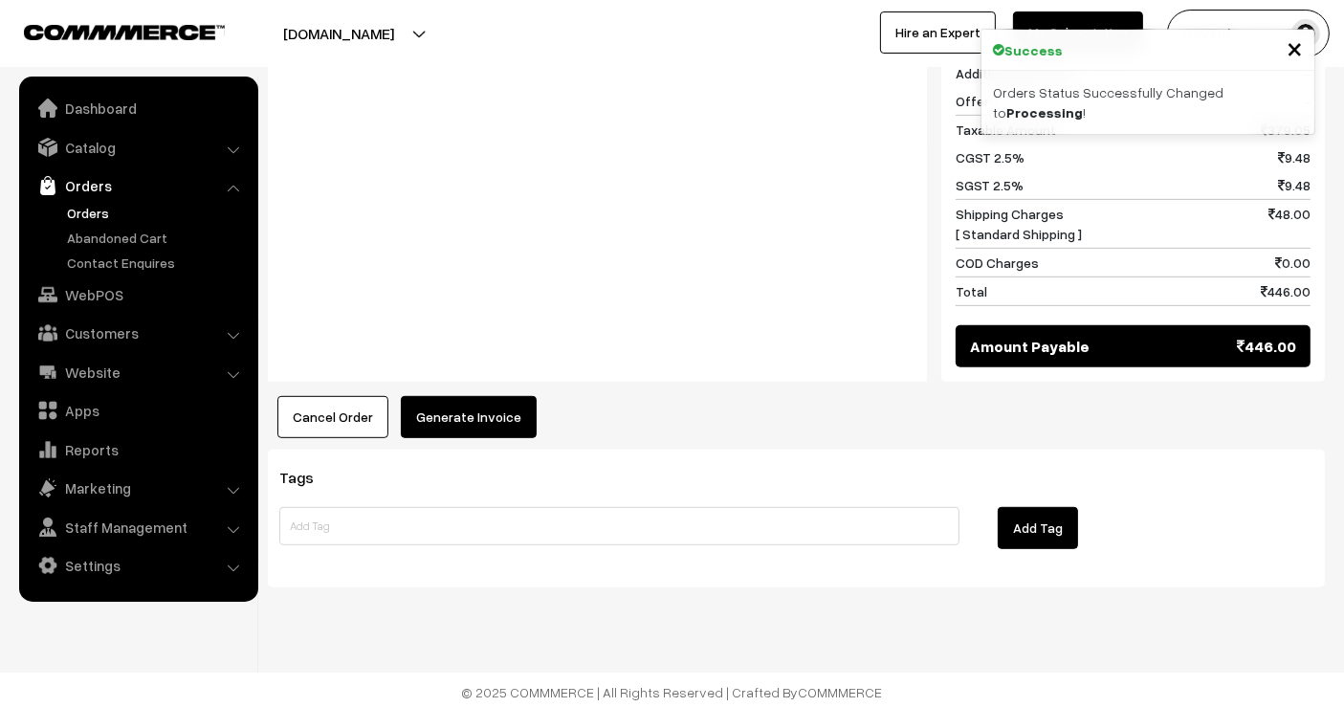
click at [455, 431] on button "Generate Invoice" at bounding box center [469, 417] width 136 height 42
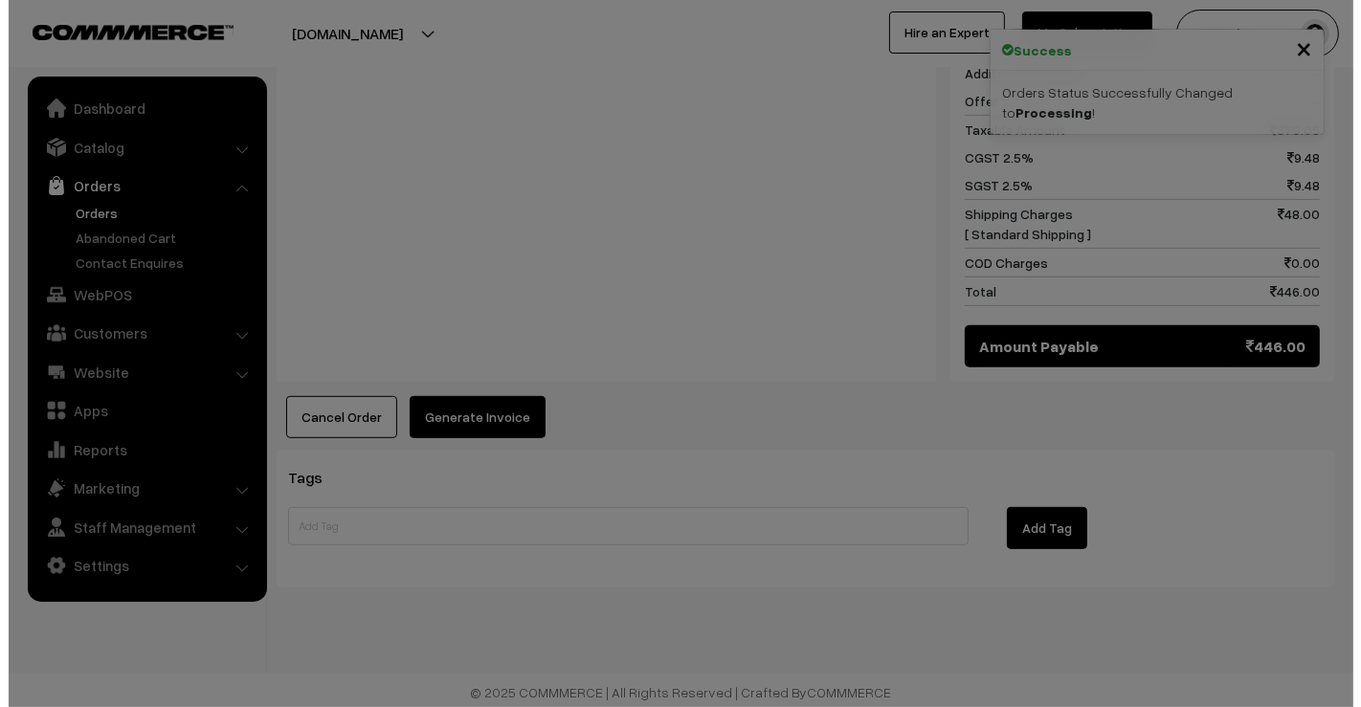
scroll to position [916, 0]
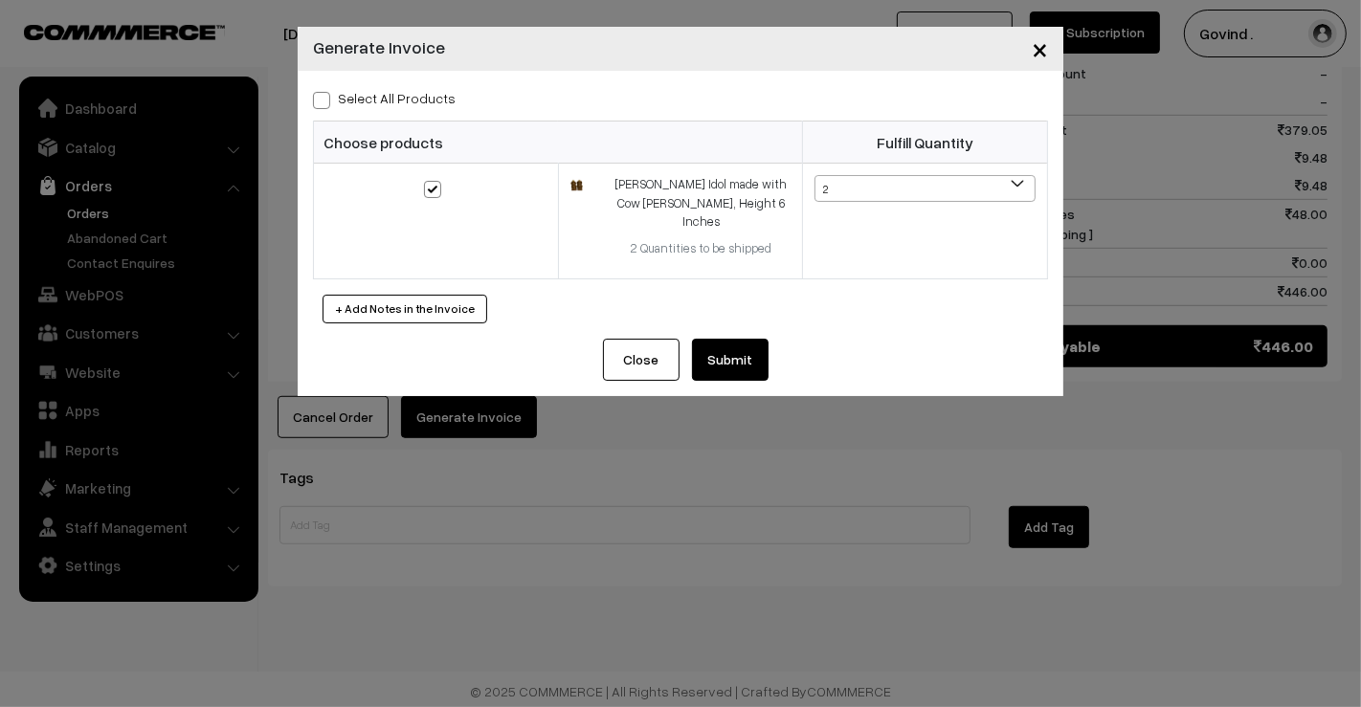
click at [321, 106] on span at bounding box center [321, 100] width 17 height 17
click at [321, 103] on input "Select All Products" at bounding box center [319, 97] width 12 height 12
checkbox input "true"
click at [767, 343] on div "Close Submit Back Fulfill Items" at bounding box center [680, 367] width 765 height 57
click at [751, 343] on button "Submit" at bounding box center [730, 360] width 77 height 42
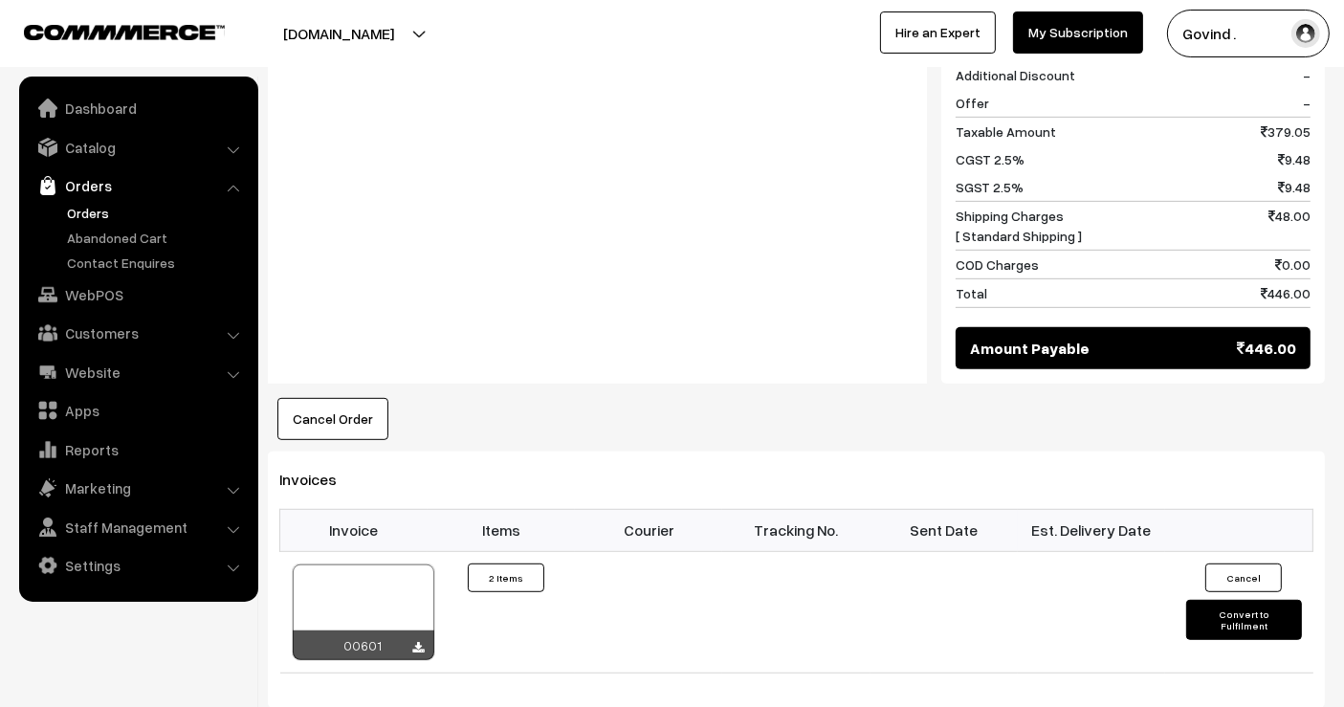
scroll to position [1226, 0]
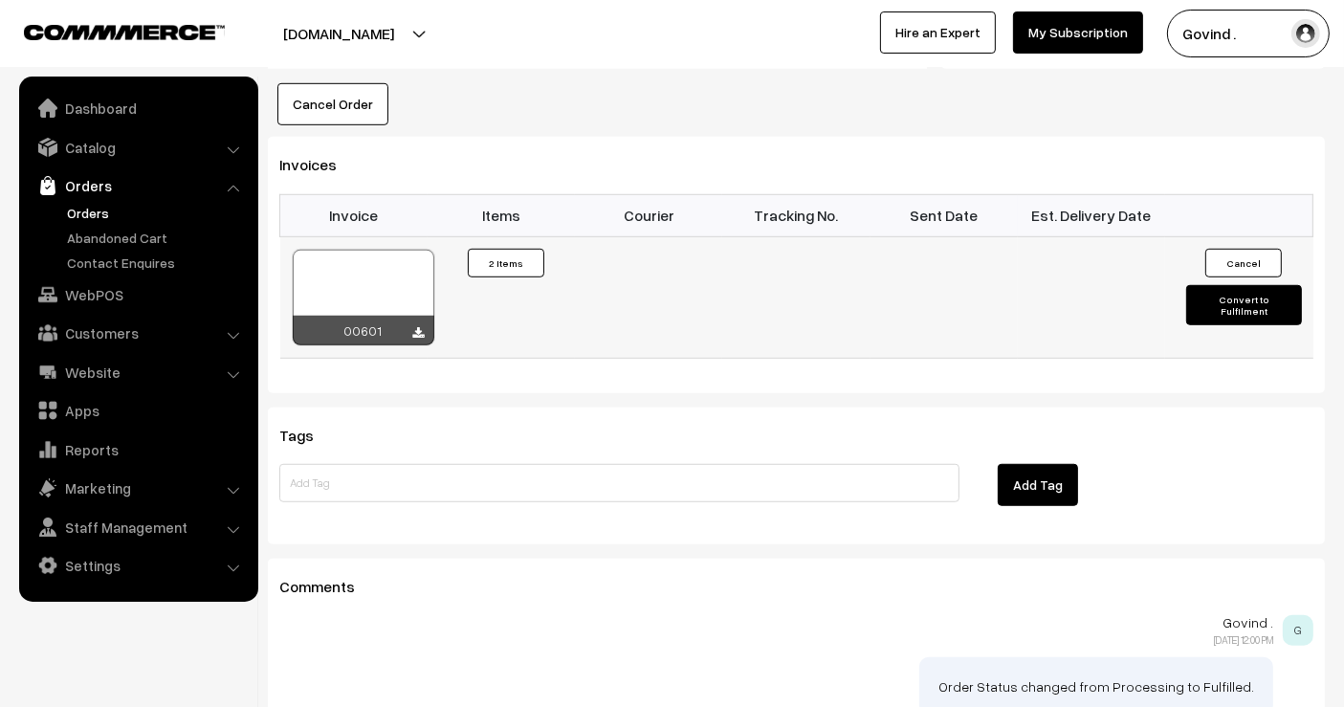
click at [1218, 301] on button "Convert to Fulfilment" at bounding box center [1243, 305] width 115 height 40
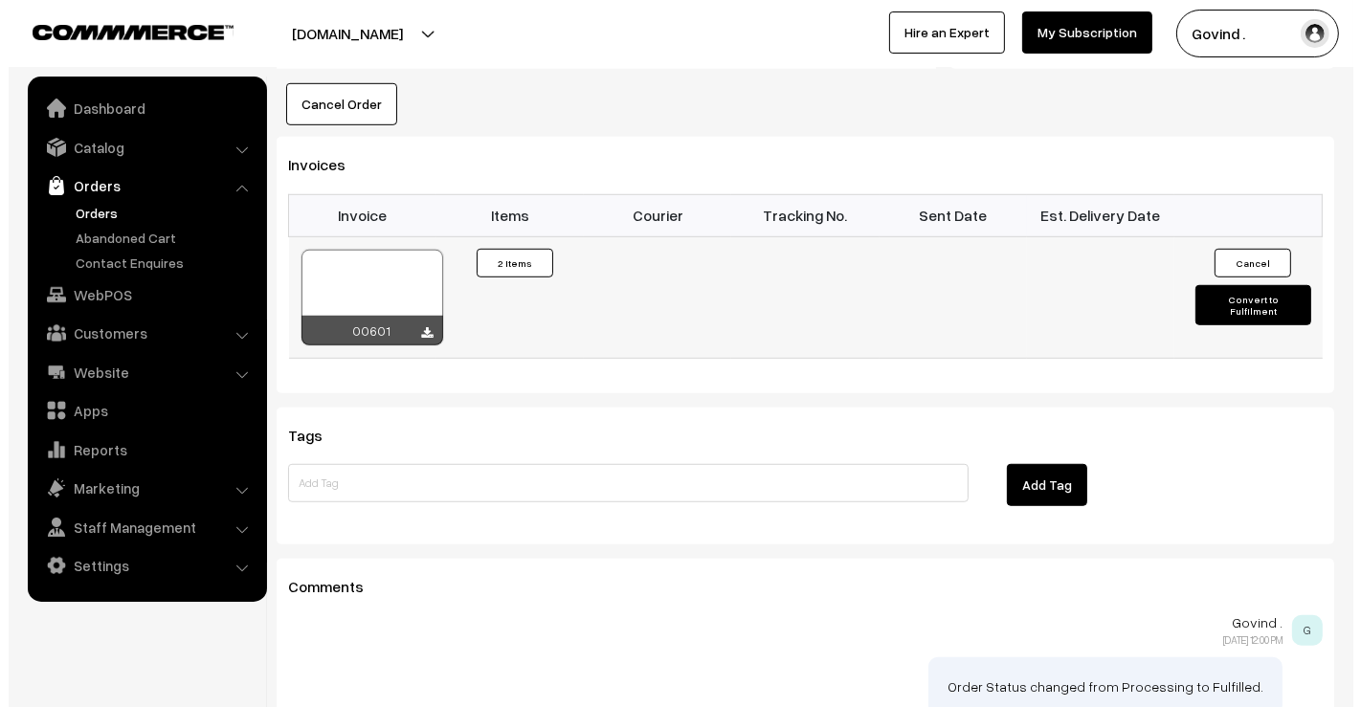
scroll to position [1229, 0]
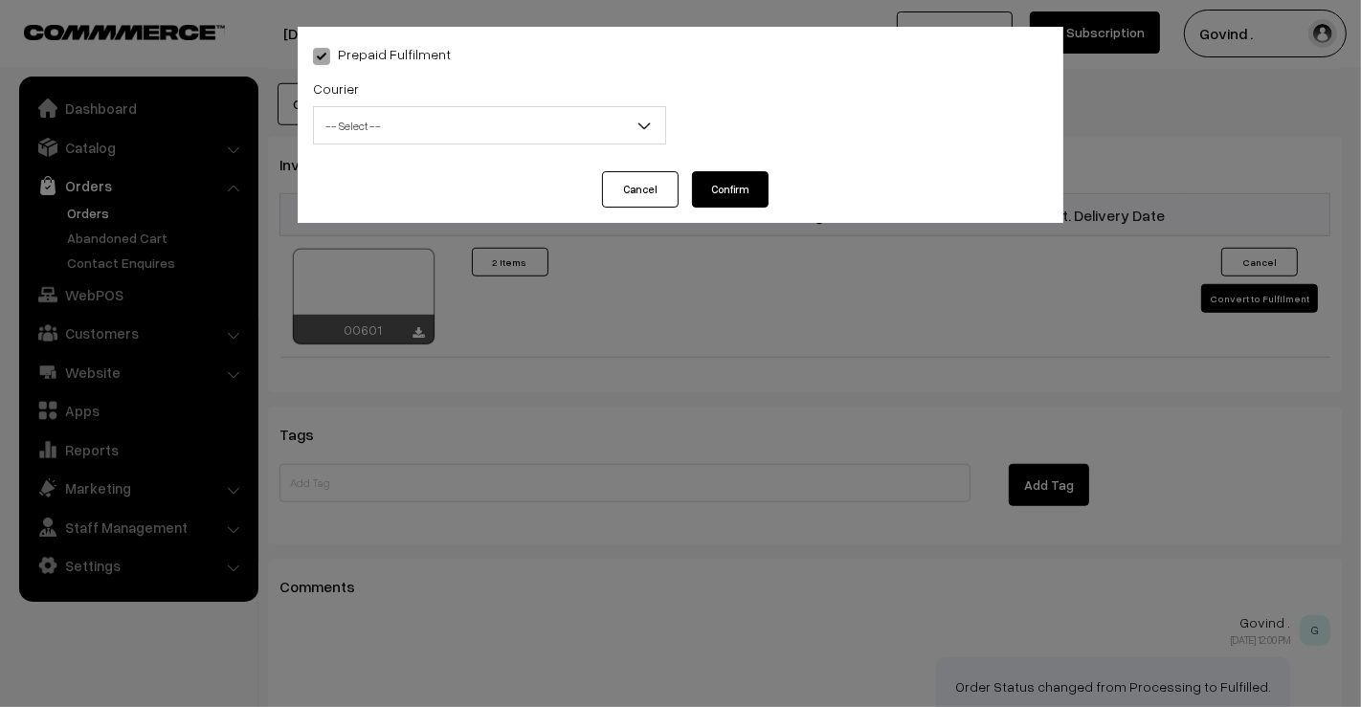
click at [467, 144] on div "Courier -- Select -- Shiprocket Xpressbees Delhivery Self Pickup Shadowfax Ecom…" at bounding box center [490, 116] width 382 height 79
click at [467, 139] on span "-- Select --" at bounding box center [489, 125] width 351 height 33
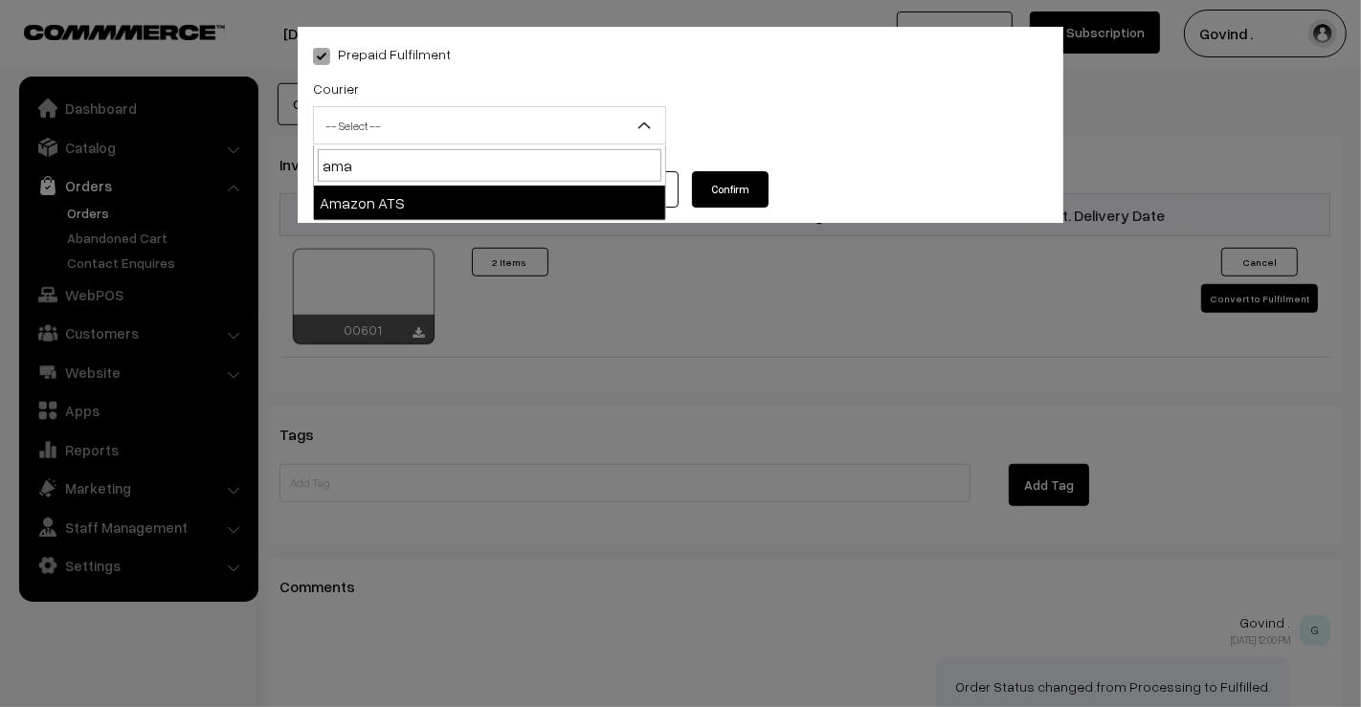
type input "ama"
select select "8"
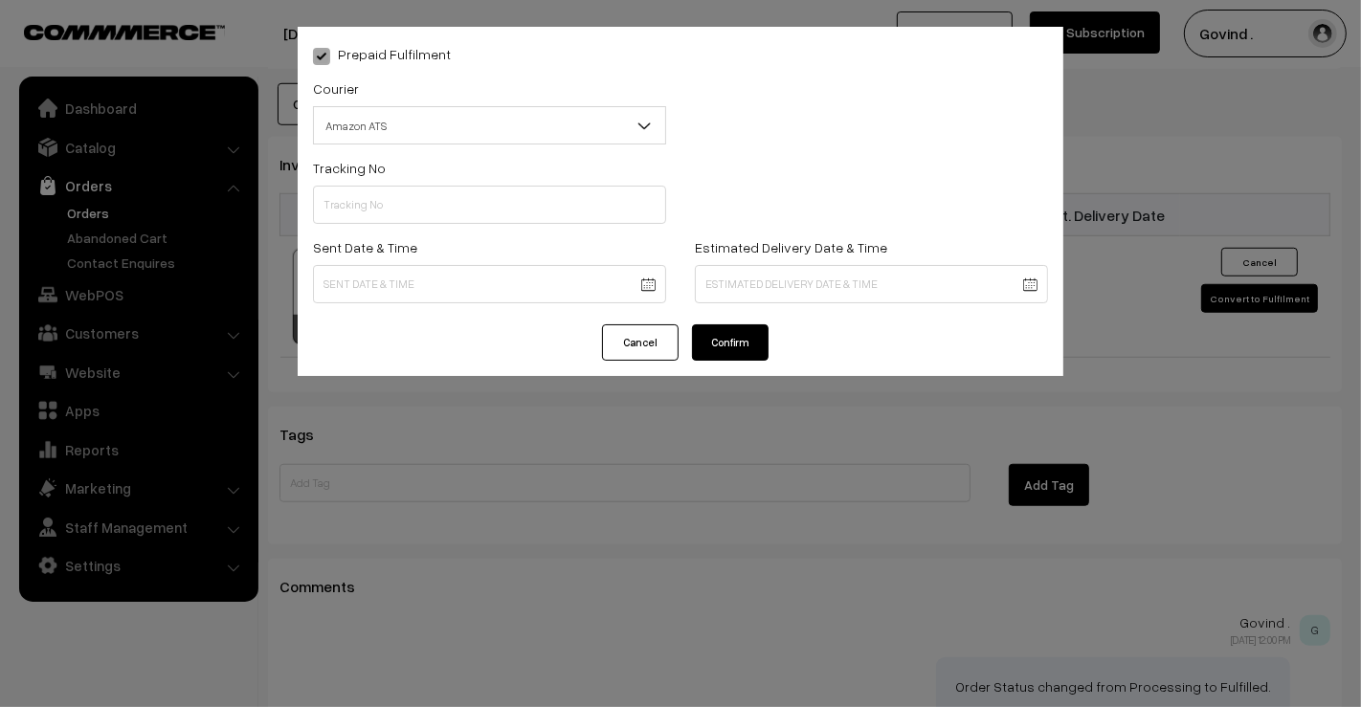
click at [429, 184] on div "Tracking No" at bounding box center [489, 190] width 353 height 68
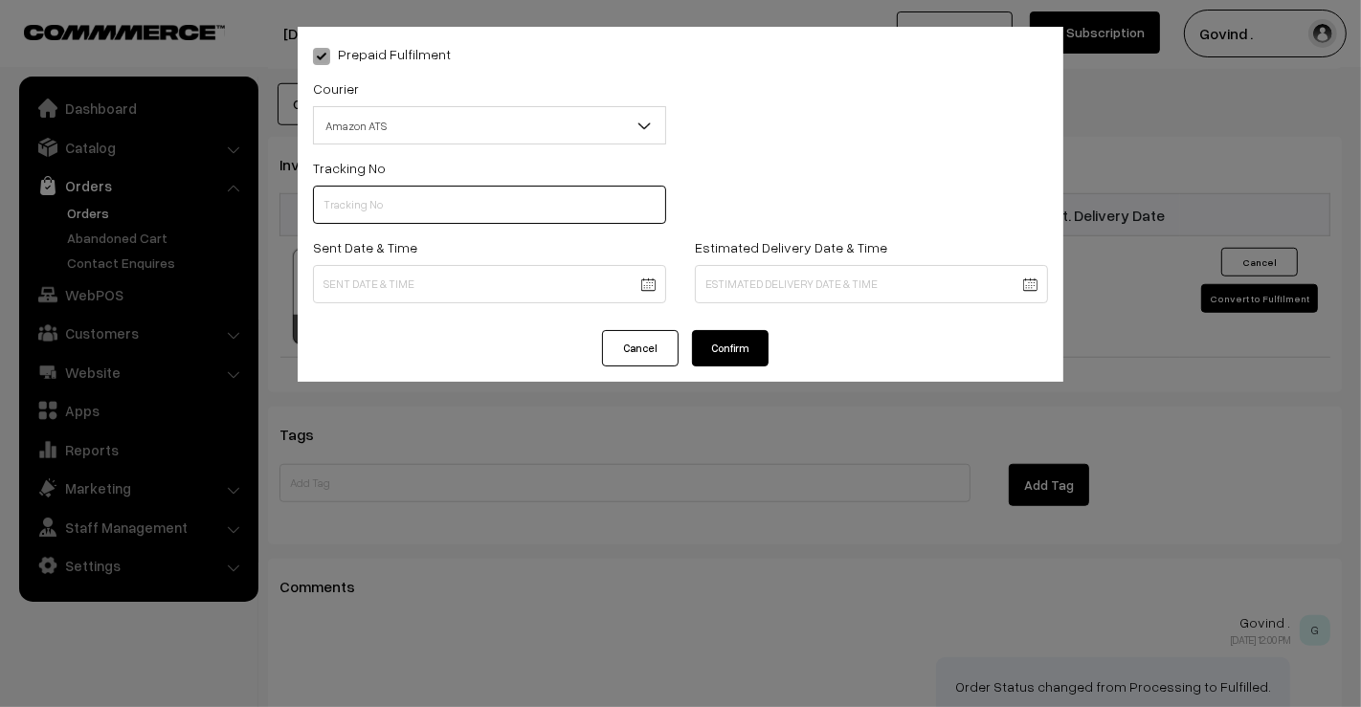
click at [427, 189] on input "text" at bounding box center [489, 205] width 353 height 38
paste input "363907104104"
type input "363907104104"
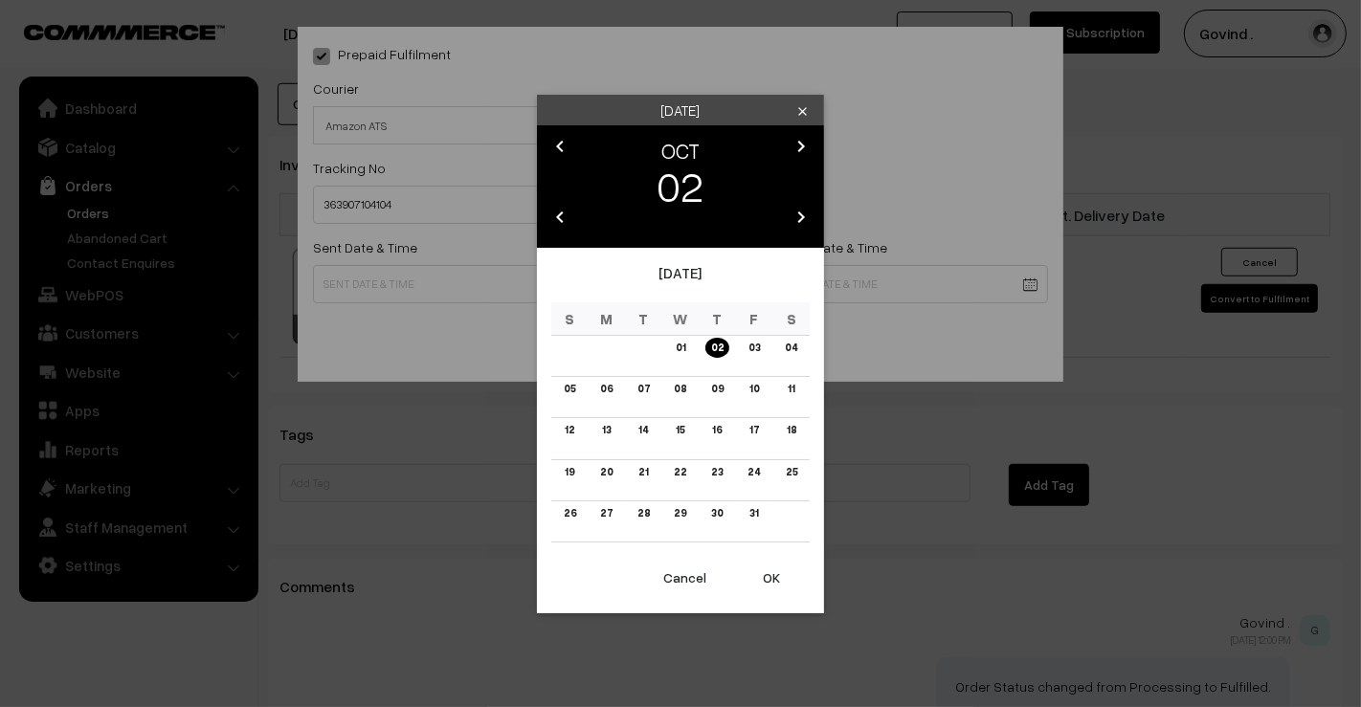
click at [555, 151] on icon "chevron_left" at bounding box center [559, 146] width 23 height 23
click at [610, 516] on link "29" at bounding box center [606, 513] width 24 height 20
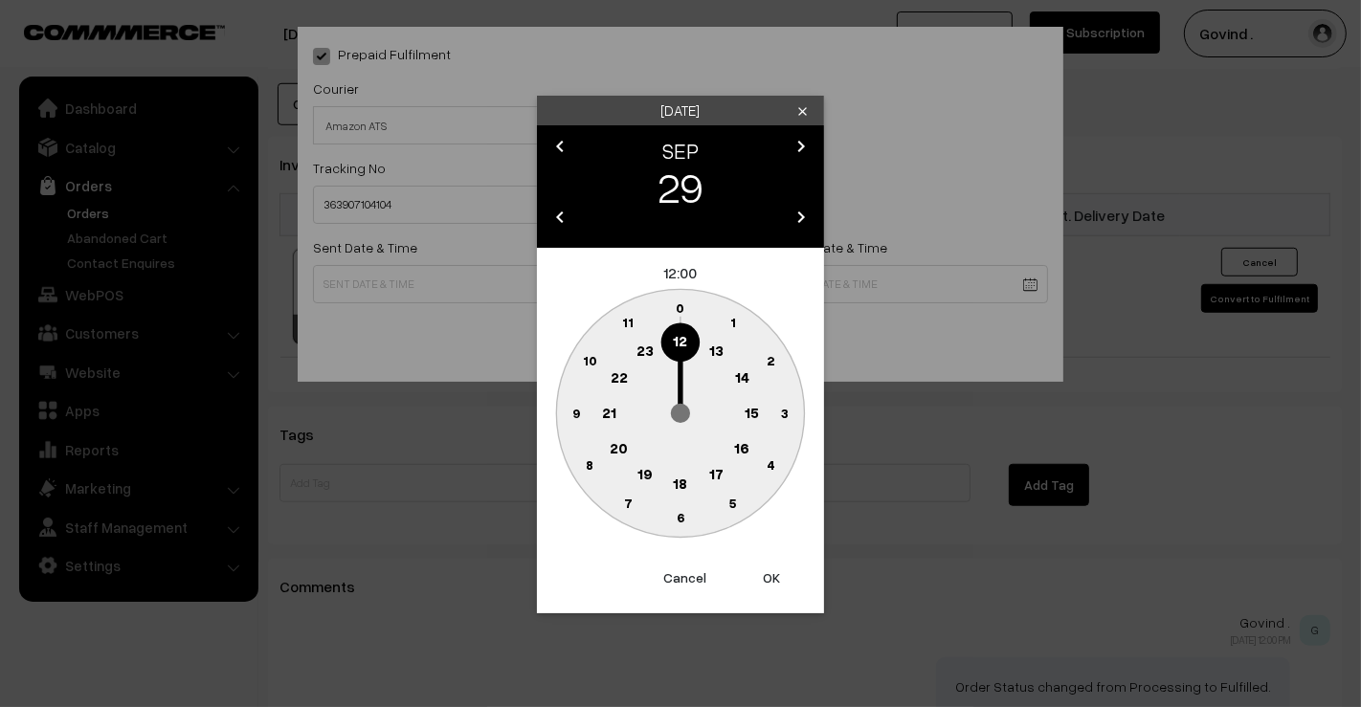
click at [677, 343] on text "12" at bounding box center [681, 340] width 14 height 17
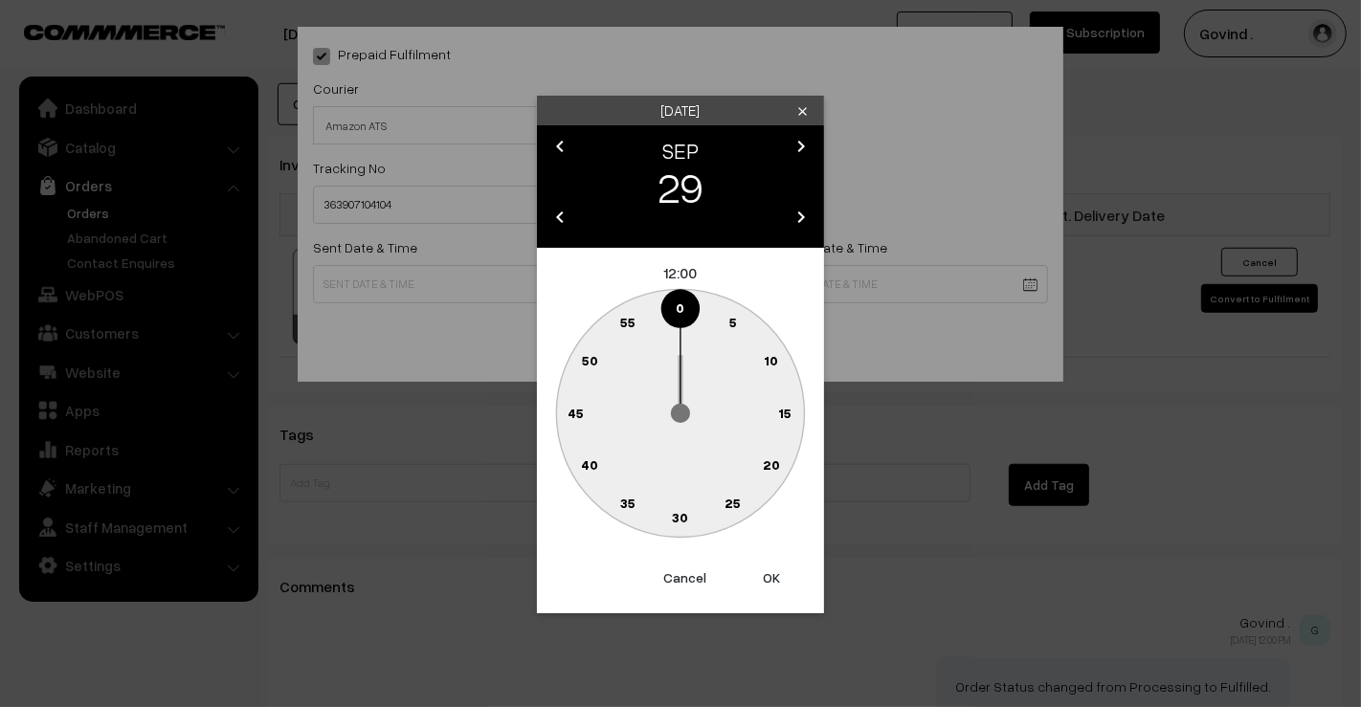
click at [683, 307] on text "0" at bounding box center [680, 307] width 9 height 16
type input "29-09-2025 12:00"
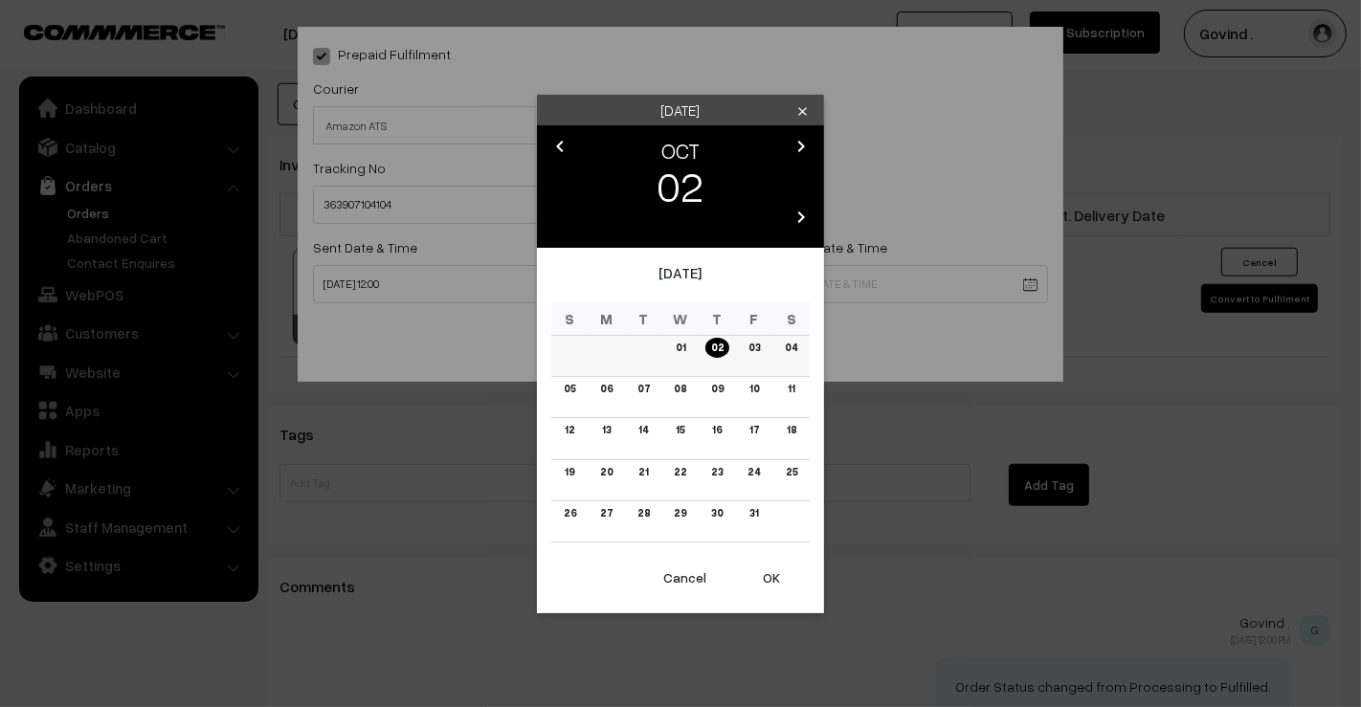
click at [789, 351] on link "04" at bounding box center [791, 348] width 24 height 20
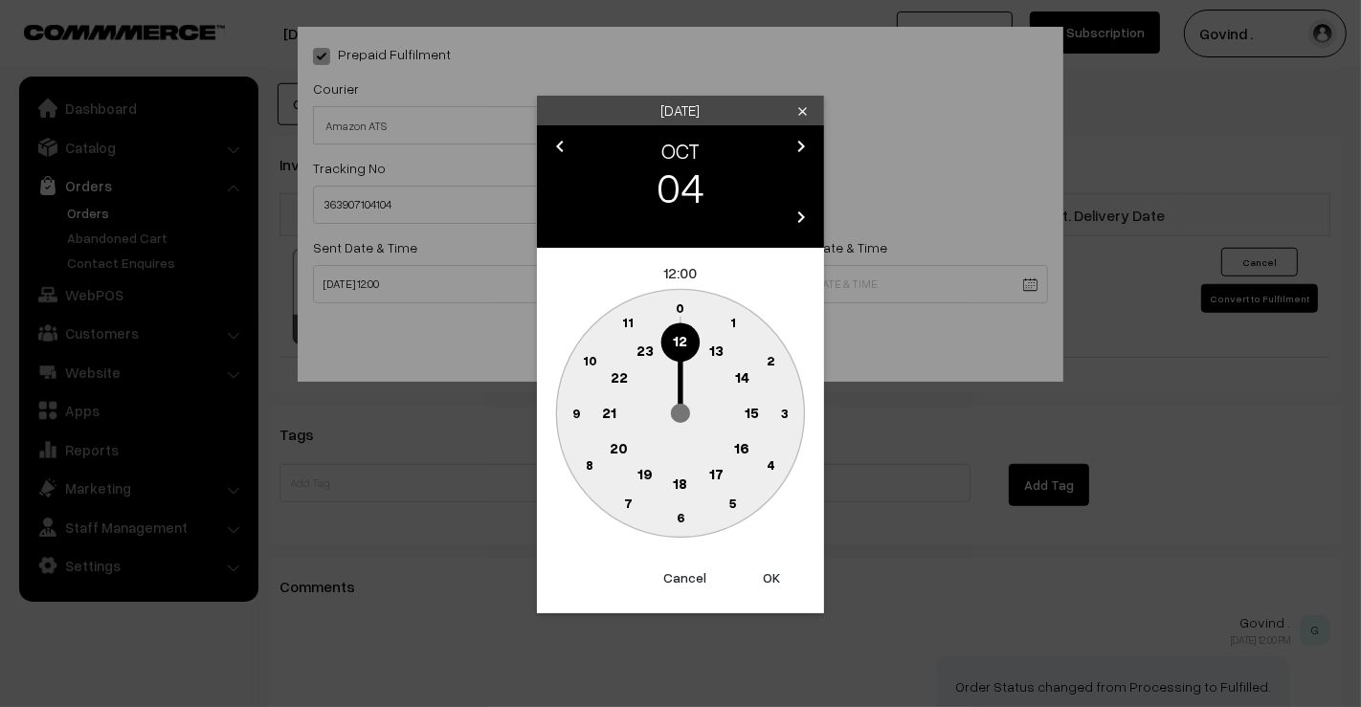
click at [676, 478] on text "18" at bounding box center [681, 482] width 14 height 17
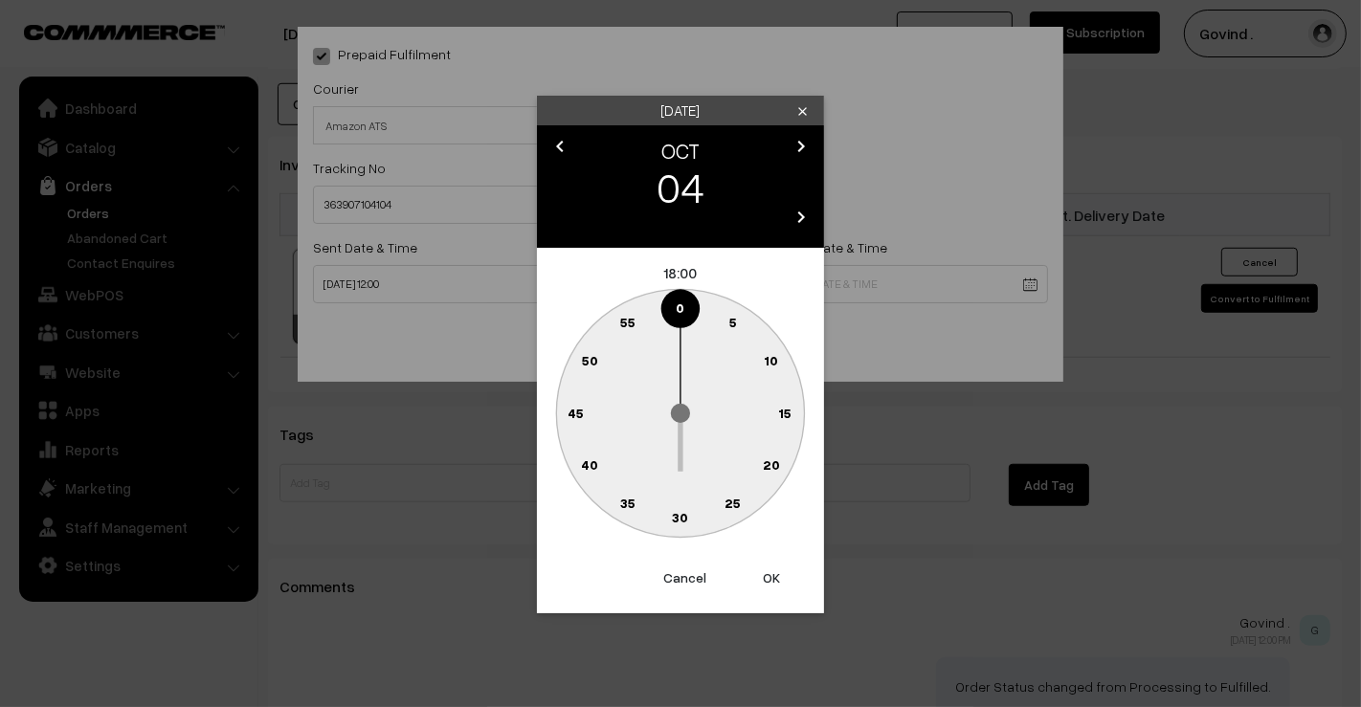
click at [679, 313] on text "0" at bounding box center [680, 307] width 9 height 16
type input "04-10-2025 18:00"
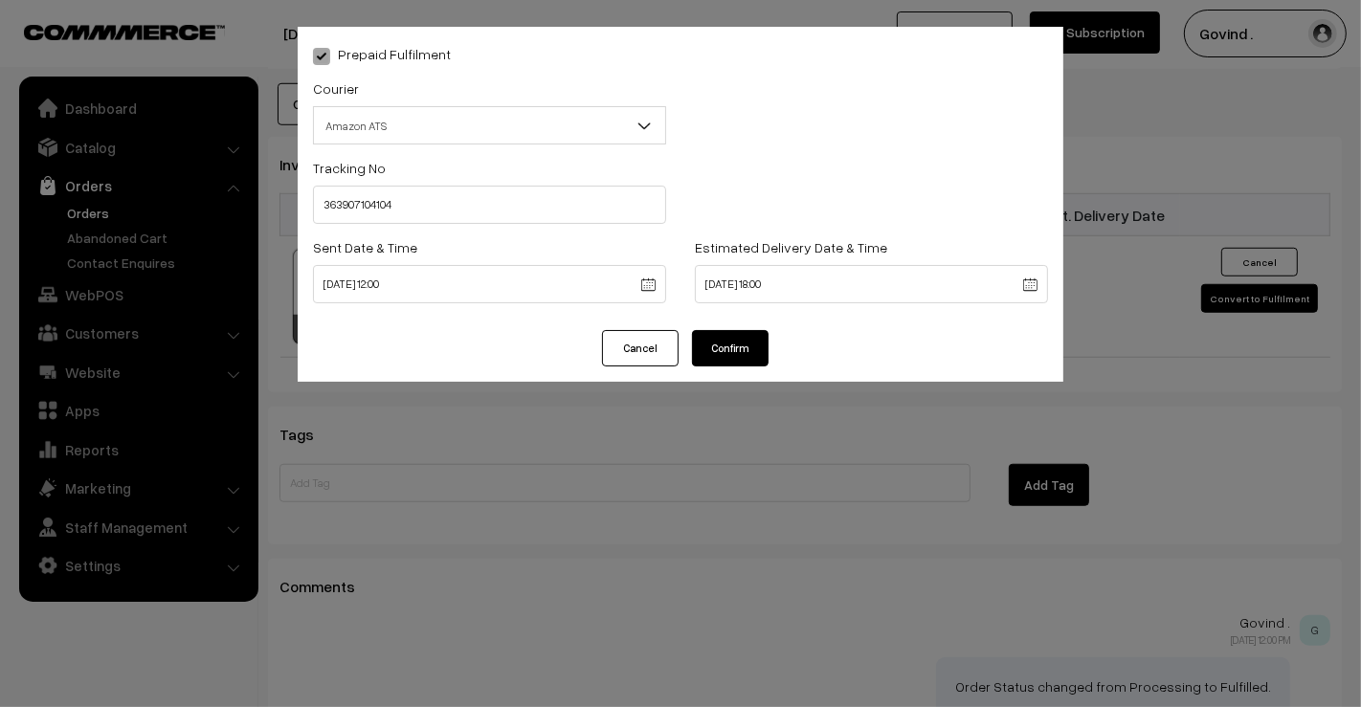
click at [741, 337] on button "Confirm" at bounding box center [730, 348] width 77 height 36
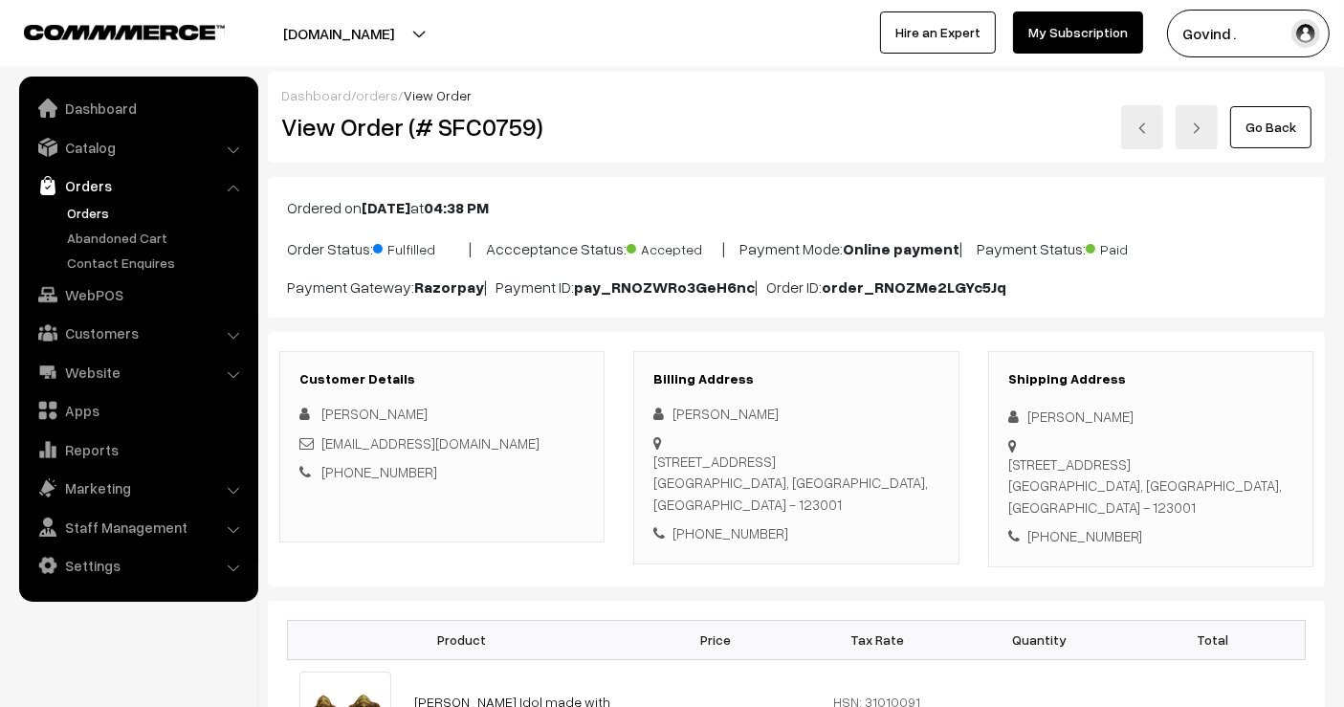
click at [1302, 136] on link "Go Back" at bounding box center [1270, 127] width 81 height 42
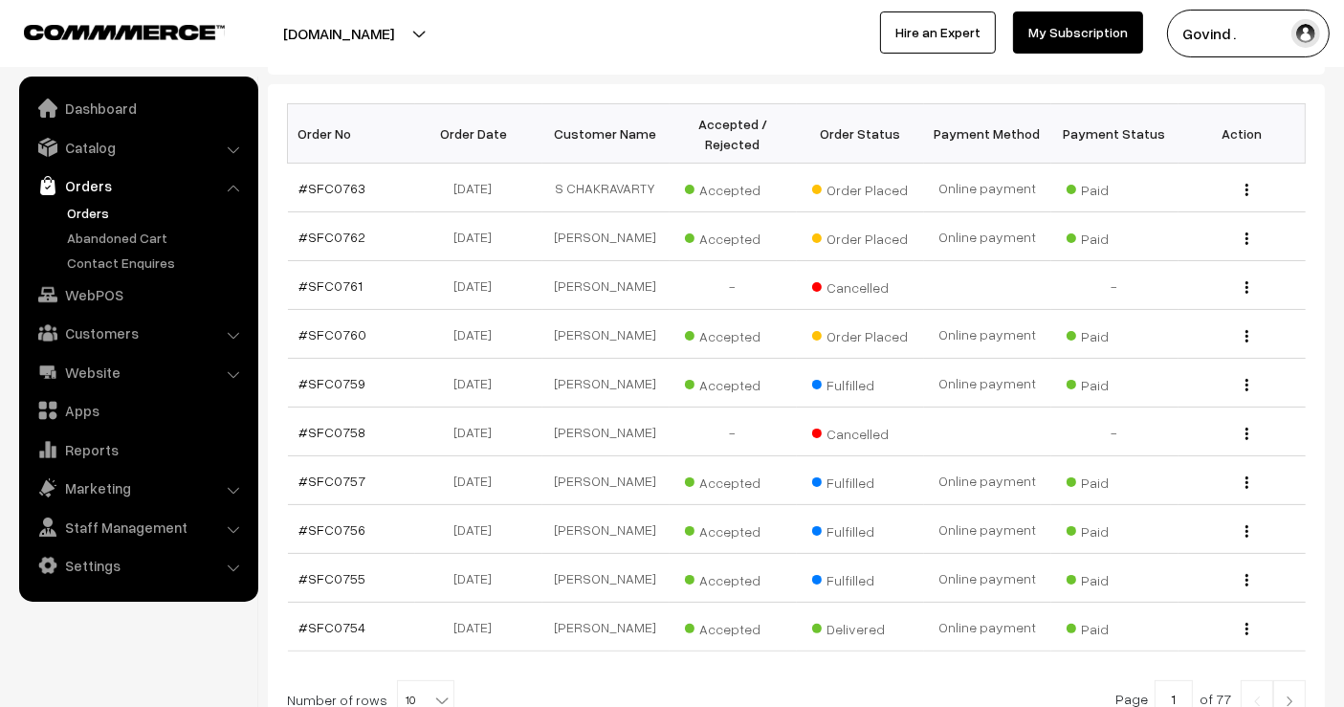
scroll to position [287, 0]
click at [1248, 342] on img "button" at bounding box center [1247, 335] width 3 height 12
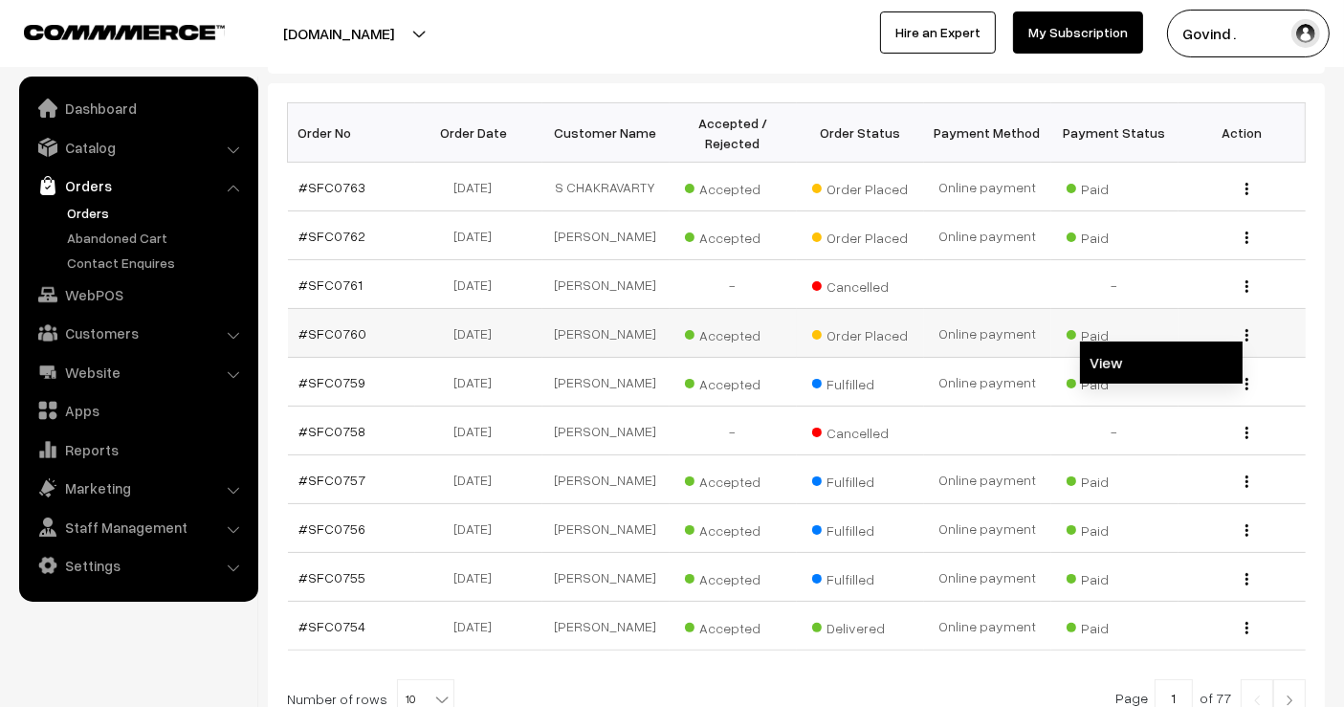
click at [1167, 365] on link "View" at bounding box center [1161, 363] width 163 height 42
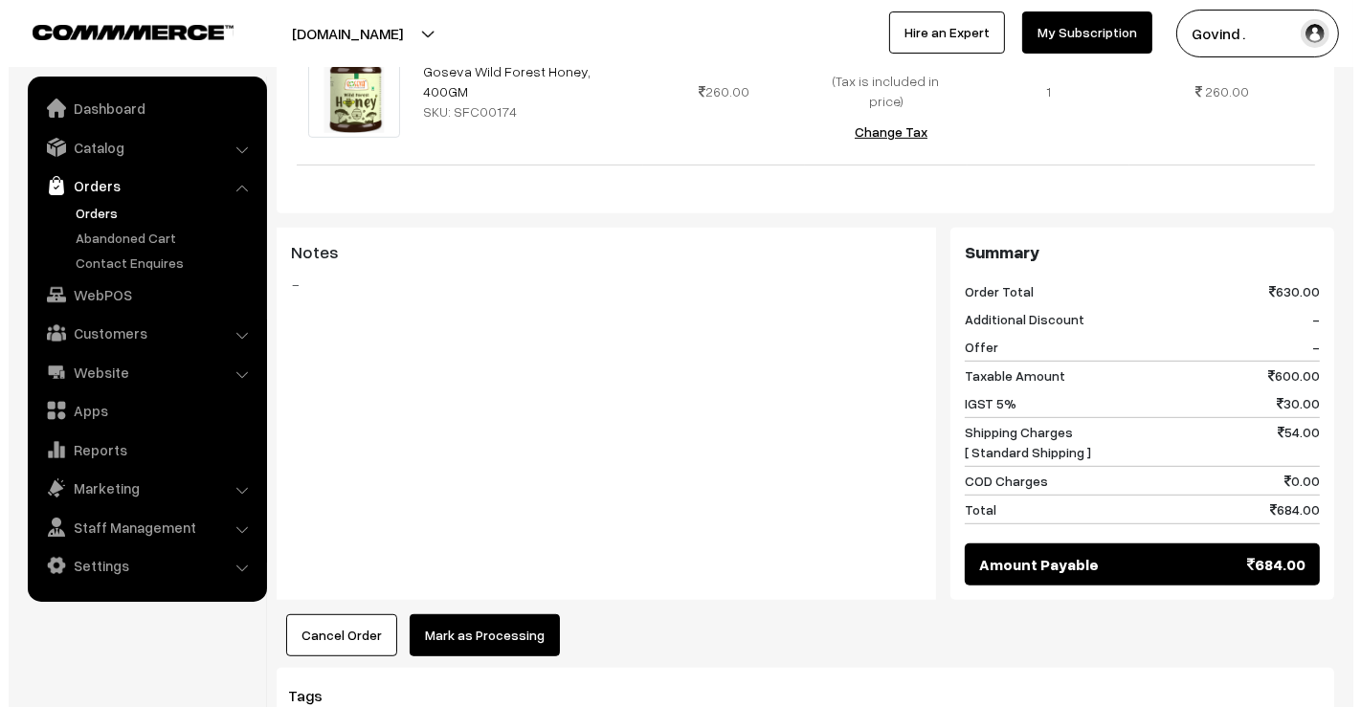
scroll to position [903, 0]
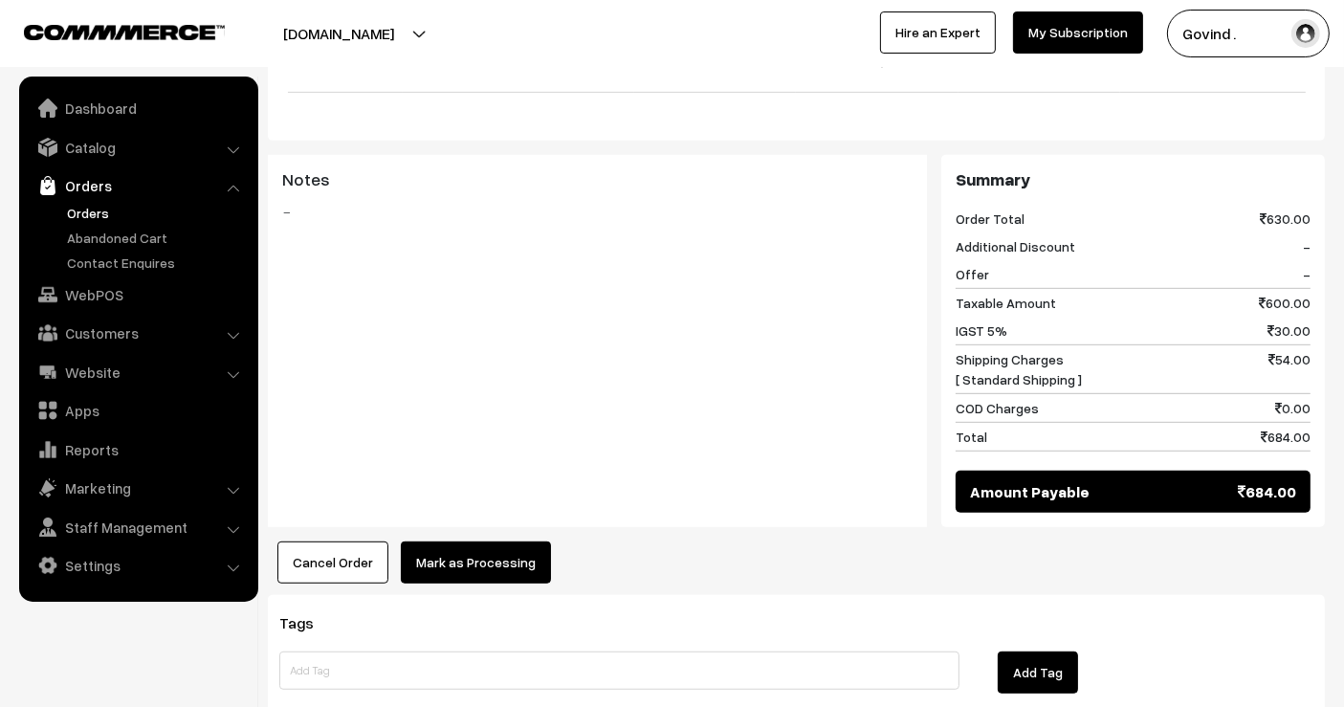
click at [498, 542] on button "Mark as Processing" at bounding box center [476, 563] width 150 height 42
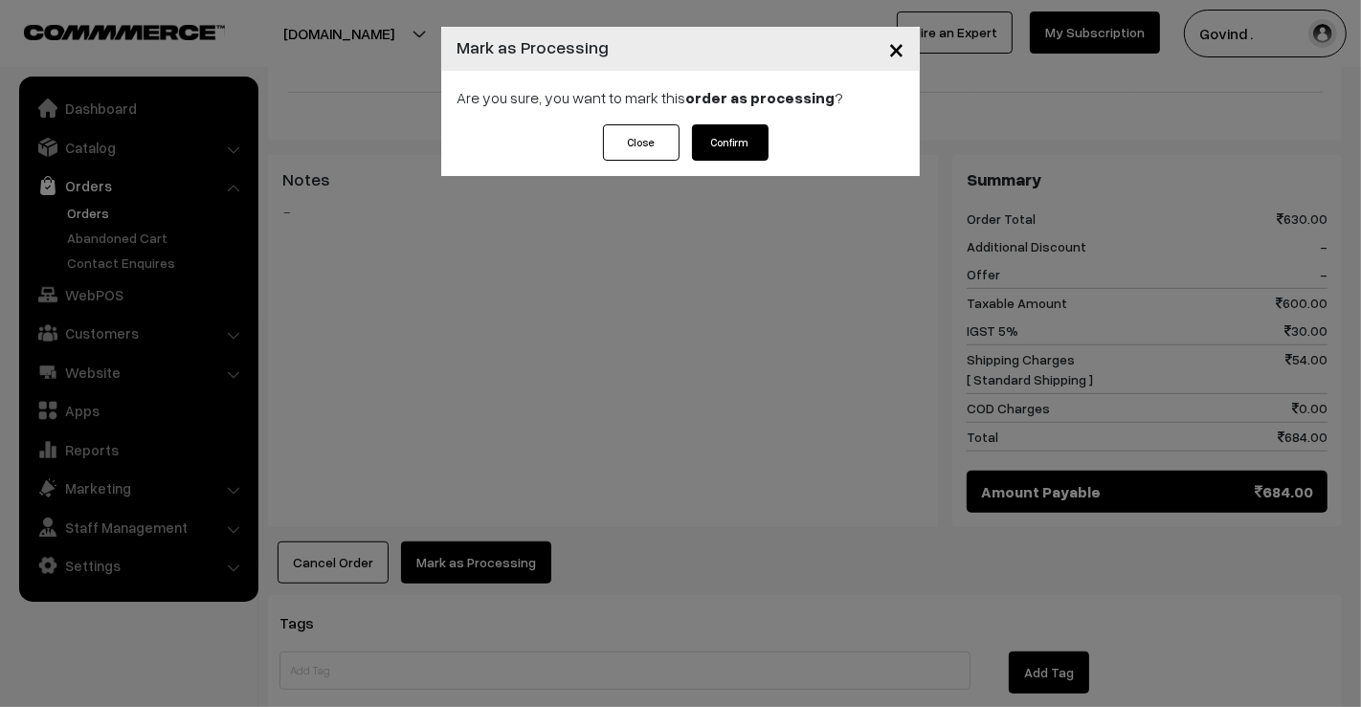
click at [745, 134] on button "Confirm" at bounding box center [730, 142] width 77 height 36
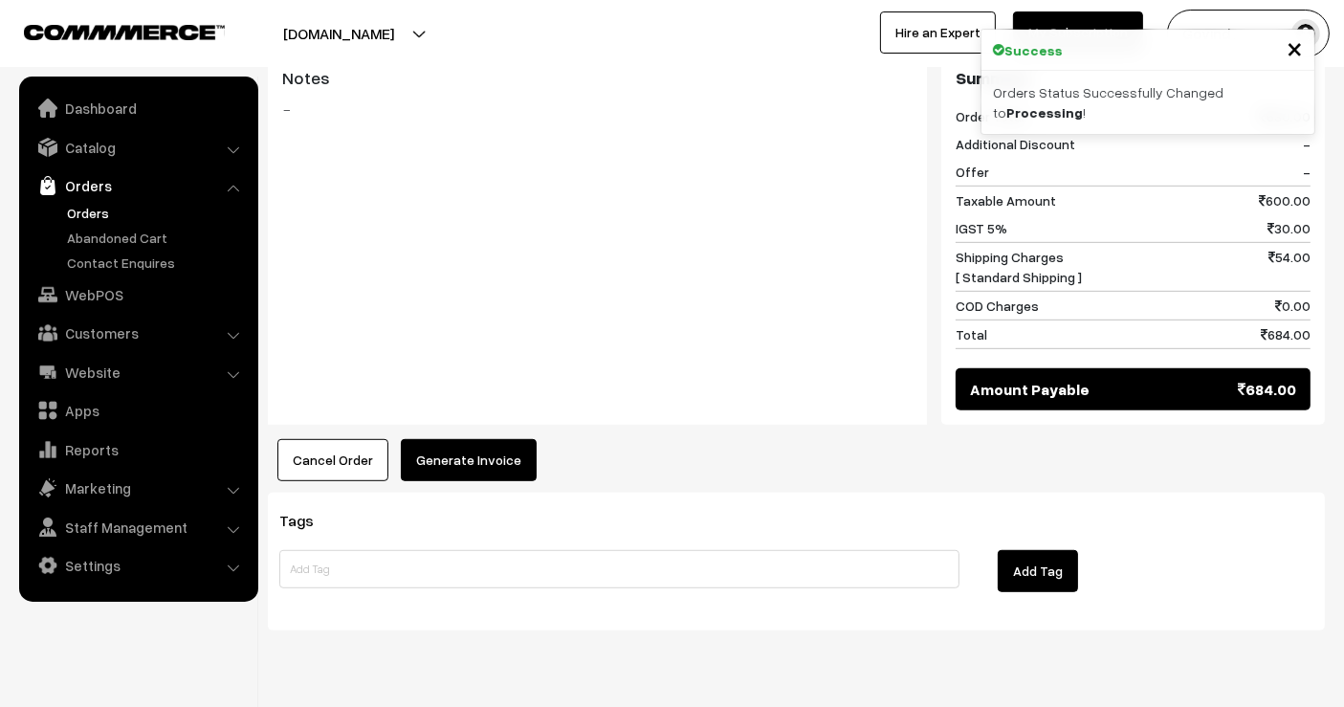
click at [496, 439] on button "Generate Invoice" at bounding box center [469, 460] width 136 height 42
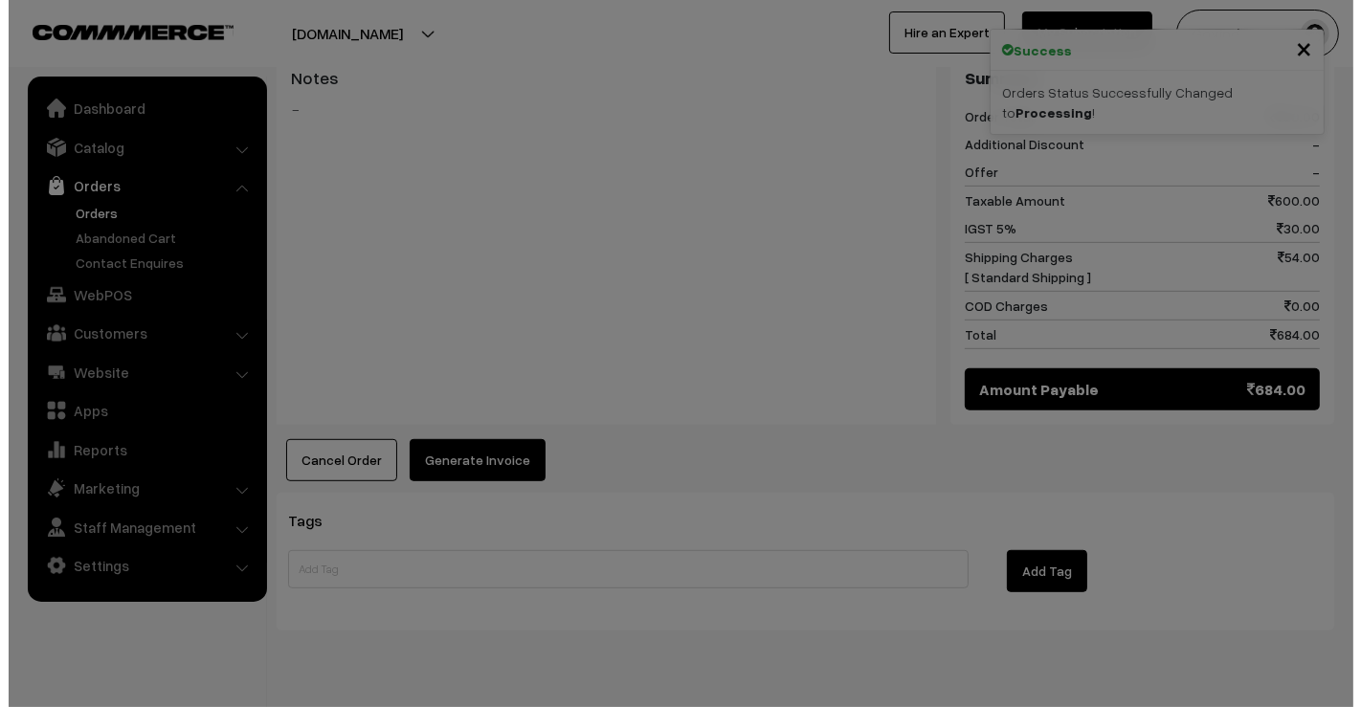
scroll to position [948, 0]
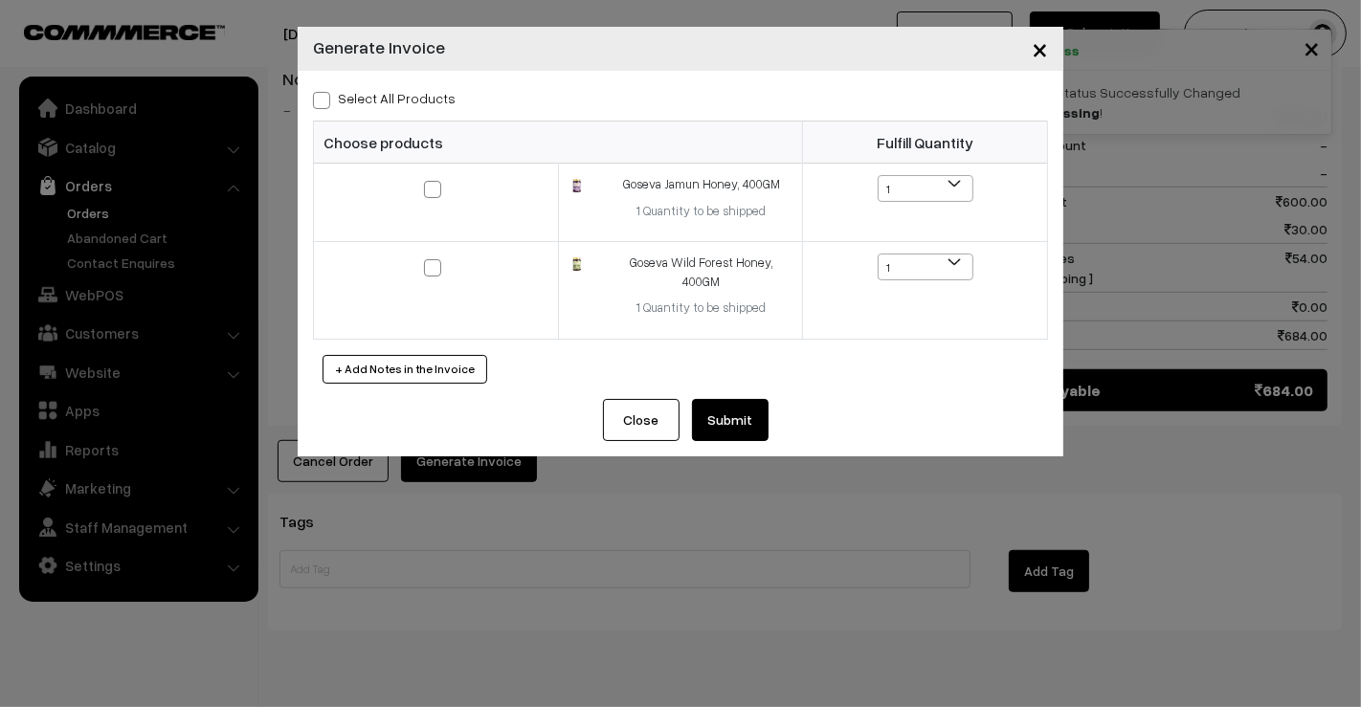
click at [320, 99] on span at bounding box center [321, 100] width 17 height 17
click at [320, 99] on input "Select All Products" at bounding box center [319, 97] width 12 height 12
checkbox input "true"
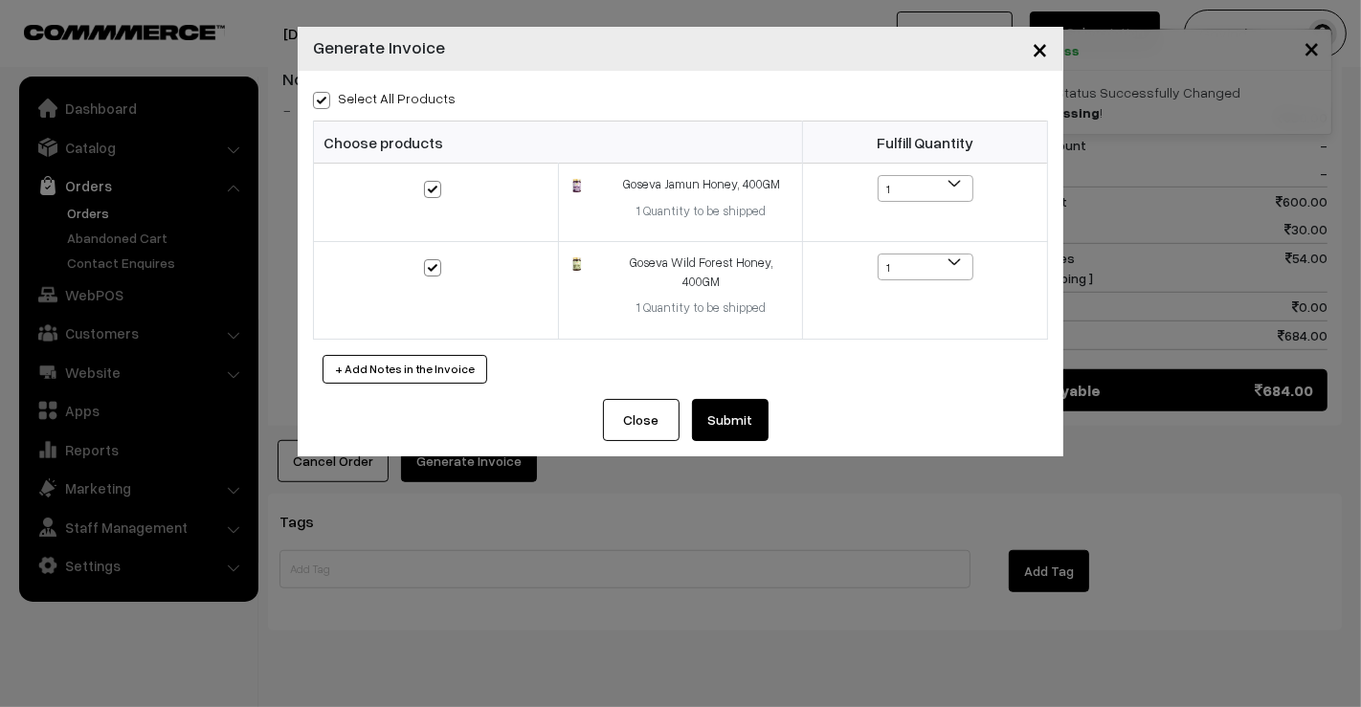
click at [736, 413] on button "Submit" at bounding box center [730, 420] width 77 height 42
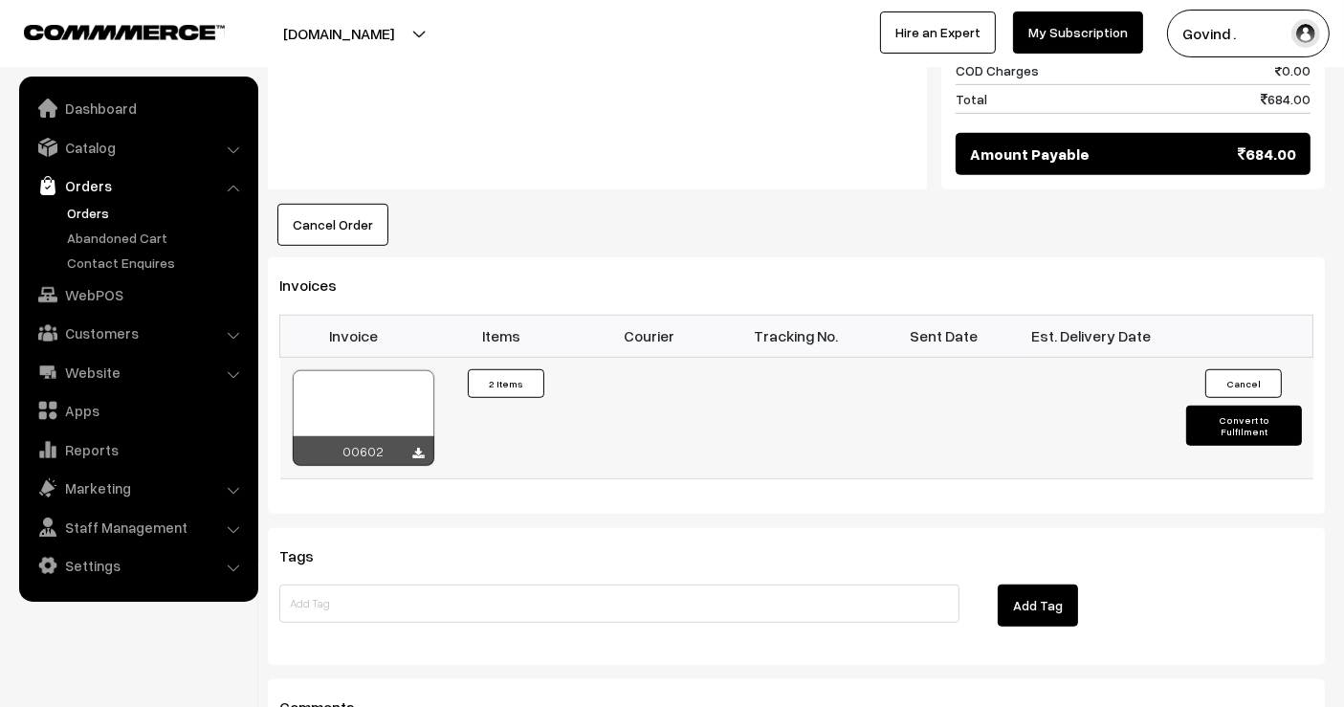
click at [1227, 406] on button "Convert to Fulfilment" at bounding box center [1243, 426] width 115 height 40
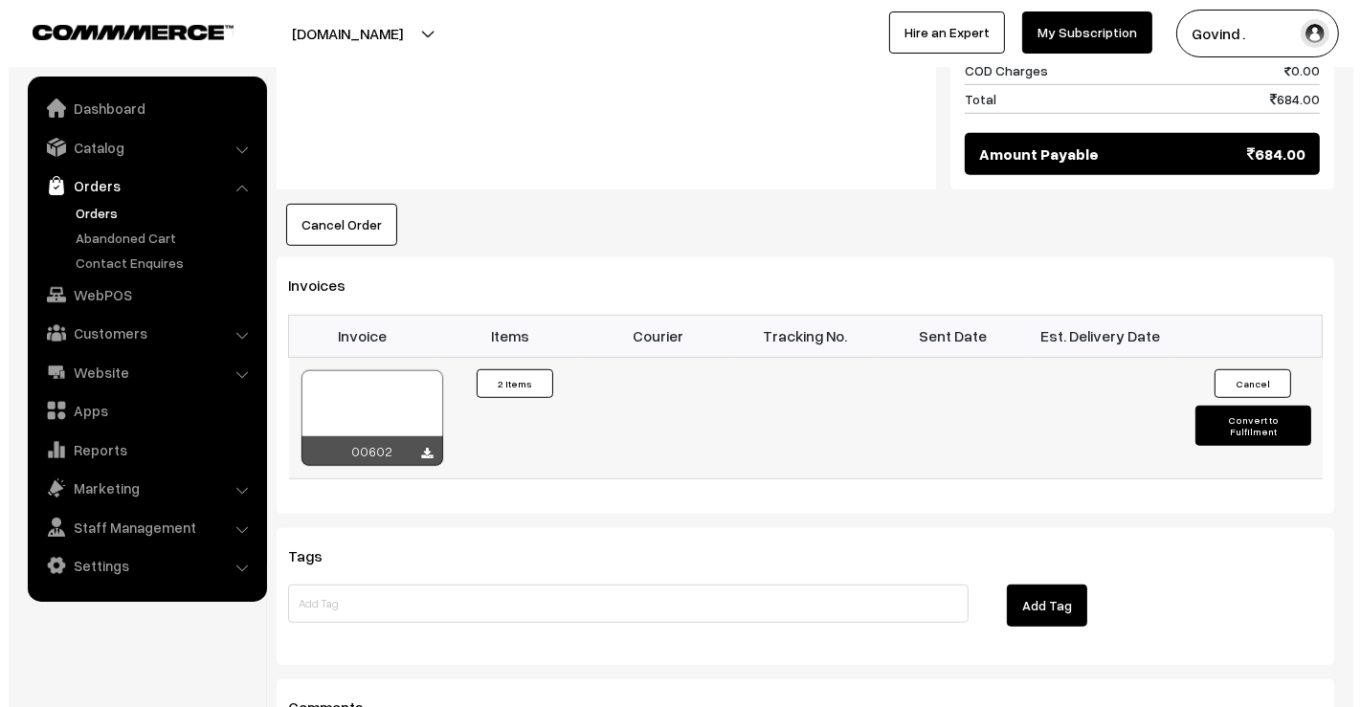
scroll to position [1185, 0]
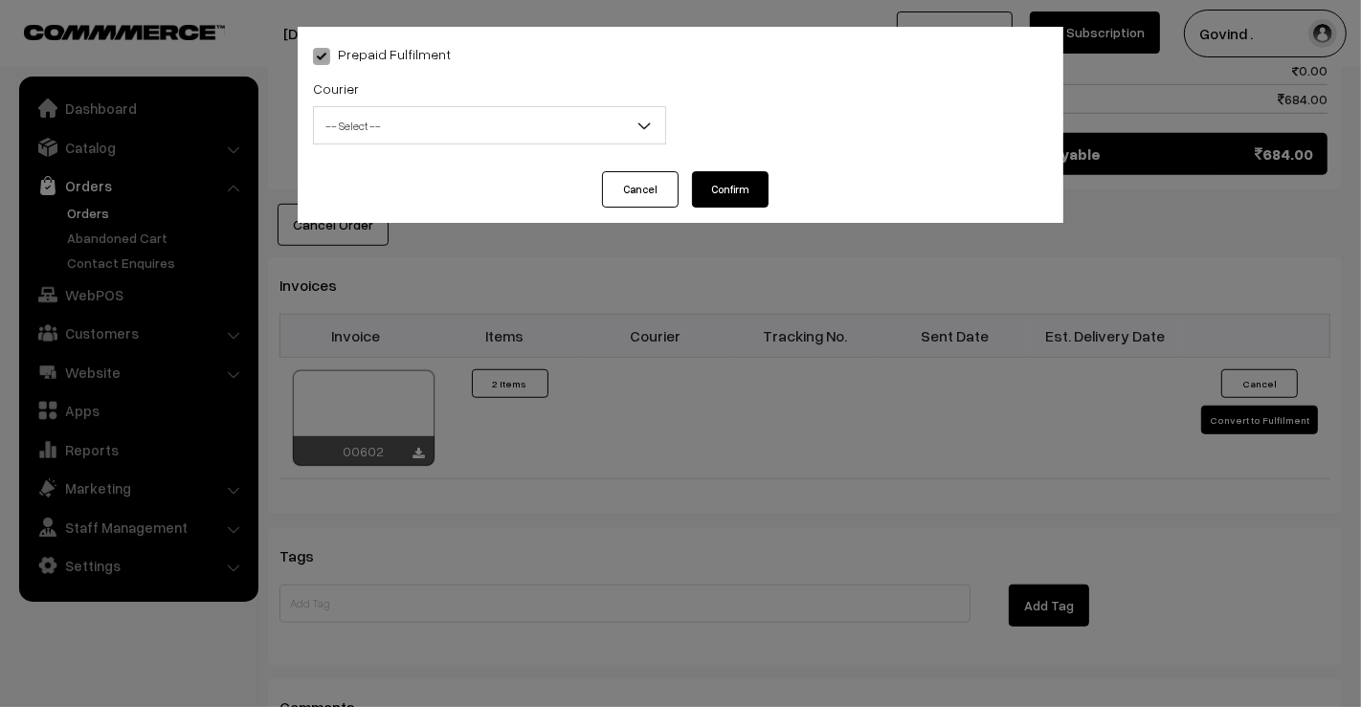
click at [452, 130] on span "-- Select --" at bounding box center [489, 125] width 351 height 33
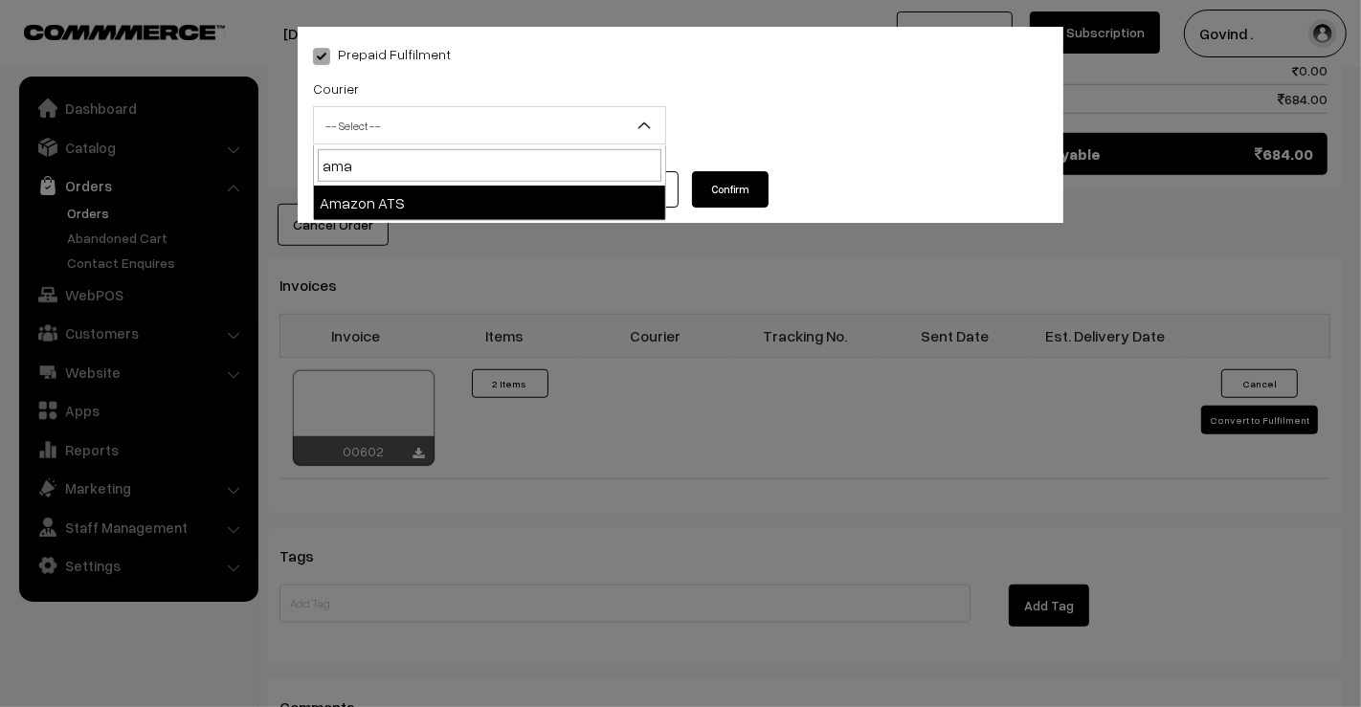
type input "ama"
select select "8"
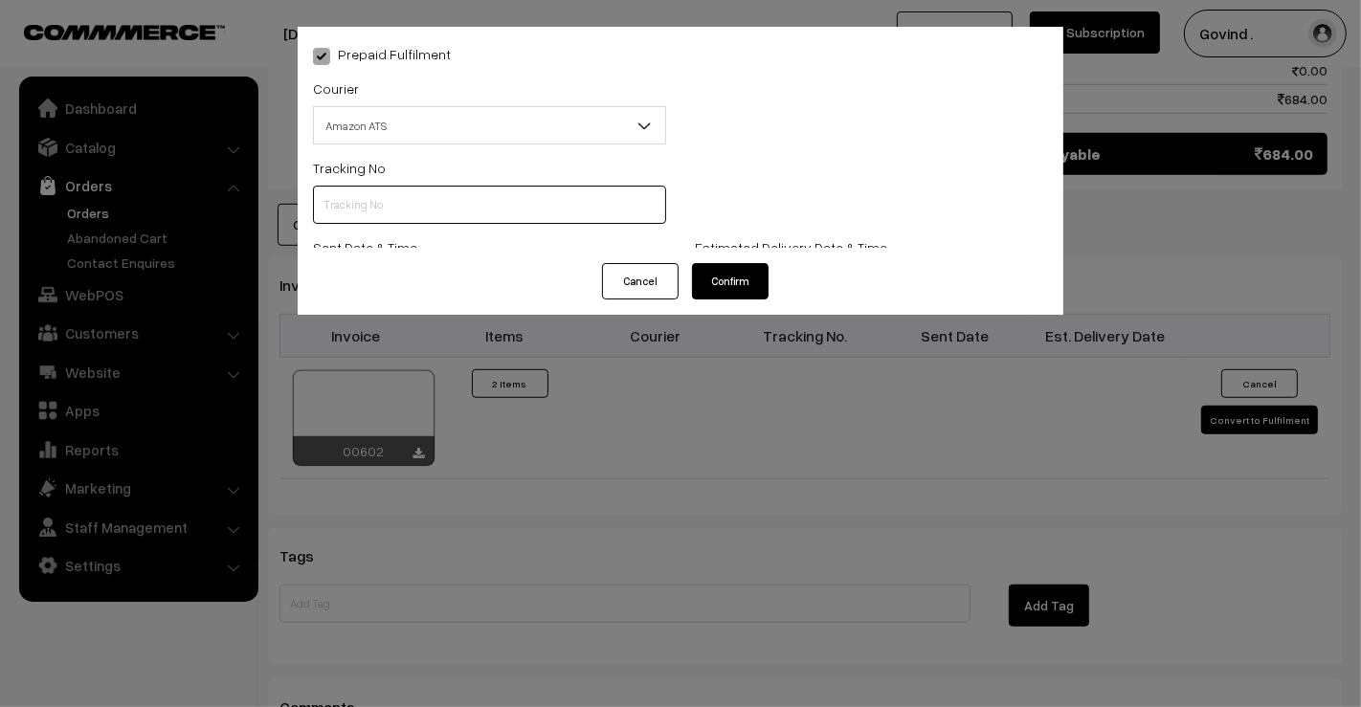
click at [448, 195] on input "text" at bounding box center [489, 205] width 353 height 38
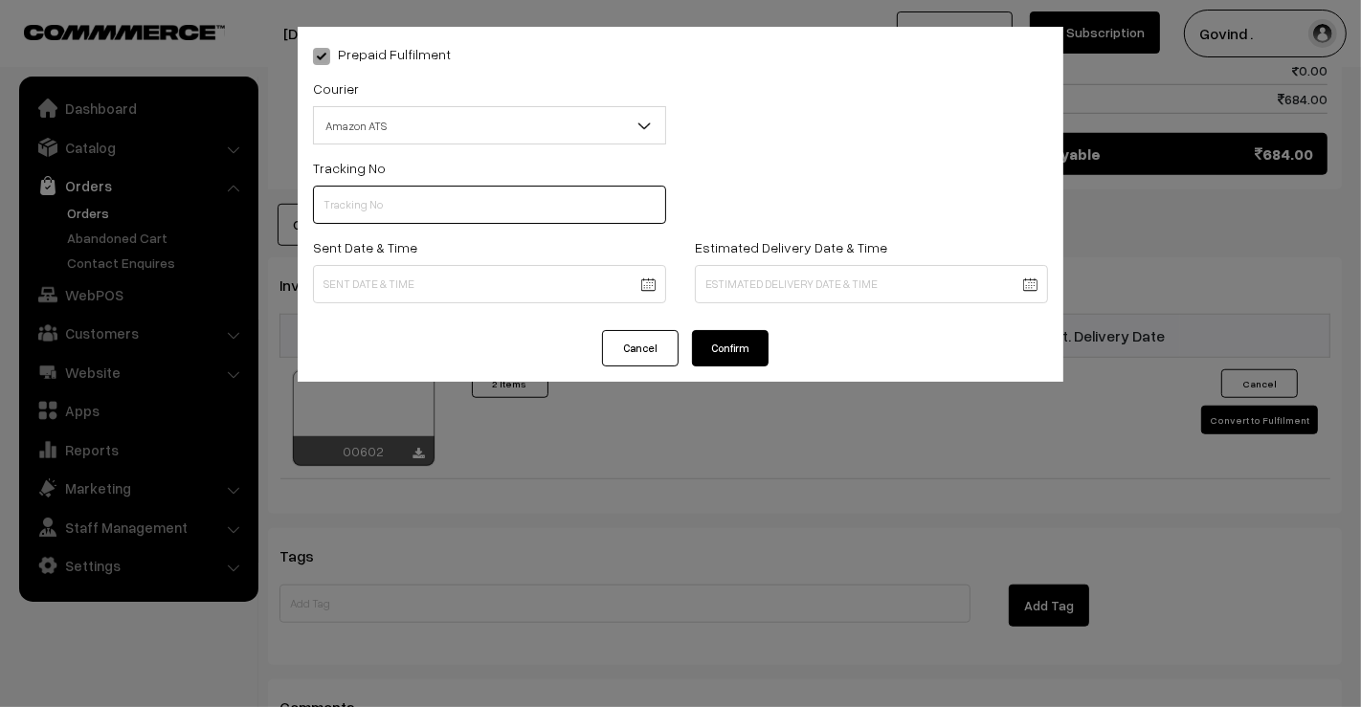
paste input "363907086912"
type input "363907086912"
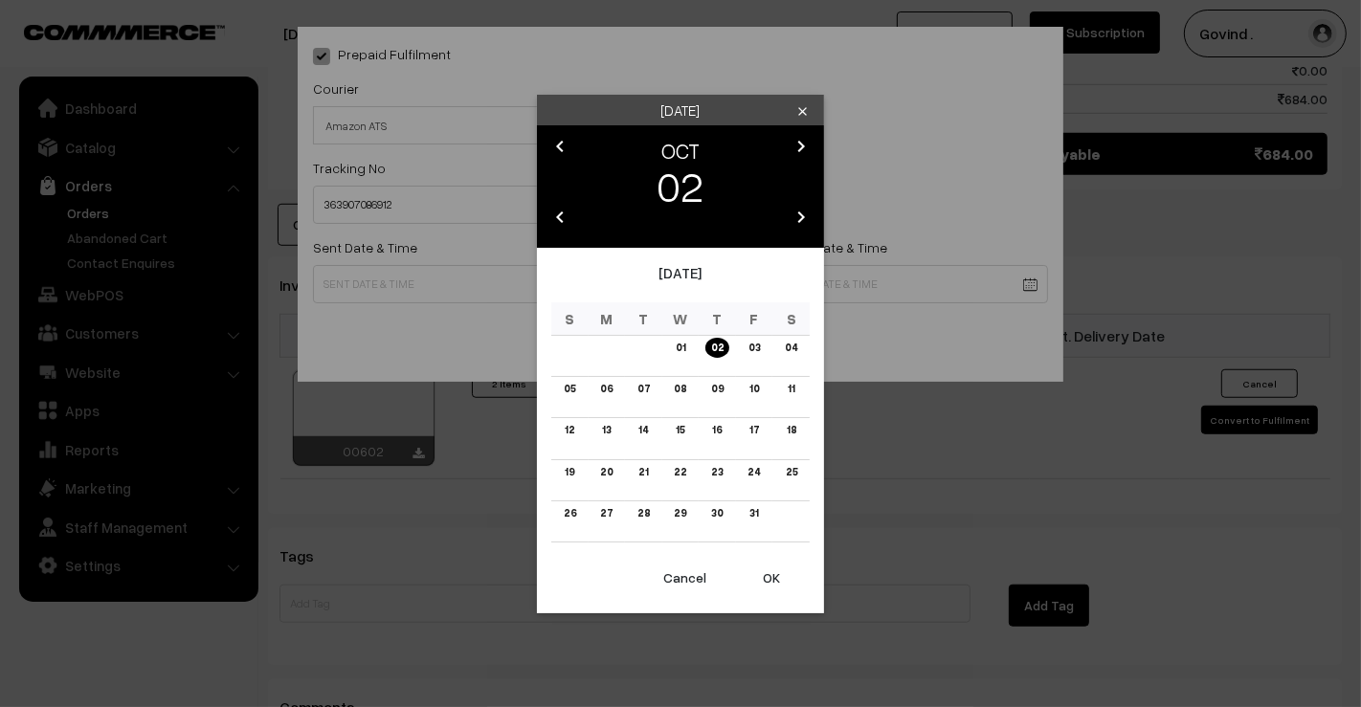
click at [563, 142] on icon "chevron_left" at bounding box center [559, 146] width 23 height 23
click at [609, 508] on link "29" at bounding box center [606, 513] width 24 height 20
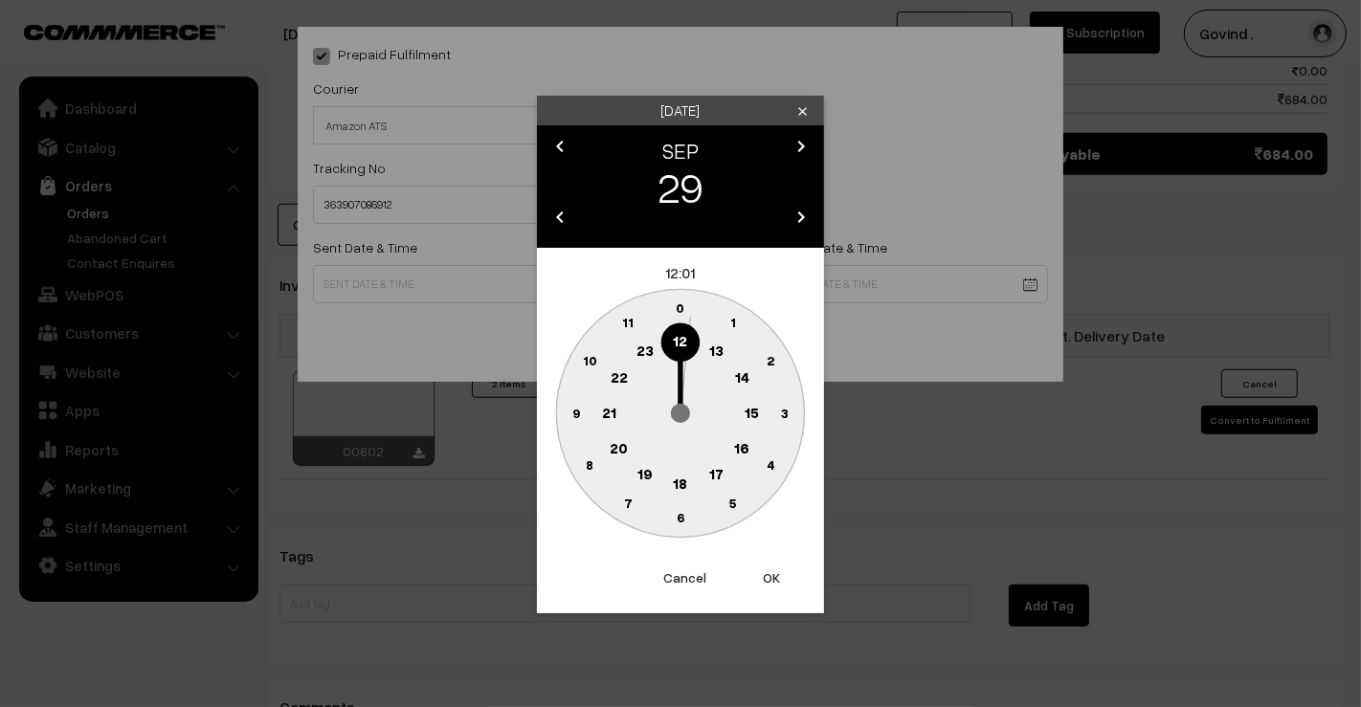
click at [680, 348] on text "12" at bounding box center [681, 340] width 14 height 17
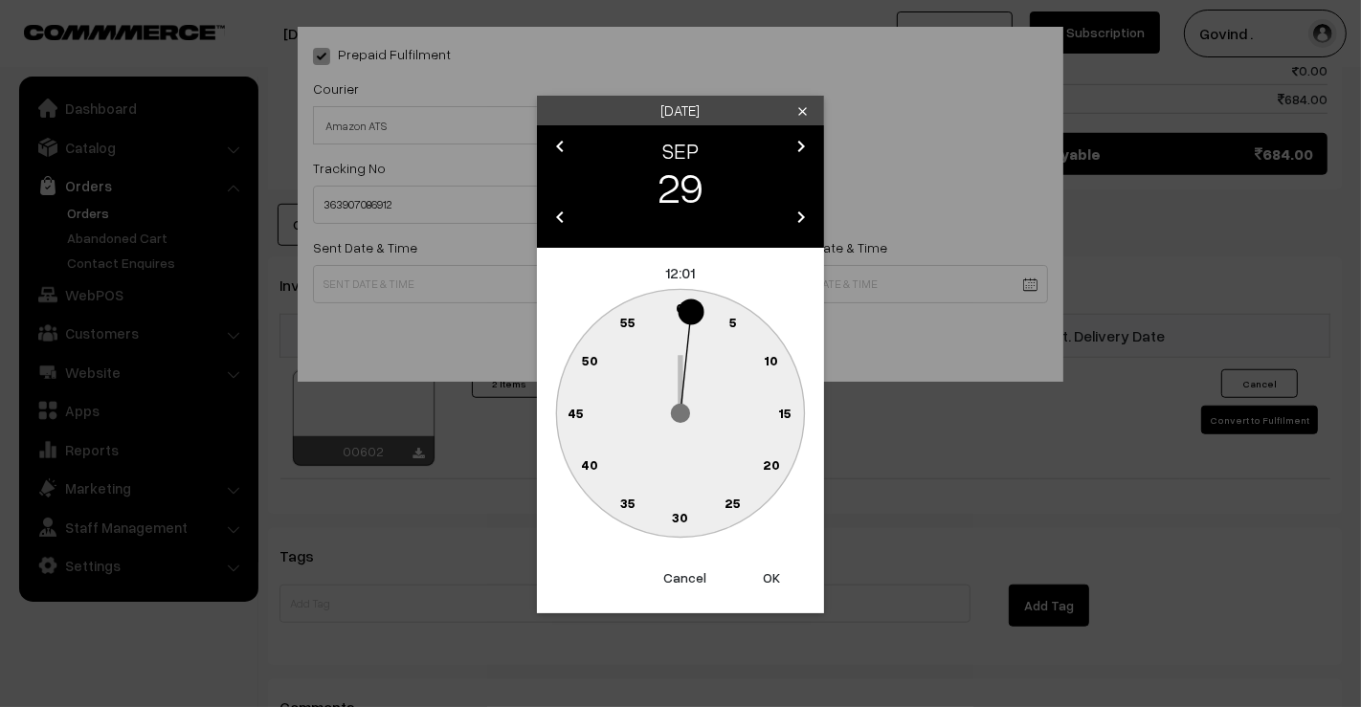
click at [676, 306] on text "0" at bounding box center [680, 307] width 9 height 16
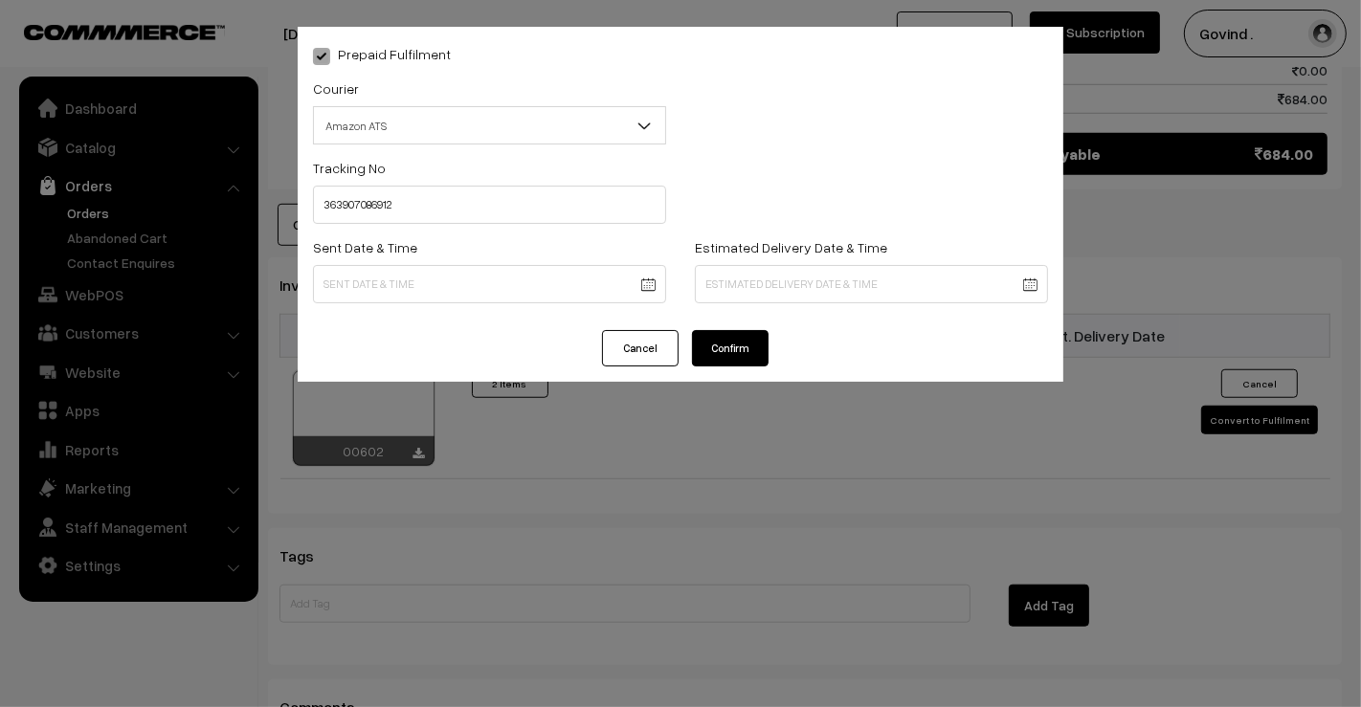
type input "29-09-2025 12:00"
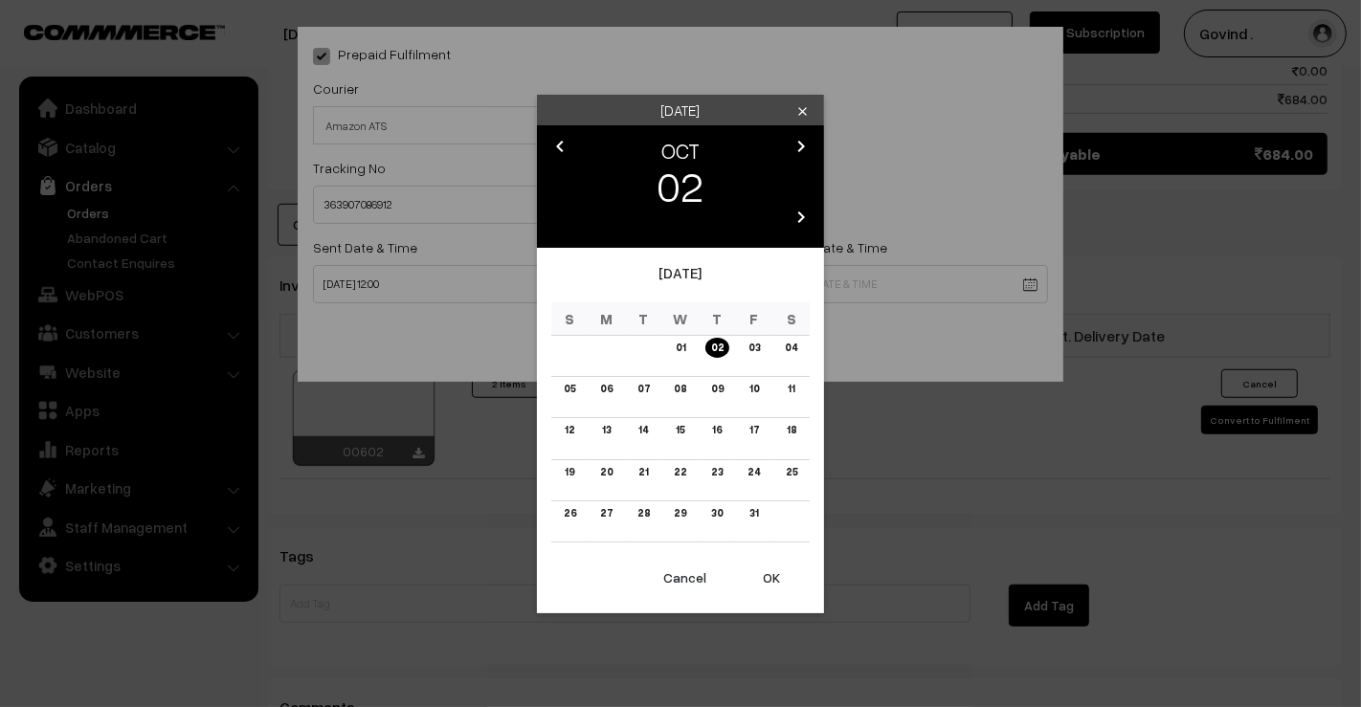
click at [613, 391] on link "06" at bounding box center [606, 389] width 24 height 20
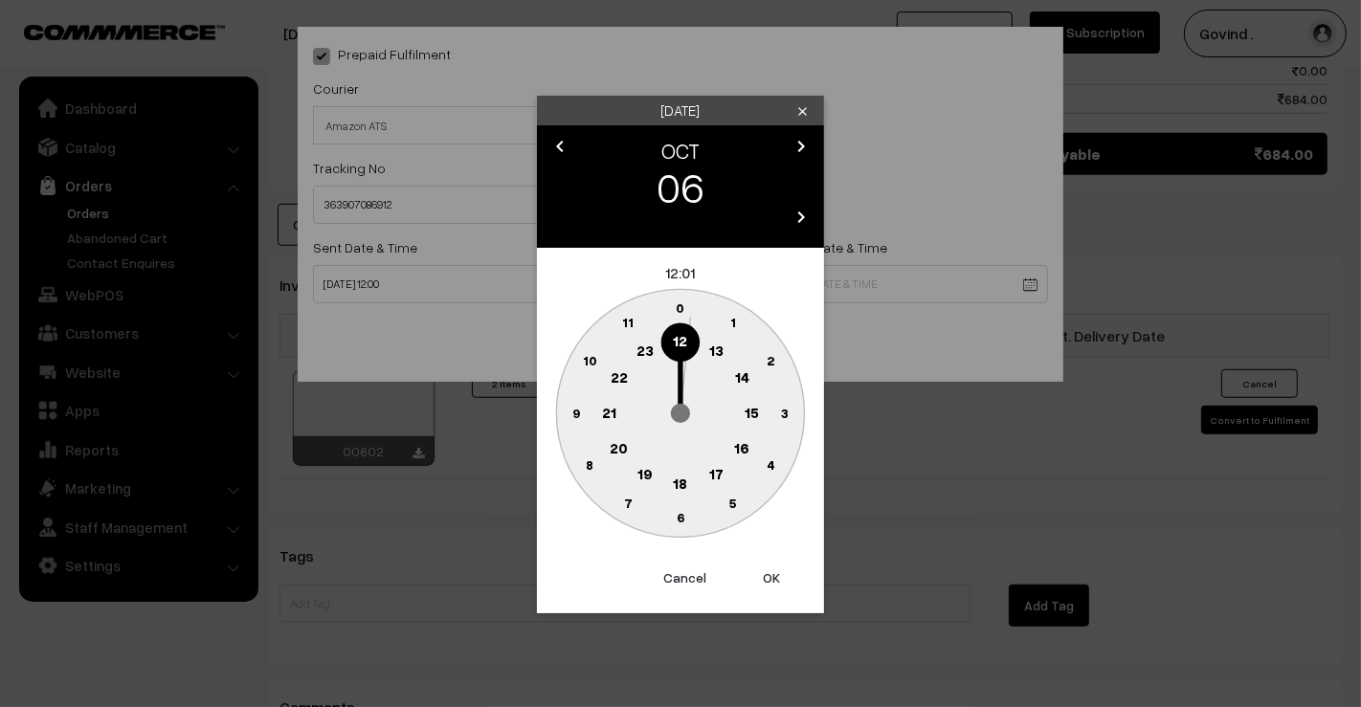
click at [684, 482] on text "18" at bounding box center [681, 482] width 14 height 17
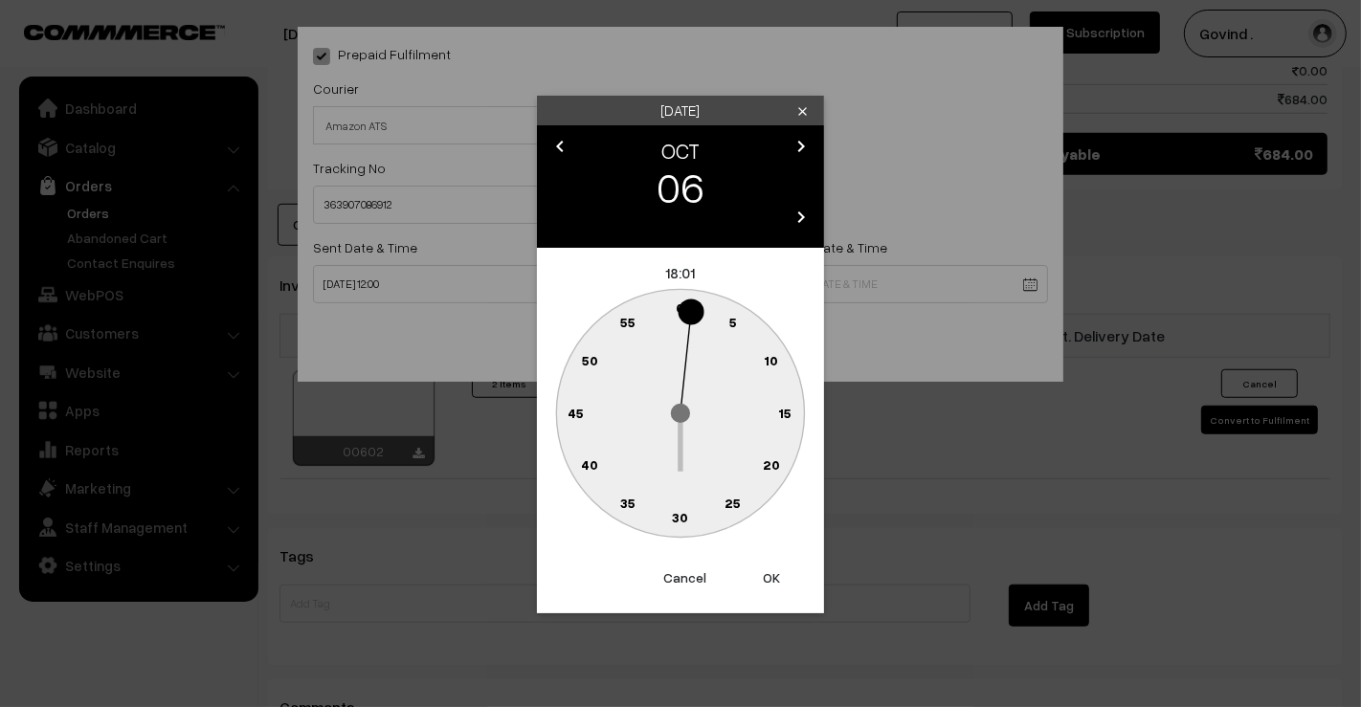
click at [679, 301] on text "0" at bounding box center [680, 307] width 9 height 16
type input "06-10-2025 18:00"
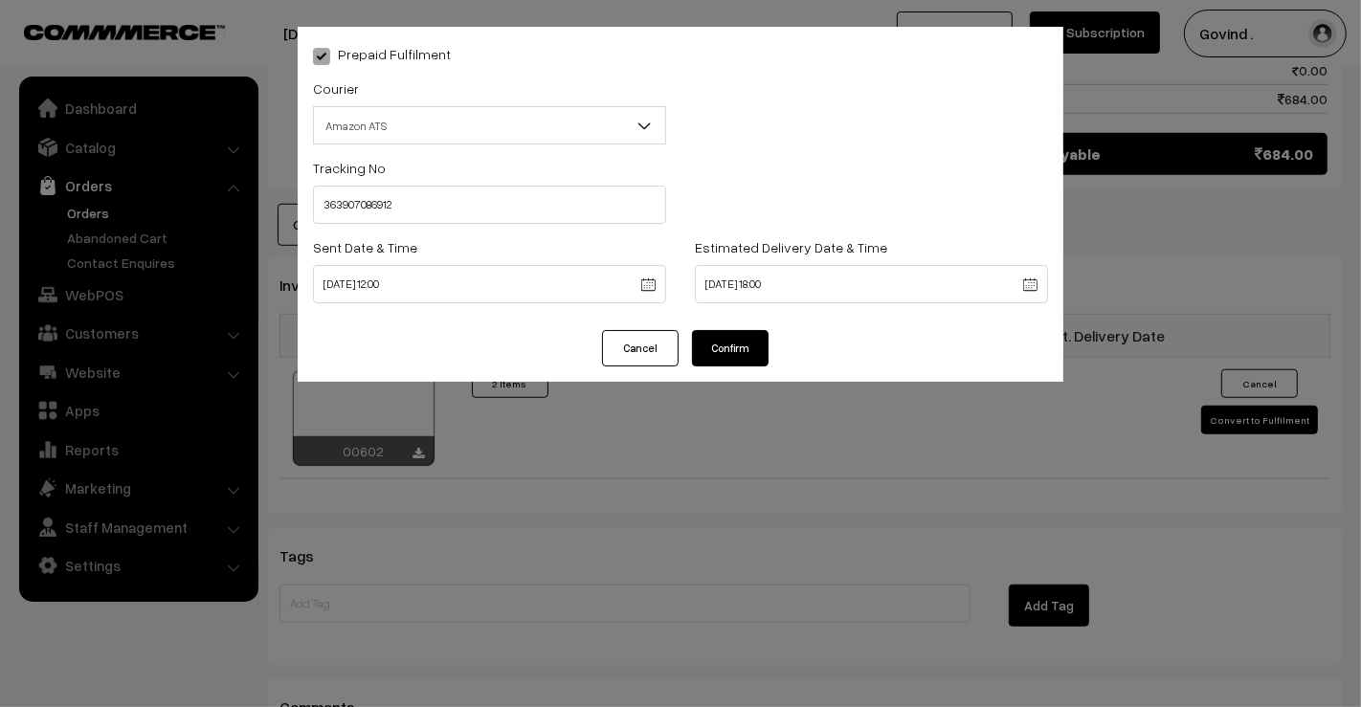
click at [744, 358] on button "Confirm" at bounding box center [730, 348] width 77 height 36
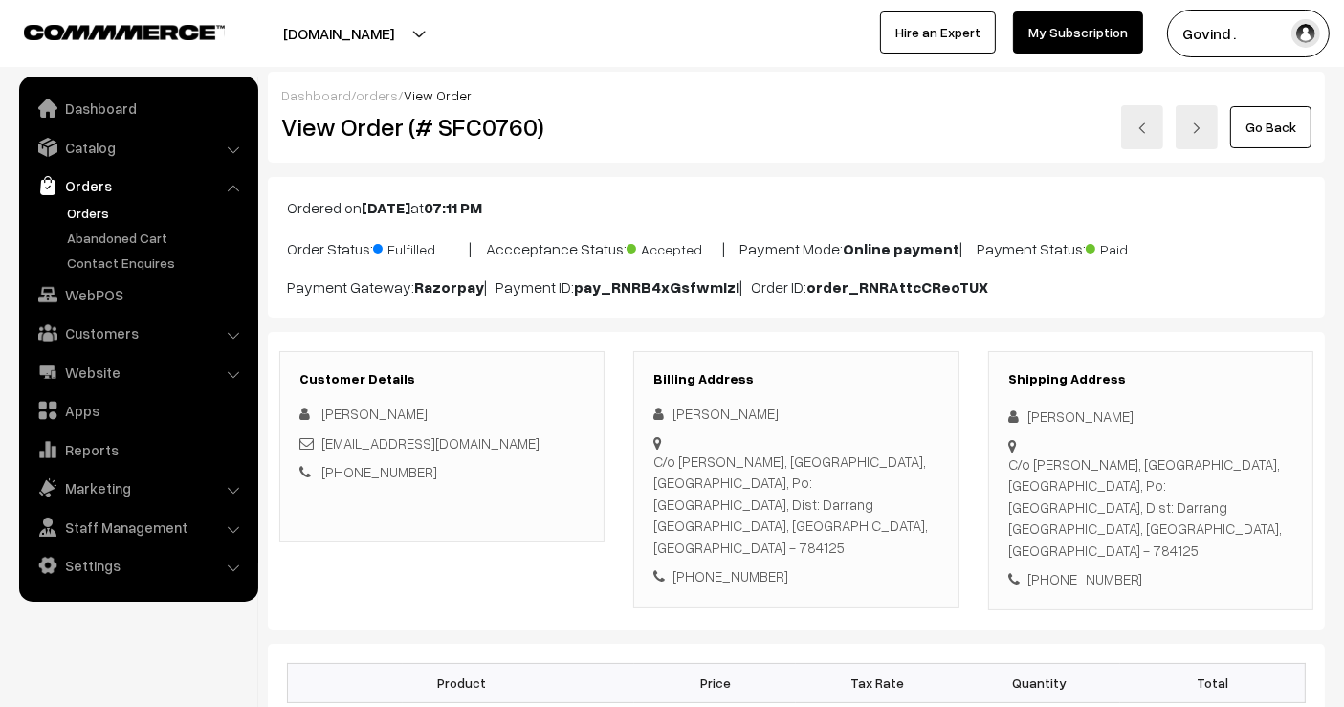
click at [1274, 142] on link "Go Back" at bounding box center [1270, 127] width 81 height 42
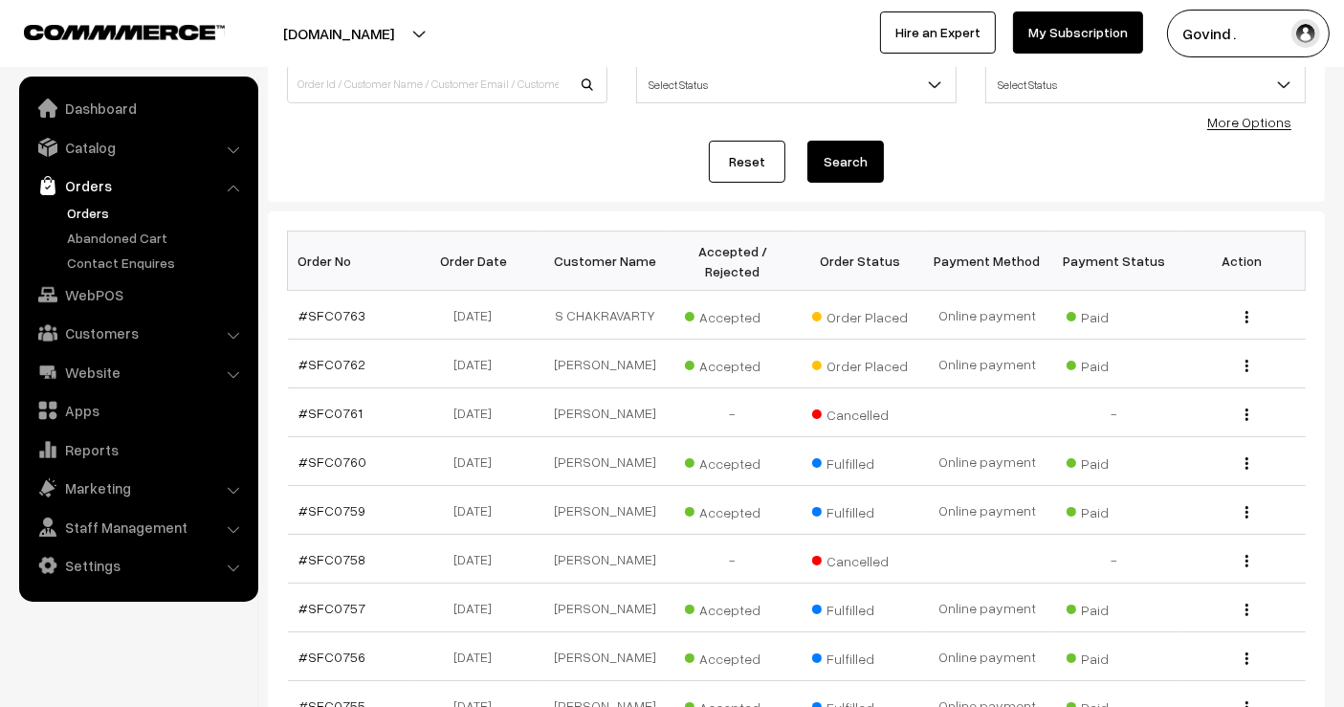
scroll to position [160, 0]
click at [1246, 365] on img "button" at bounding box center [1247, 365] width 3 height 12
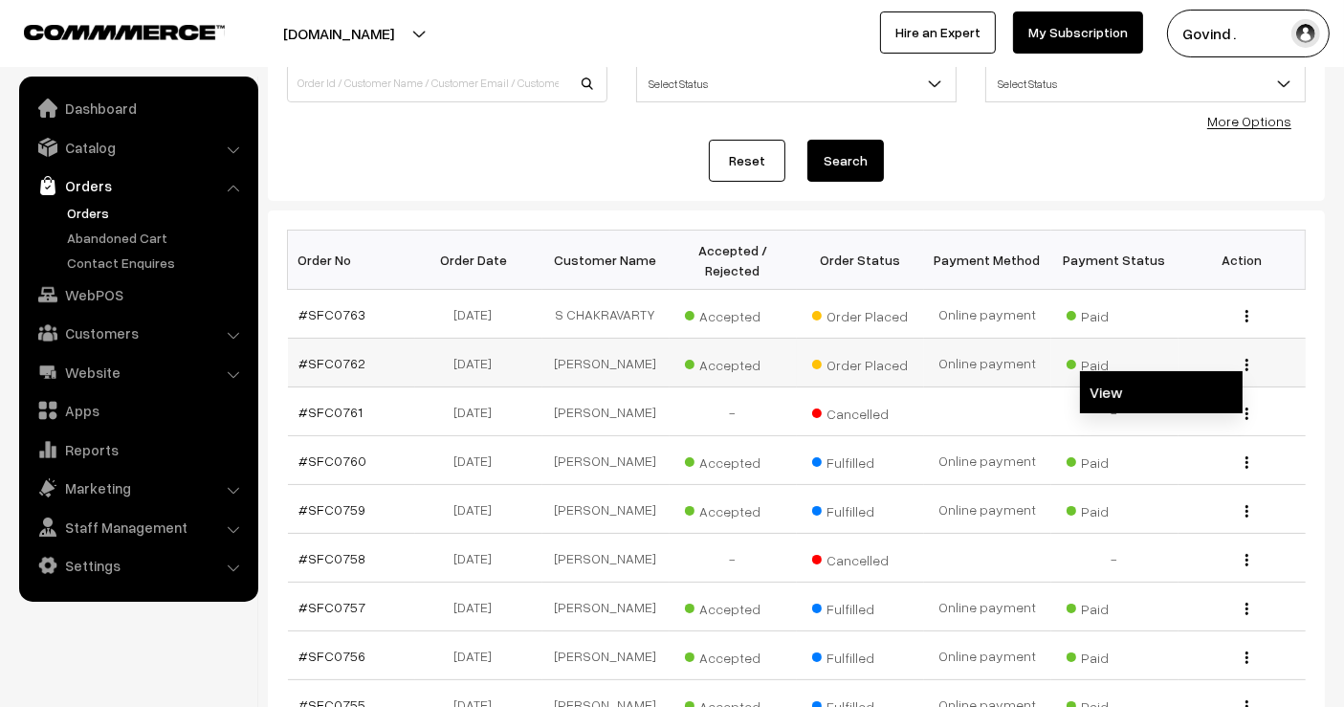
click at [1191, 382] on link "View" at bounding box center [1161, 392] width 163 height 42
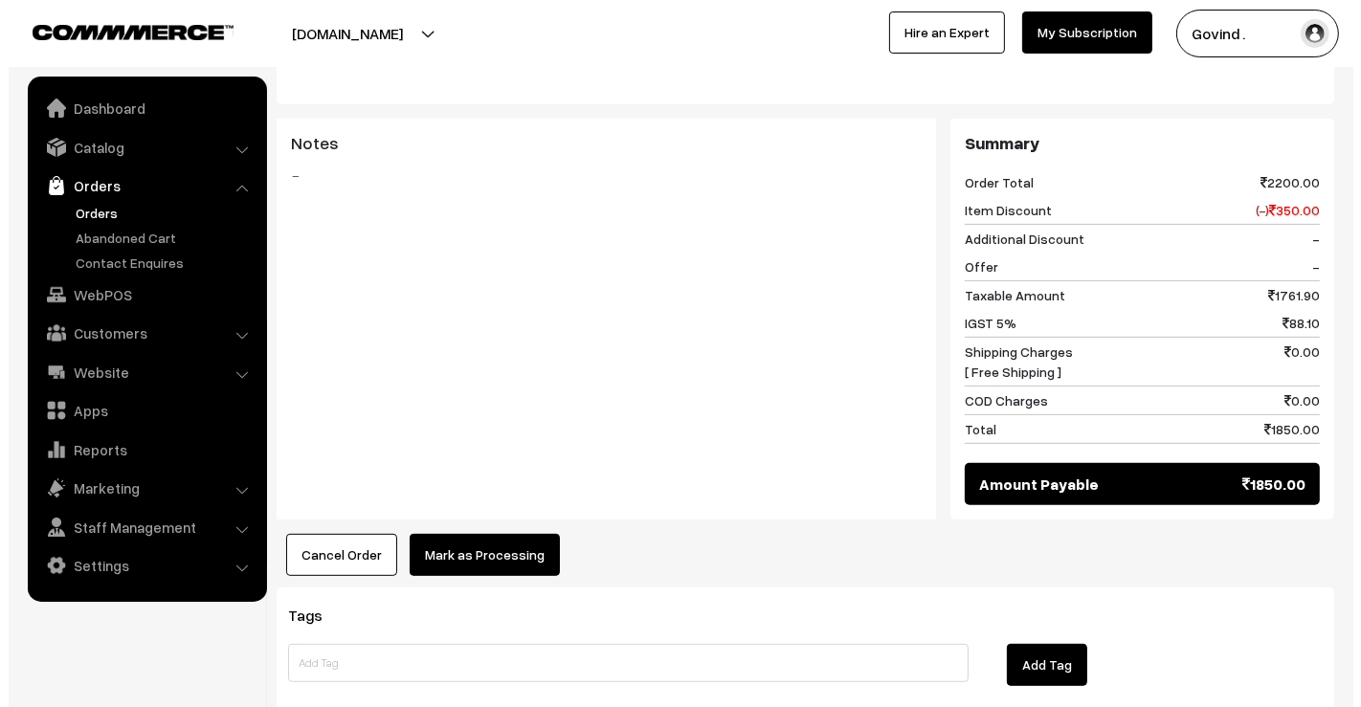
scroll to position [773, 0]
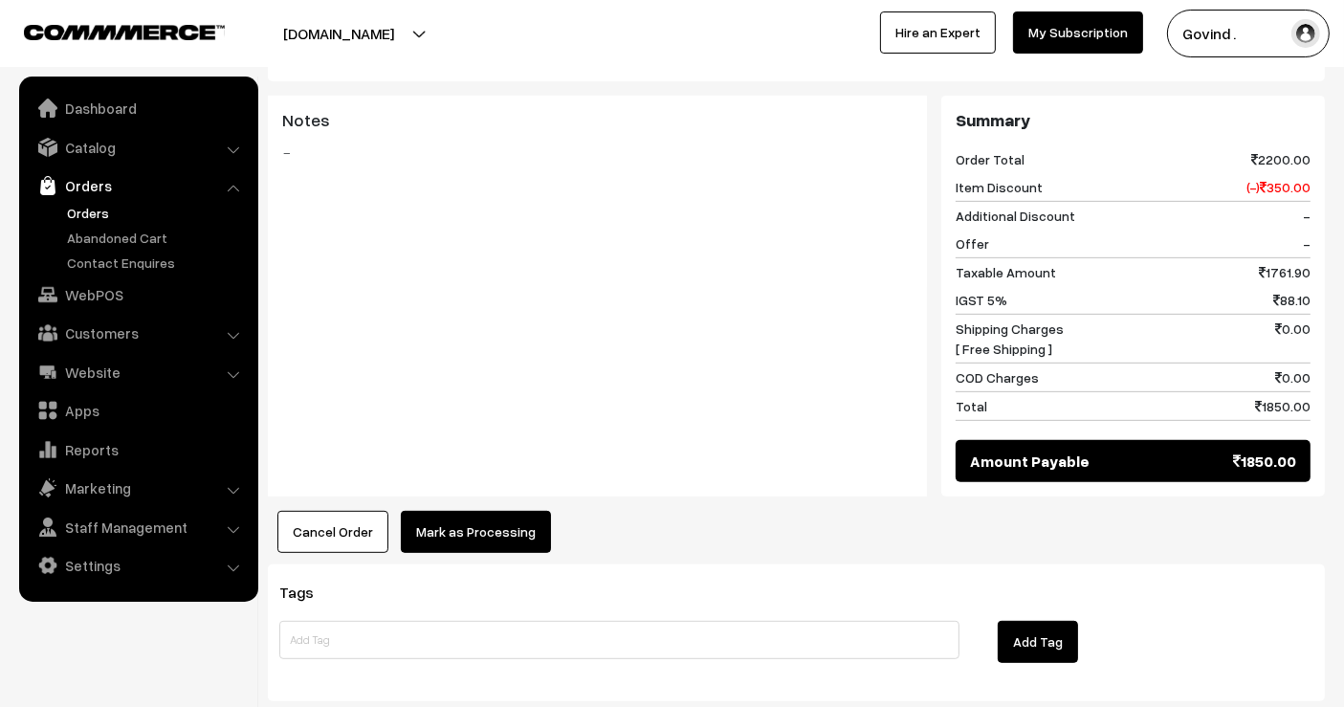
click at [533, 511] on button "Mark as Processing" at bounding box center [476, 532] width 150 height 42
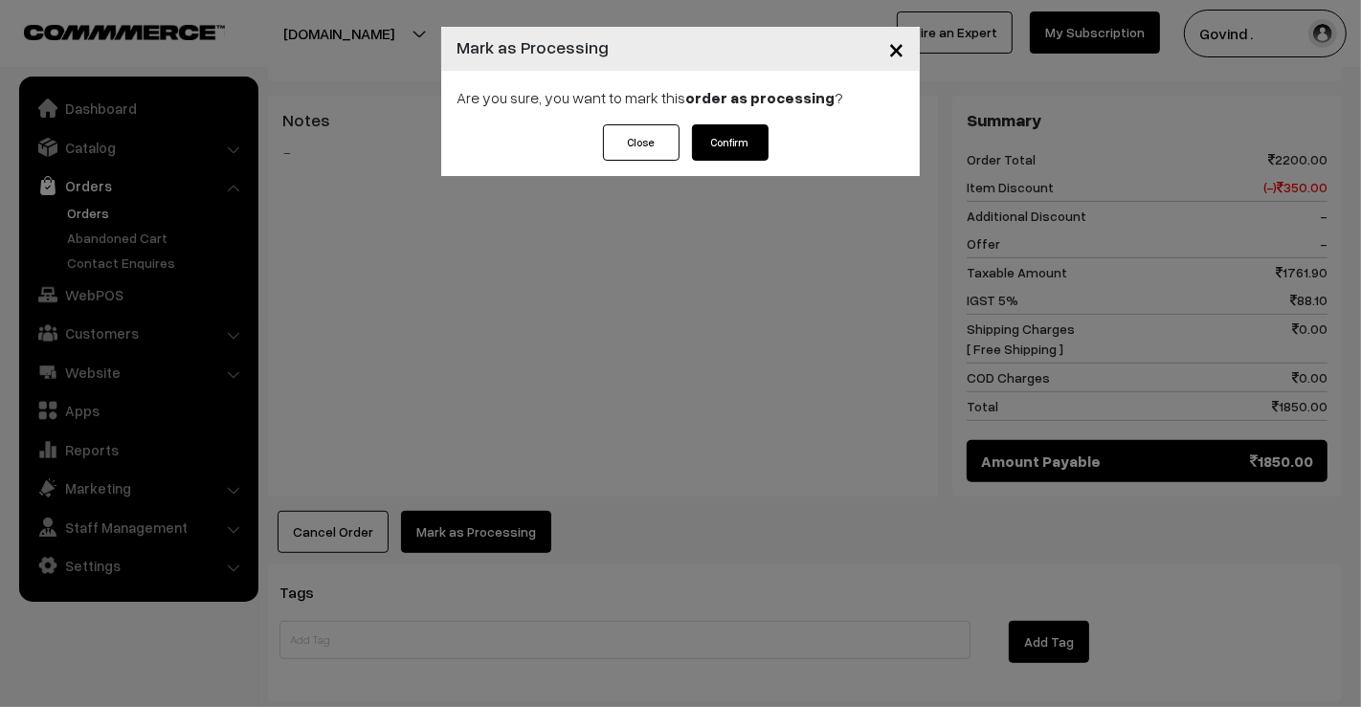
click at [741, 147] on button "Confirm" at bounding box center [730, 142] width 77 height 36
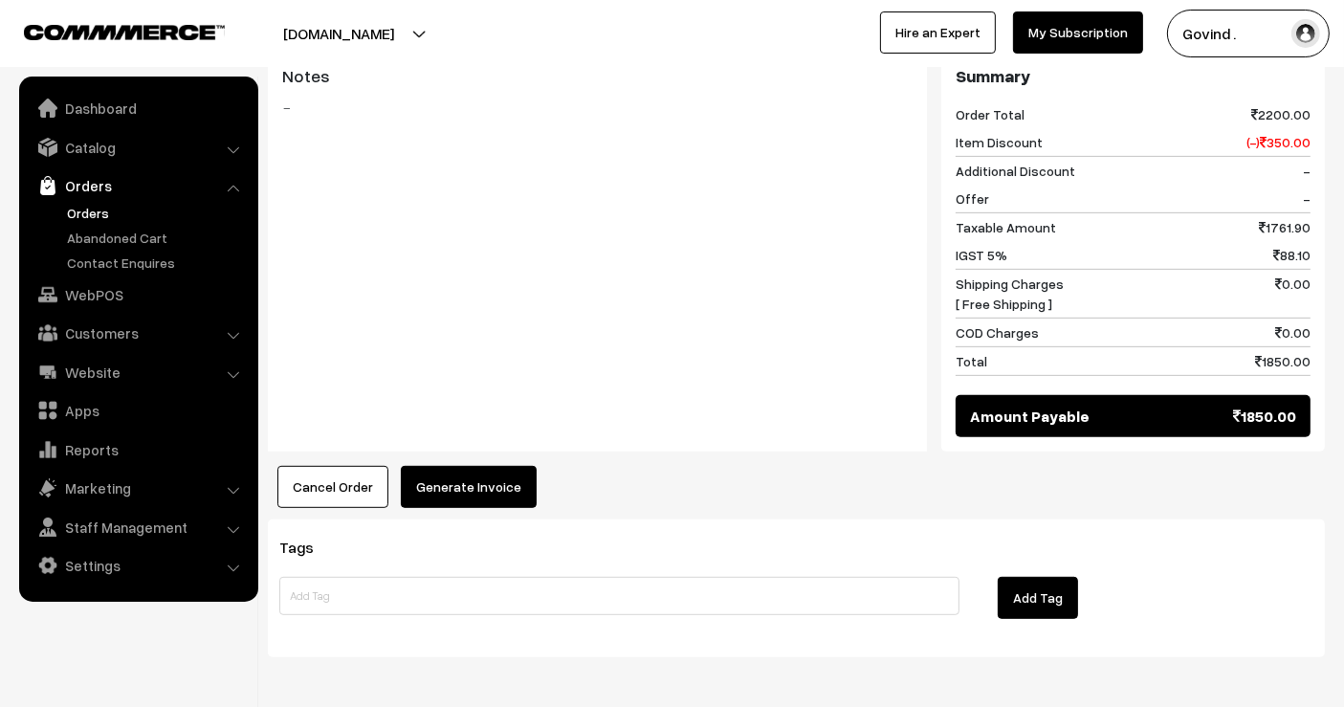
scroll to position [818, 0]
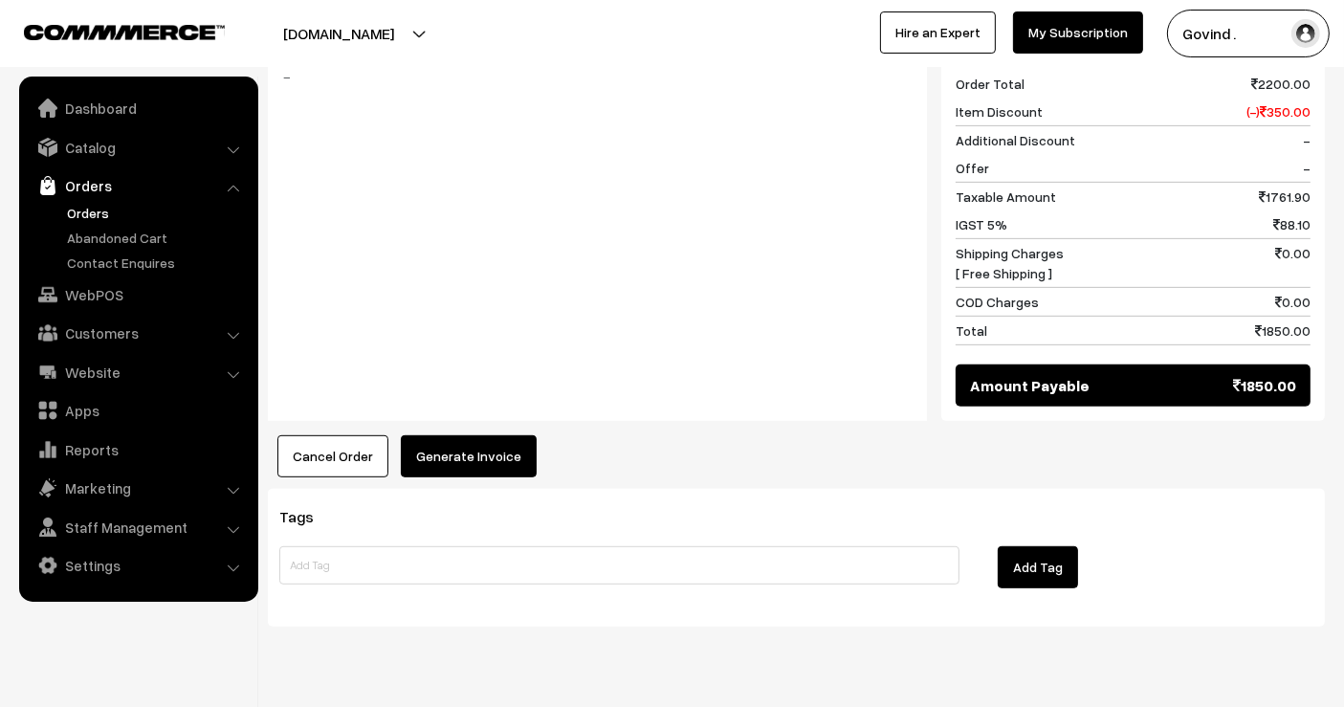
click at [481, 439] on button "Generate Invoice" at bounding box center [469, 456] width 136 height 42
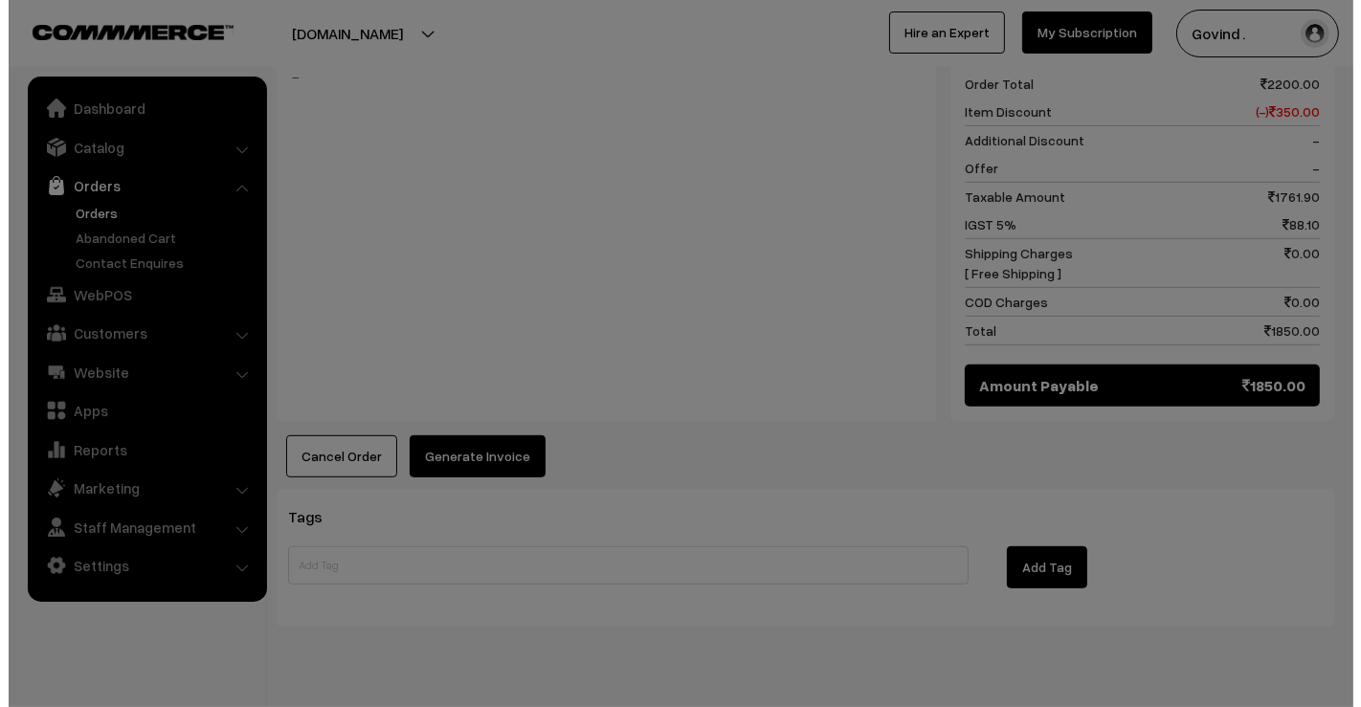
scroll to position [820, 0]
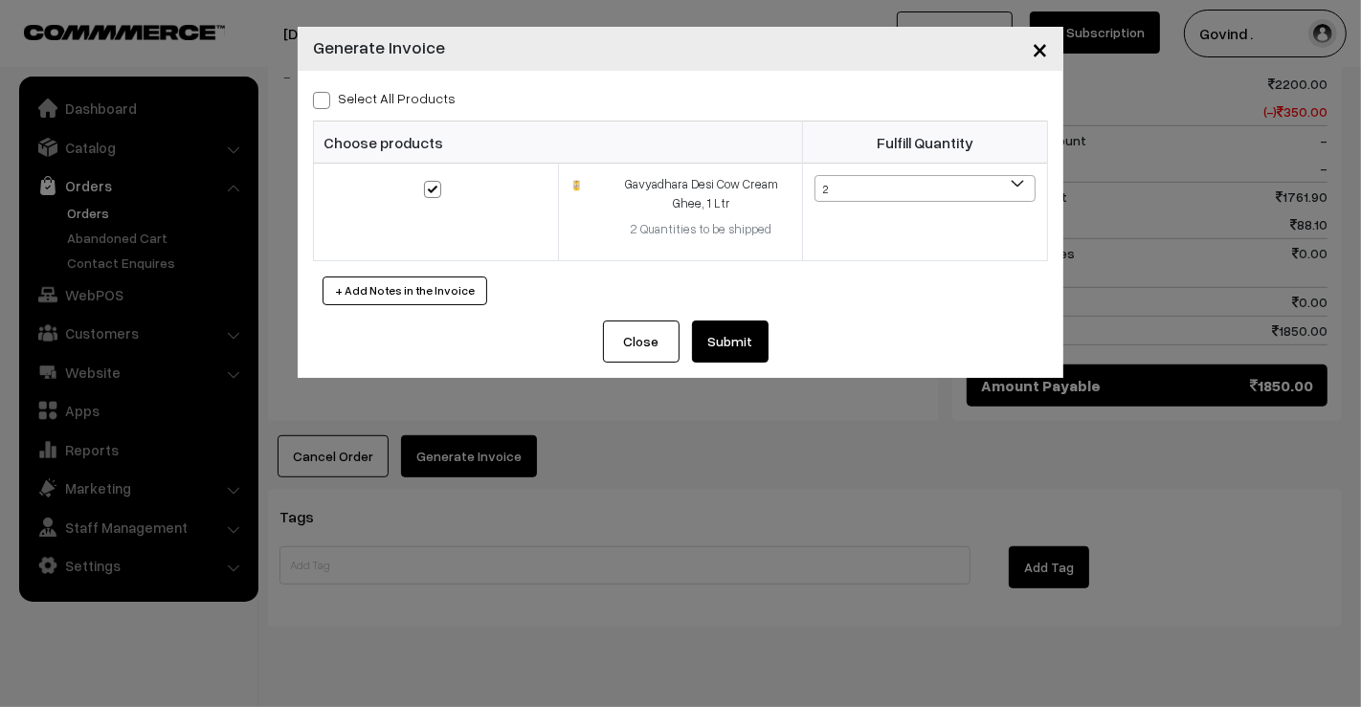
click at [316, 103] on span at bounding box center [321, 100] width 17 height 17
click at [316, 103] on input "Select All Products" at bounding box center [319, 97] width 12 height 12
checkbox input "true"
click at [739, 321] on button "Submit" at bounding box center [730, 342] width 77 height 42
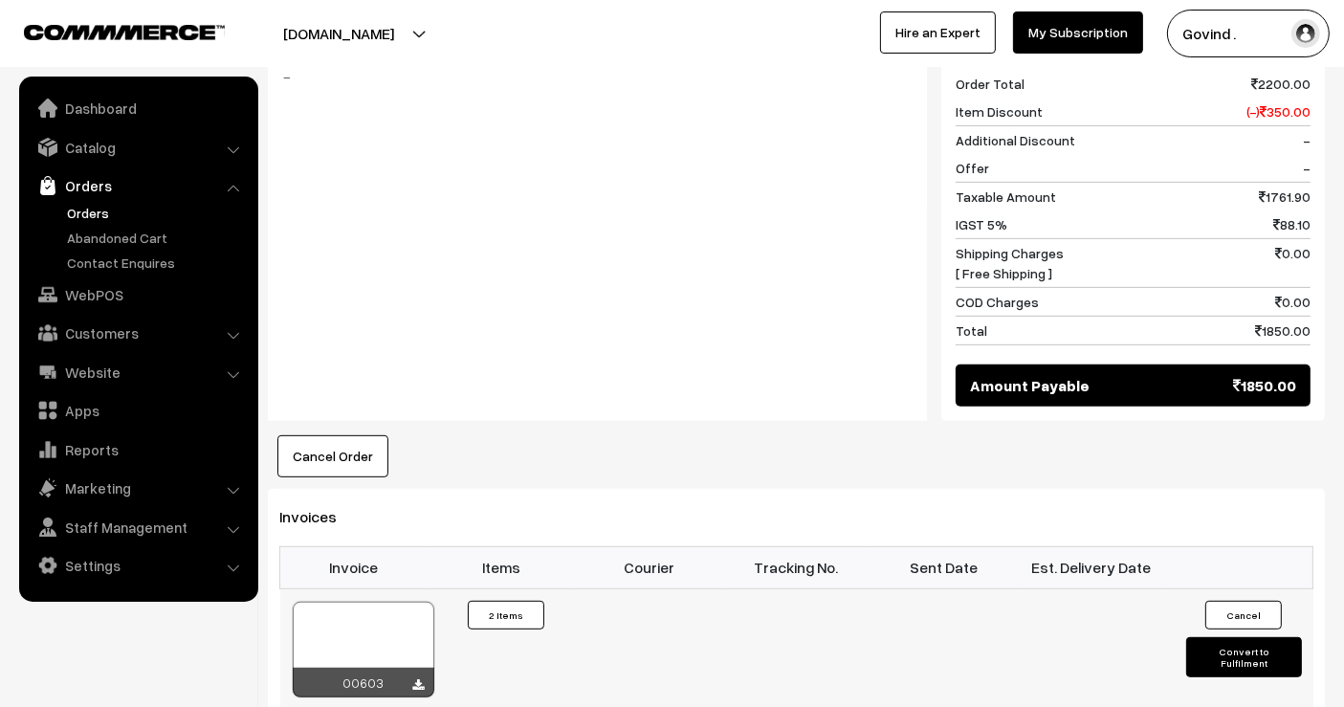
click at [1269, 637] on button "Convert to Fulfilment" at bounding box center [1243, 657] width 115 height 40
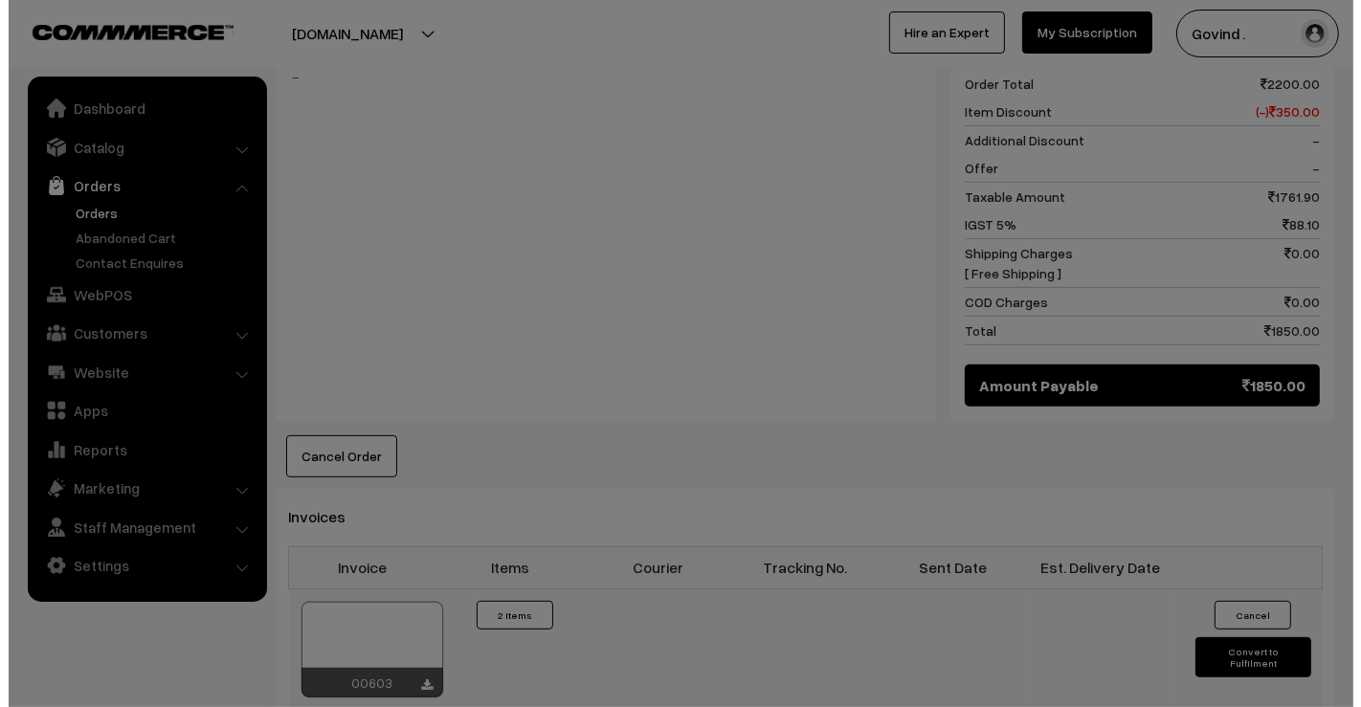
scroll to position [820, 0]
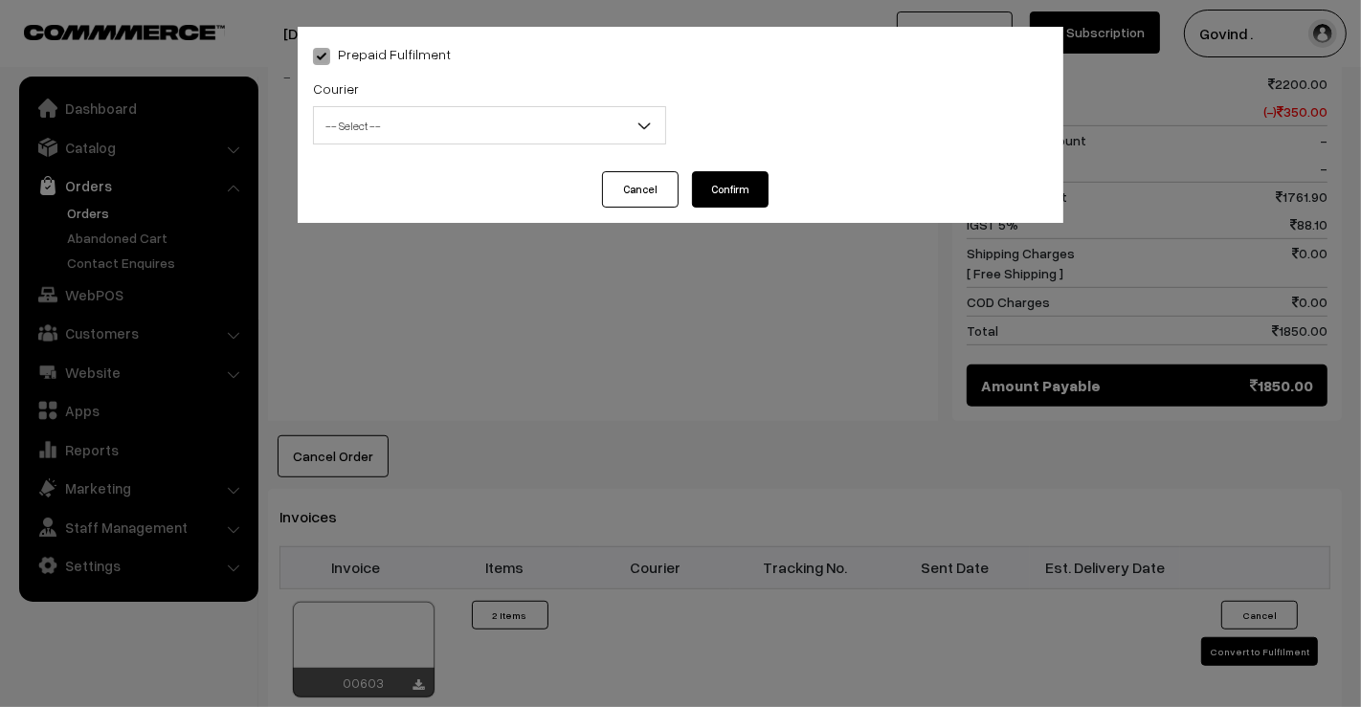
click at [500, 144] on div "Courier -- Select -- Shiprocket Xpressbees Delhivery Self Pickup Shadowfax Ecom…" at bounding box center [490, 116] width 382 height 79
click at [493, 138] on span "-- Select --" at bounding box center [489, 125] width 351 height 33
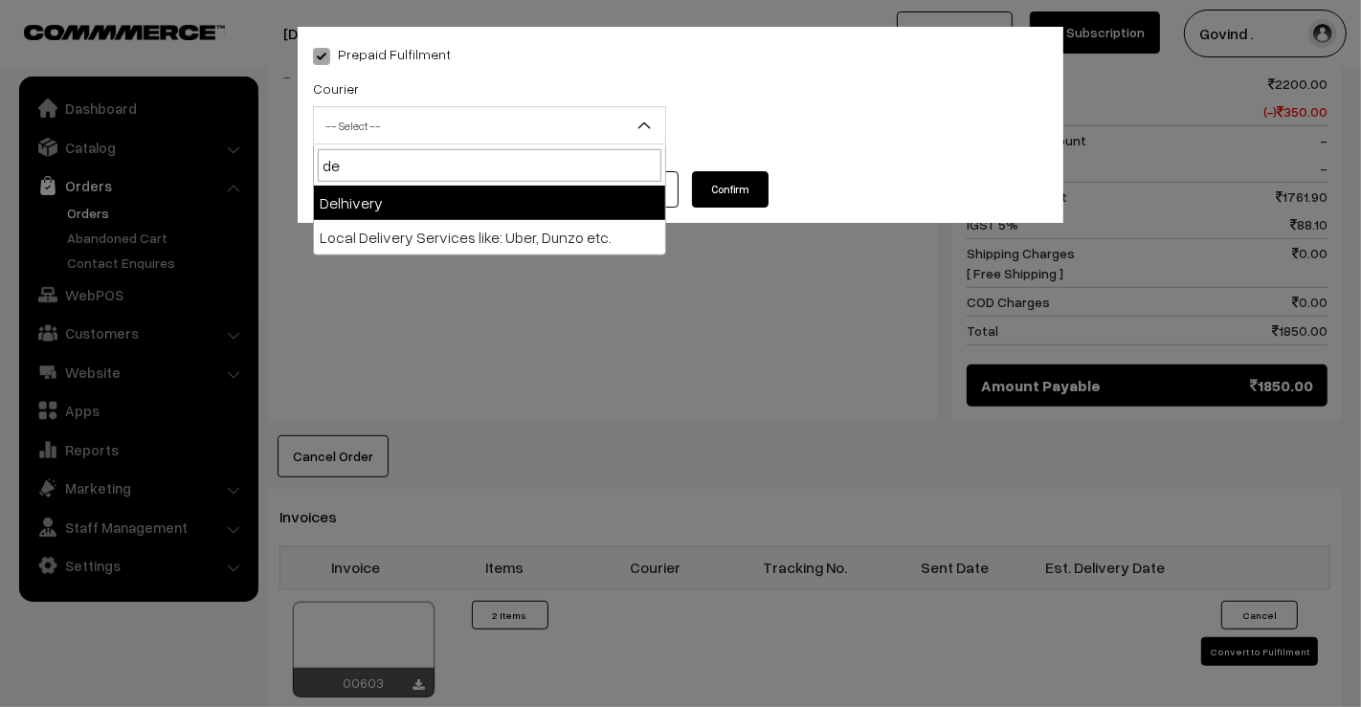
type input "del"
select select "4"
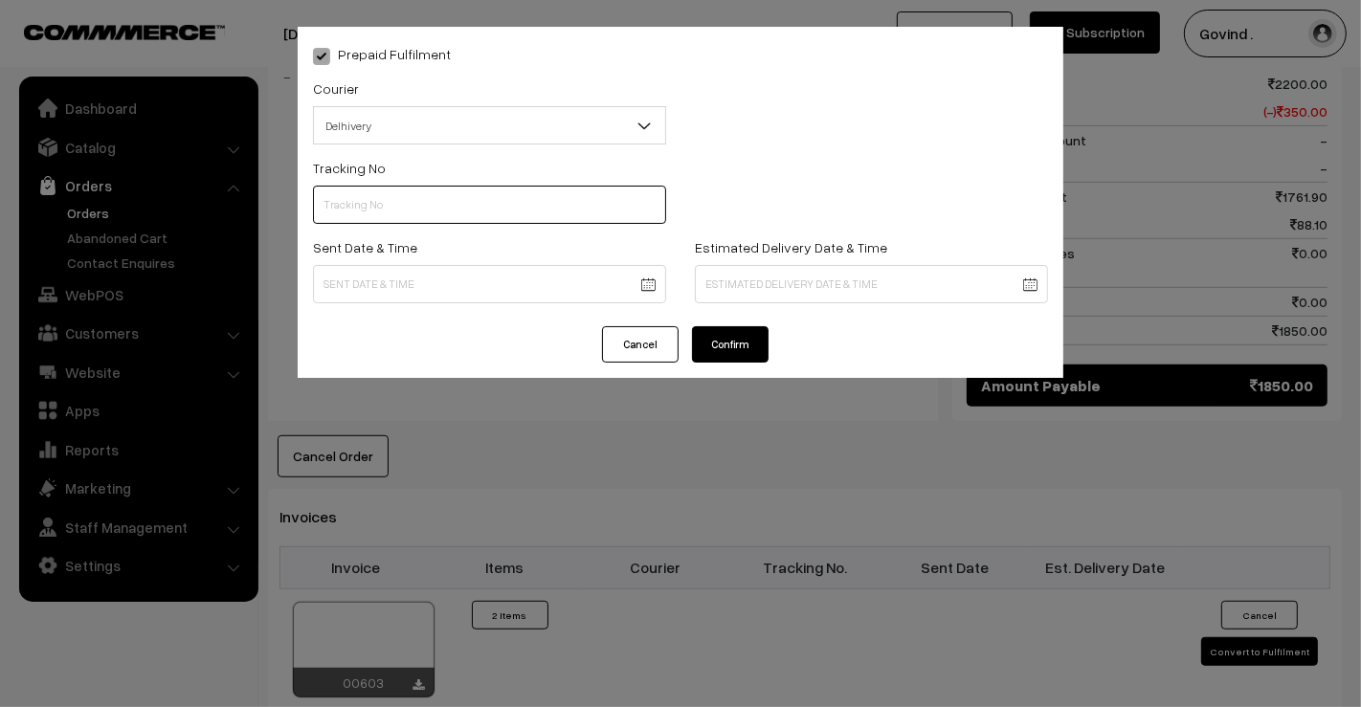
click at [439, 190] on input "text" at bounding box center [489, 205] width 353 height 38
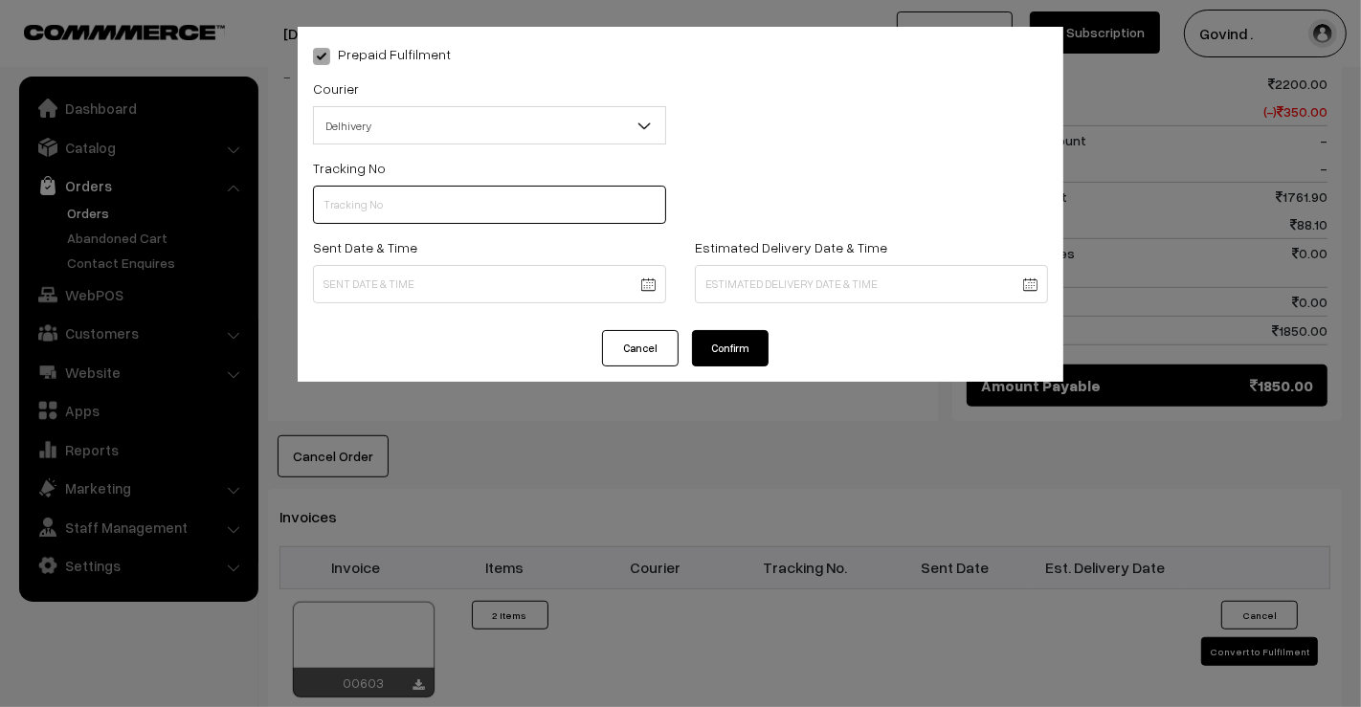
paste input "31293312217471"
type input "31293312217471"
click at [485, 282] on body "Thank you for showing interest. Our team will call you shortly. Close [DOMAIN_N…" at bounding box center [680, 205] width 1361 height 2050
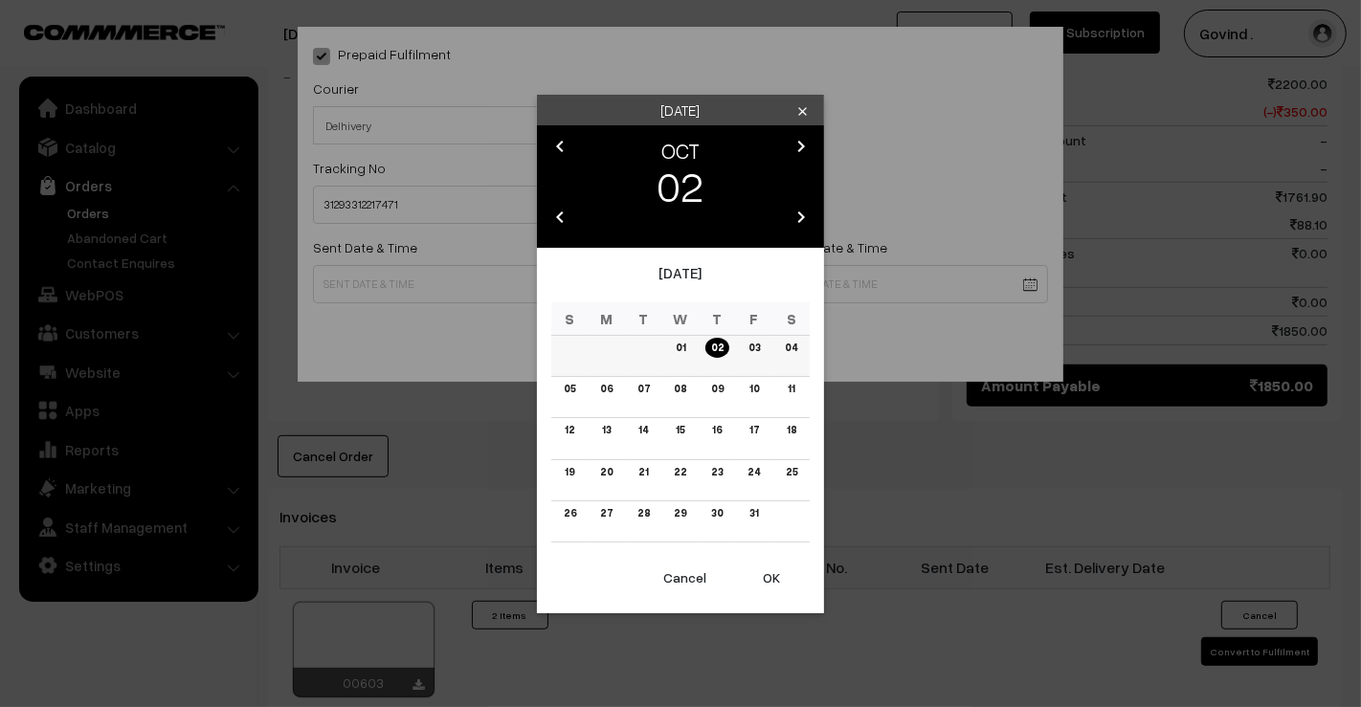
click at [678, 350] on link "01" at bounding box center [680, 348] width 21 height 20
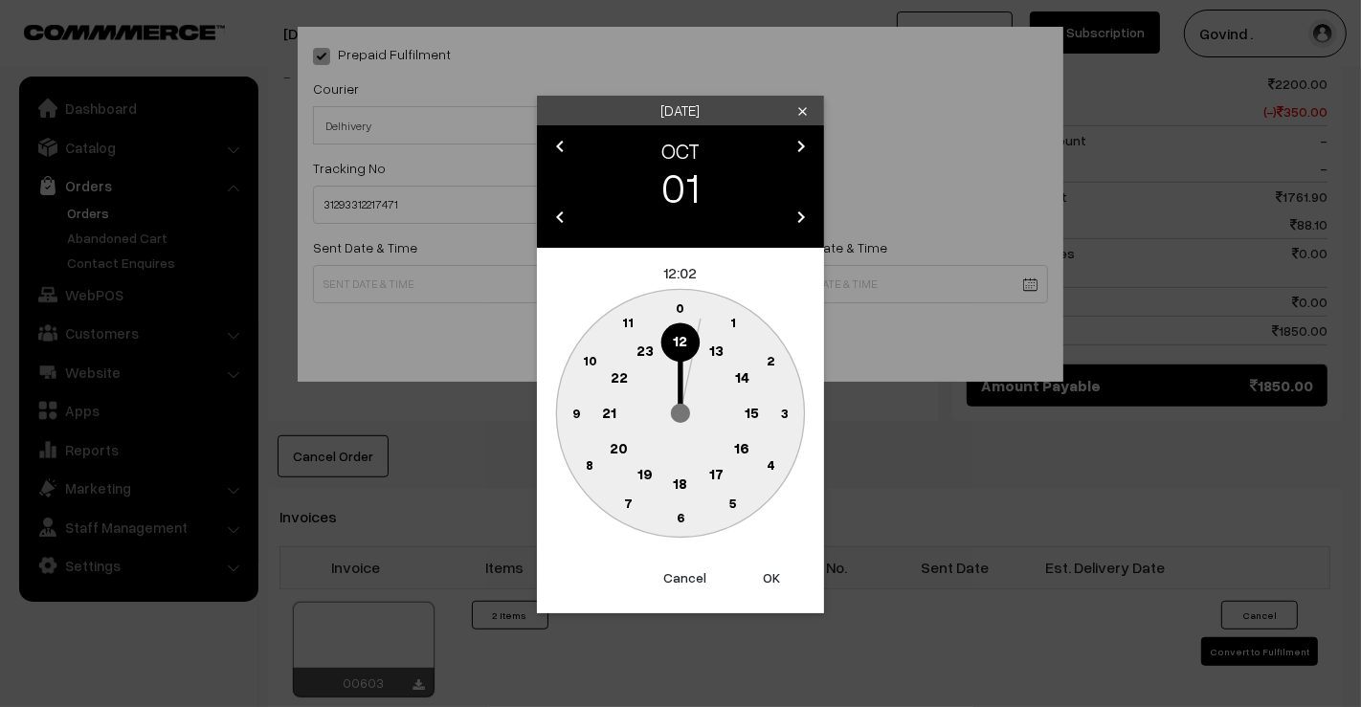
click at [686, 481] on text "18" at bounding box center [681, 482] width 14 height 17
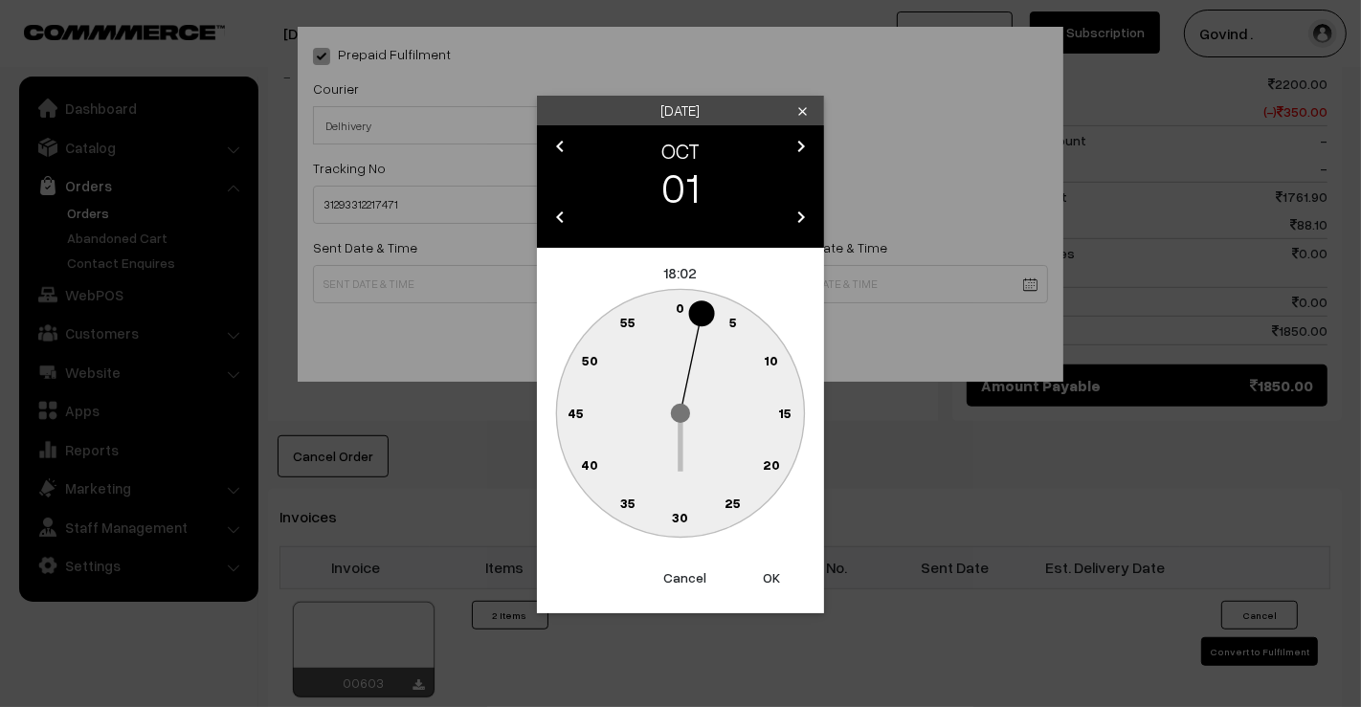
click at [680, 312] on text "0" at bounding box center [680, 307] width 9 height 16
type input "01-10-2025 18:00"
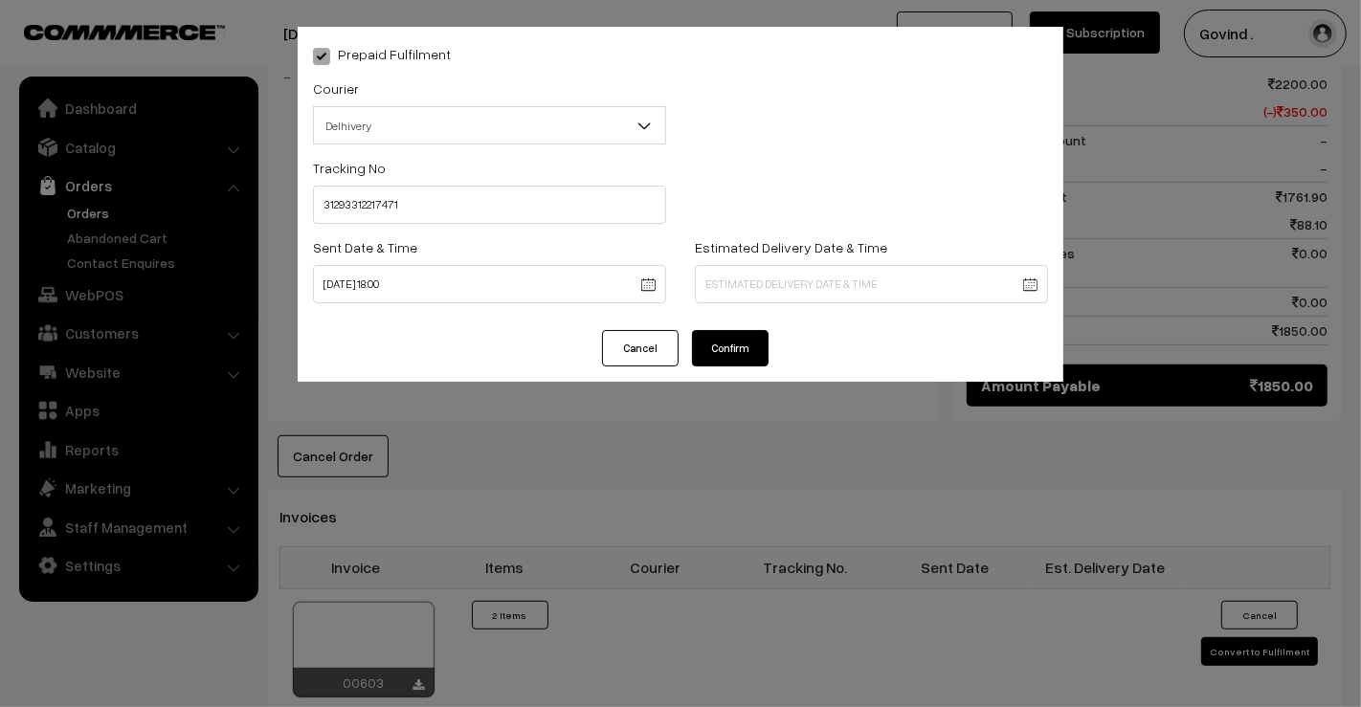
click at [746, 296] on body "Thank you for showing interest. Our team will call you shortly. Close shopforco…" at bounding box center [680, 205] width 1361 height 2050
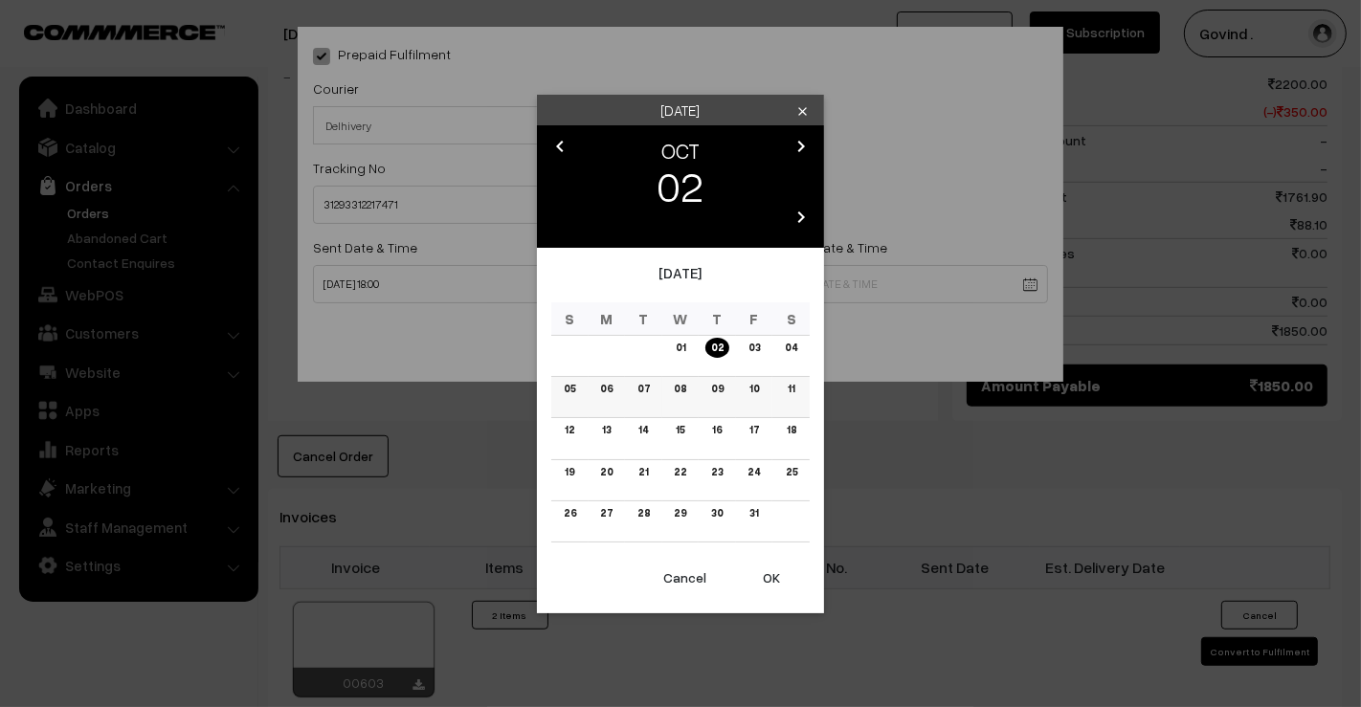
click at [598, 387] on link "06" at bounding box center [606, 389] width 24 height 20
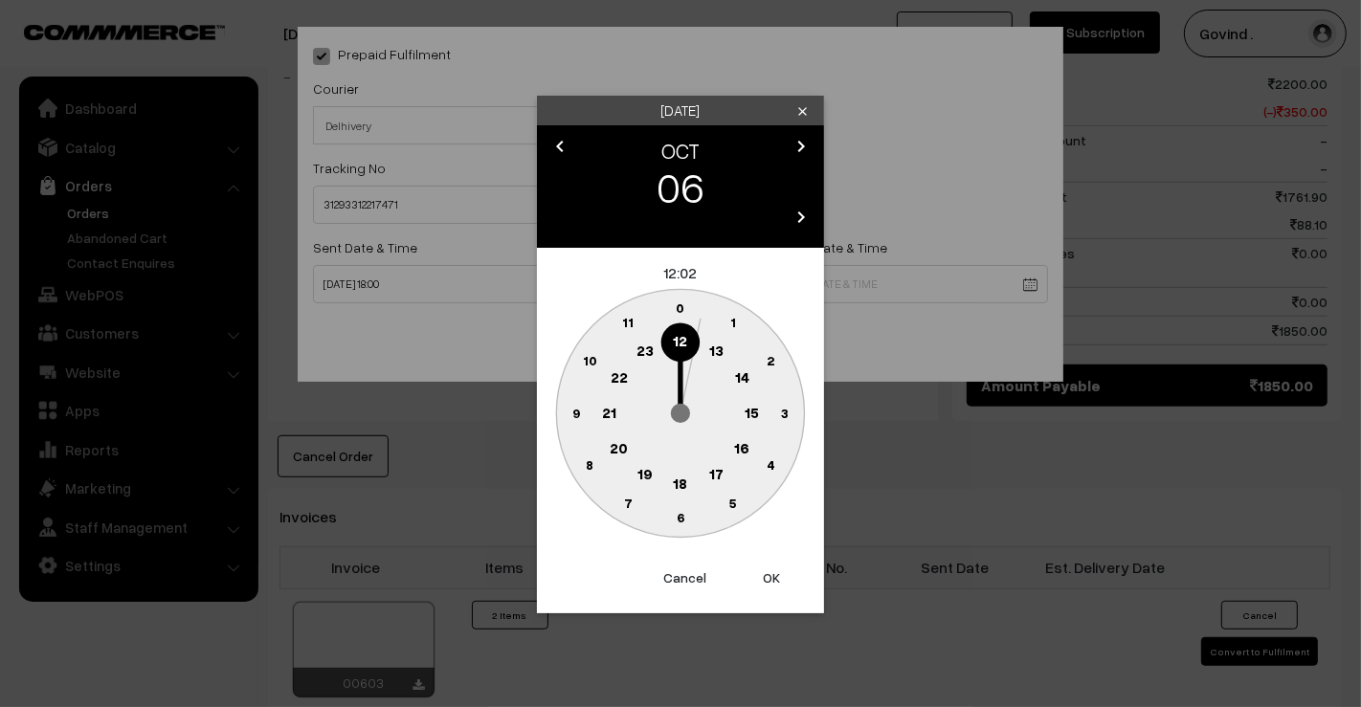
click at [671, 478] on circle at bounding box center [680, 484] width 39 height 39
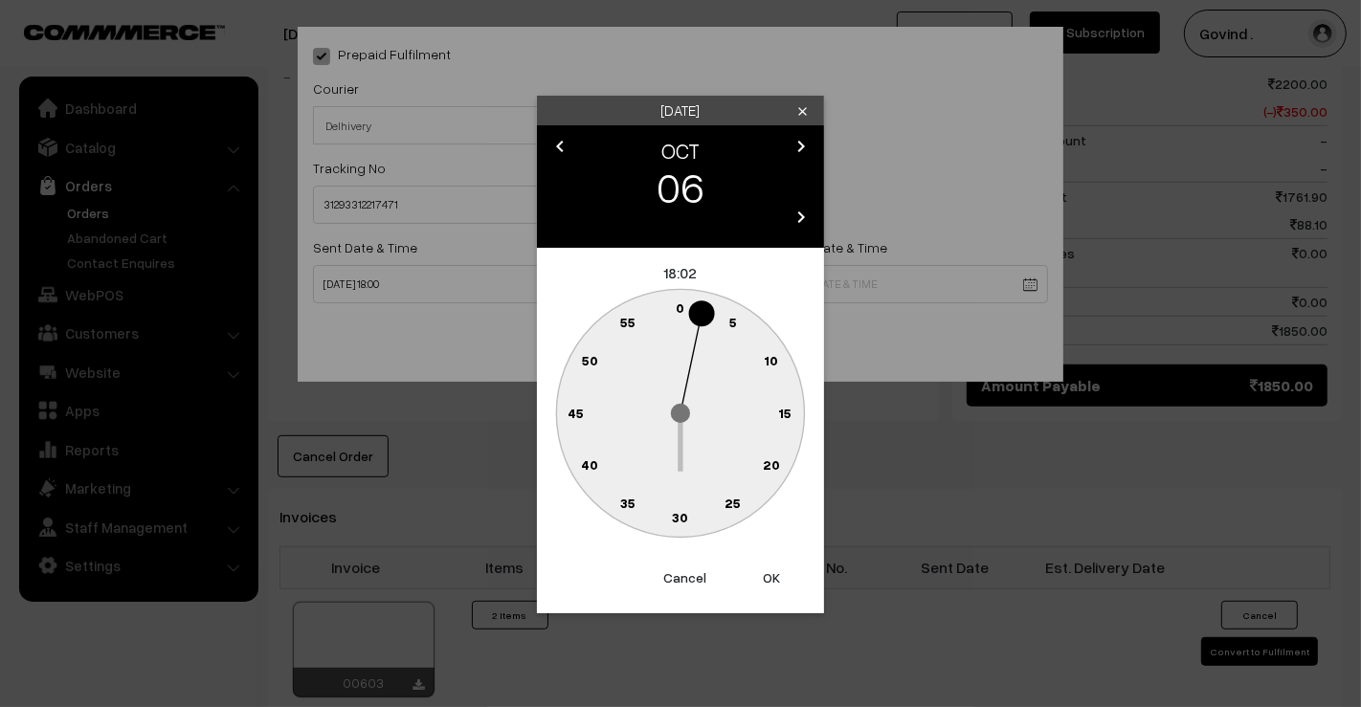
click at [673, 314] on circle at bounding box center [669, 312] width 26 height 26
type input "06-10-2025 18:59"
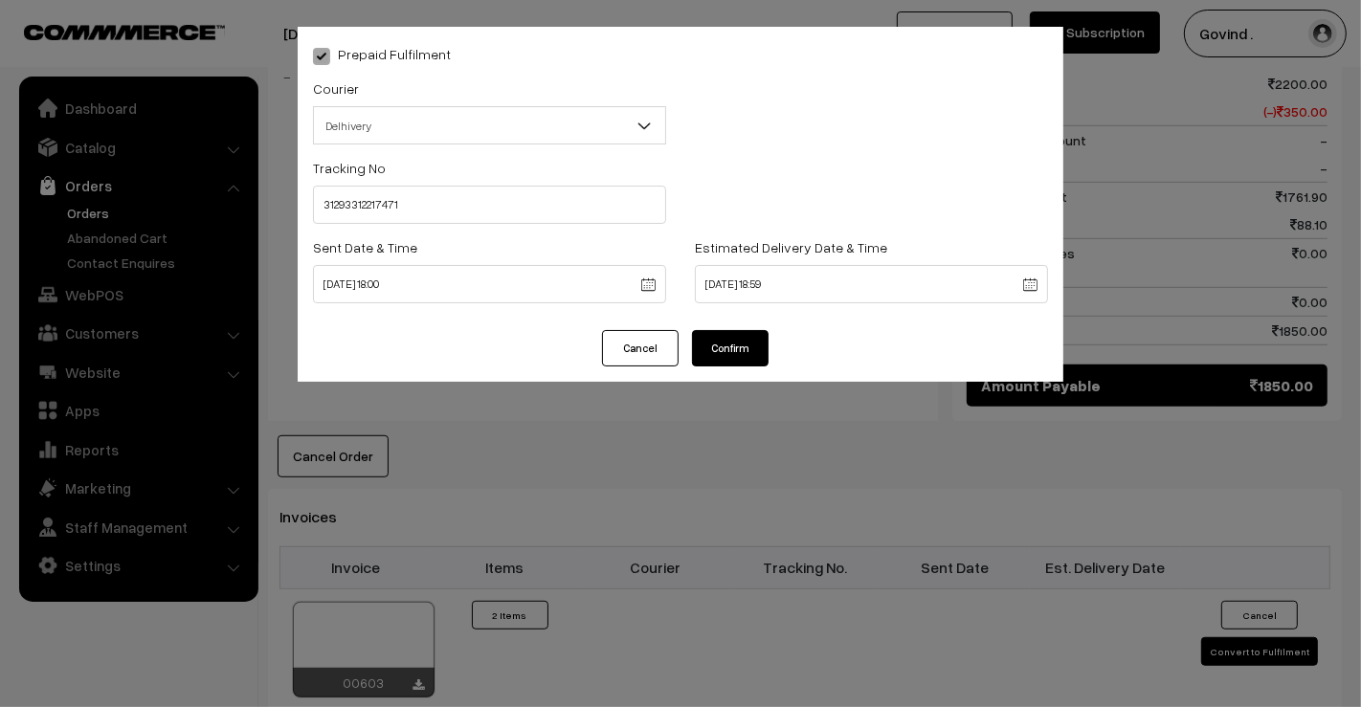
click at [735, 338] on button "Confirm" at bounding box center [730, 348] width 77 height 36
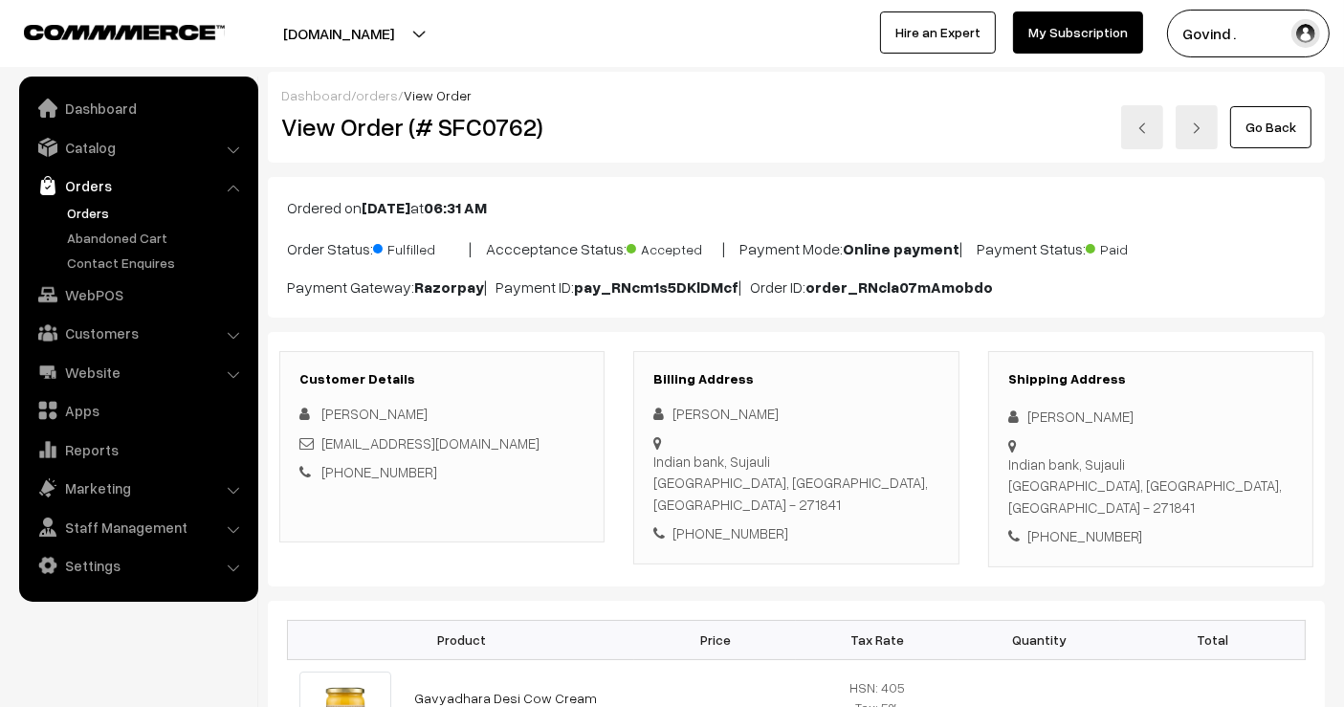
click at [1278, 124] on link "Go Back" at bounding box center [1270, 127] width 81 height 42
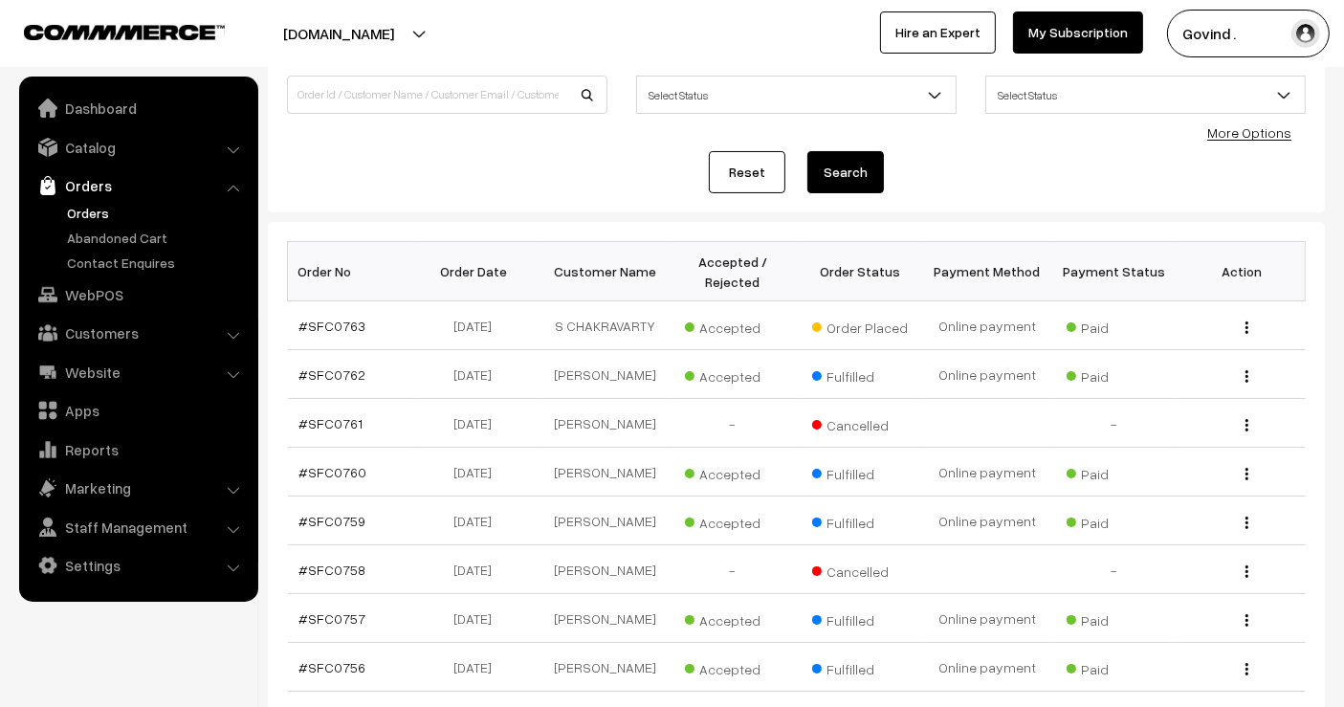
click at [1343, 237] on html "Thank you for showing interest. Our team will call you shortly. Close [DOMAIN_N…" at bounding box center [672, 205] width 1344 height 707
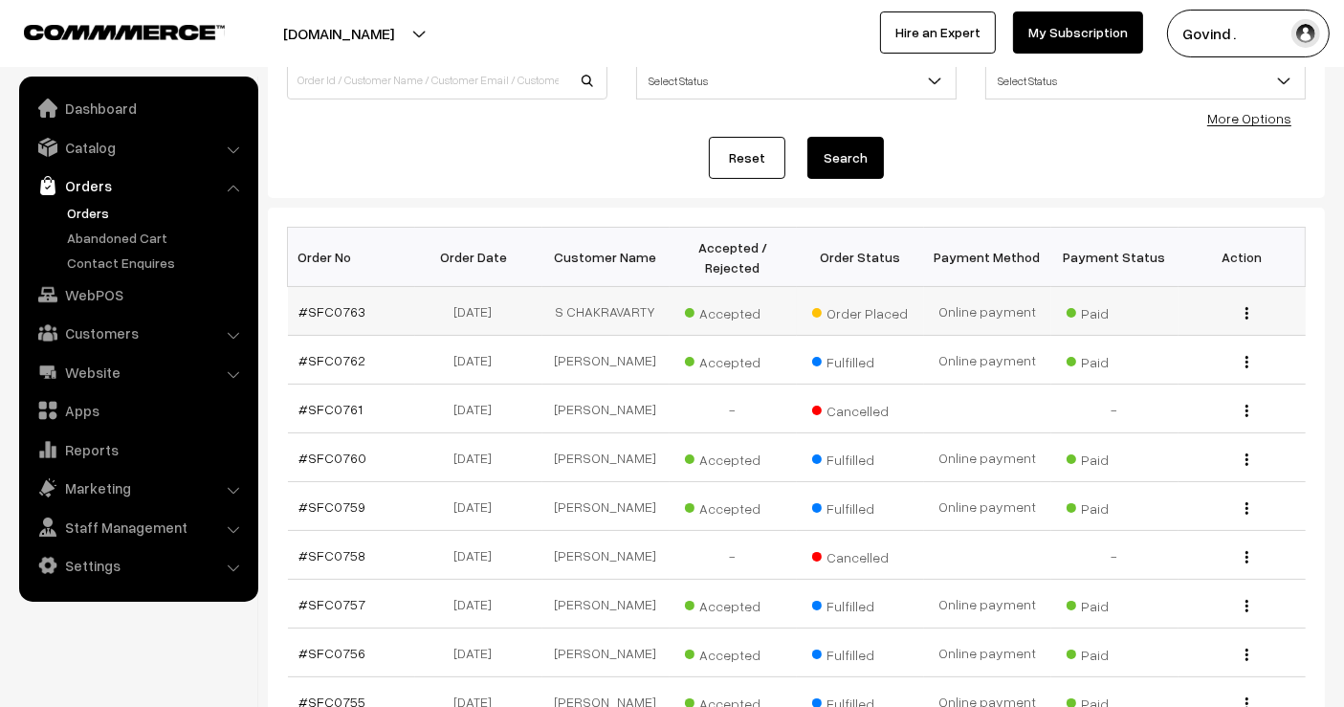
click at [1247, 307] on img "button" at bounding box center [1247, 313] width 3 height 12
click at [1170, 343] on link "View" at bounding box center [1161, 341] width 163 height 42
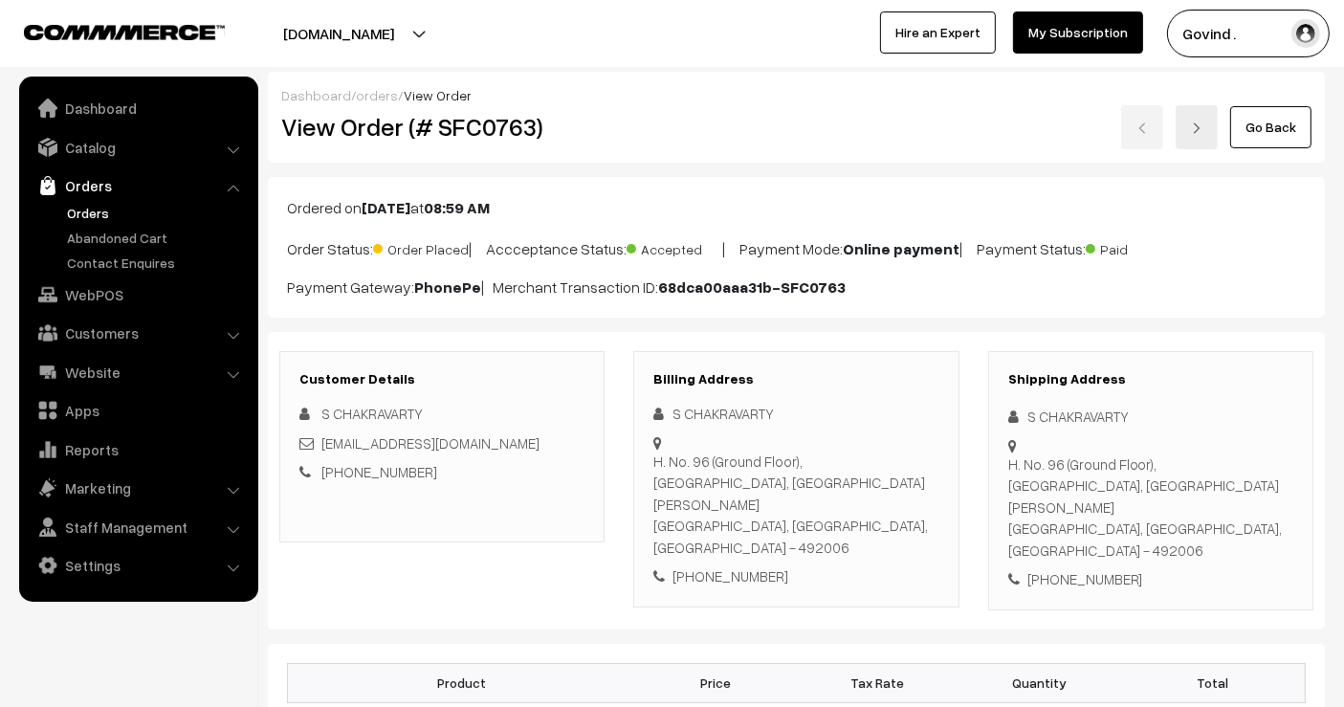
scroll to position [876, 0]
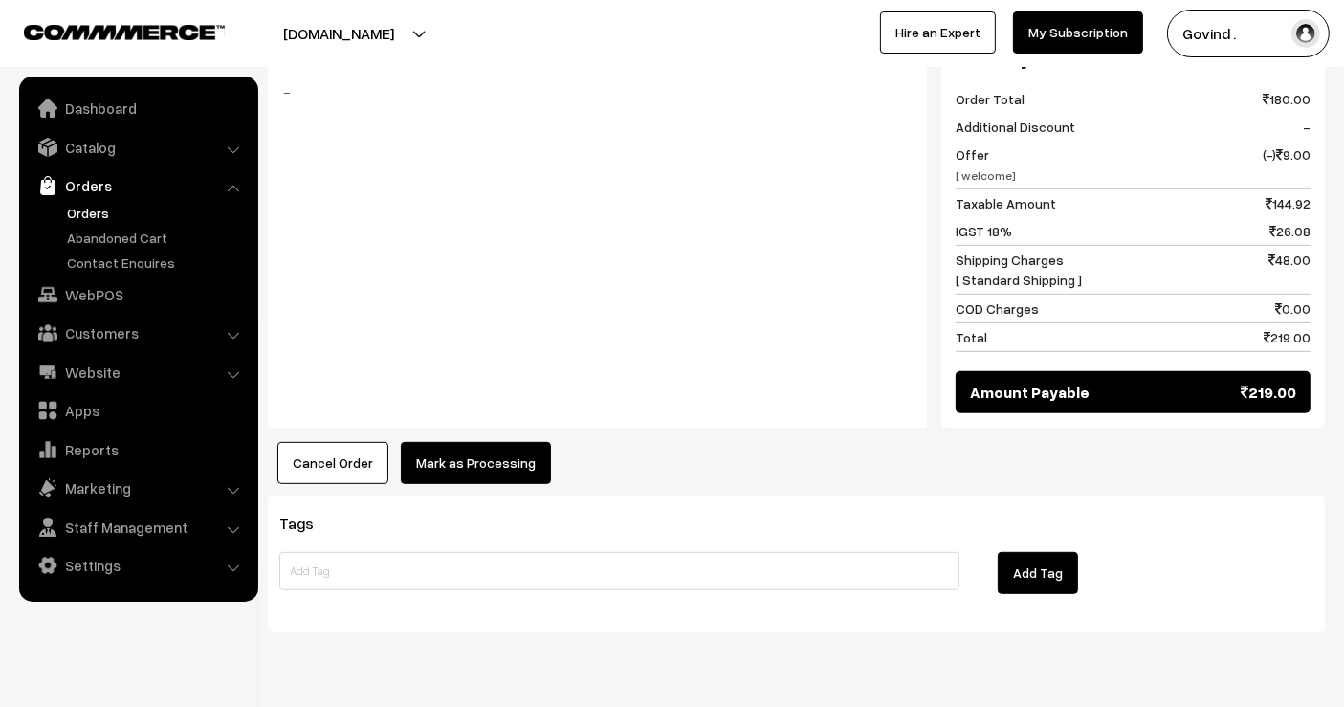
click at [476, 442] on button "Mark as Processing" at bounding box center [476, 463] width 150 height 42
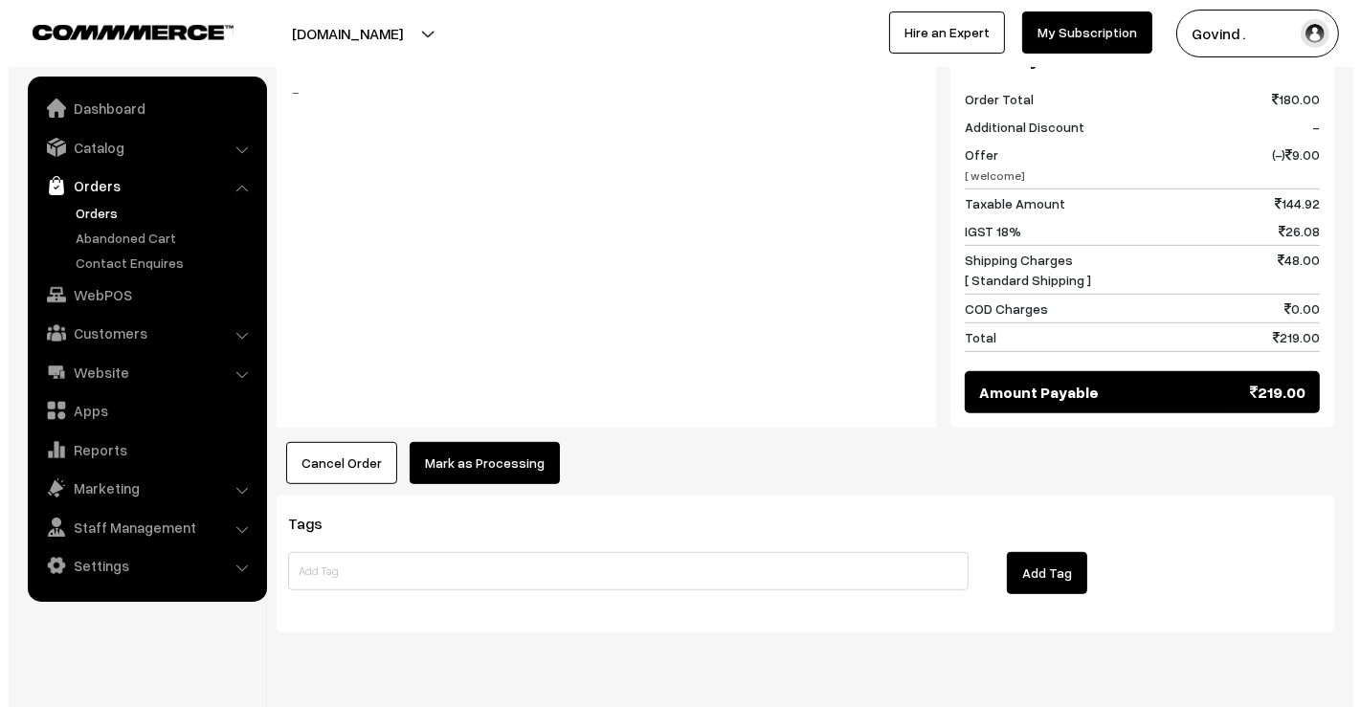
scroll to position [878, 0]
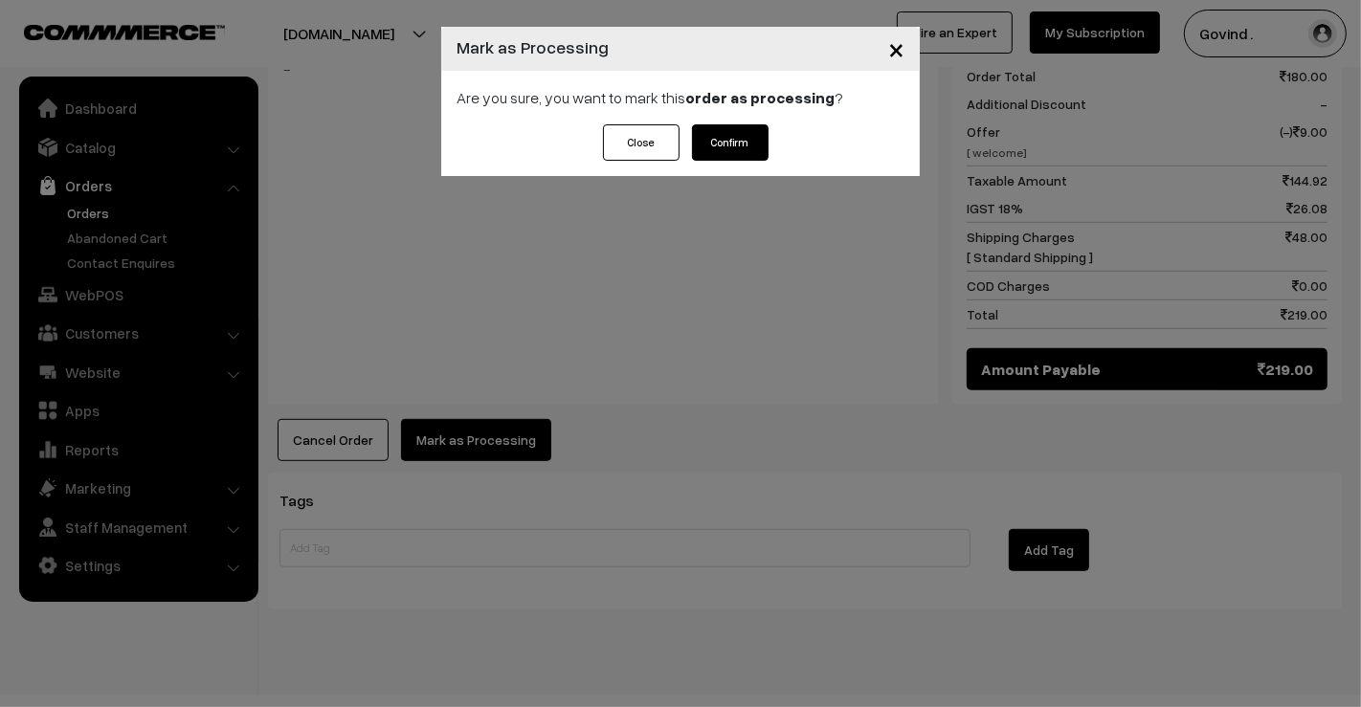
click at [724, 147] on button "Confirm" at bounding box center [730, 142] width 77 height 36
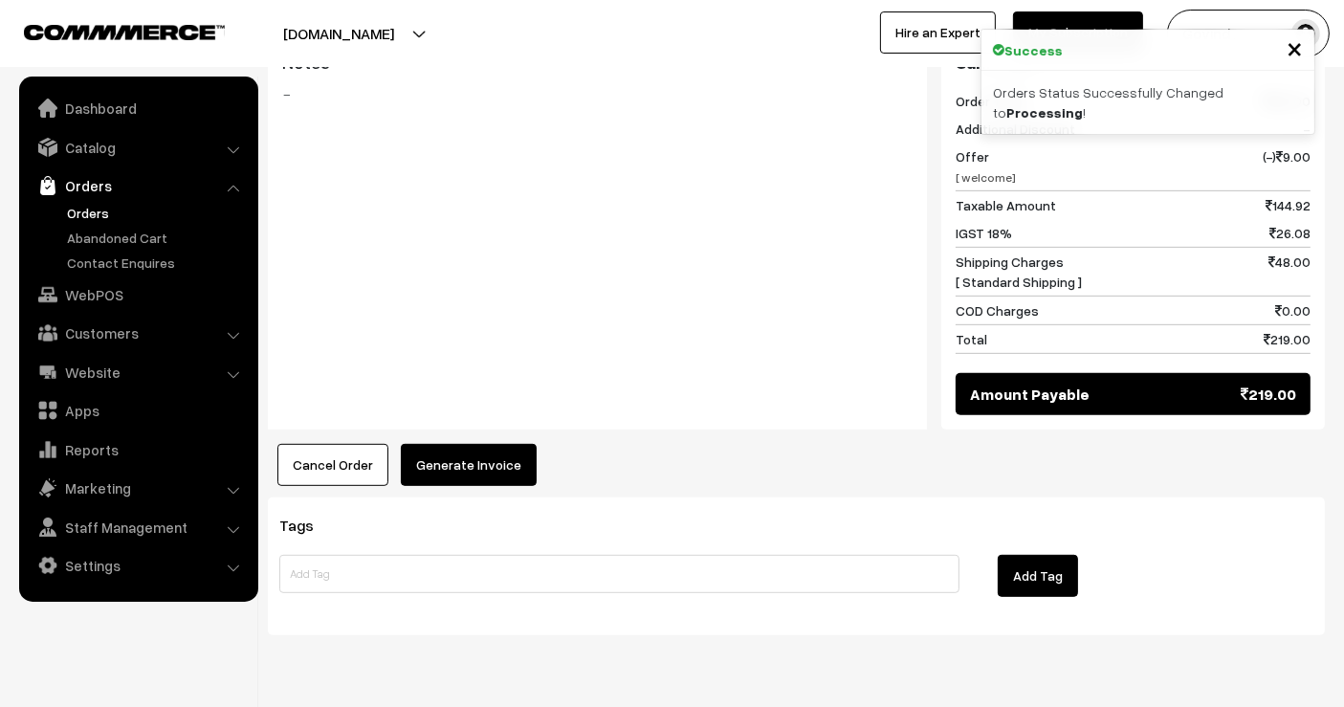
click at [476, 444] on button "Generate Invoice" at bounding box center [469, 465] width 136 height 42
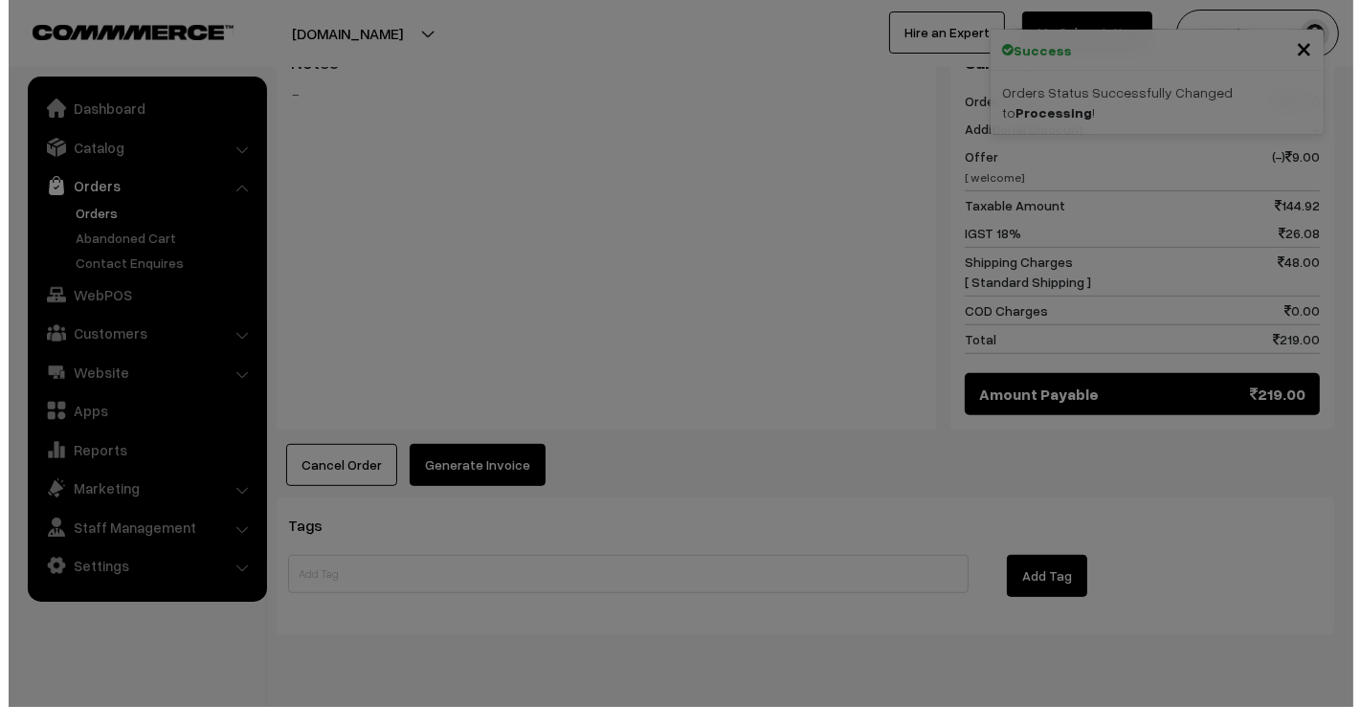
scroll to position [874, 0]
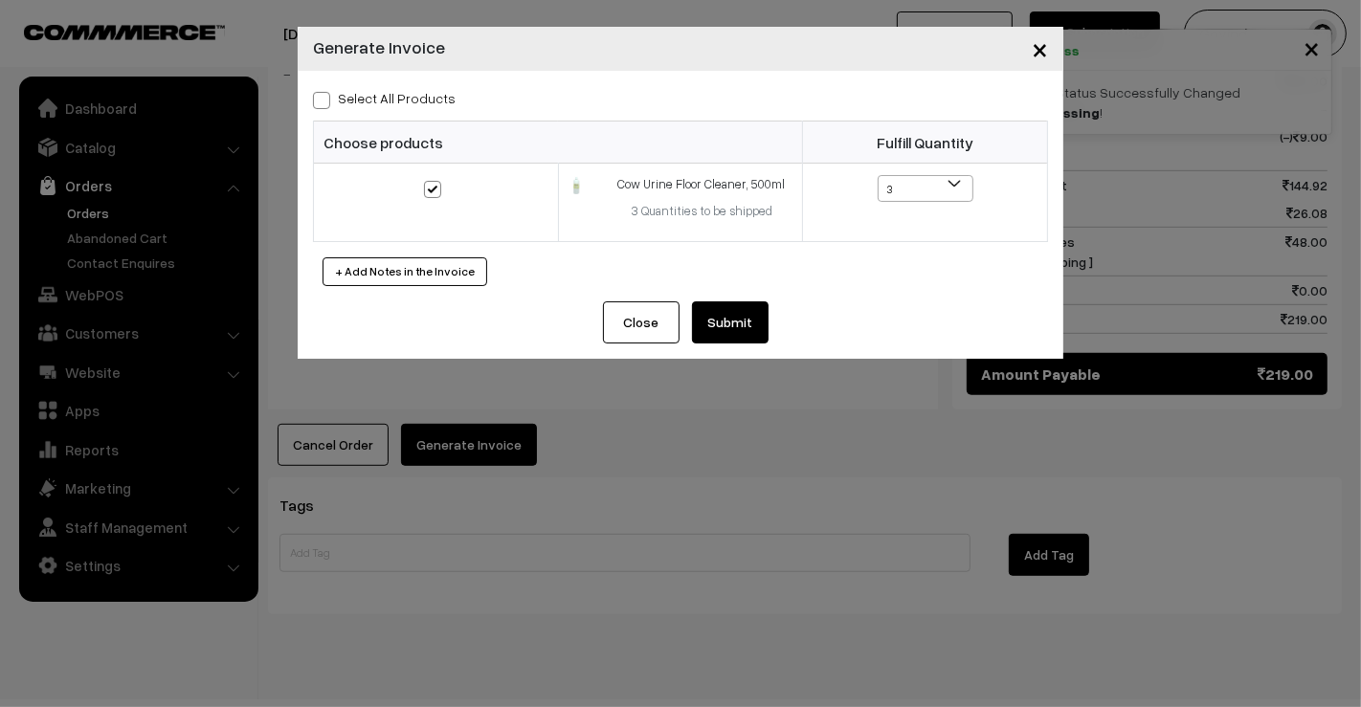
click at [327, 92] on span at bounding box center [321, 100] width 17 height 17
click at [325, 91] on input "Select All Products" at bounding box center [319, 97] width 12 height 12
checkbox input "true"
click at [740, 322] on button "Submit" at bounding box center [730, 322] width 77 height 42
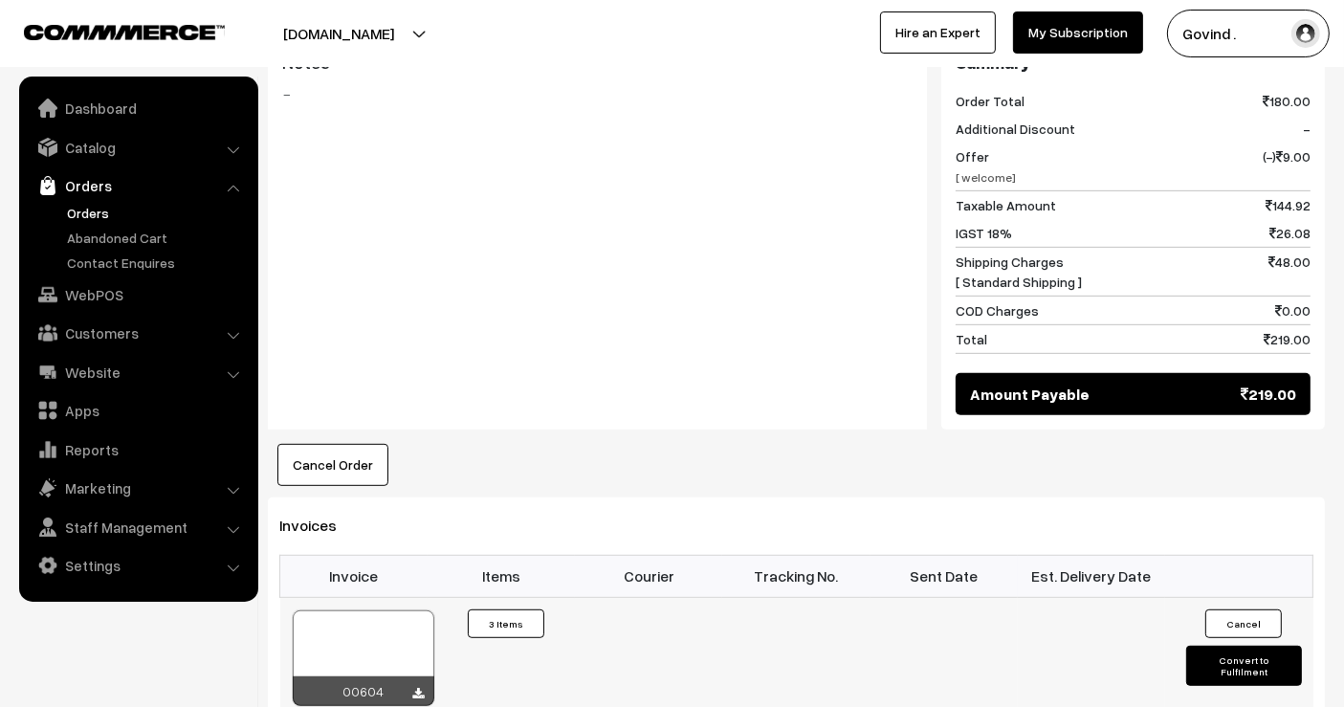
click at [1227, 646] on button "Convert to Fulfilment" at bounding box center [1243, 666] width 115 height 40
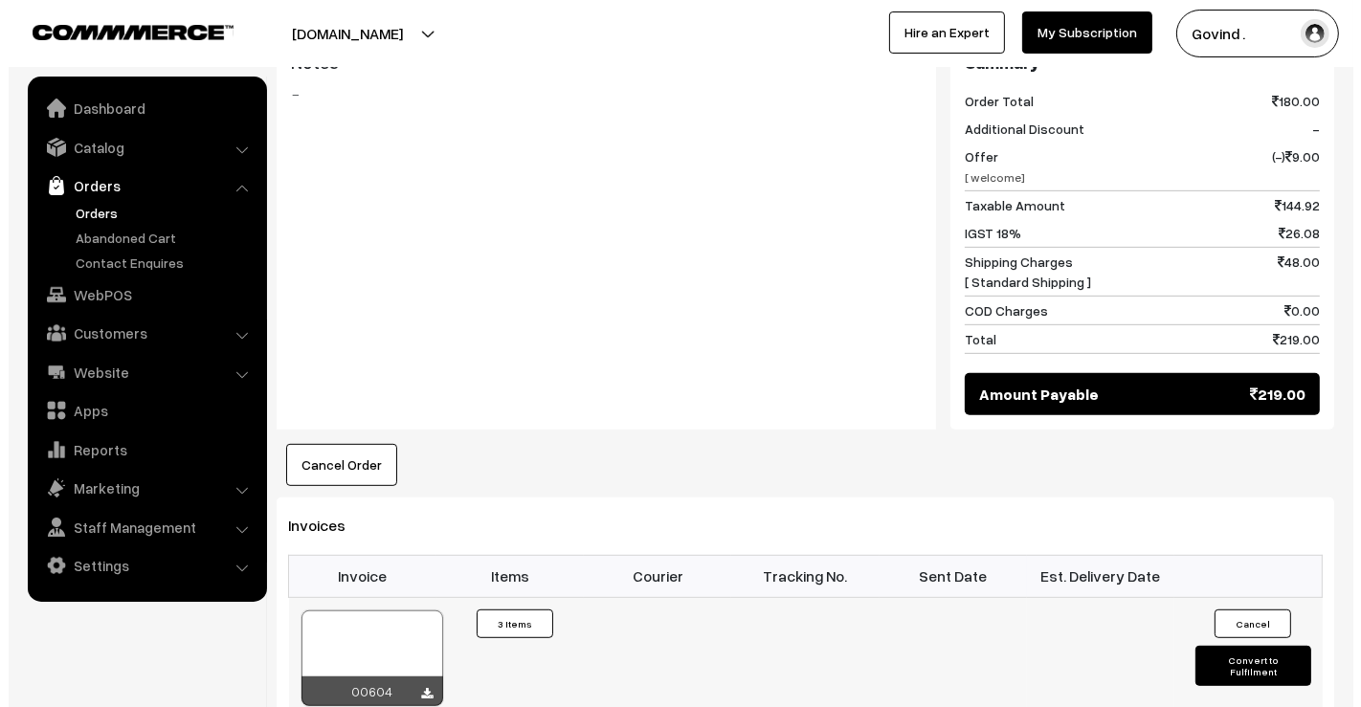
scroll to position [874, 0]
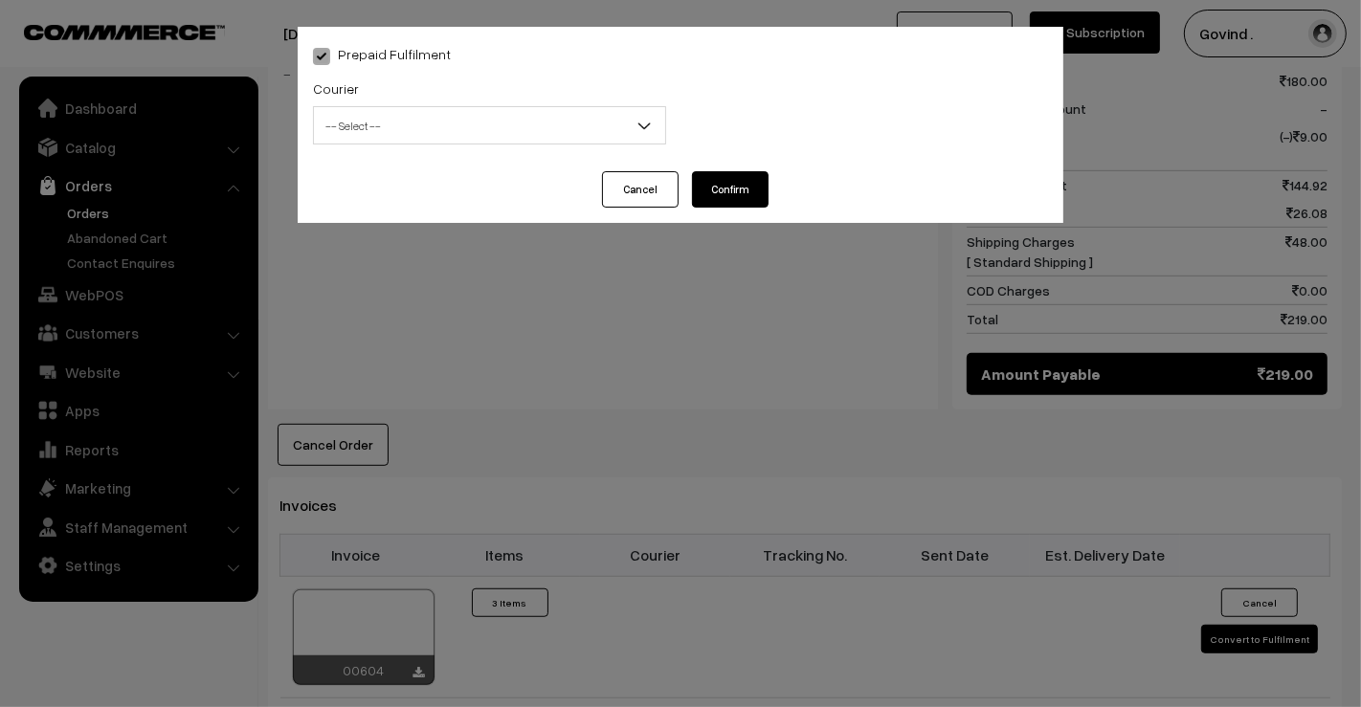
click at [468, 117] on span "-- Select --" at bounding box center [489, 125] width 351 height 33
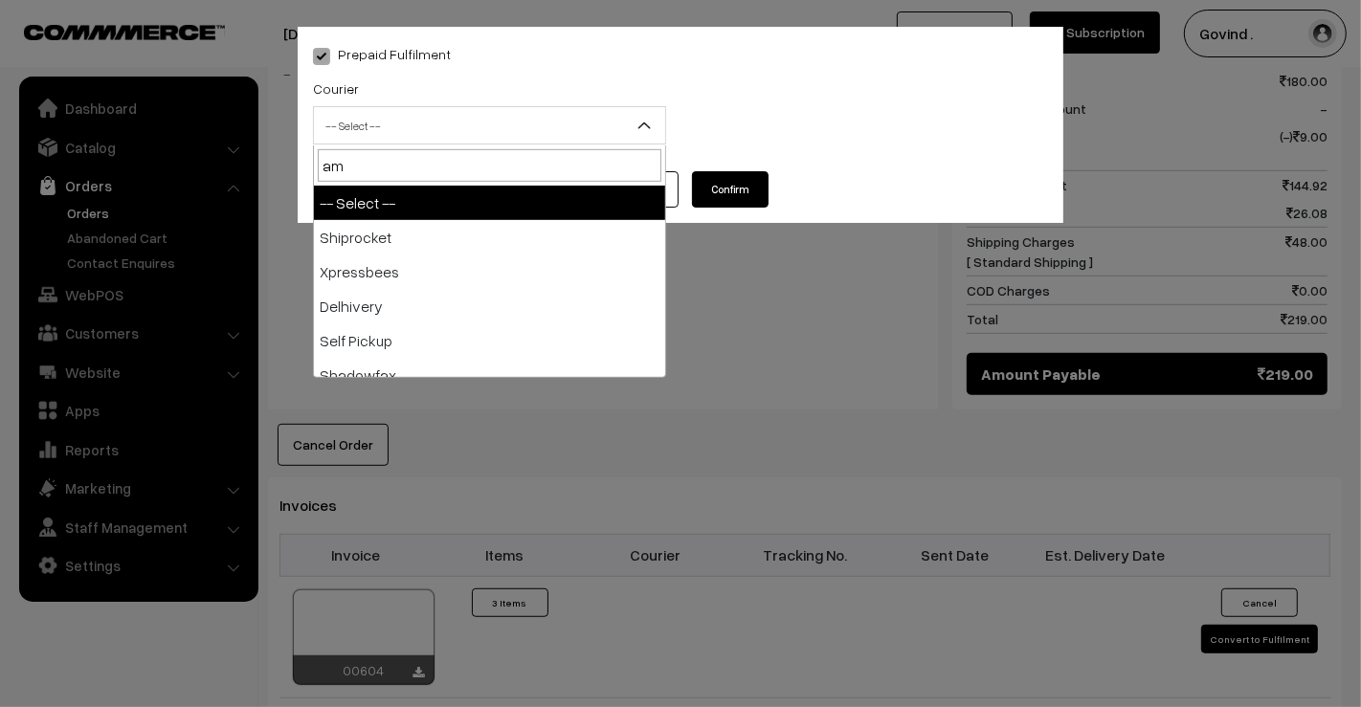
type input "ama"
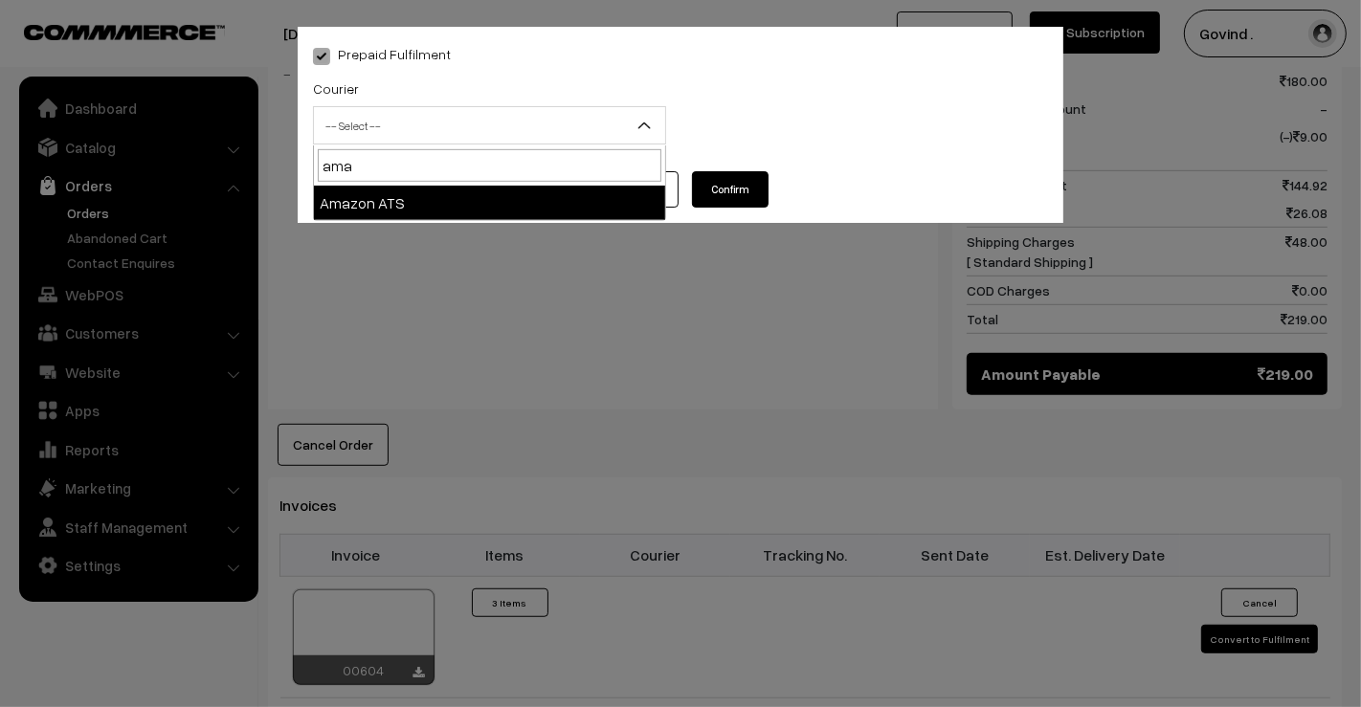
select select "8"
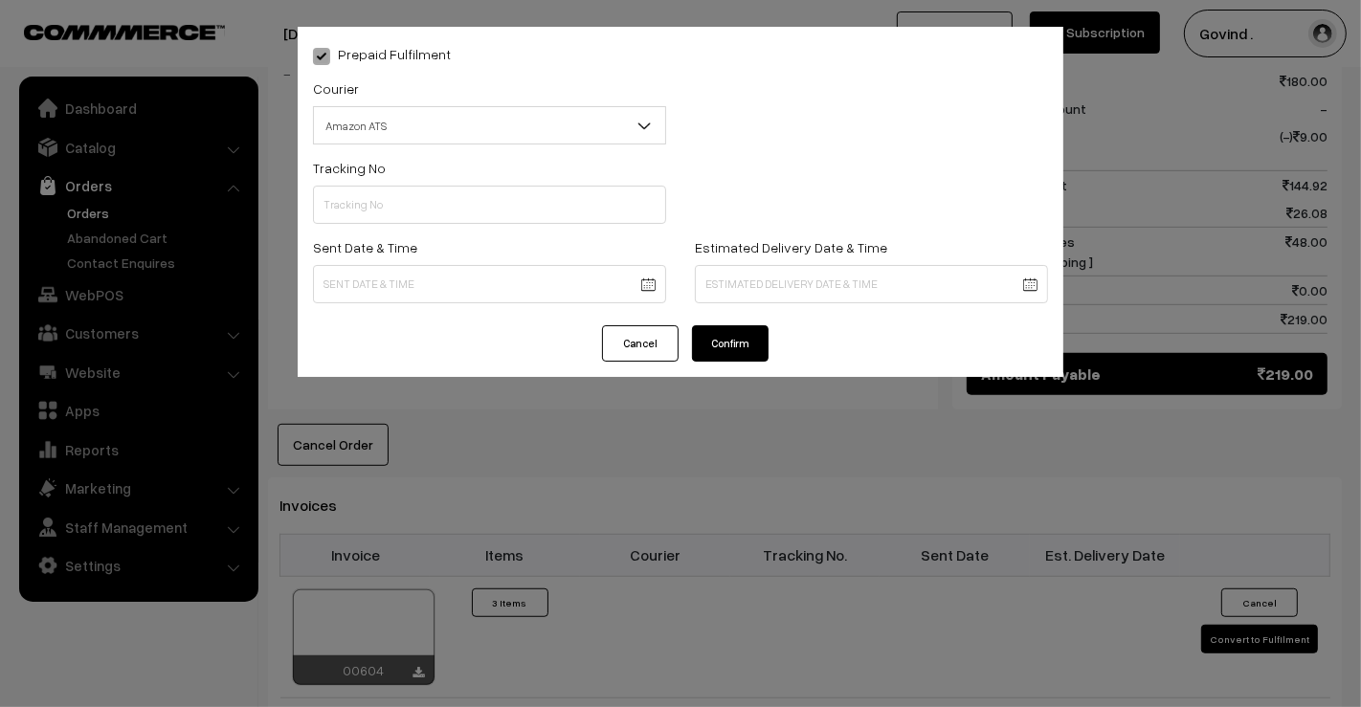
click at [410, 184] on div "Tracking No" at bounding box center [489, 190] width 353 height 68
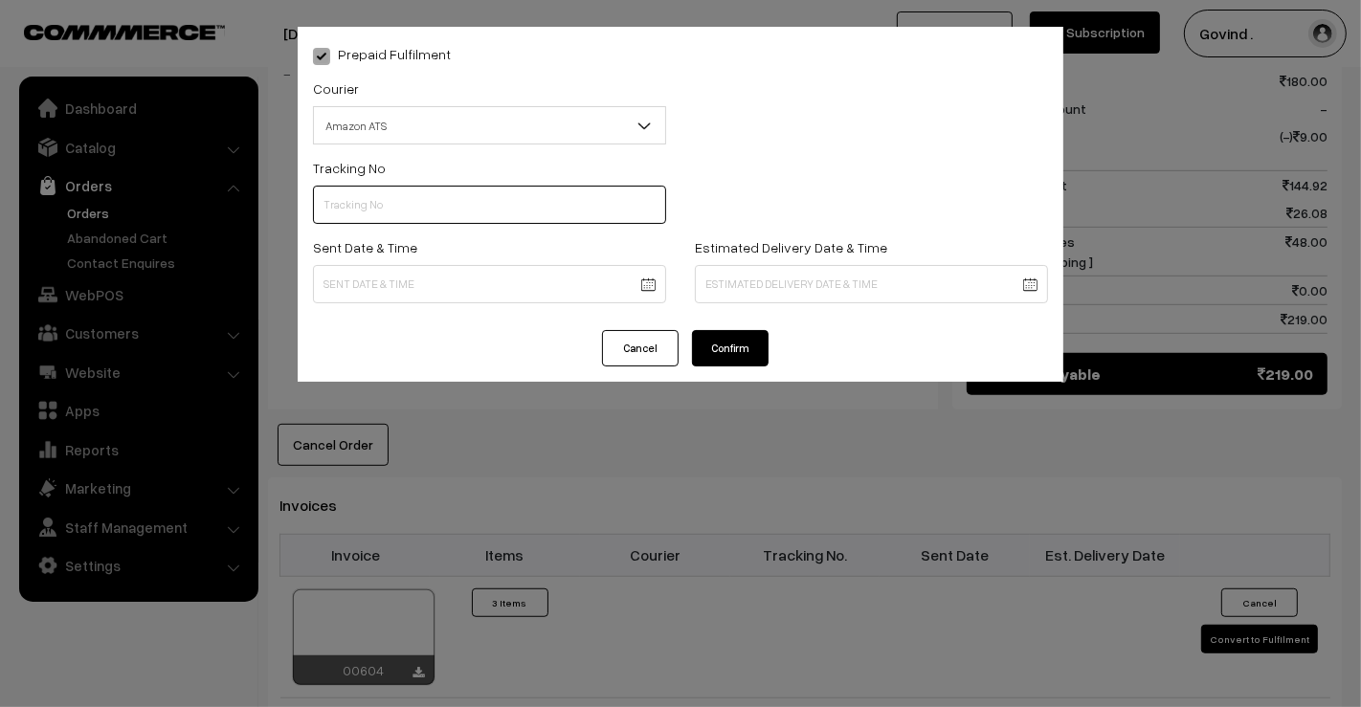
click at [410, 189] on input "text" at bounding box center [489, 205] width 353 height 38
paste input "363957387687"
type input "363957387687"
click at [455, 279] on body "Thank you for showing interest. Our team will call you shortly. Close shopforco…" at bounding box center [680, 172] width 1361 height 2092
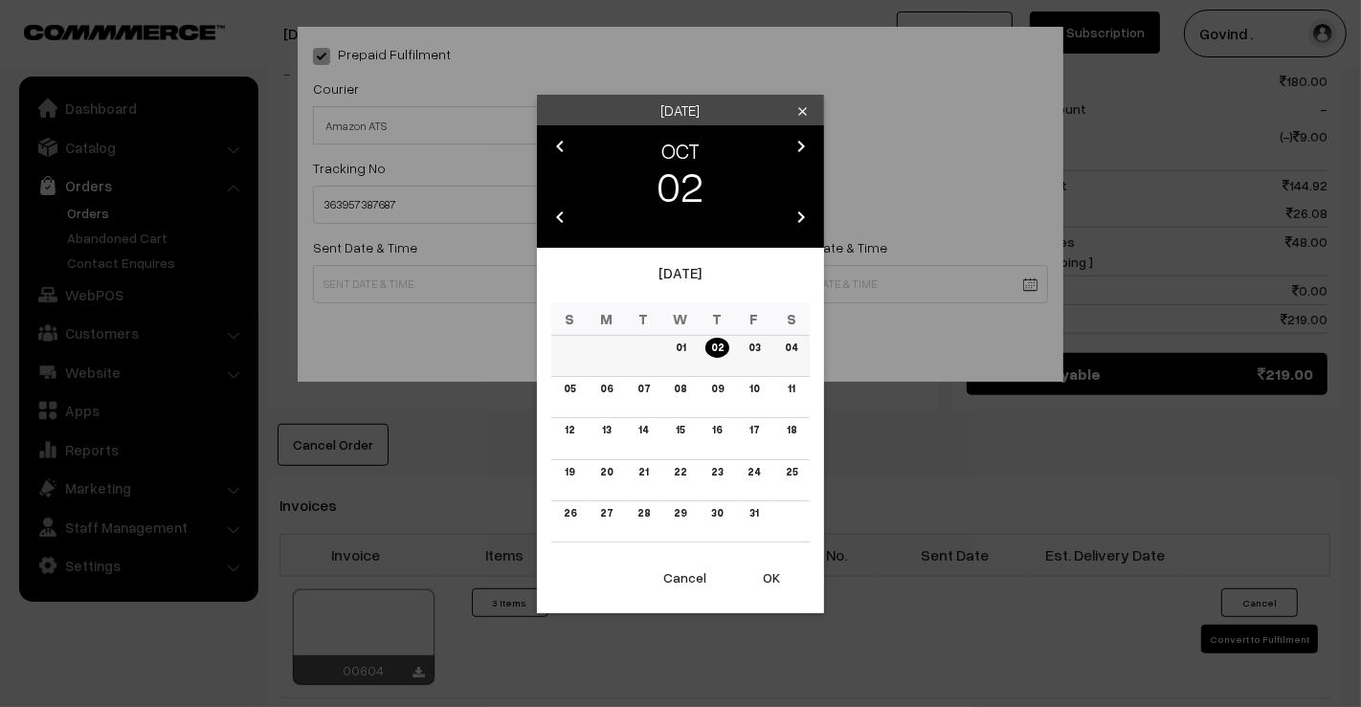
click at [721, 354] on link "02" at bounding box center [717, 348] width 24 height 20
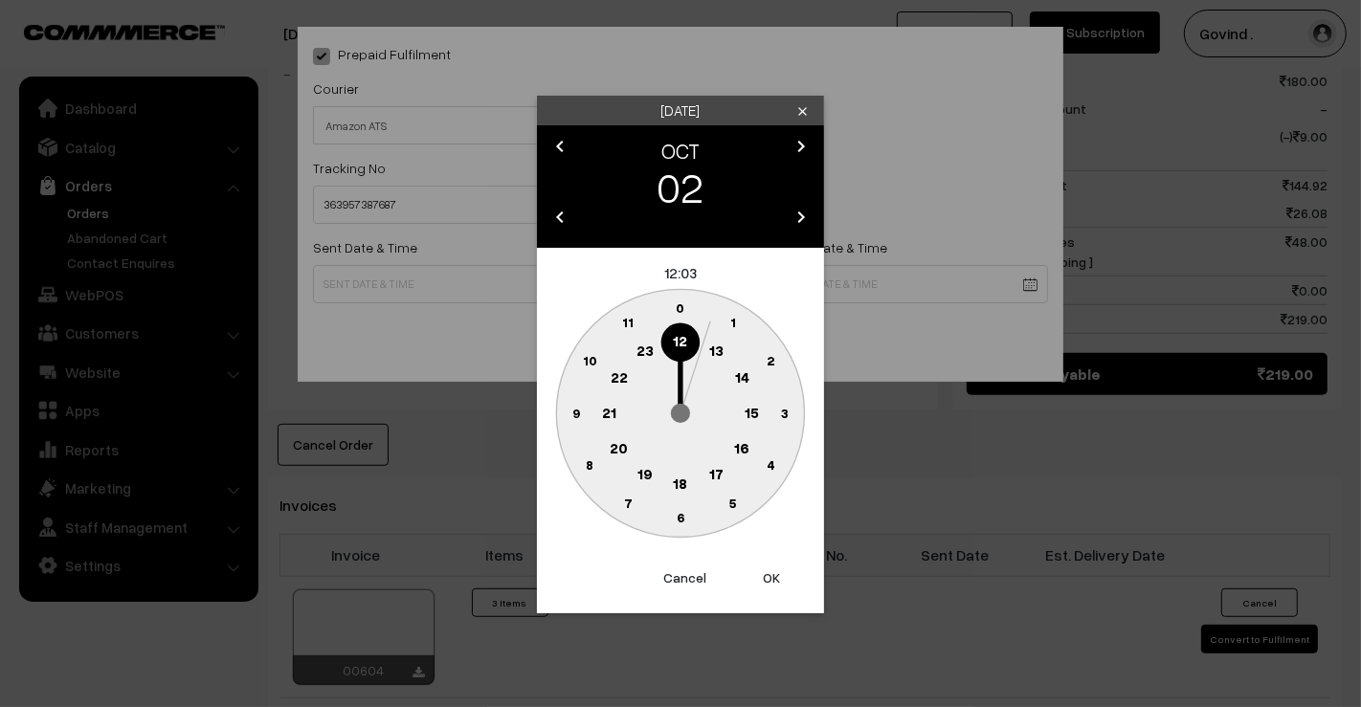
click at [686, 351] on circle at bounding box center [680, 341] width 39 height 39
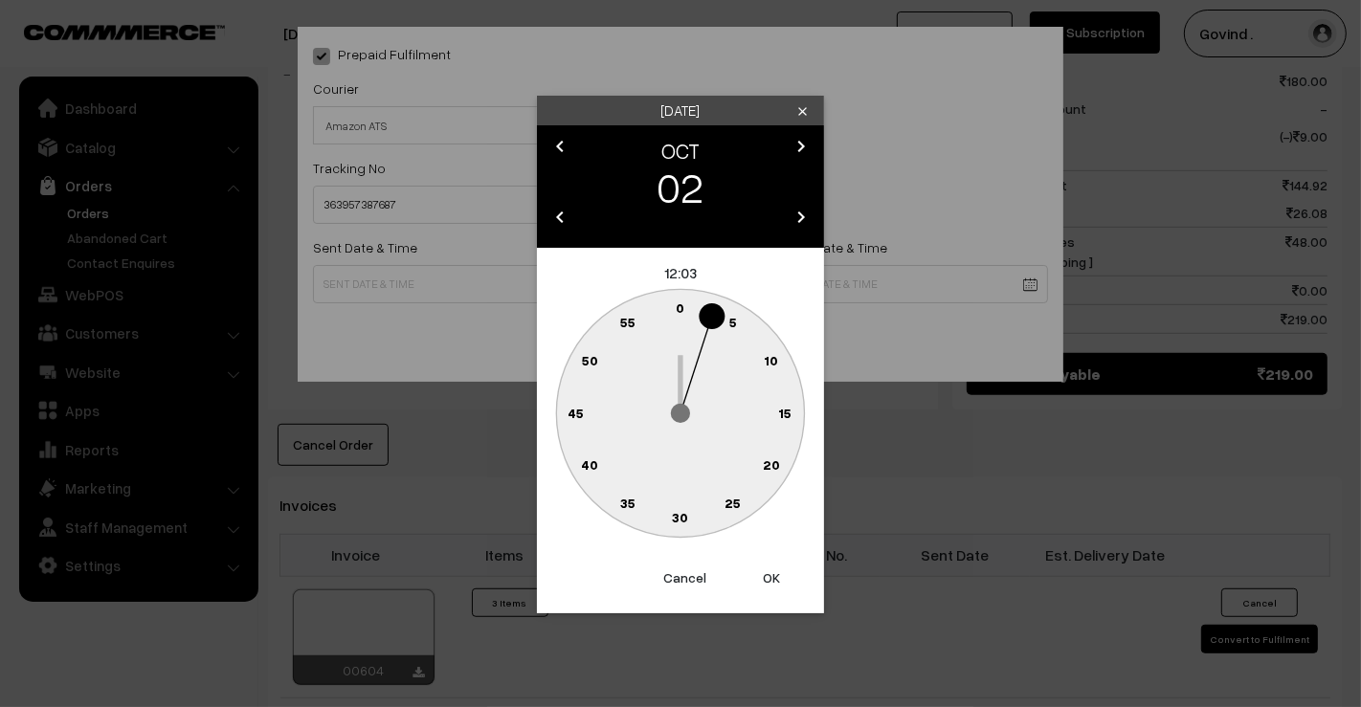
click at [675, 297] on circle at bounding box center [680, 308] width 39 height 39
type input "02-10-2025 12:00"
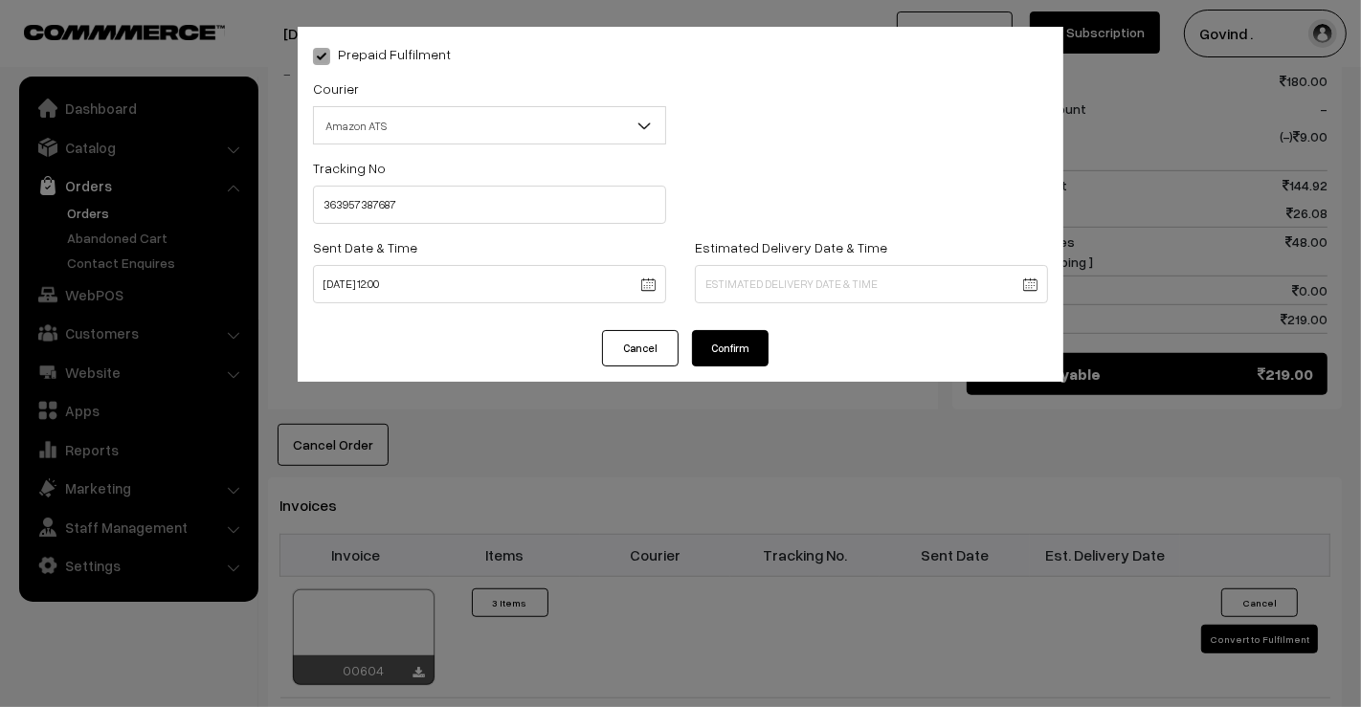
click at [767, 298] on body "Thank you for showing interest. Our team will call you shortly. Close shopforco…" at bounding box center [680, 172] width 1361 height 2092
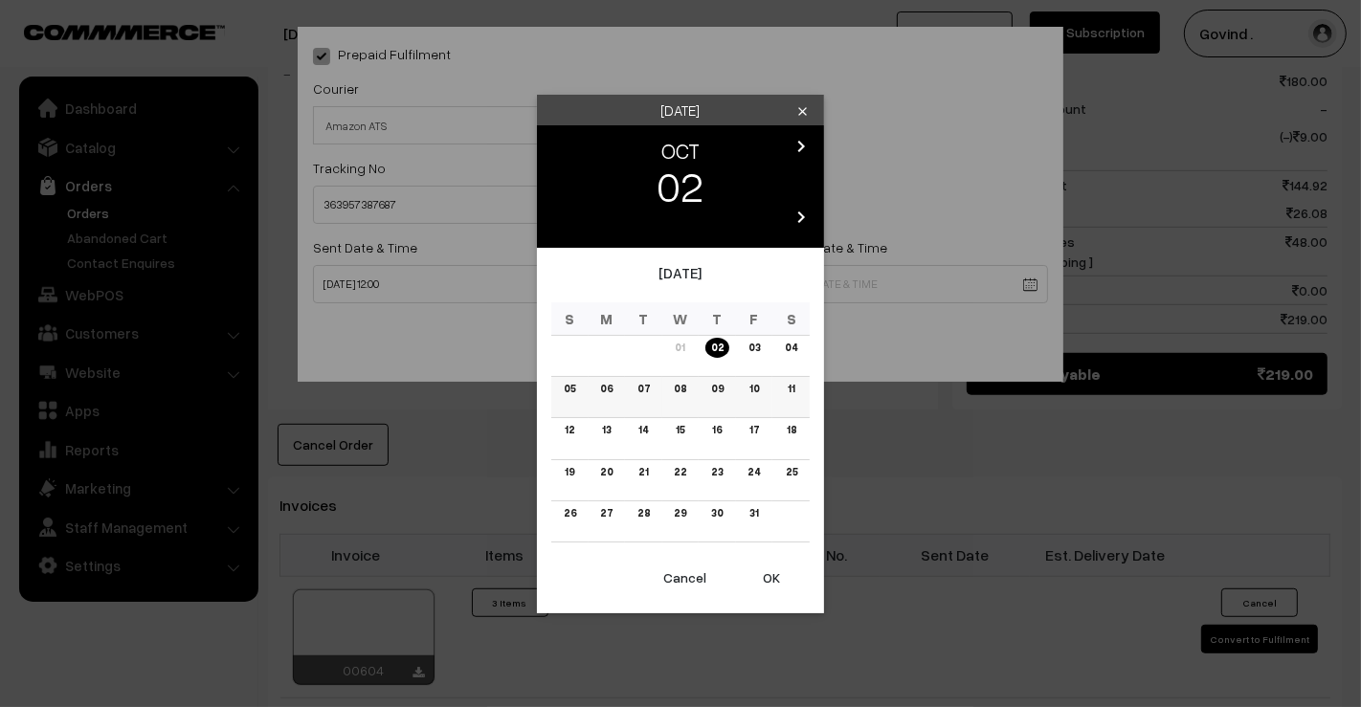
click at [683, 394] on link "08" at bounding box center [680, 389] width 24 height 20
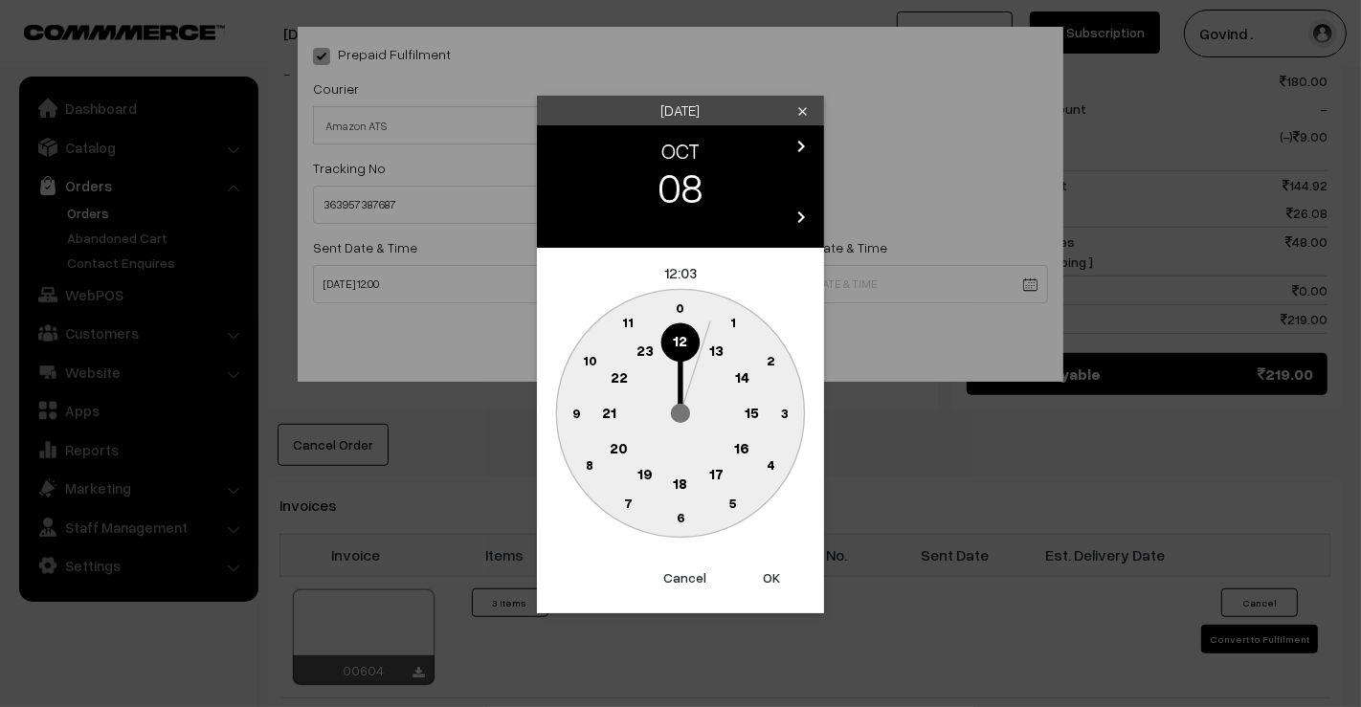
click at [683, 483] on text "18" at bounding box center [681, 482] width 14 height 17
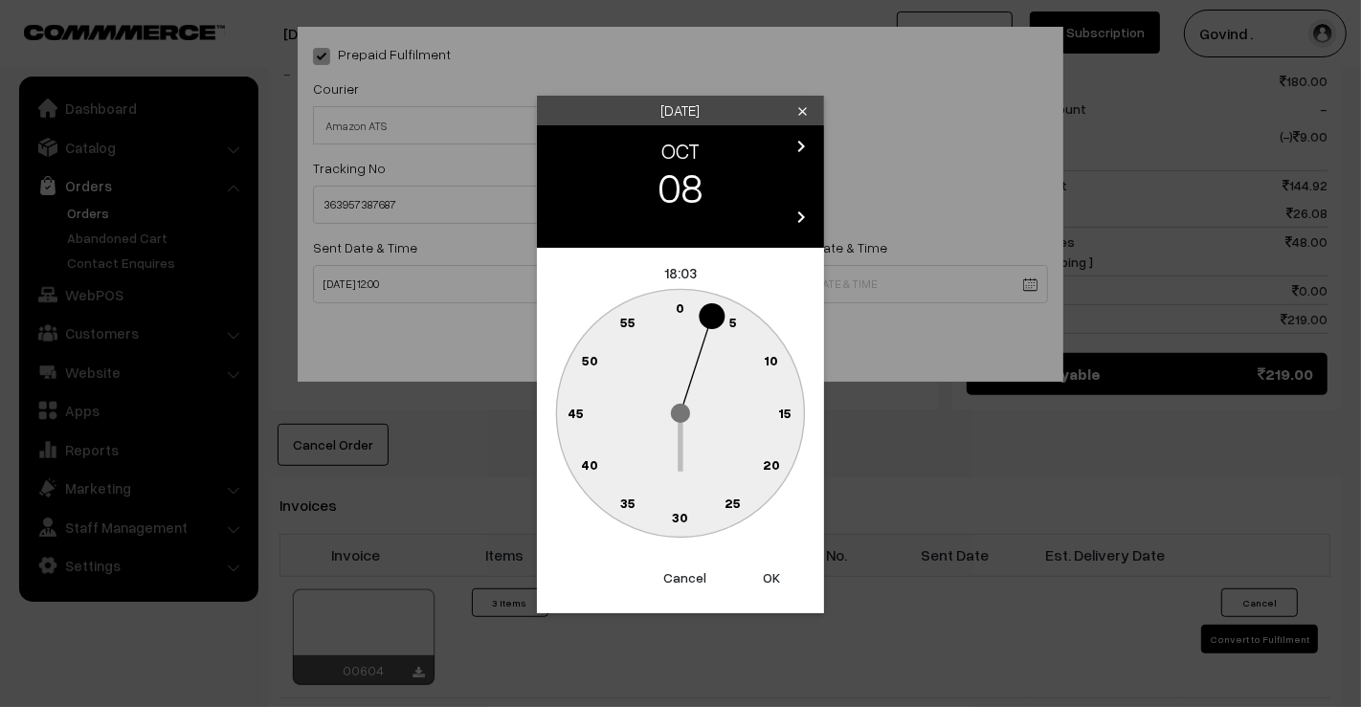
click at [679, 311] on text "0" at bounding box center [680, 307] width 9 height 16
type input "08-10-2025 18:00"
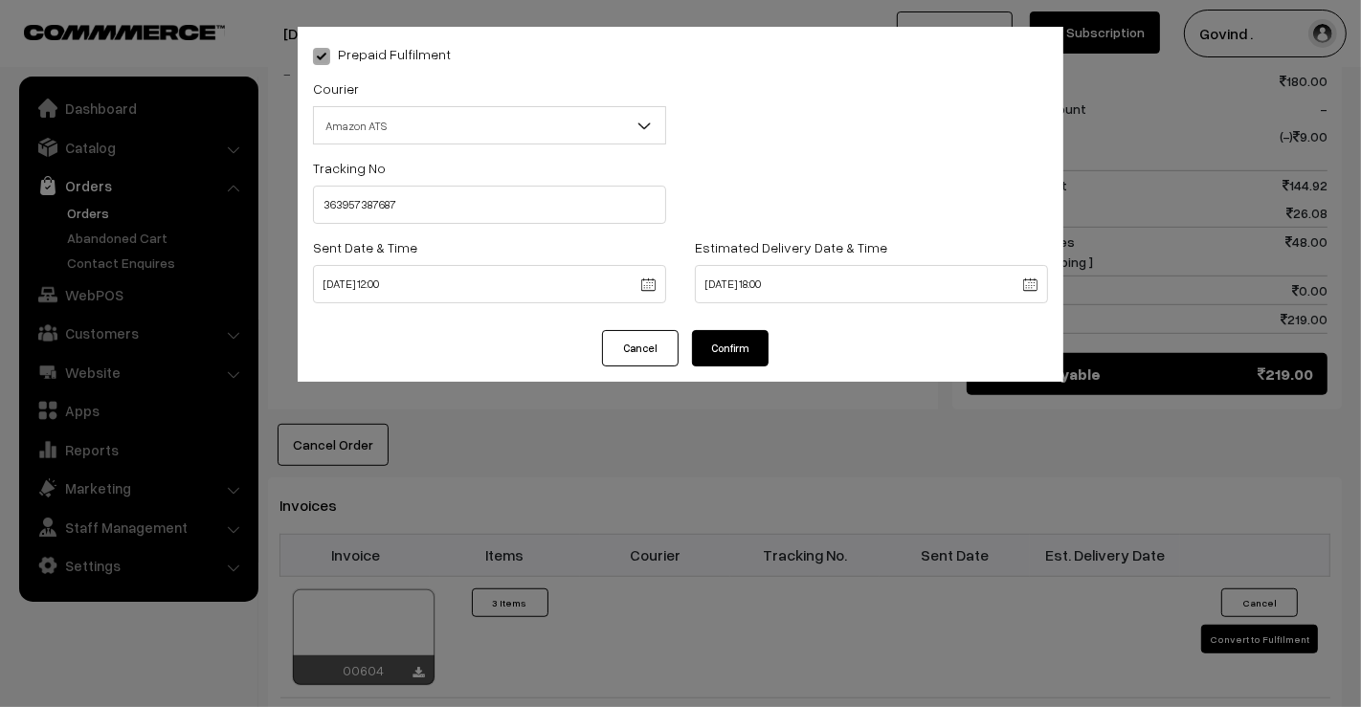
click at [724, 362] on button "Confirm" at bounding box center [730, 348] width 77 height 36
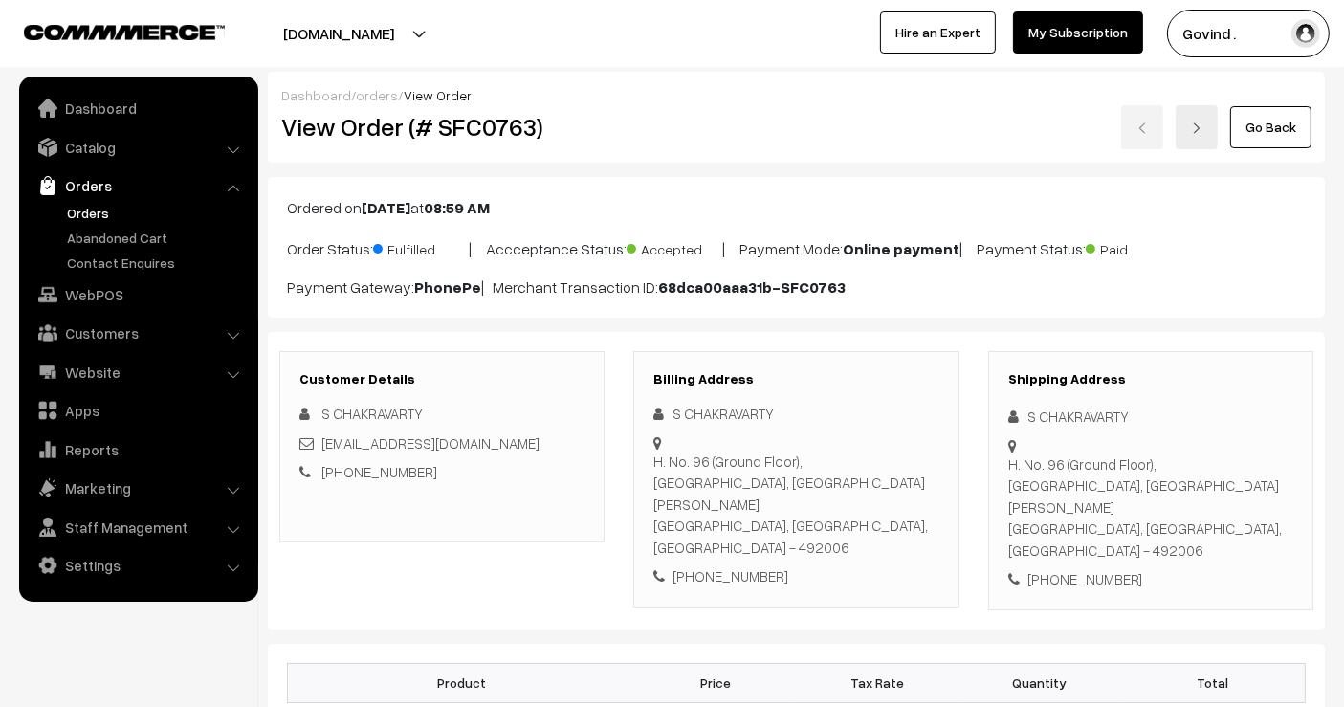
click at [1343, 86] on html "Thank you for showing interest. Our team will call you shortly. Close [DOMAIN_N…" at bounding box center [672, 353] width 1344 height 707
click at [1274, 126] on link "Go Back" at bounding box center [1270, 127] width 81 height 42
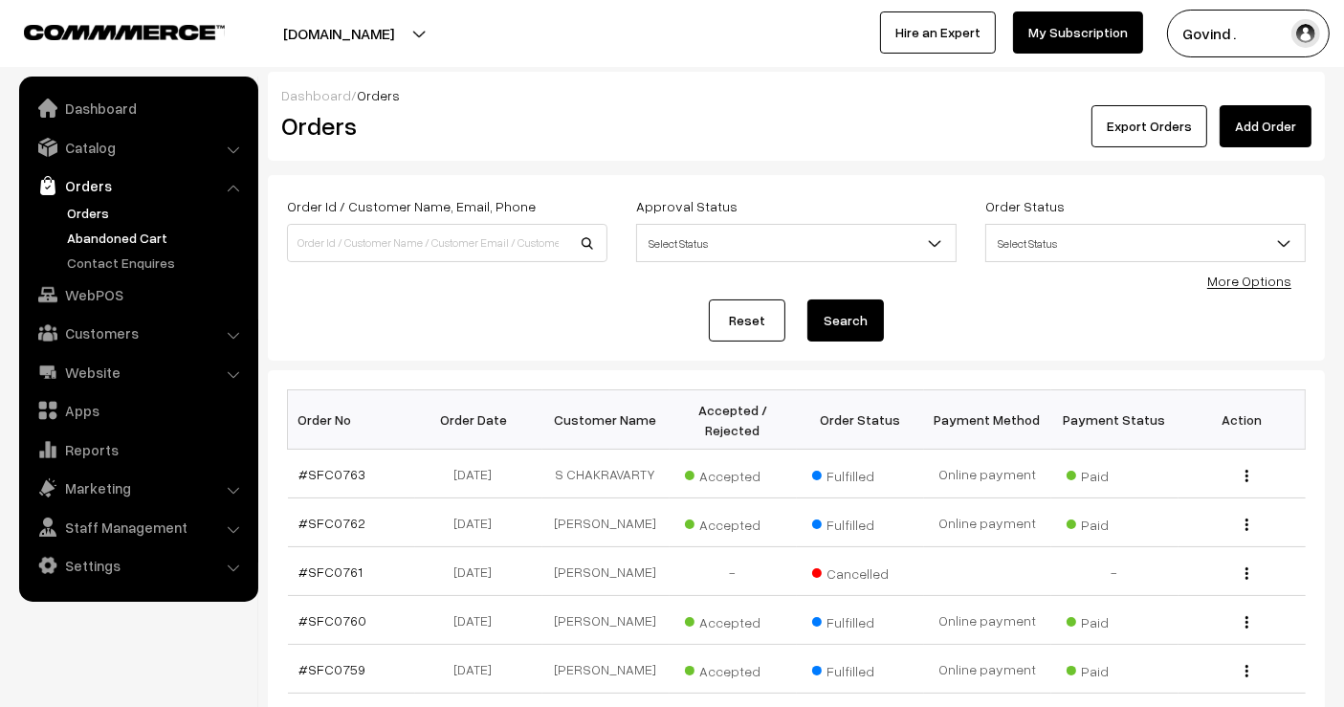
click at [132, 233] on link "Abandoned Cart" at bounding box center [156, 238] width 189 height 20
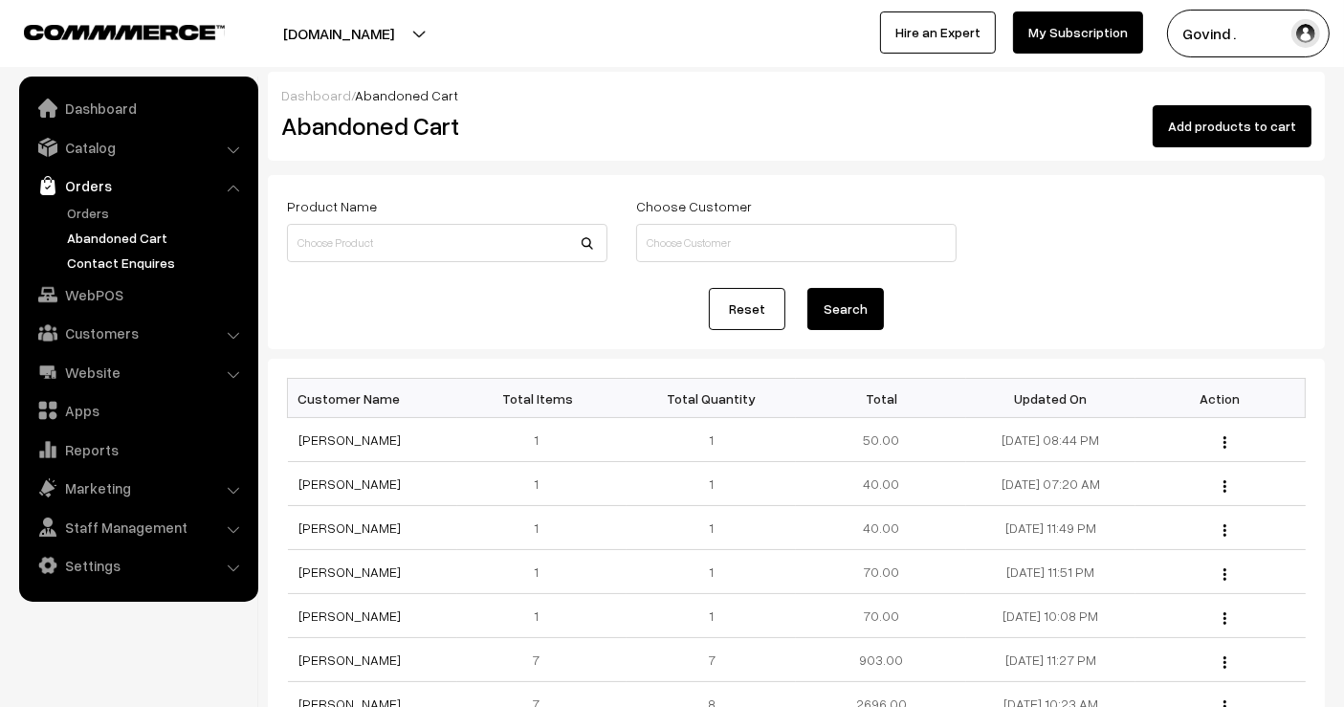
click at [141, 263] on link "Contact Enquires" at bounding box center [156, 263] width 189 height 20
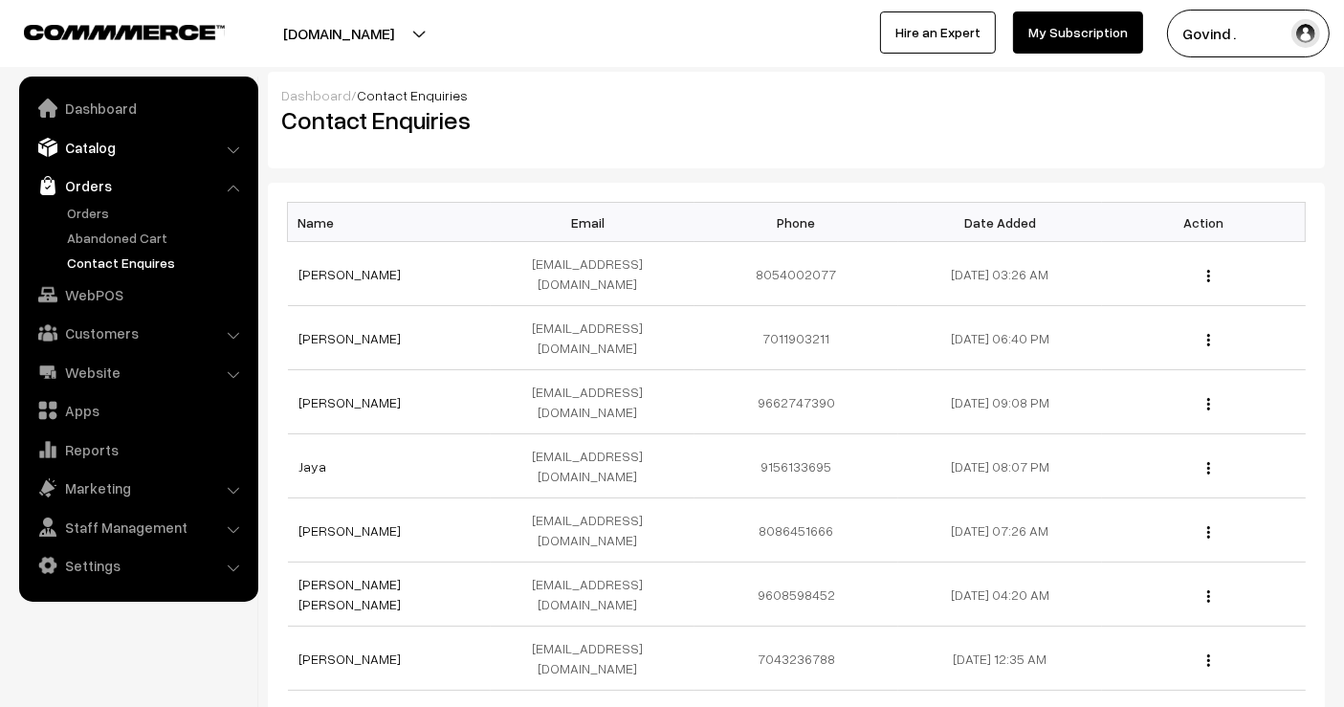
click at [110, 154] on link "Catalog" at bounding box center [138, 147] width 228 height 34
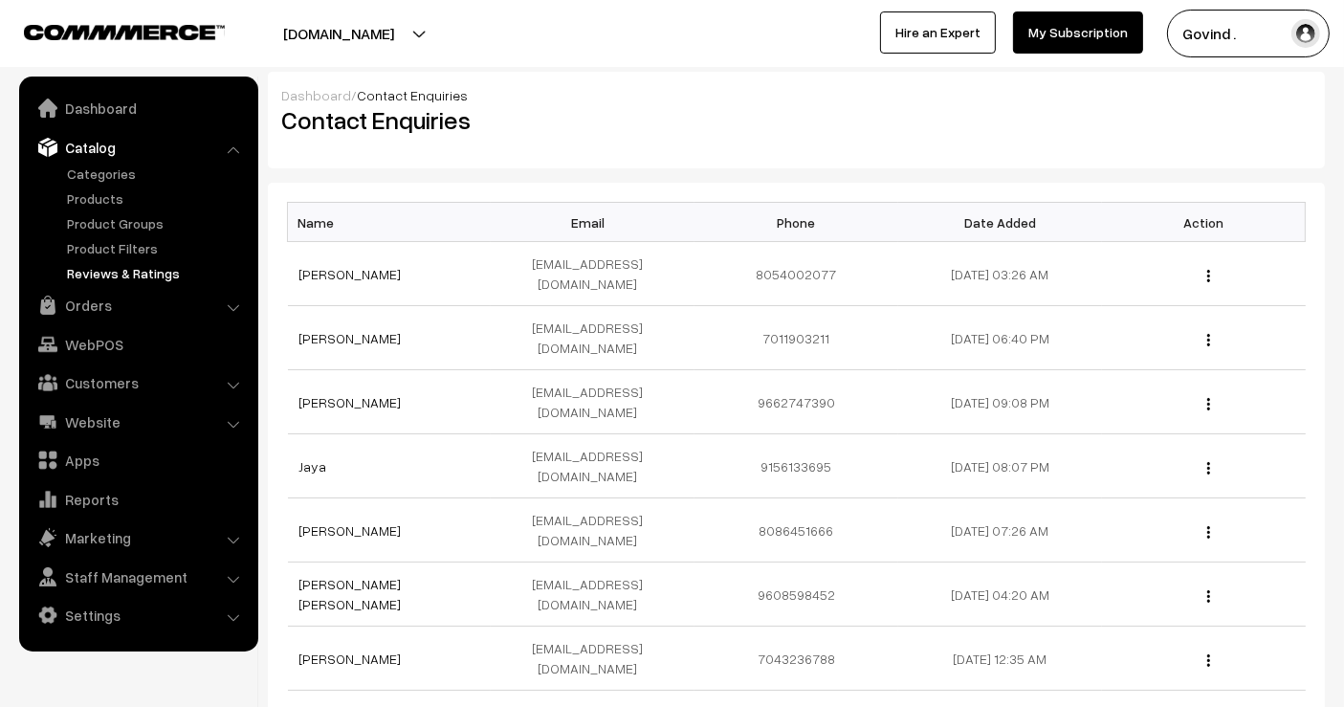
click at [116, 269] on link "Reviews & Ratings" at bounding box center [156, 273] width 189 height 20
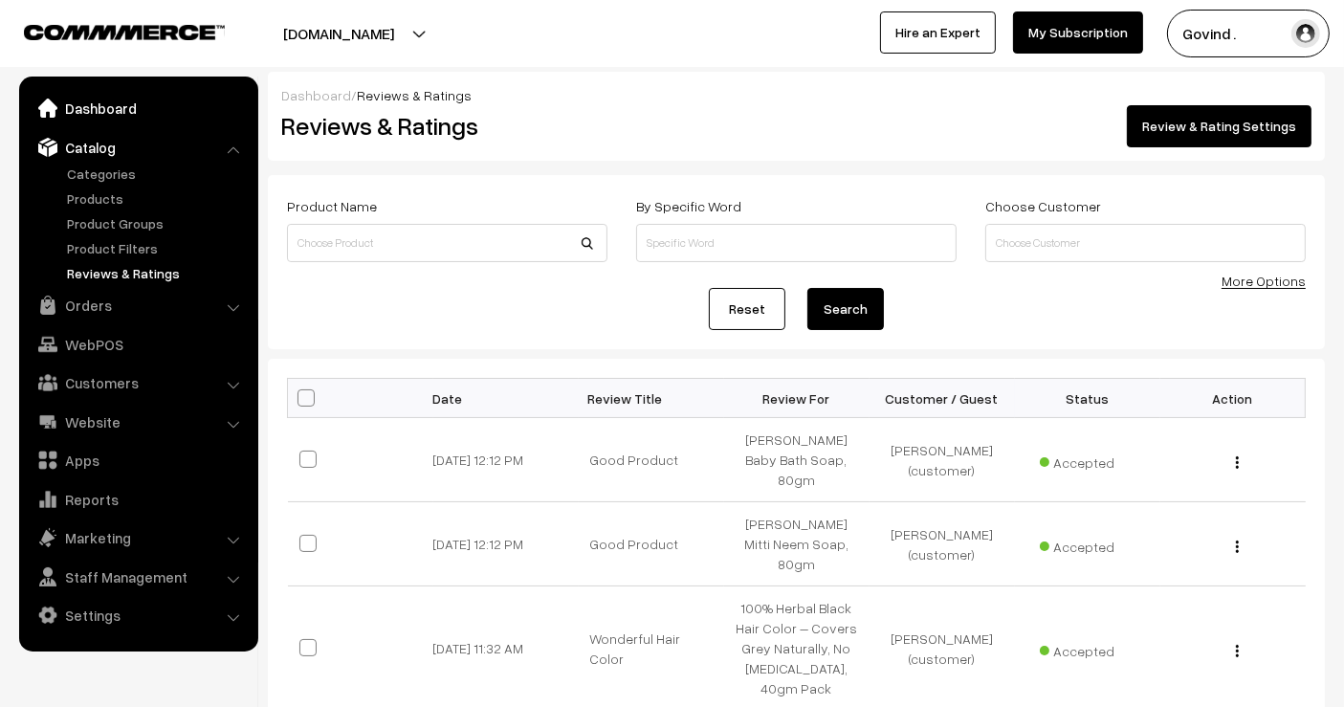
click at [117, 116] on link "Dashboard" at bounding box center [138, 108] width 228 height 34
